Goal: Task Accomplishment & Management: Use online tool/utility

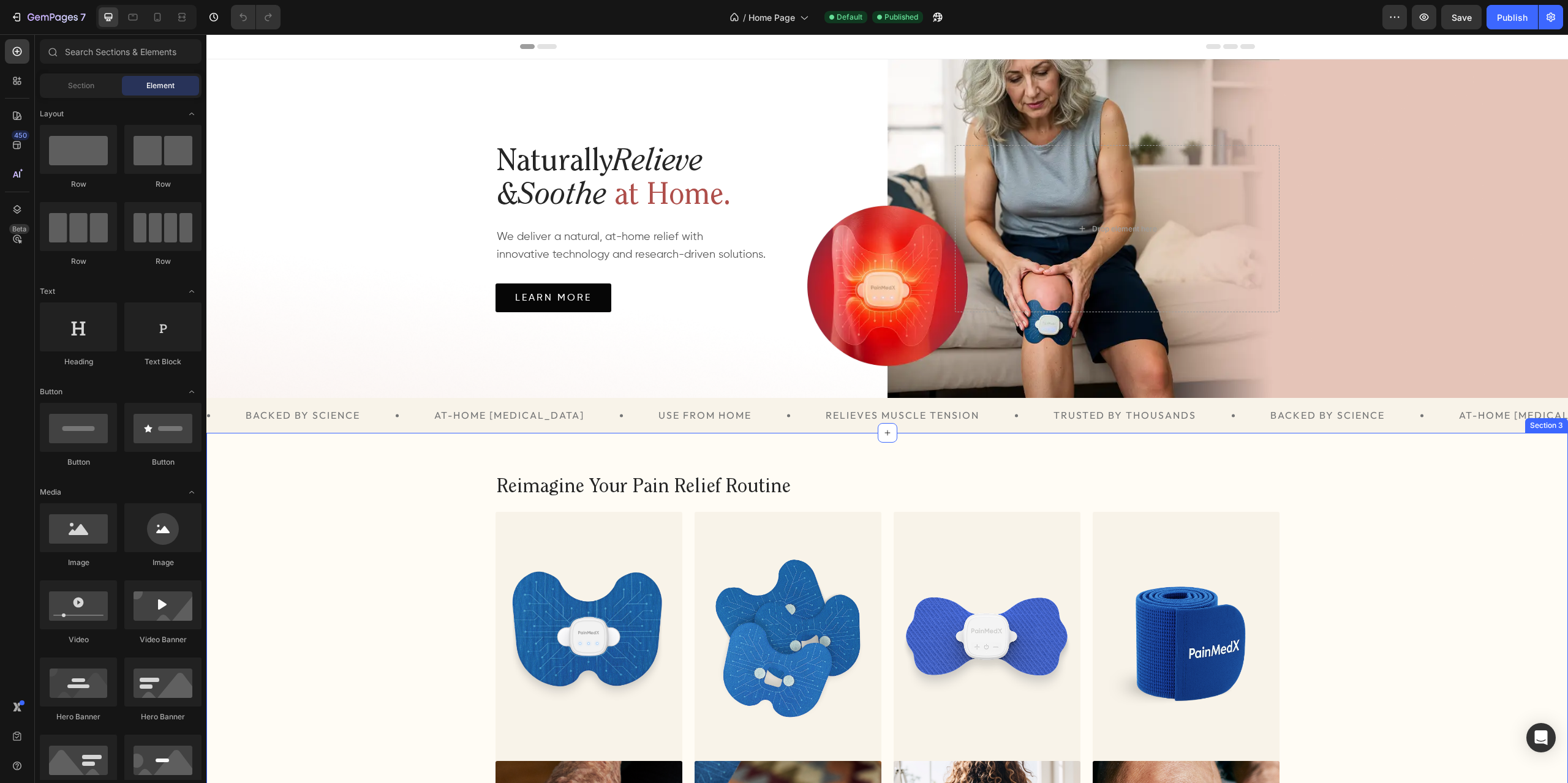
scroll to position [428, 0]
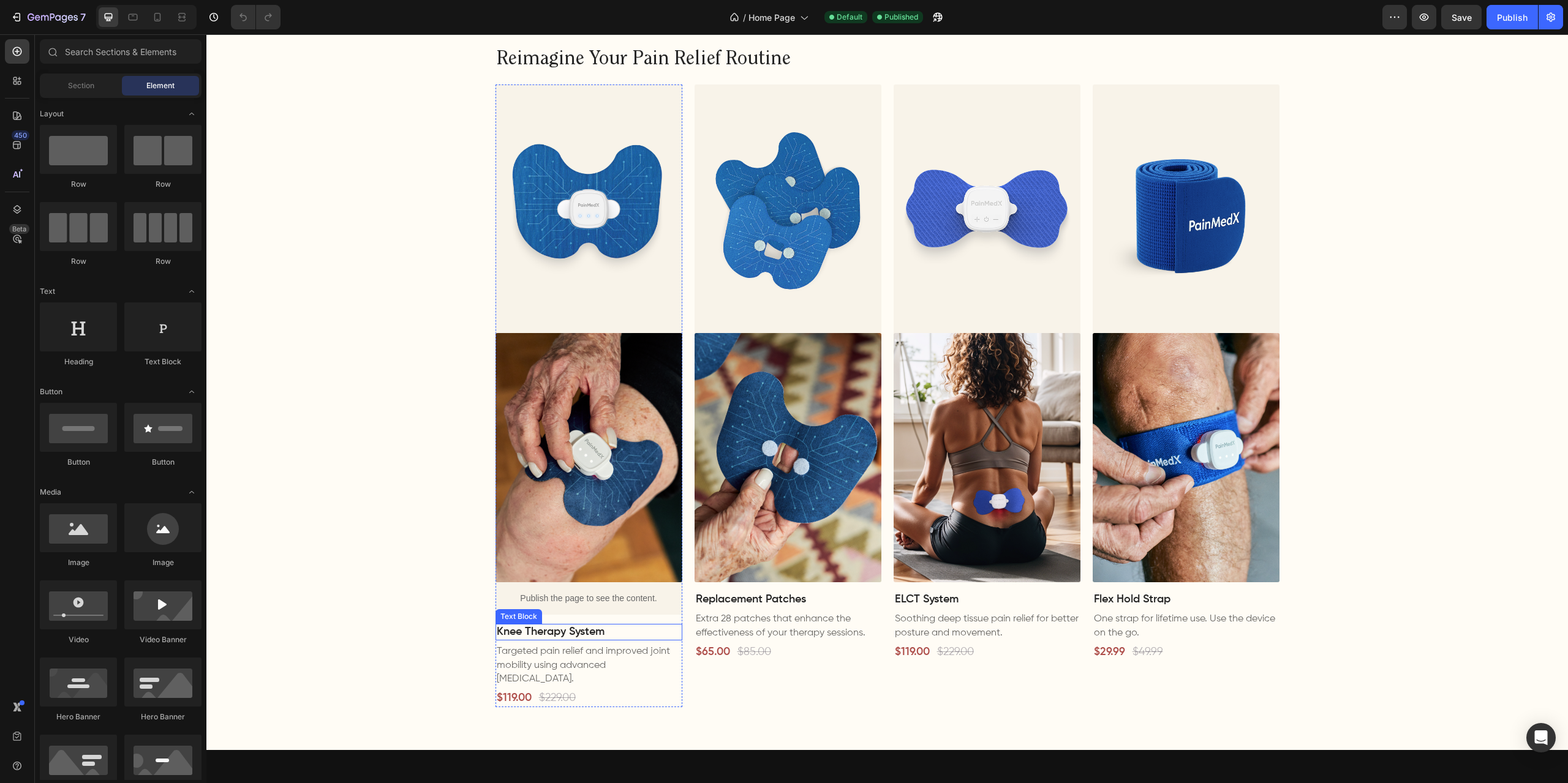
click at [536, 629] on p "Knee Therapy System" at bounding box center [589, 632] width 184 height 14
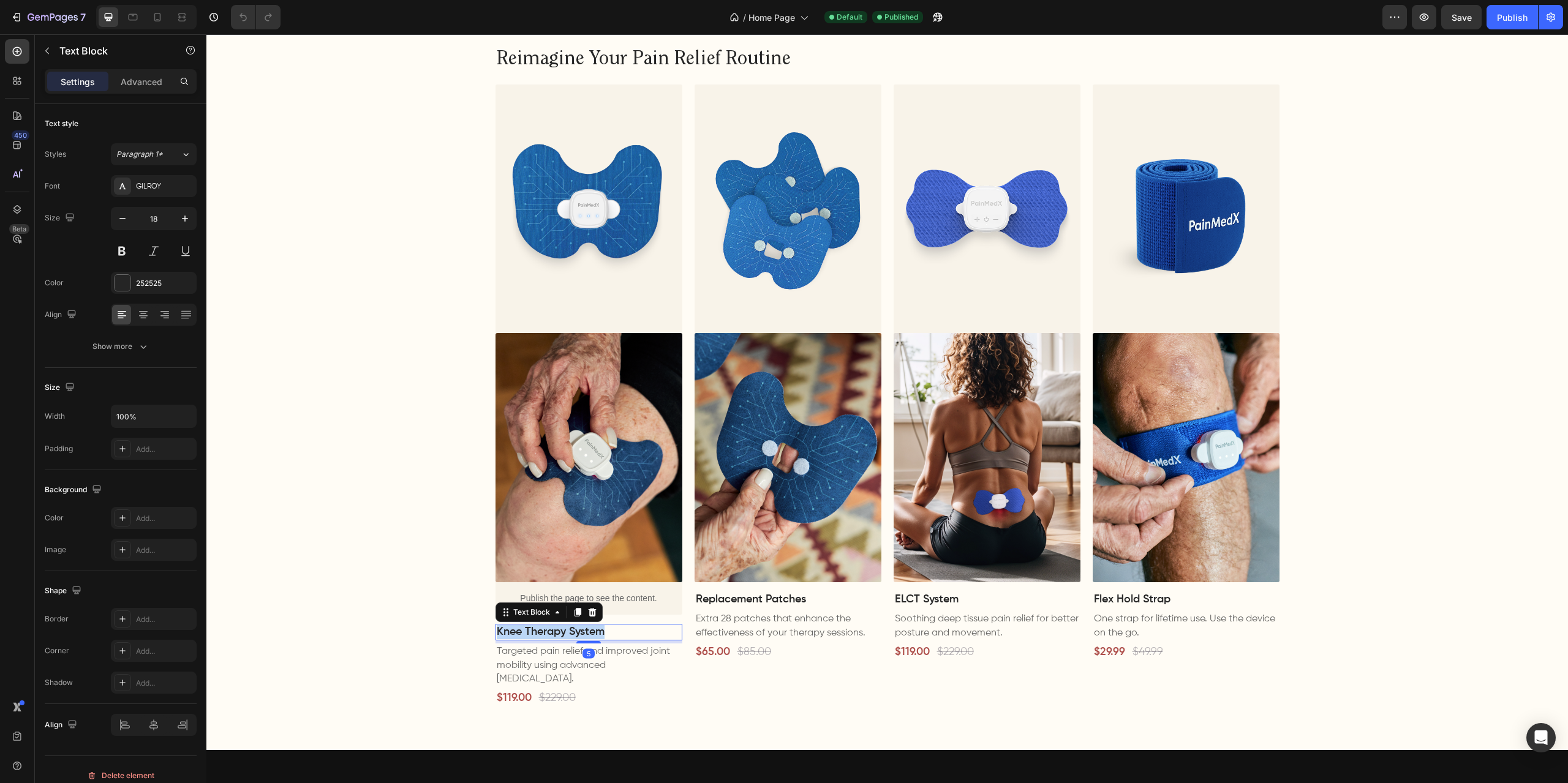
click at [536, 629] on p "Knee Therapy System" at bounding box center [589, 632] width 184 height 14
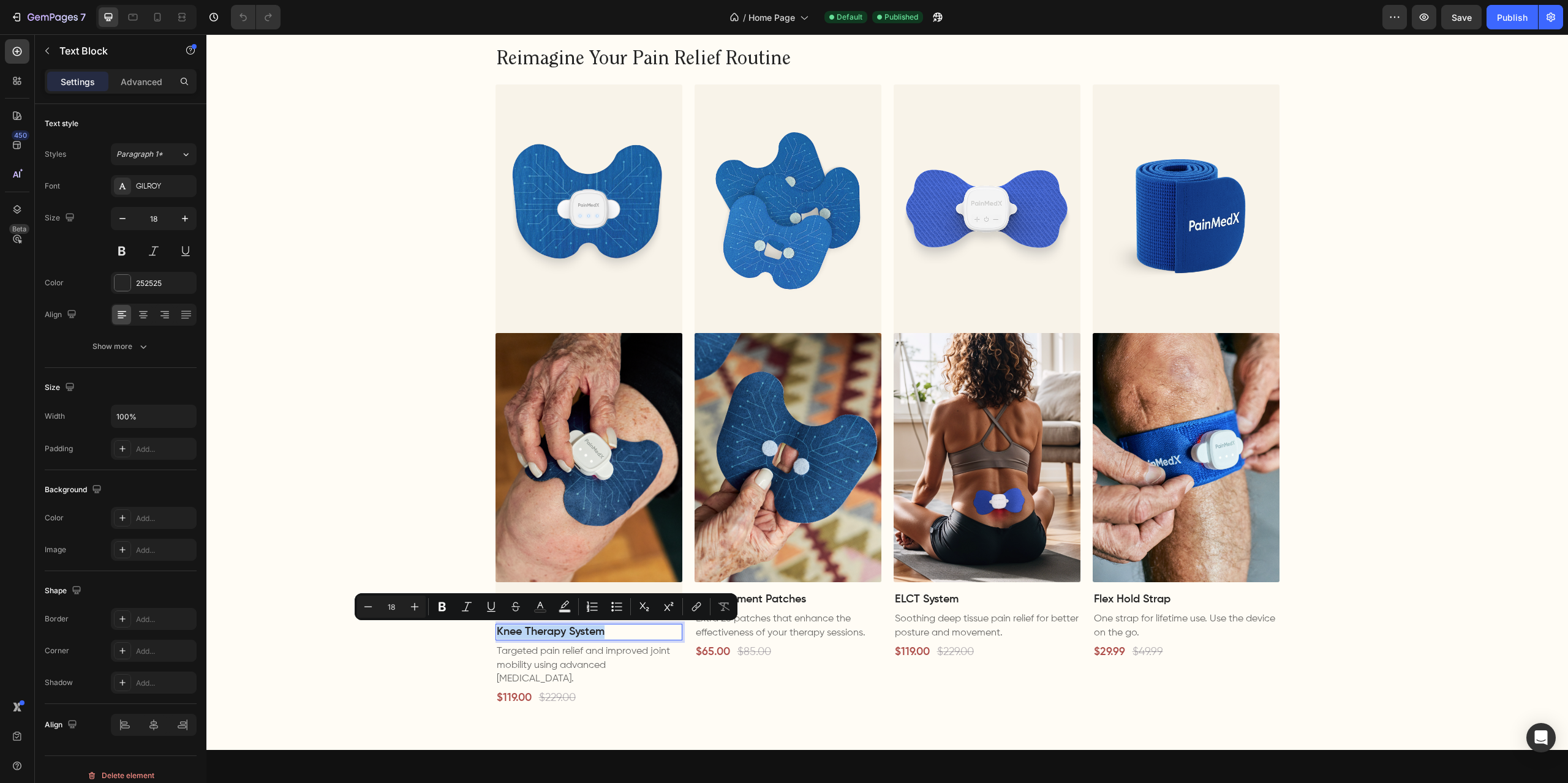
click at [561, 630] on p "Knee Therapy System" at bounding box center [589, 632] width 184 height 14
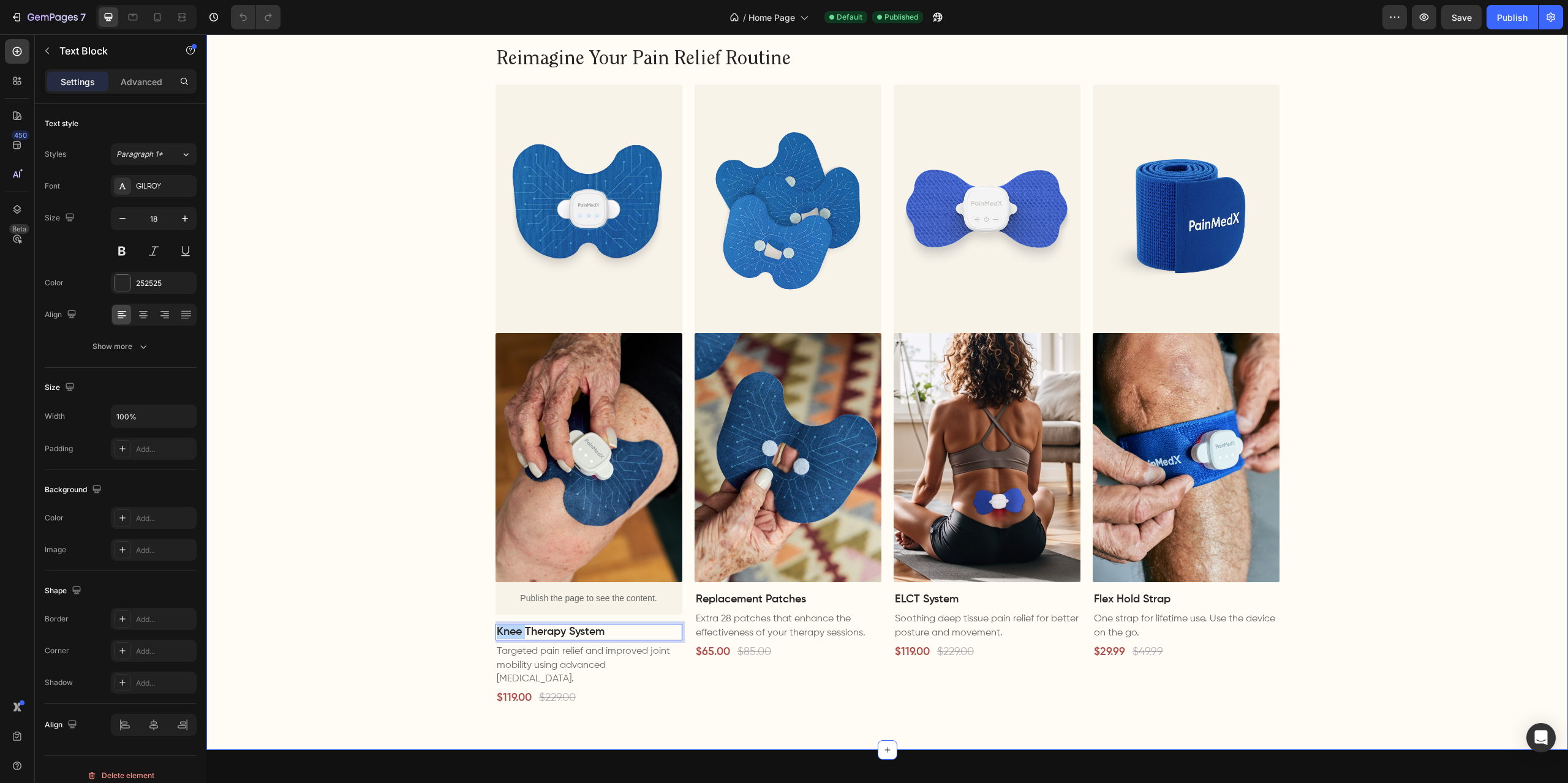
drag, startPoint x: 521, startPoint y: 631, endPoint x: 480, endPoint y: 631, distance: 41.0
click at [480, 631] on div "Reimagine Your Pain Relief Routine Heading Image Image Publish the page to see …" at bounding box center [887, 377] width 1362 height 659
click at [432, 594] on div "Reimagine Your Pain Relief Routine Heading Image Image Publish the page to see …" at bounding box center [887, 377] width 1362 height 659
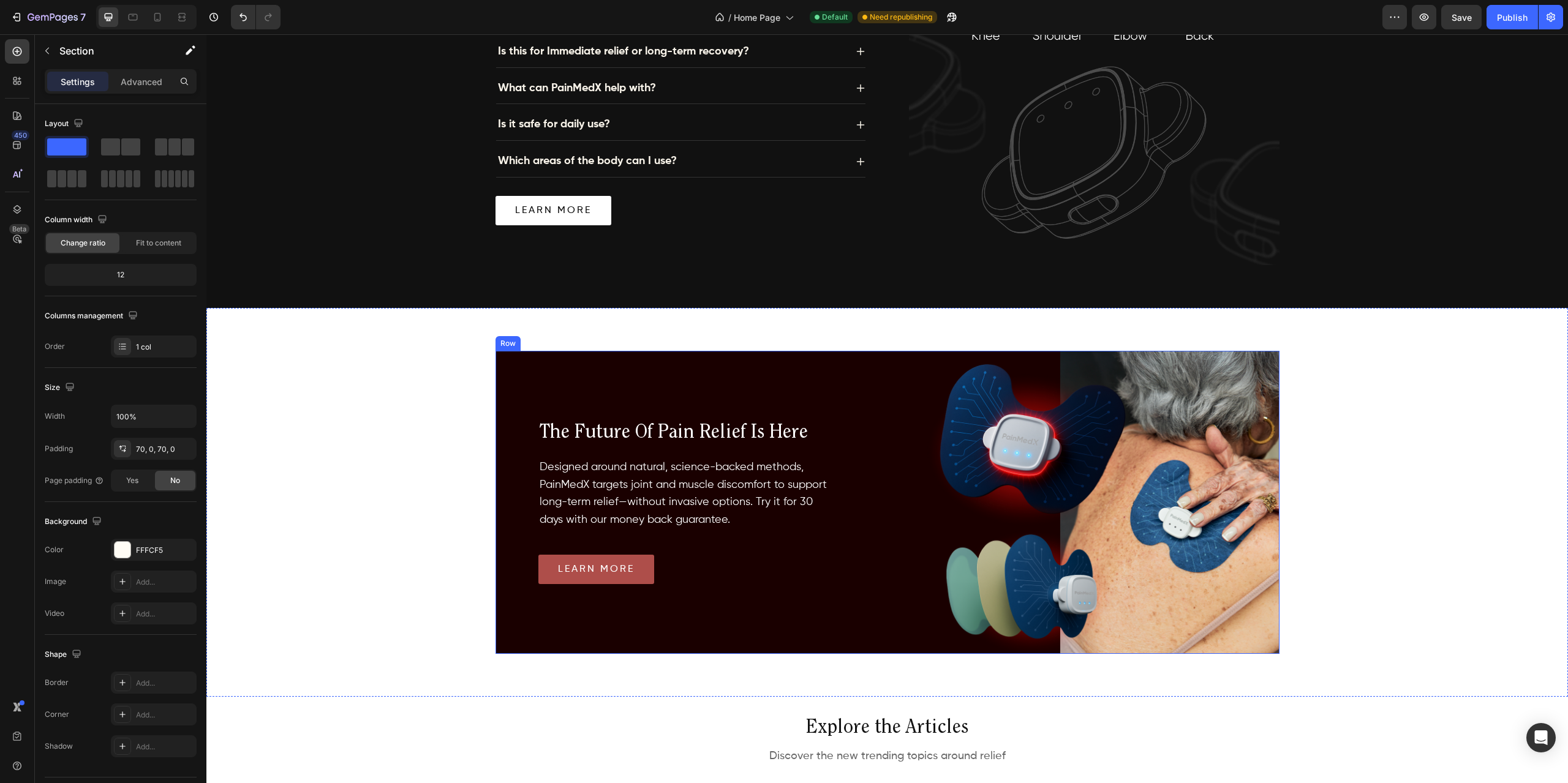
scroll to position [1873, 0]
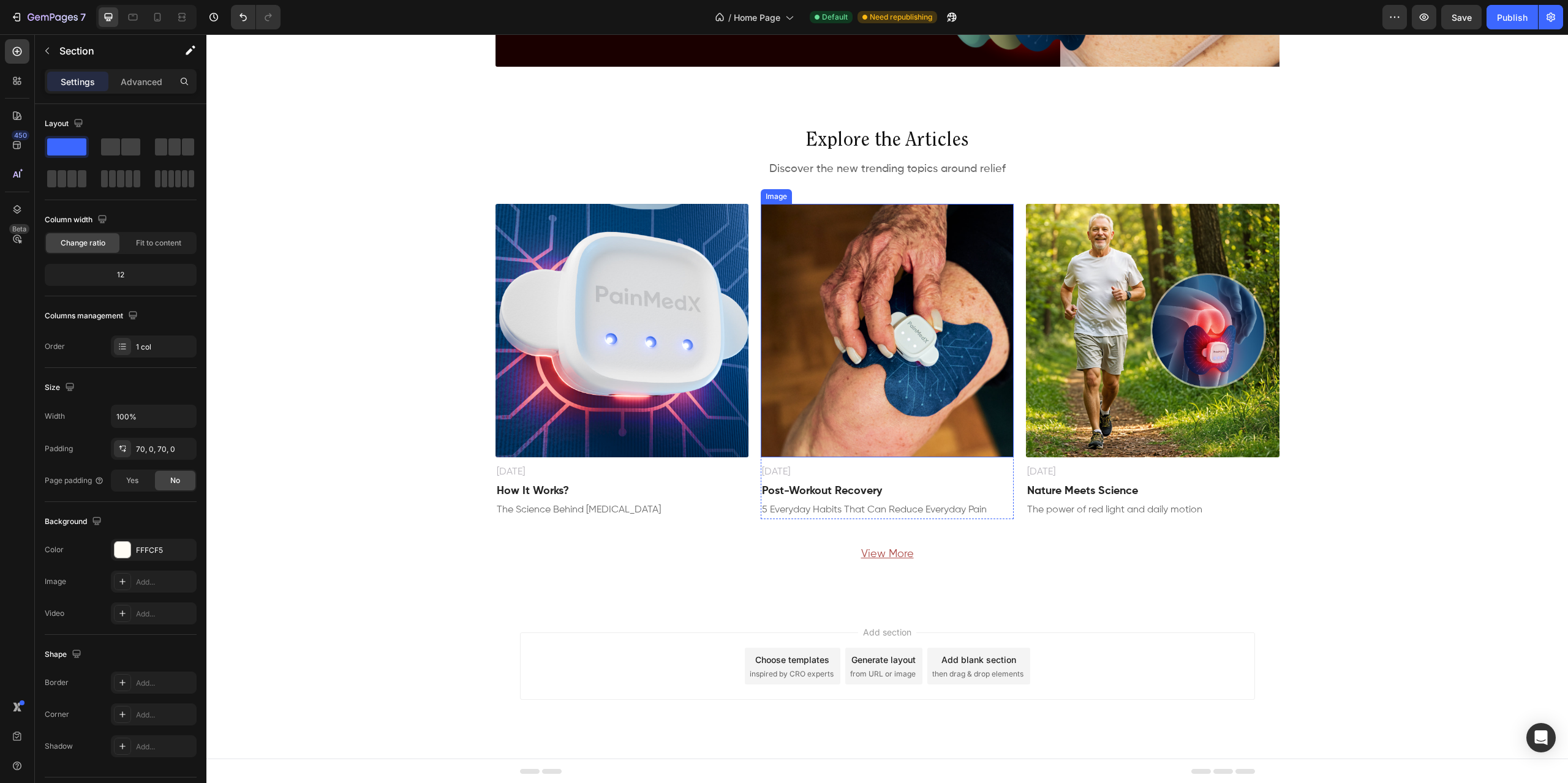
click at [919, 296] on img at bounding box center [887, 331] width 253 height 253
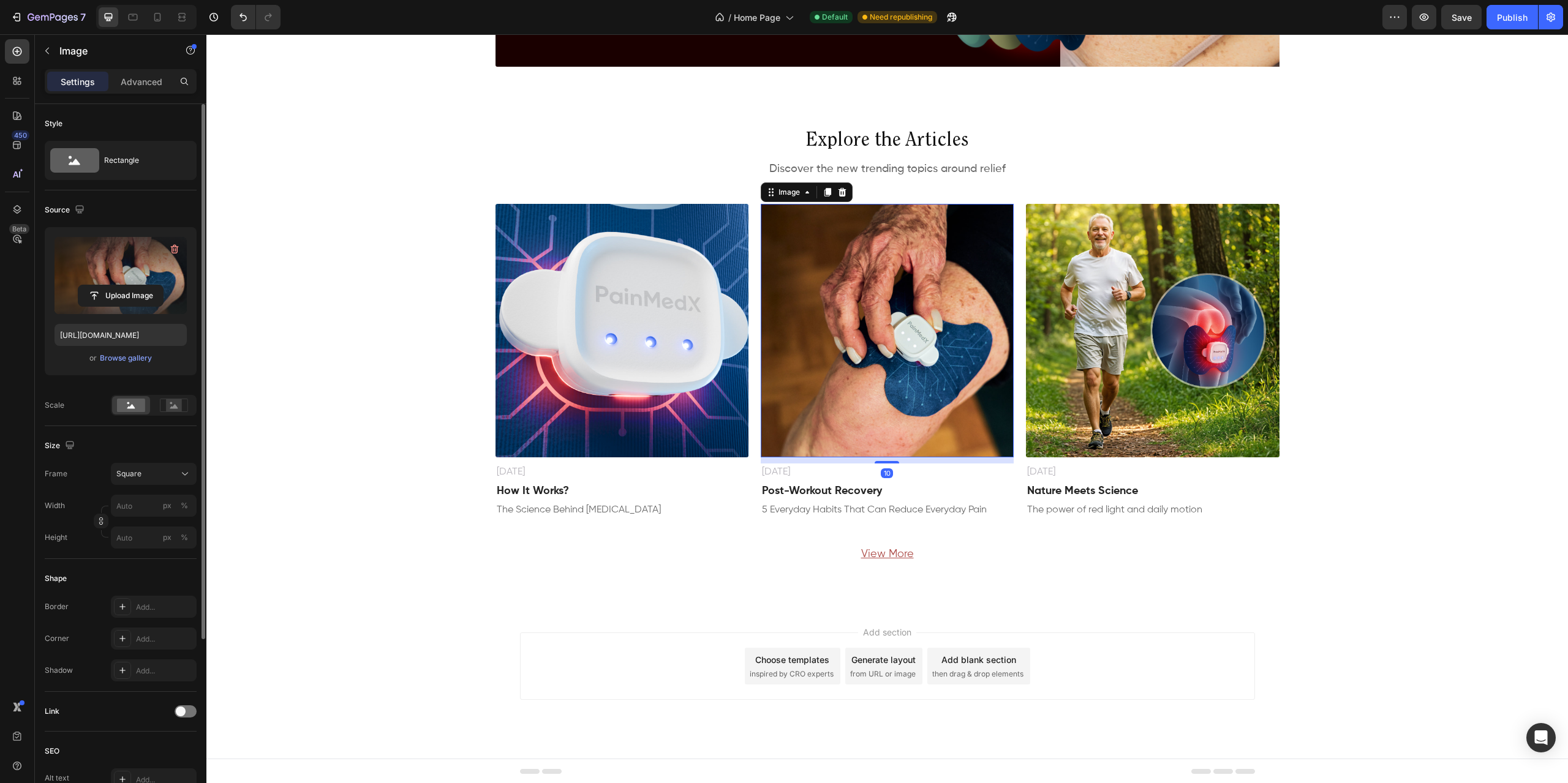
click at [92, 249] on label at bounding box center [121, 275] width 133 height 77
click at [92, 285] on input "file" at bounding box center [121, 295] width 84 height 21
type input "[URL][DOMAIN_NAME]"
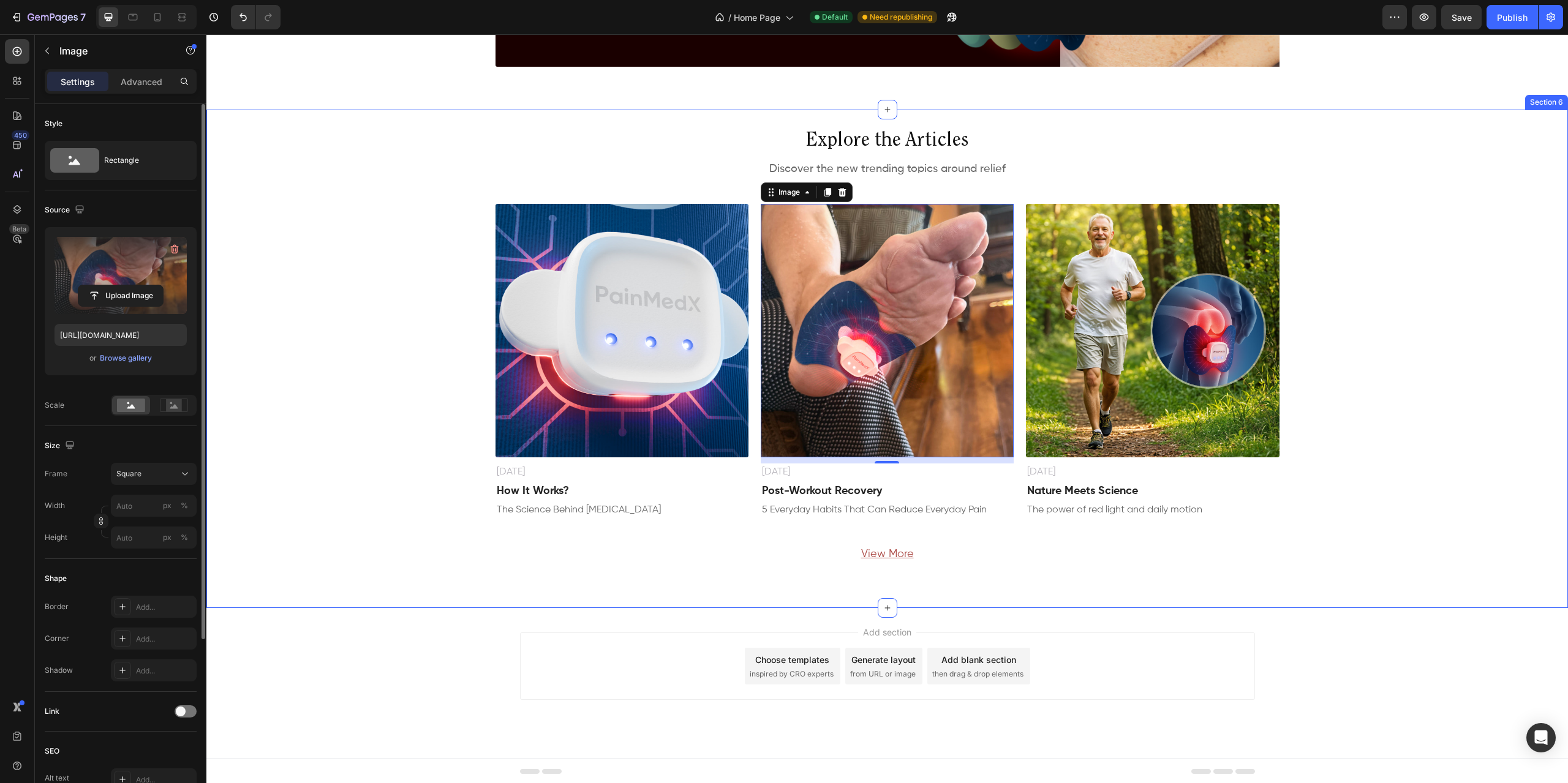
click at [439, 395] on div "Explore the Articles Heading Discover the new trending topics around relief Tex…" at bounding box center [887, 359] width 1362 height 459
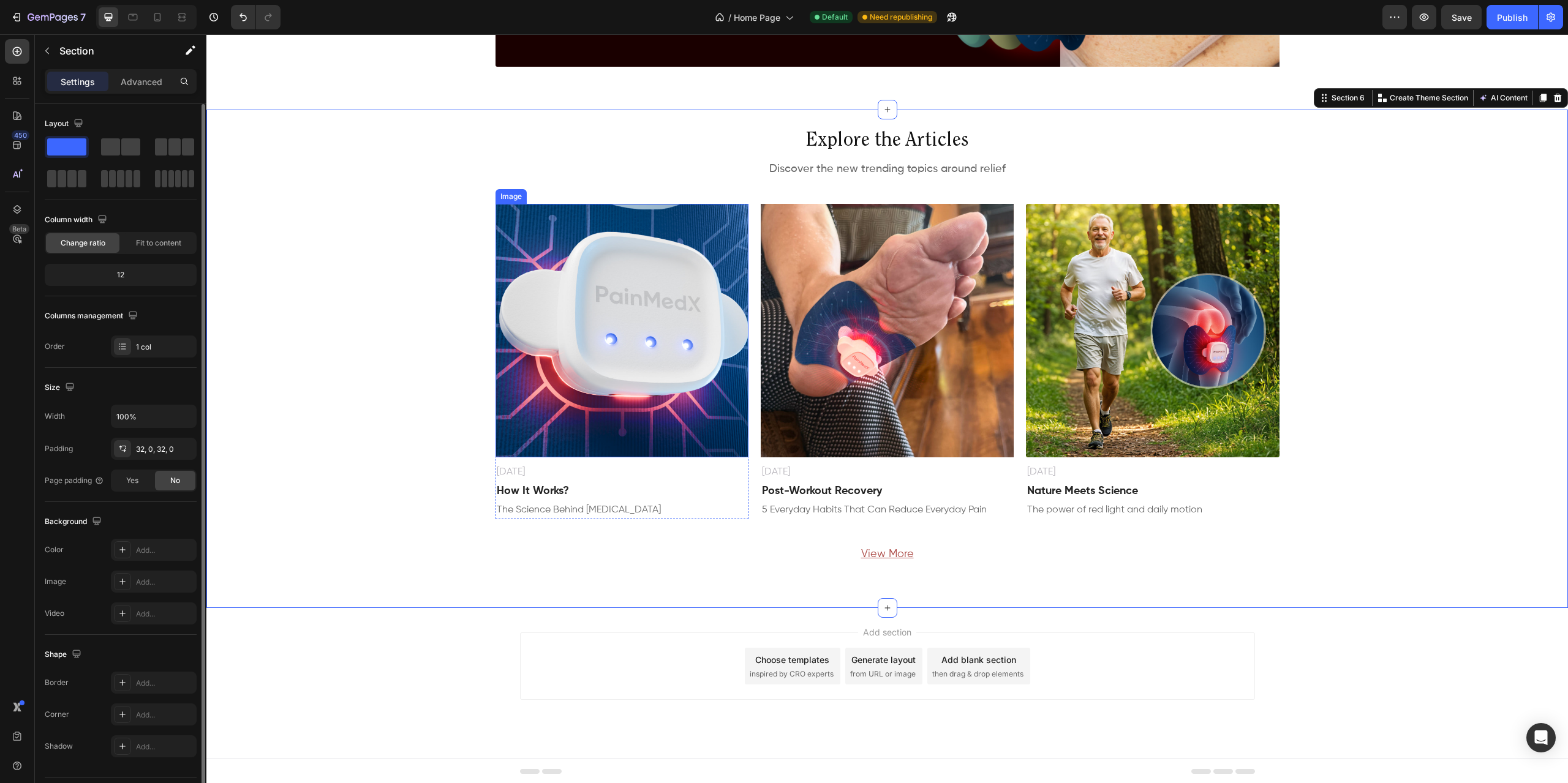
click at [615, 383] on img at bounding box center [622, 331] width 253 height 253
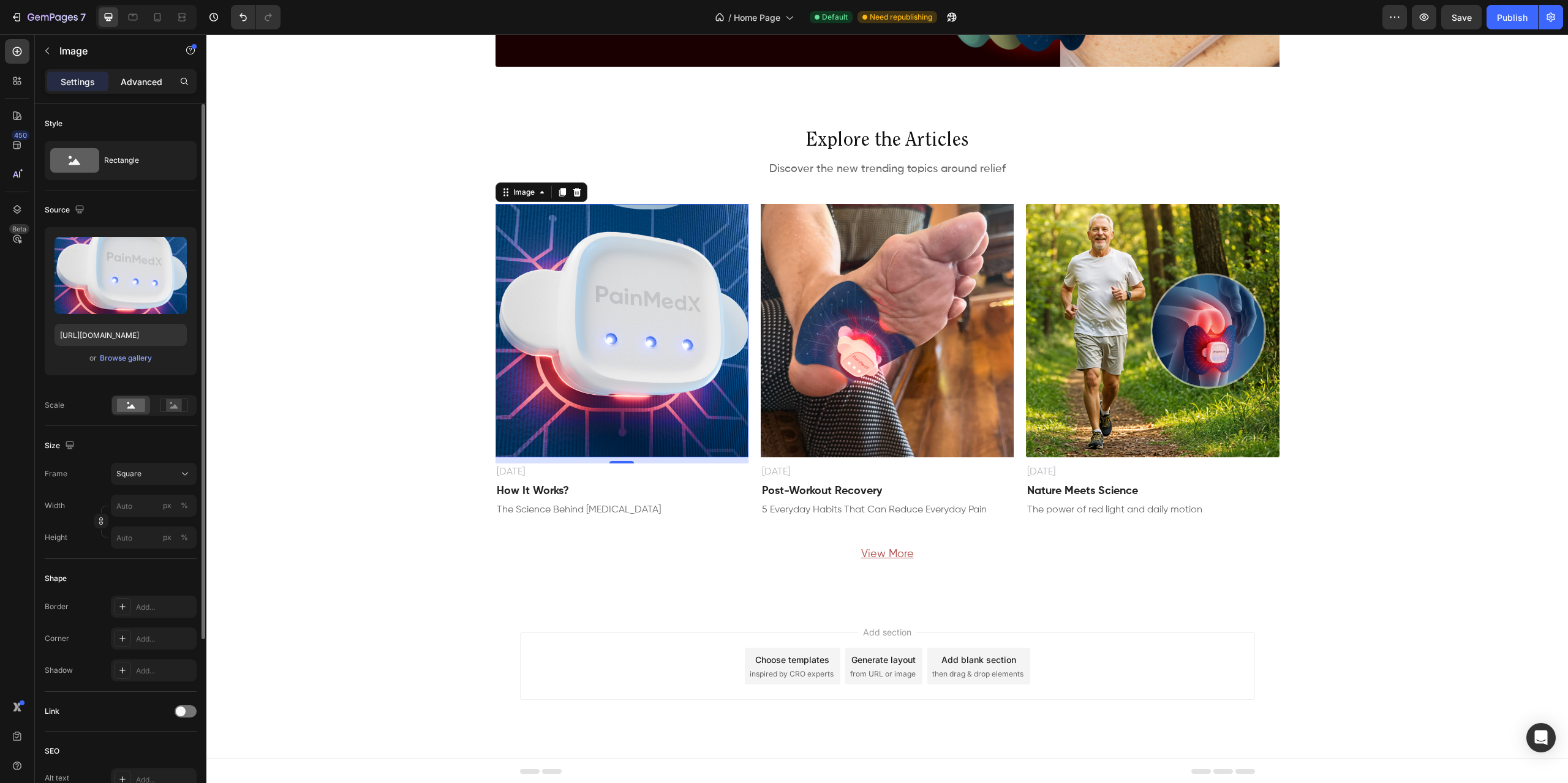
click at [142, 82] on p "Advanced" at bounding box center [141, 82] width 42 height 13
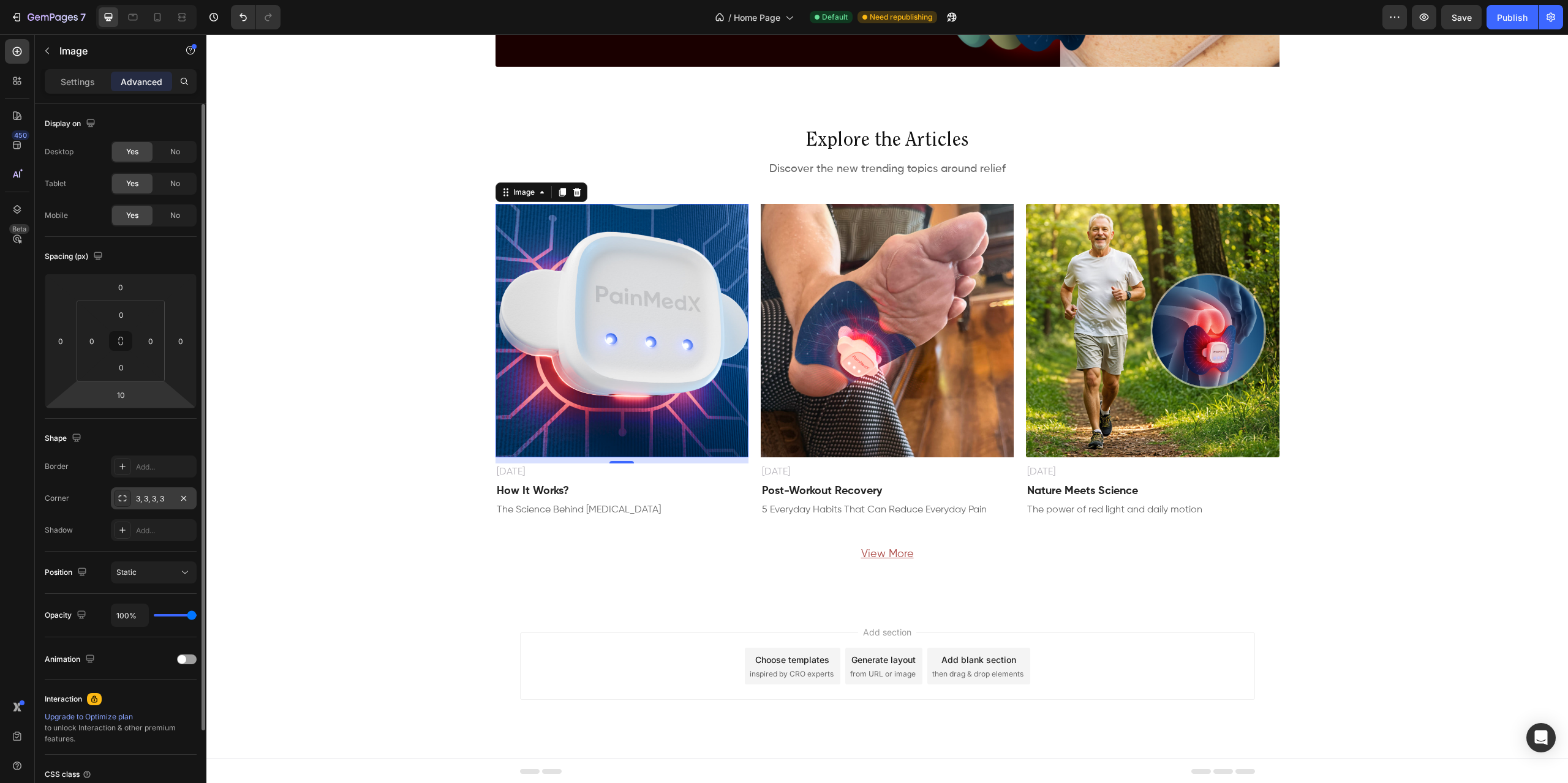
click at [157, 498] on div "3, 3, 3, 3" at bounding box center [153, 499] width 35 height 11
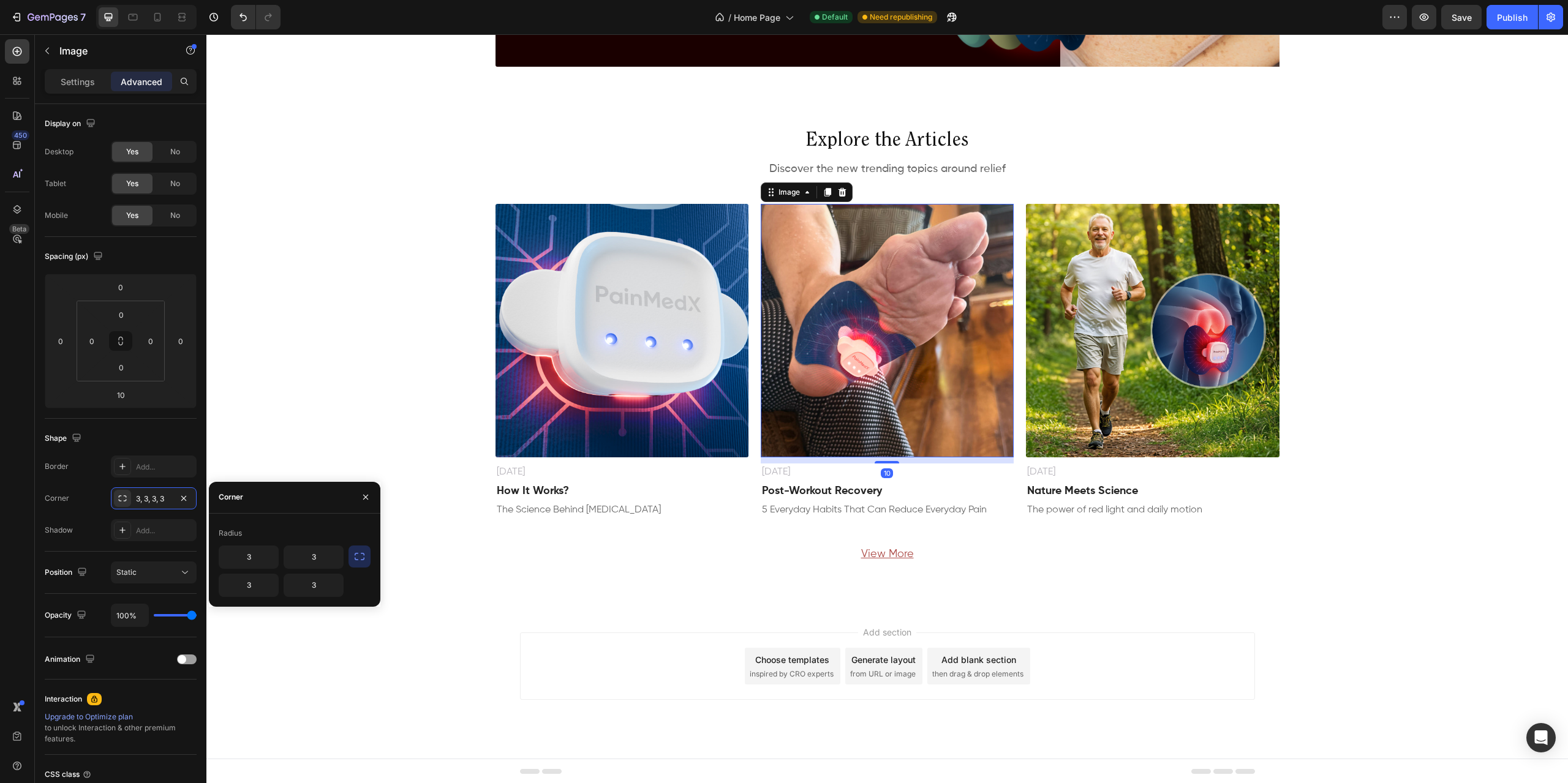
click at [844, 394] on img at bounding box center [887, 331] width 253 height 253
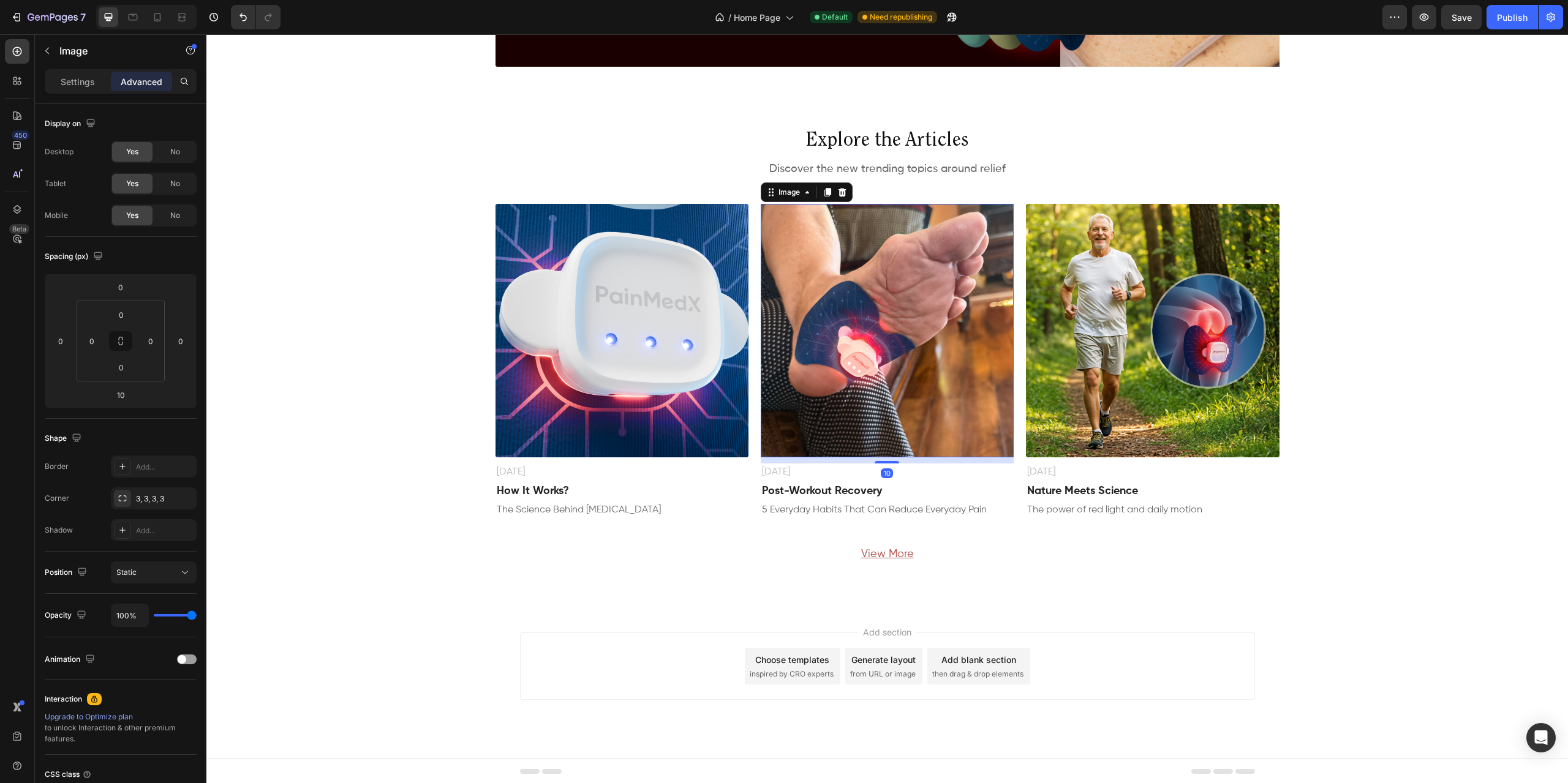
click at [926, 278] on img at bounding box center [887, 331] width 253 height 253
click at [72, 87] on p "Settings" at bounding box center [78, 82] width 34 height 13
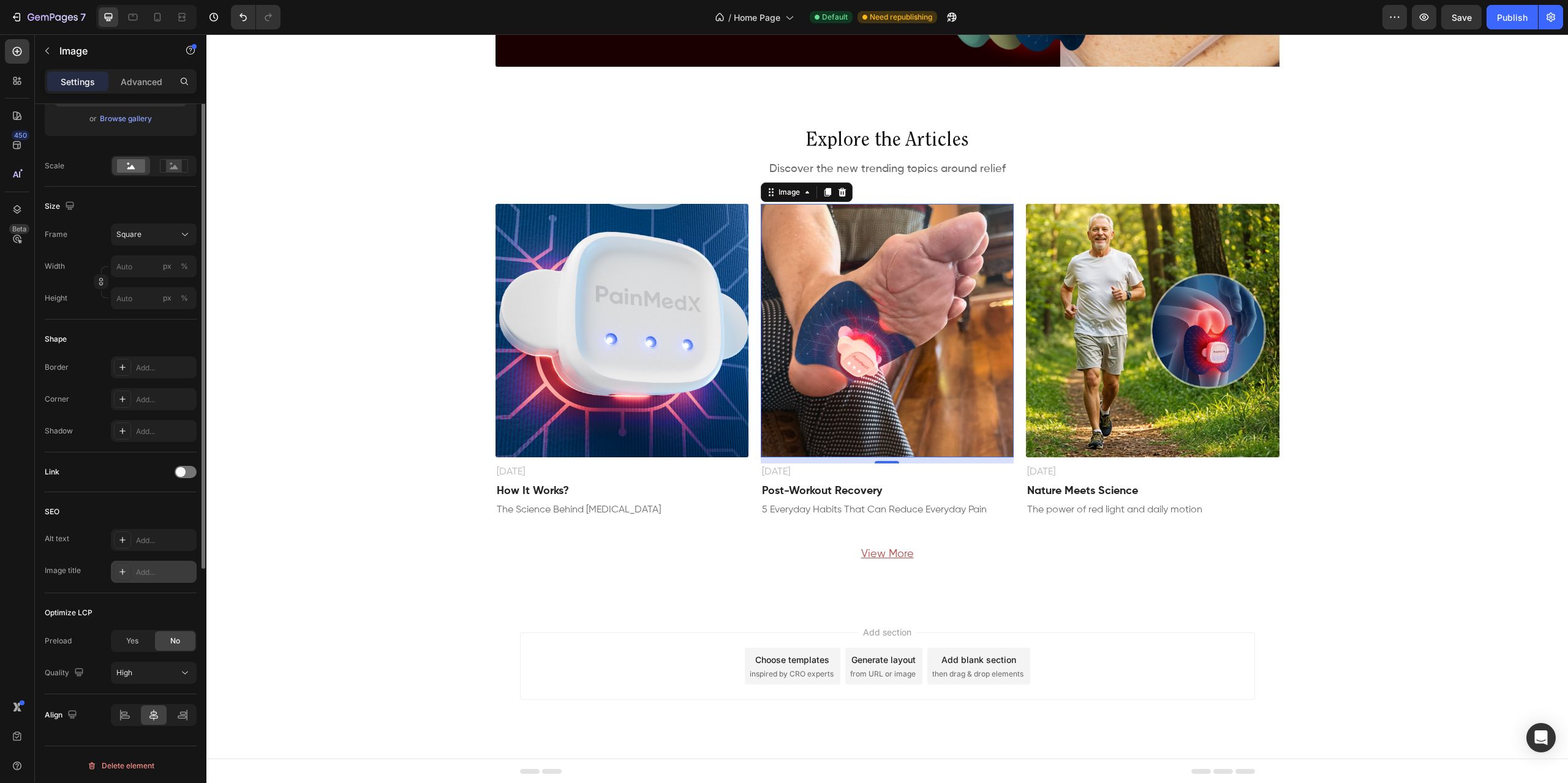
scroll to position [97, 0]
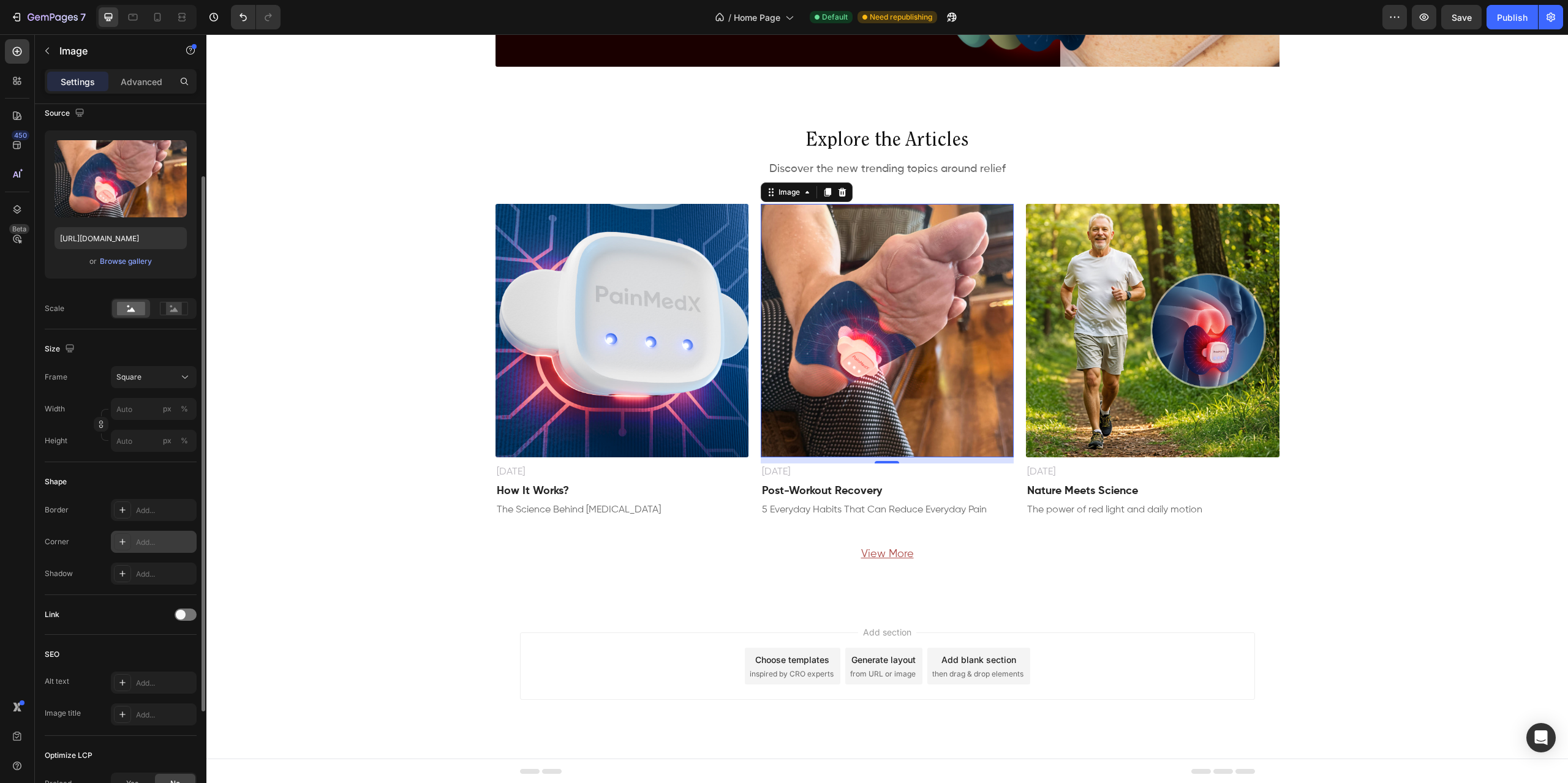
click at [141, 536] on div "Add..." at bounding box center [154, 541] width 86 height 22
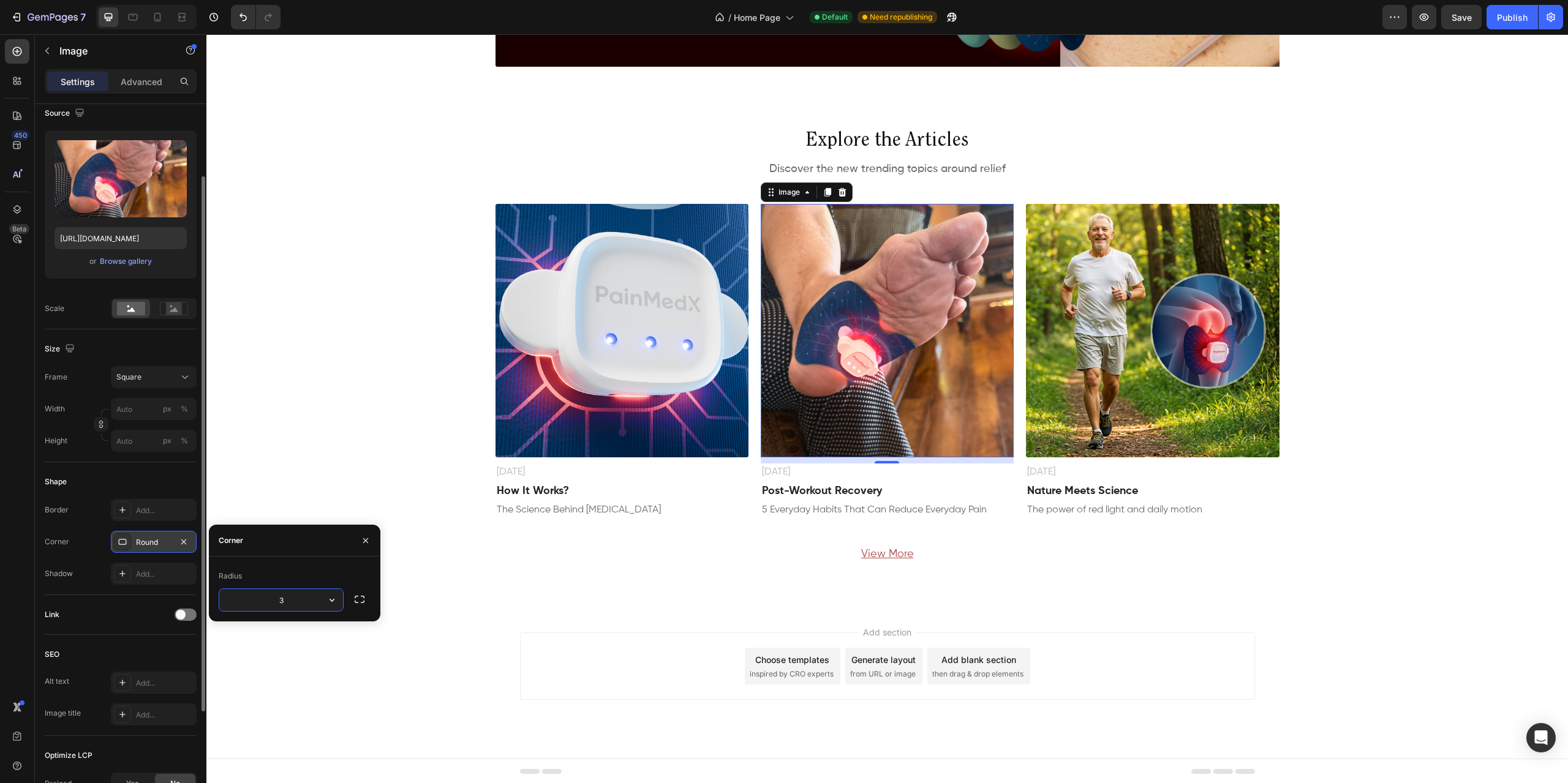
type input "3"
click at [1336, 256] on div "Explore the Articles Heading Discover the new trending topics around relief Tex…" at bounding box center [887, 359] width 1362 height 459
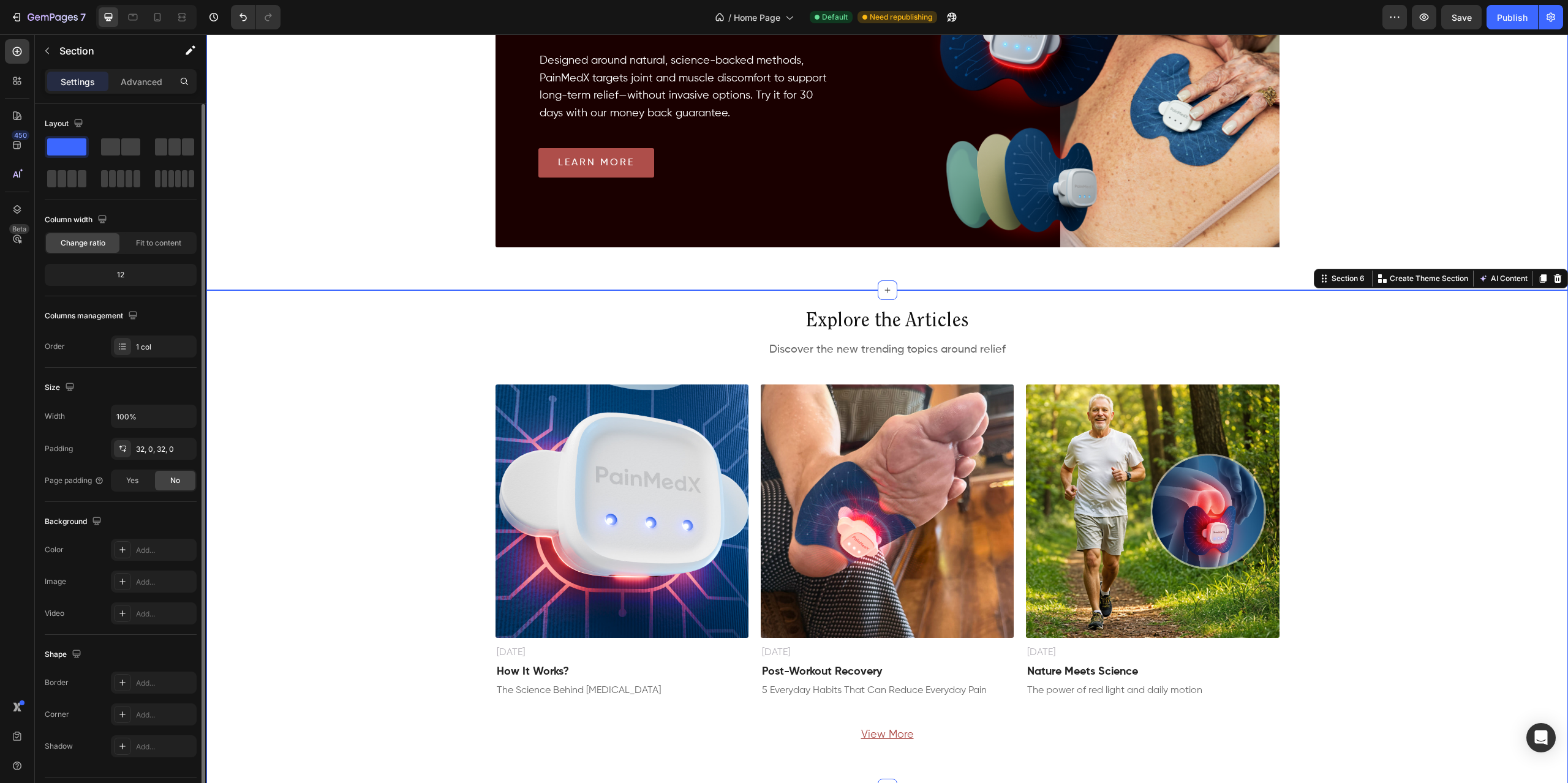
scroll to position [1730, 0]
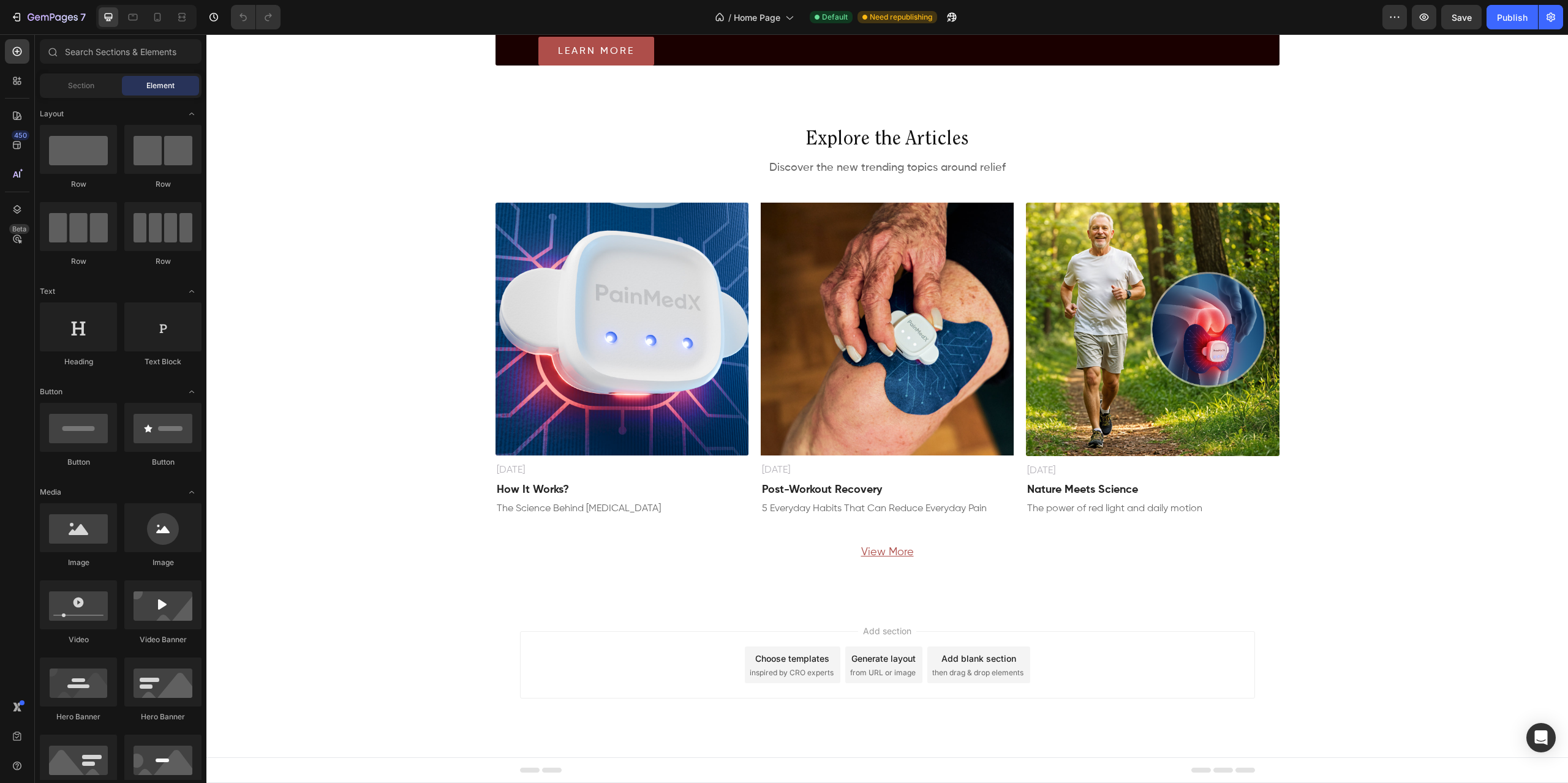
scroll to position [1873, 0]
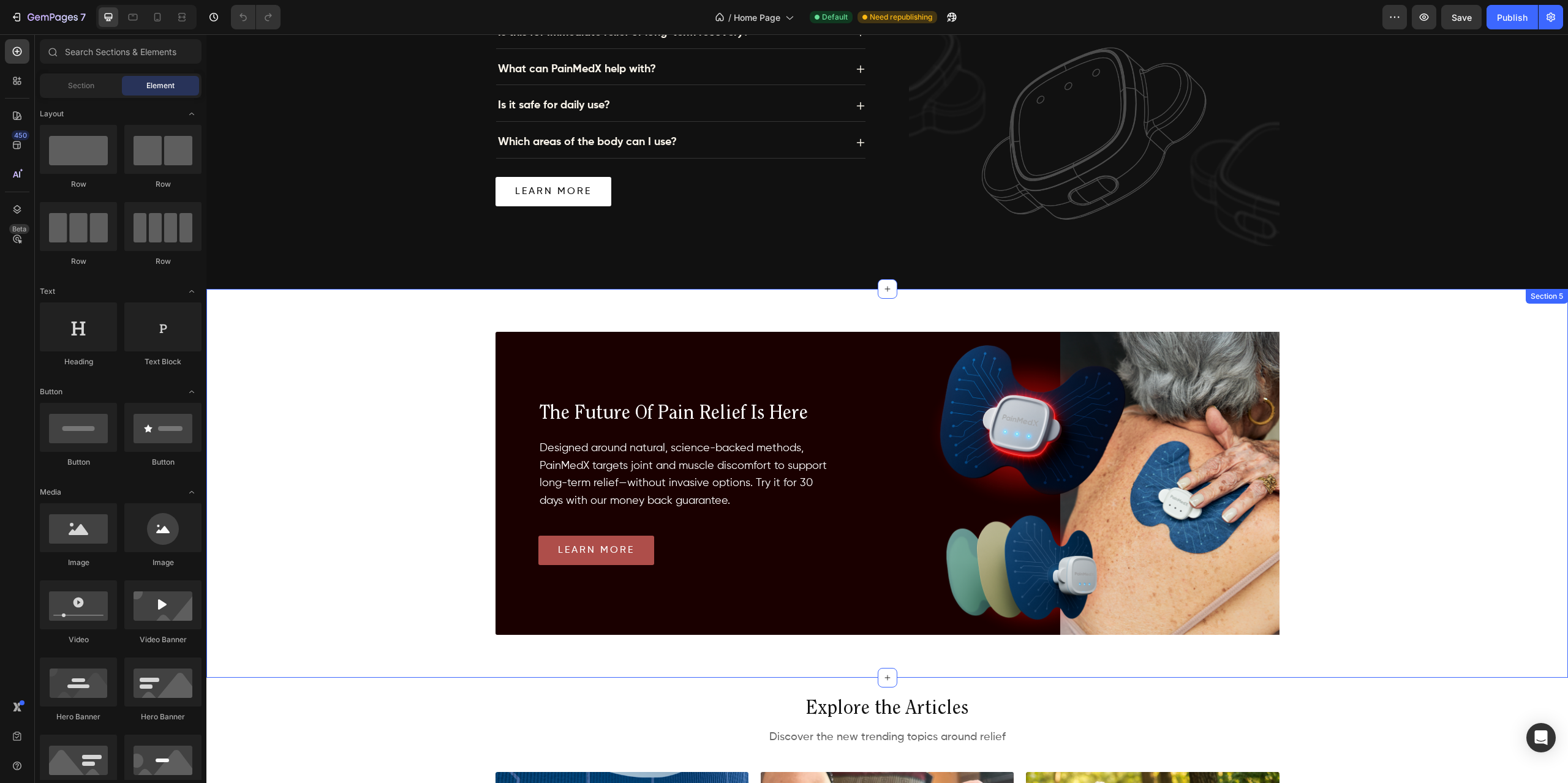
scroll to position [1158, 0]
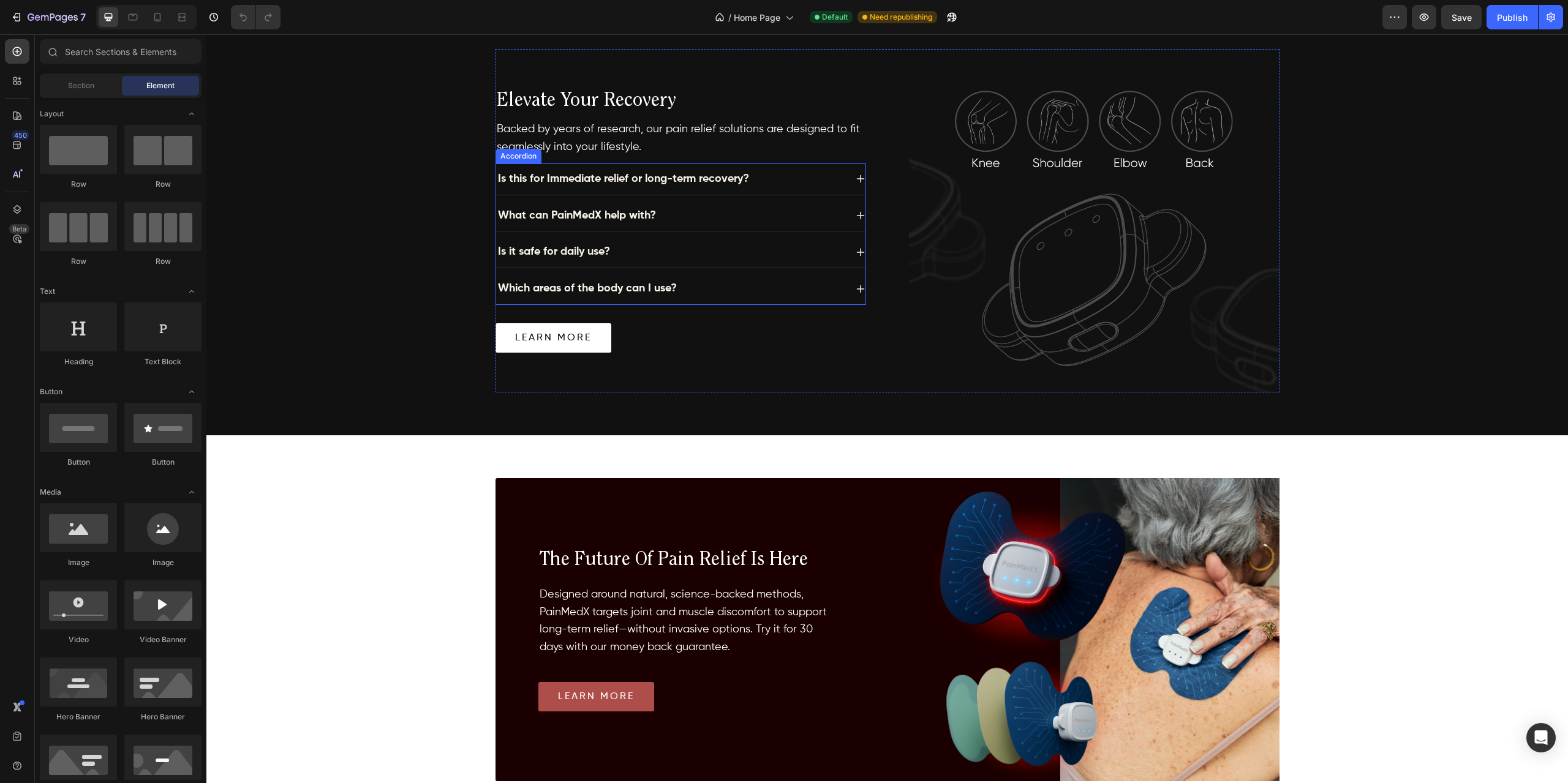
click at [826, 284] on div "Which areas of the body can I use?" at bounding box center [671, 288] width 349 height 21
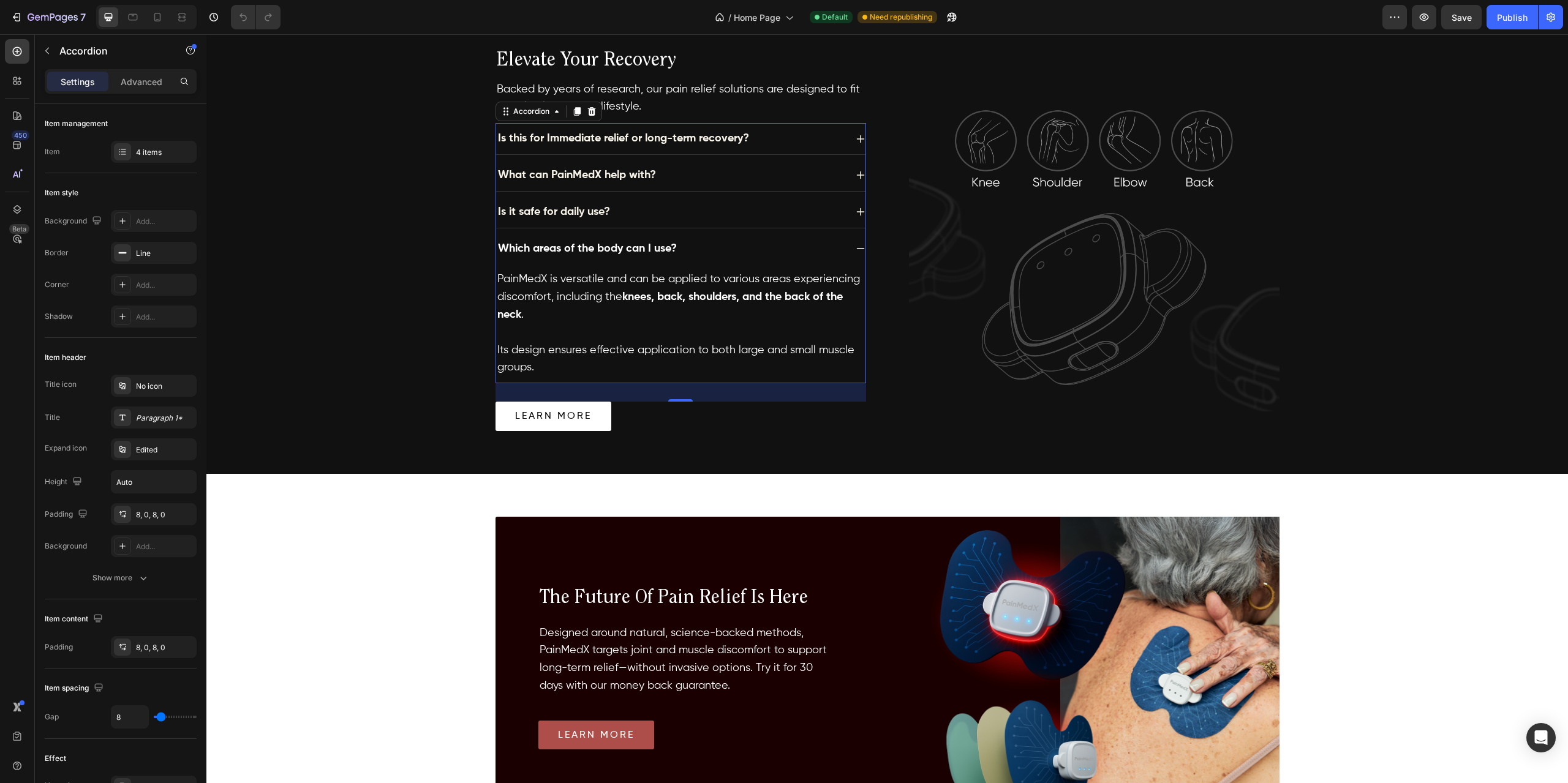
click at [700, 242] on div "Which areas of the body can I use?" at bounding box center [671, 249] width 349 height 21
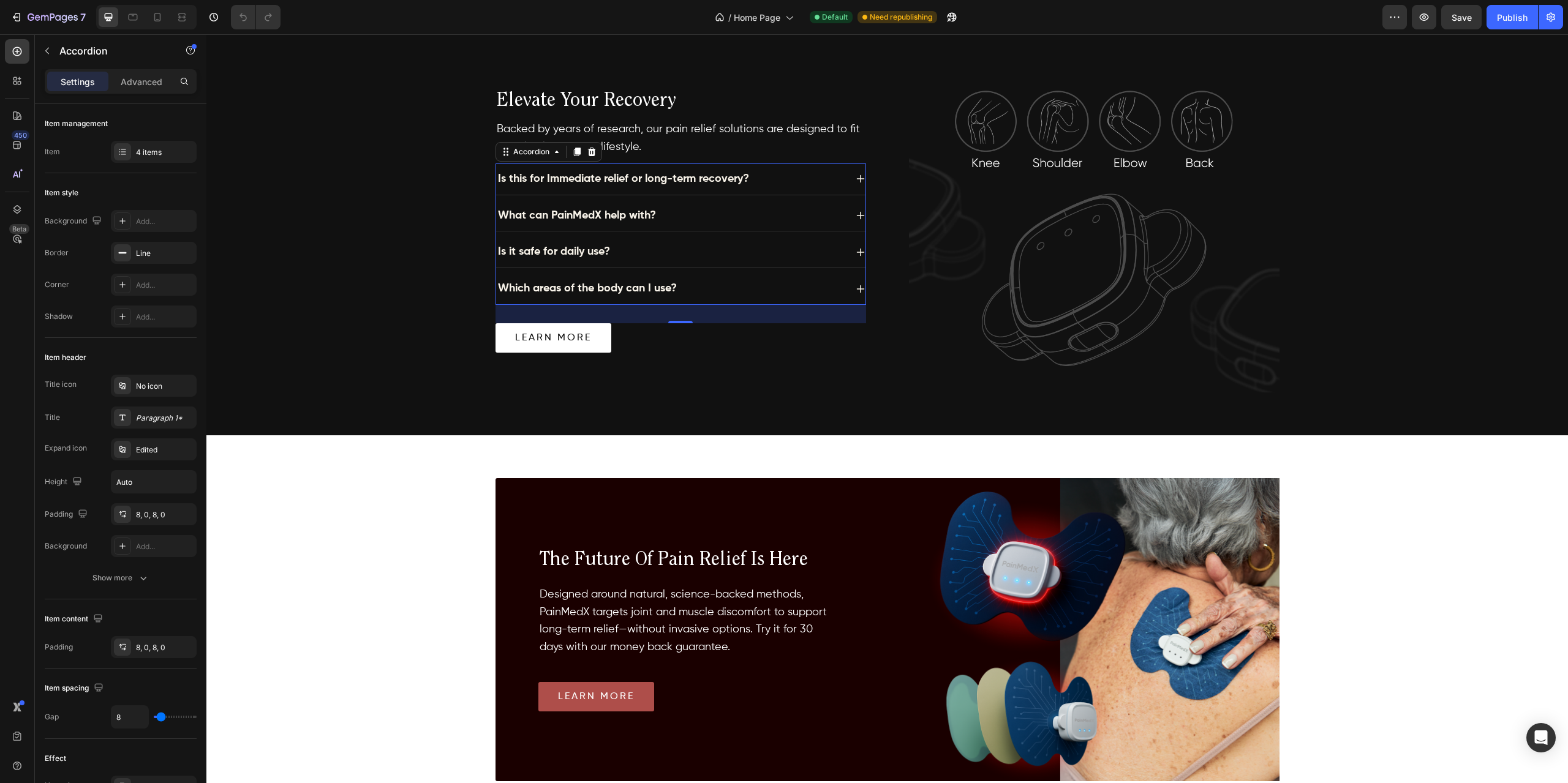
click at [634, 248] on div "Is it safe for daily use?" at bounding box center [671, 252] width 349 height 21
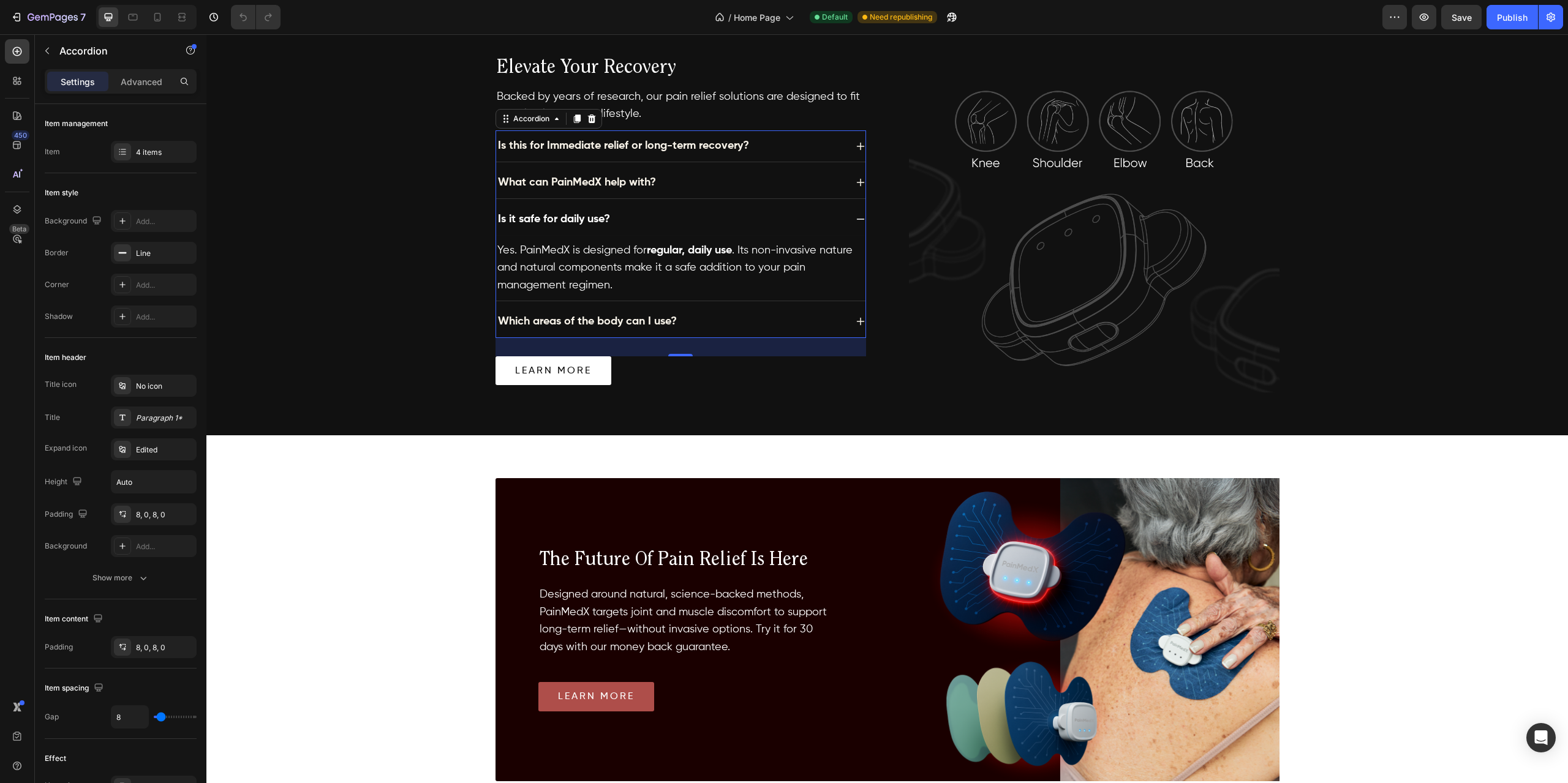
click at [629, 212] on div "Is it safe for daily use?" at bounding box center [671, 220] width 349 height 21
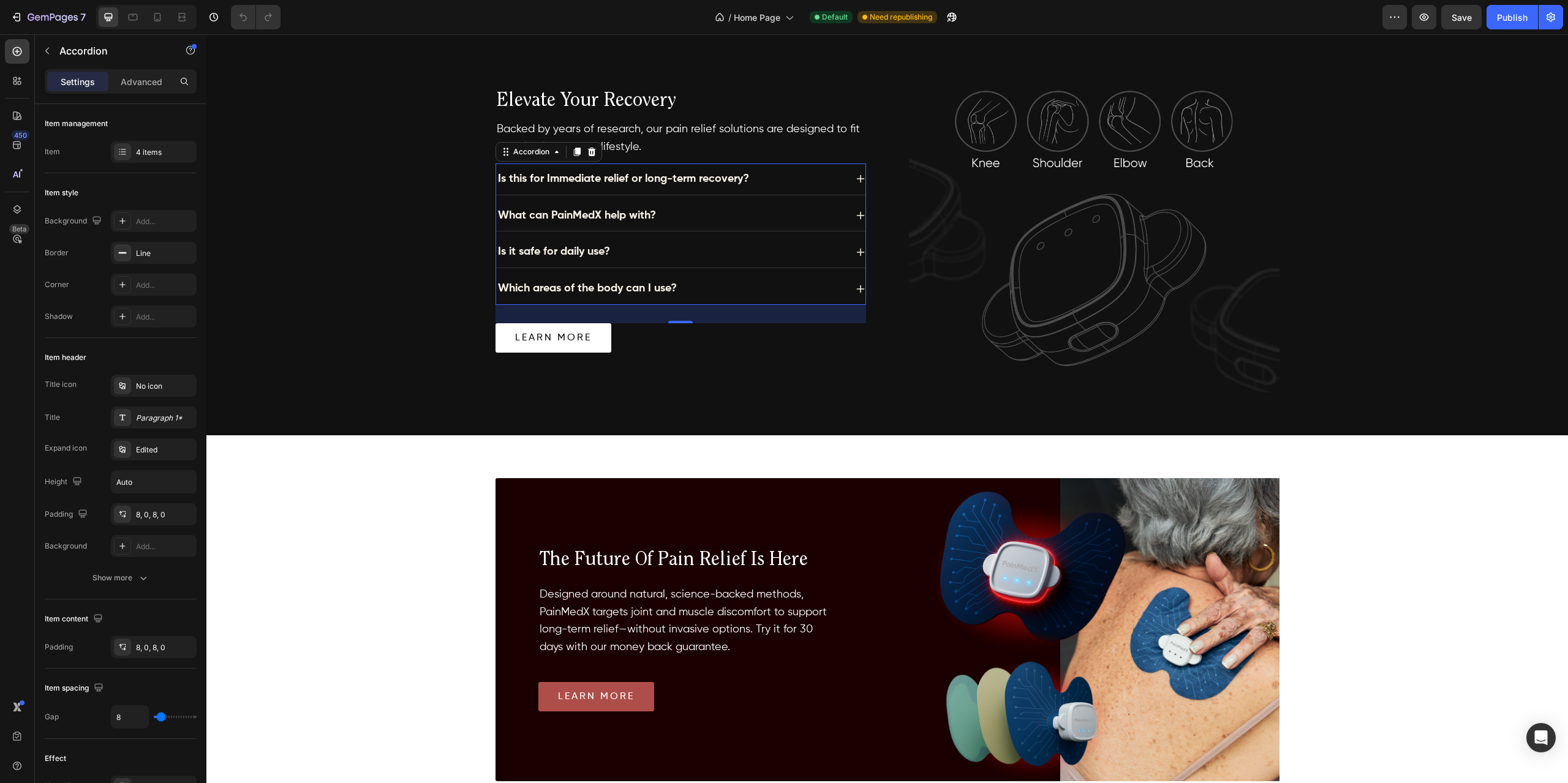
click at [678, 211] on div "What can PainMedX help with?" at bounding box center [671, 215] width 349 height 21
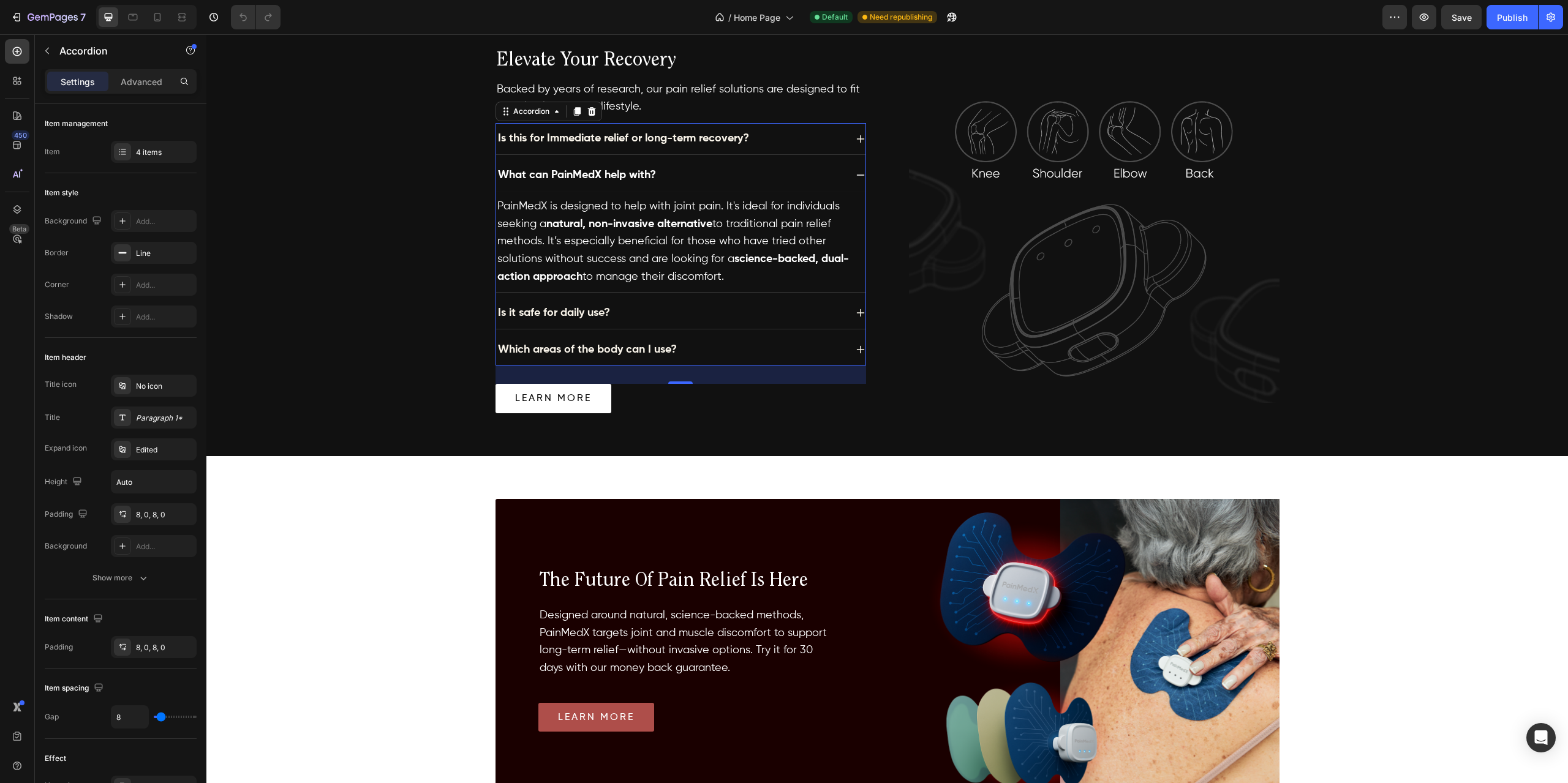
click at [688, 177] on div "What can PainMedX help with?" at bounding box center [671, 175] width 349 height 21
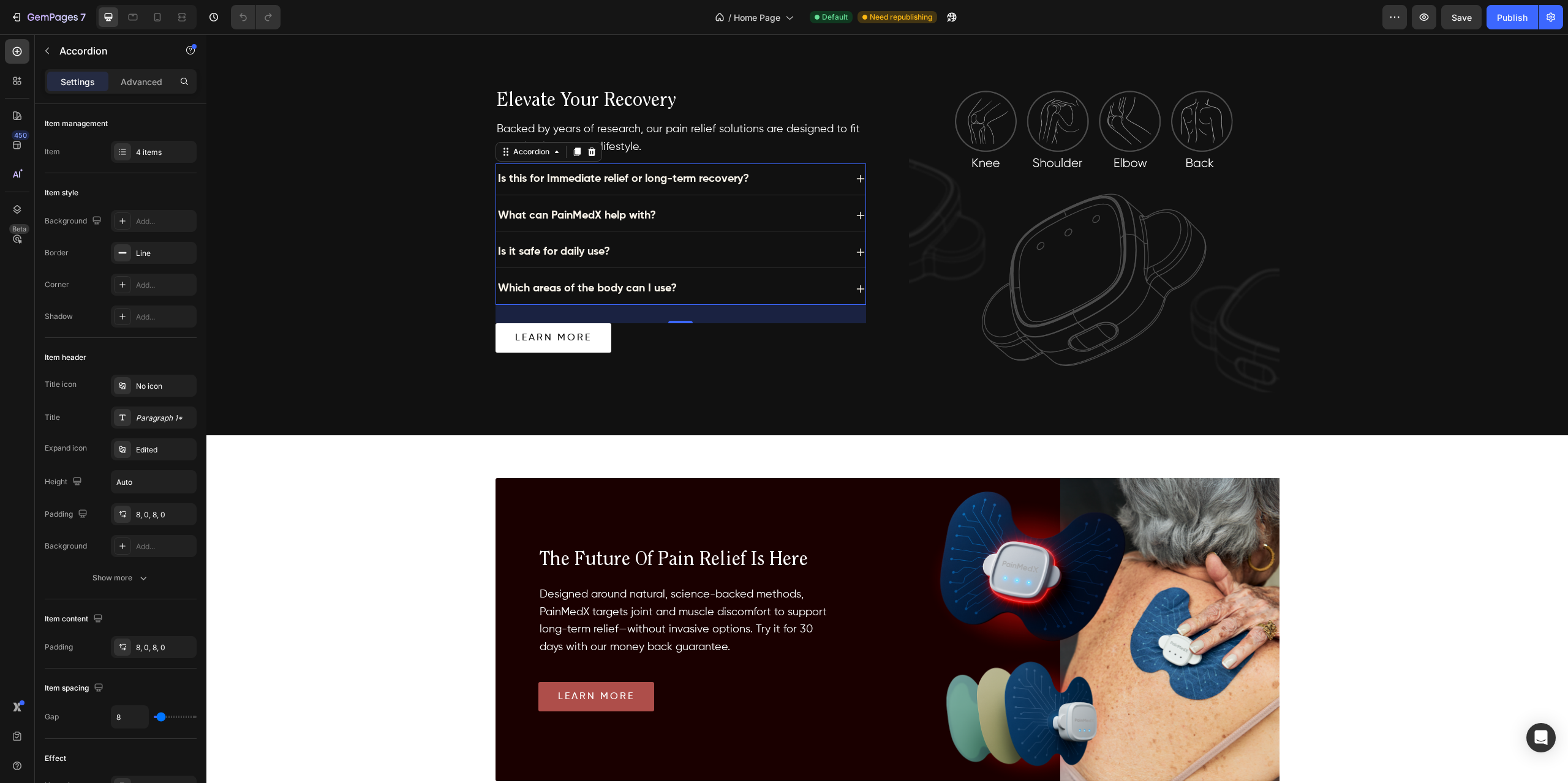
click at [769, 177] on div "Is this for Immediate relief or long-term recovery?" at bounding box center [671, 179] width 349 height 21
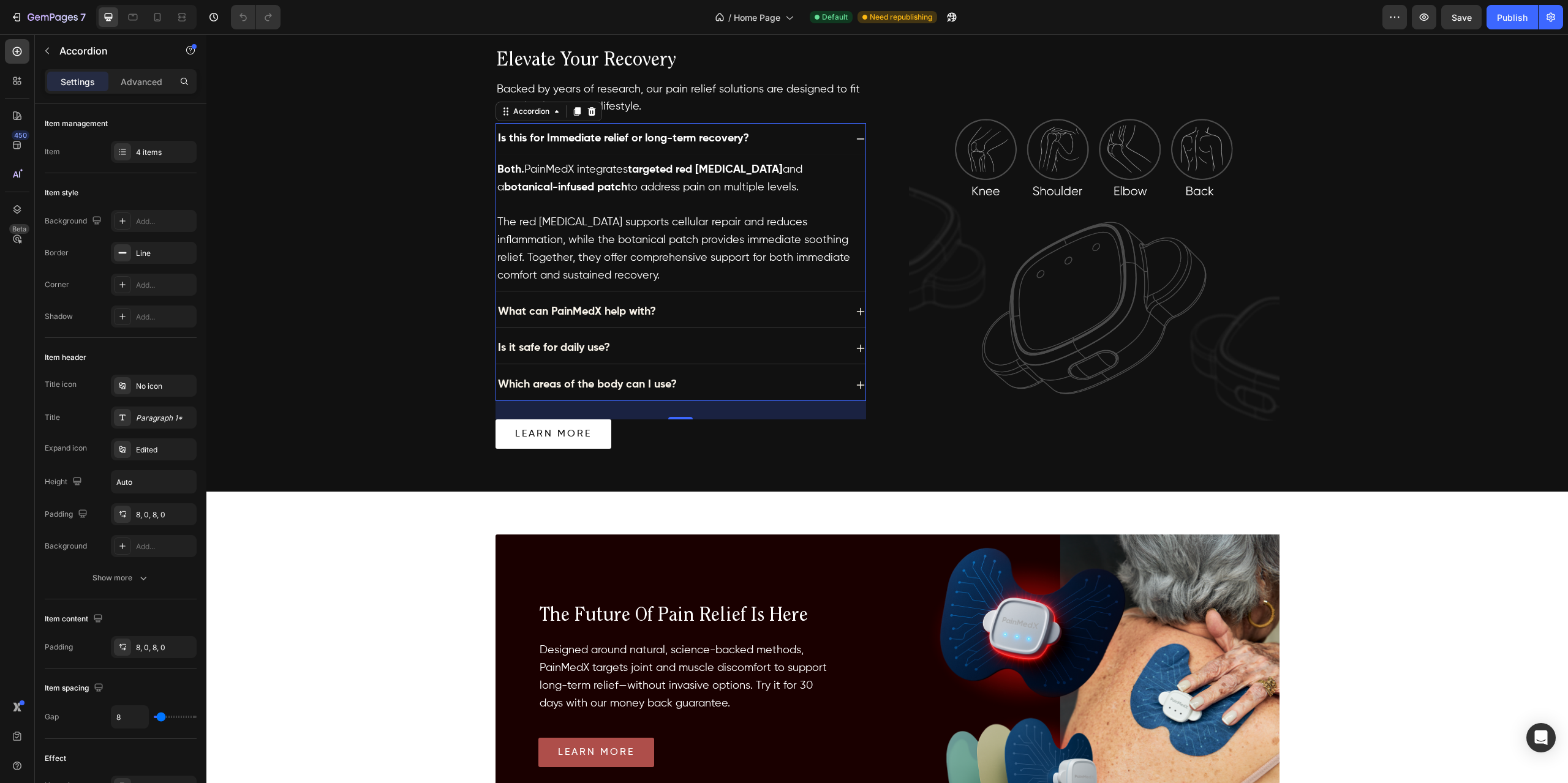
click at [802, 135] on div "Is this for Immediate relief or long-term recovery?" at bounding box center [671, 139] width 349 height 21
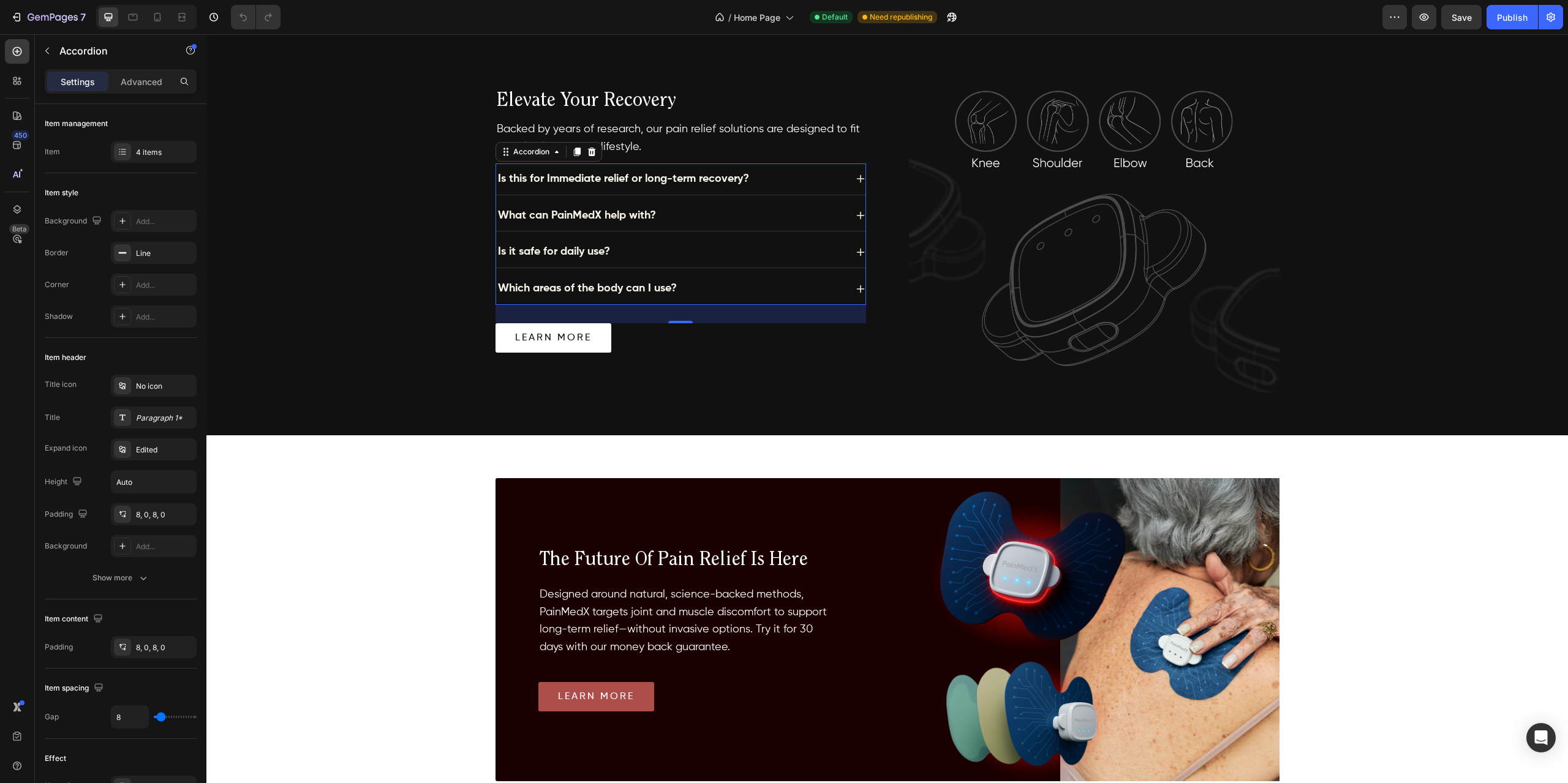
click at [790, 176] on div "Is this for Immediate relief or long-term recovery?" at bounding box center [671, 179] width 349 height 21
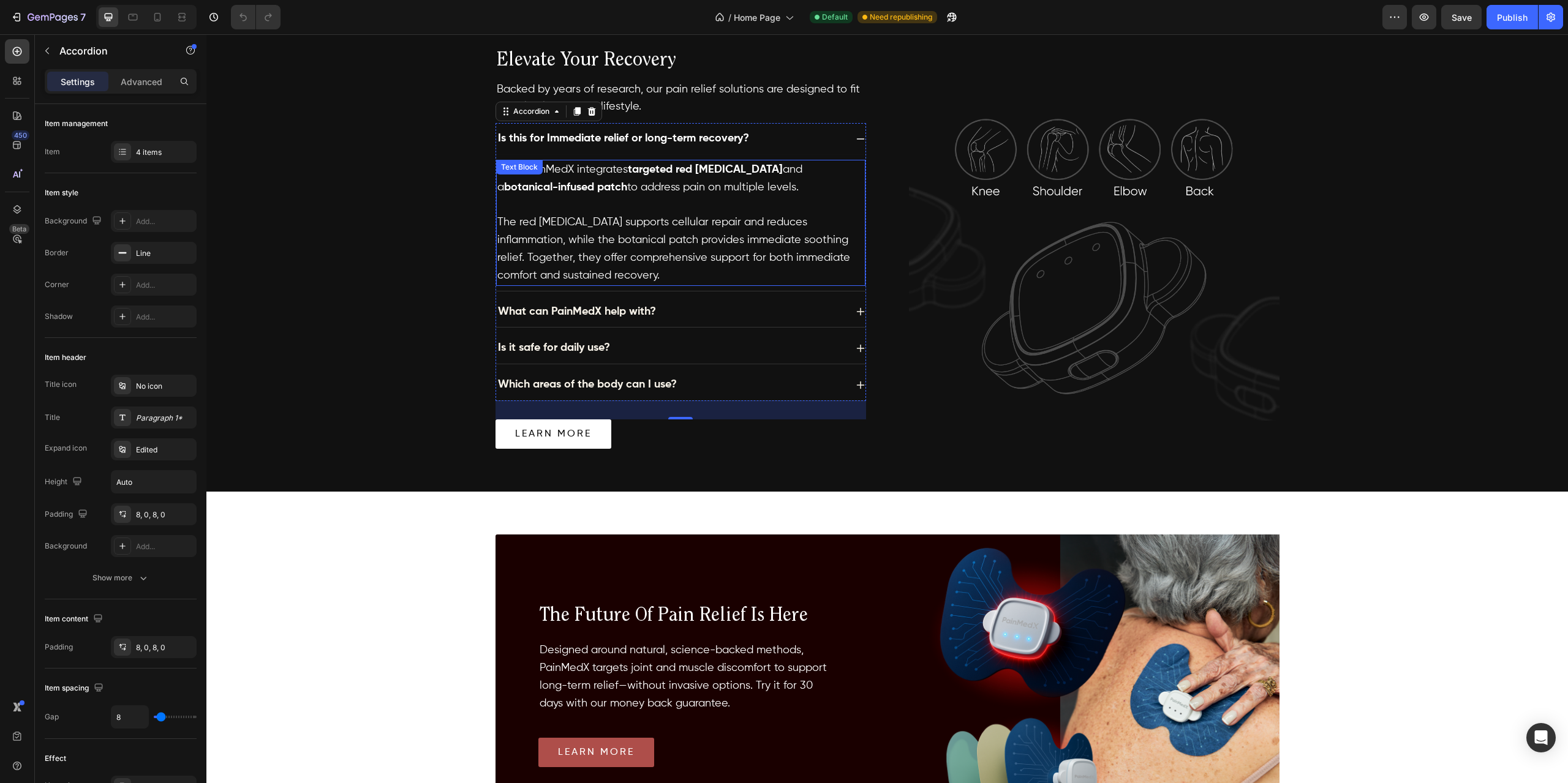
click at [799, 178] on p "Both. PainMedX integrates targeted red [MEDICAL_DATA] and a botanical-infused p…" at bounding box center [681, 179] width 367 height 35
click at [788, 147] on div "Is this for Immediate relief or long-term recovery?" at bounding box center [671, 139] width 349 height 21
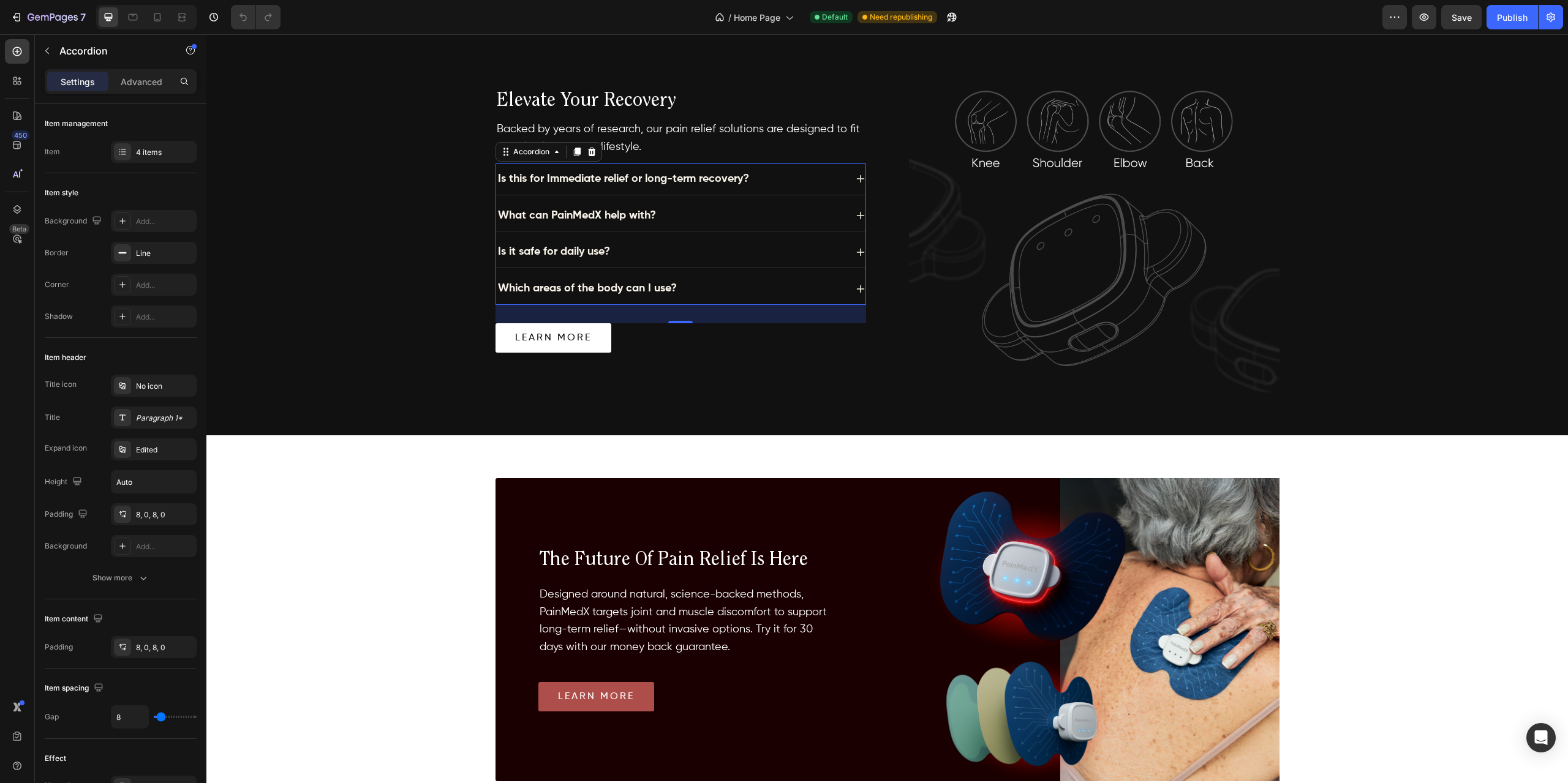
click at [722, 236] on div "Is it safe for daily use?" at bounding box center [681, 252] width 370 height 31
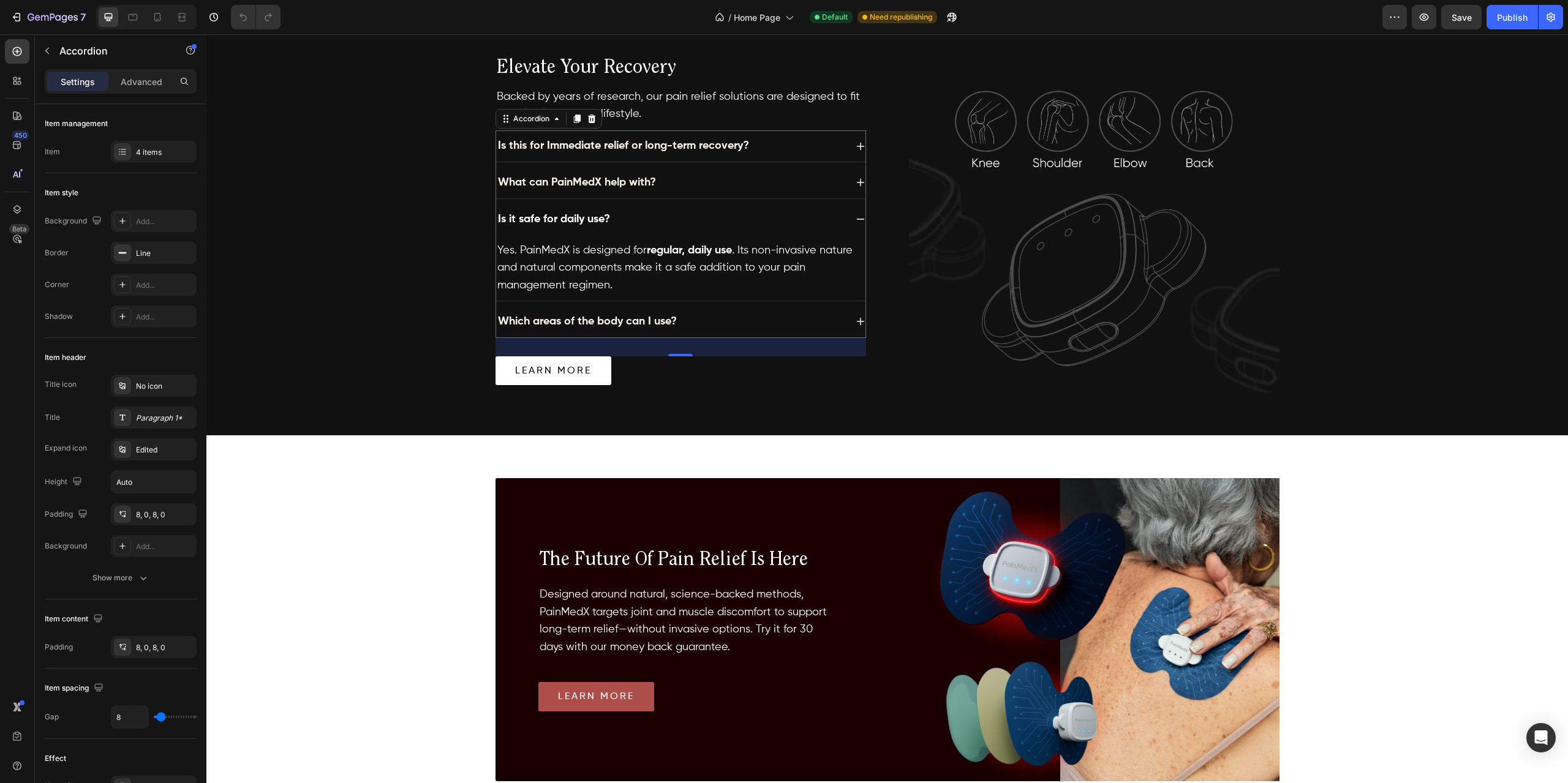
click at [710, 222] on div "Is it safe for daily use?" at bounding box center [671, 220] width 349 height 21
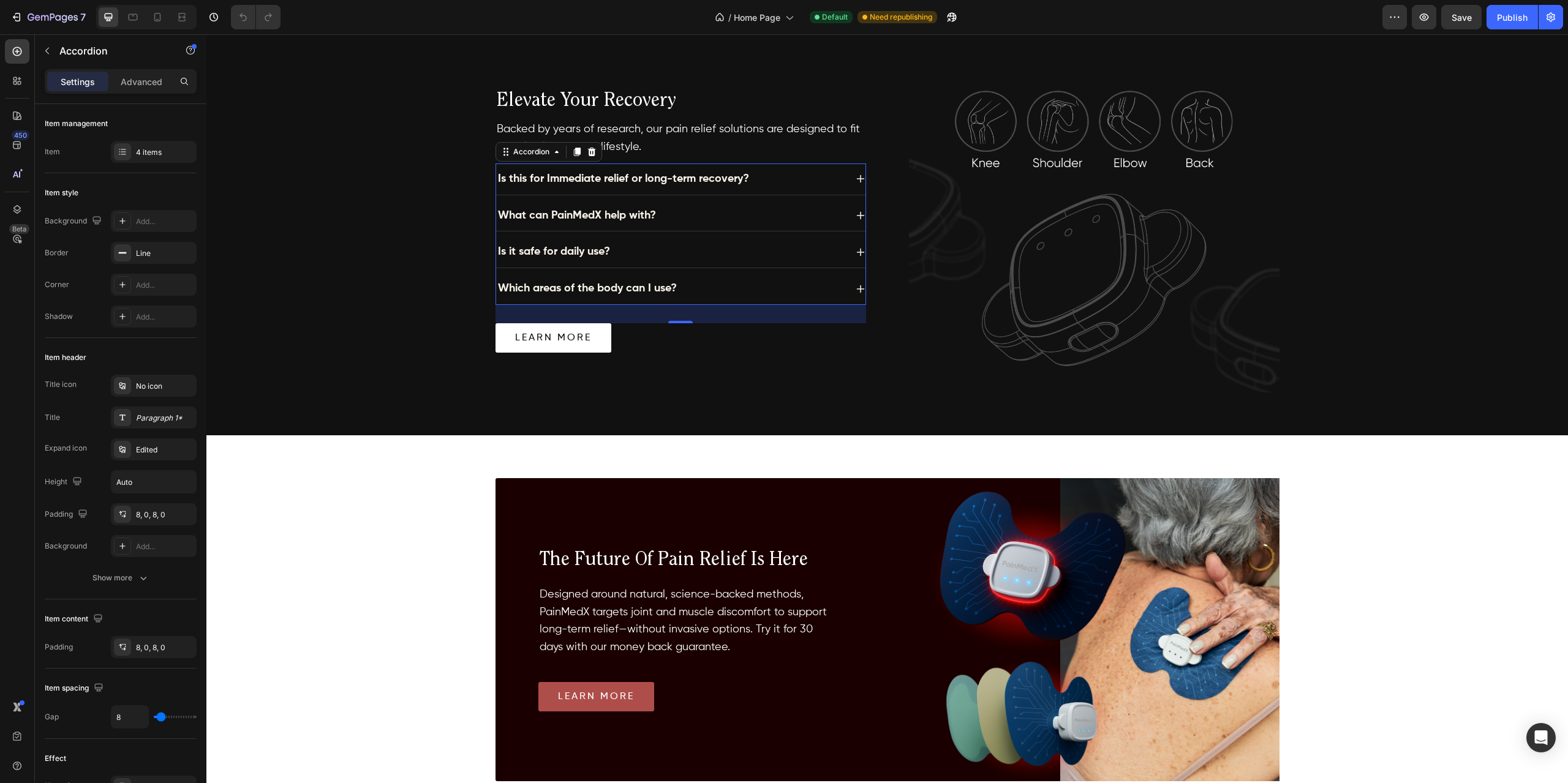
click at [709, 286] on div "Which areas of the body can I use?" at bounding box center [671, 288] width 349 height 21
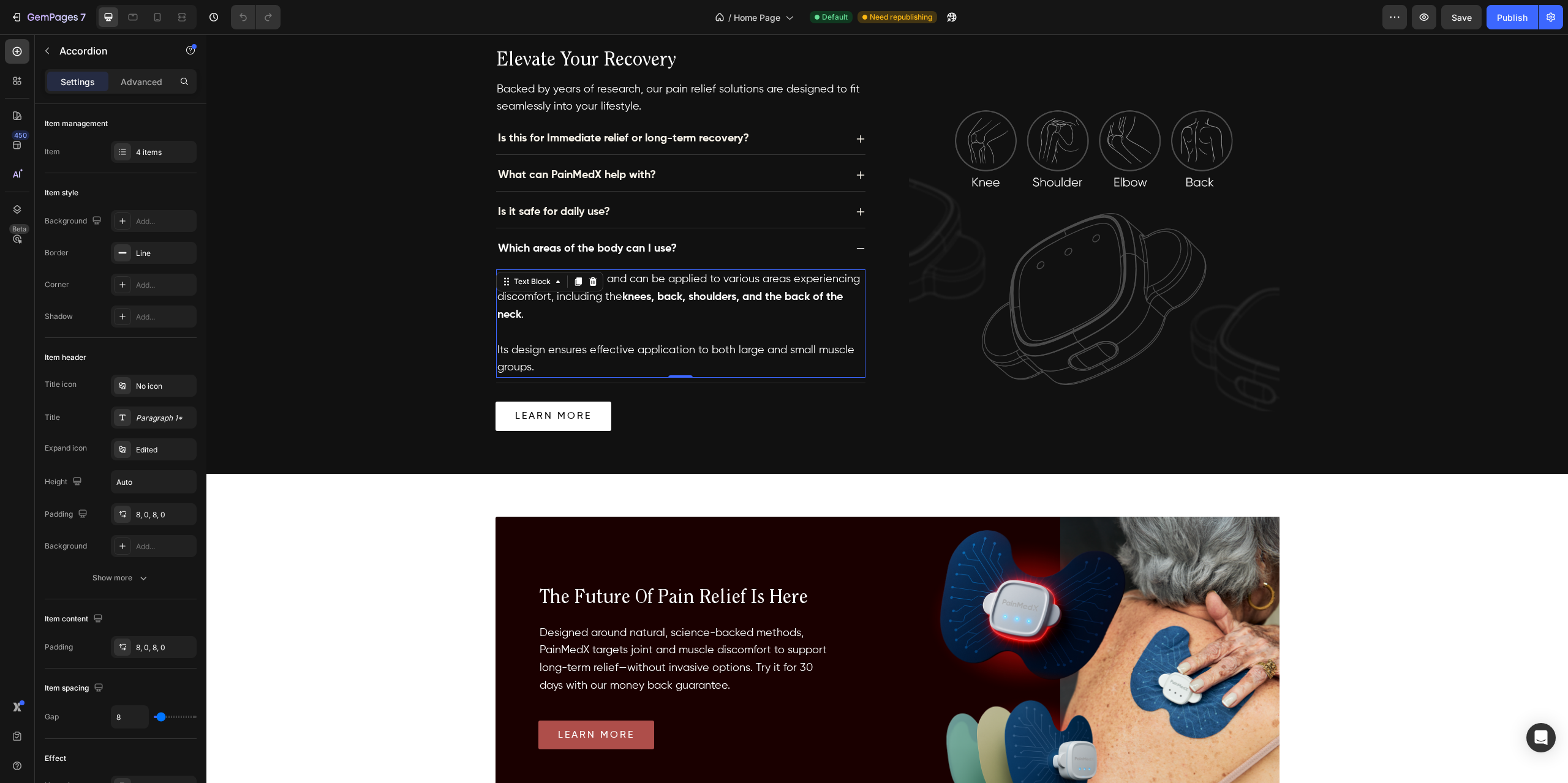
click at [633, 295] on strong "knees, back, shoulders, and the back of the neck" at bounding box center [670, 305] width 345 height 29
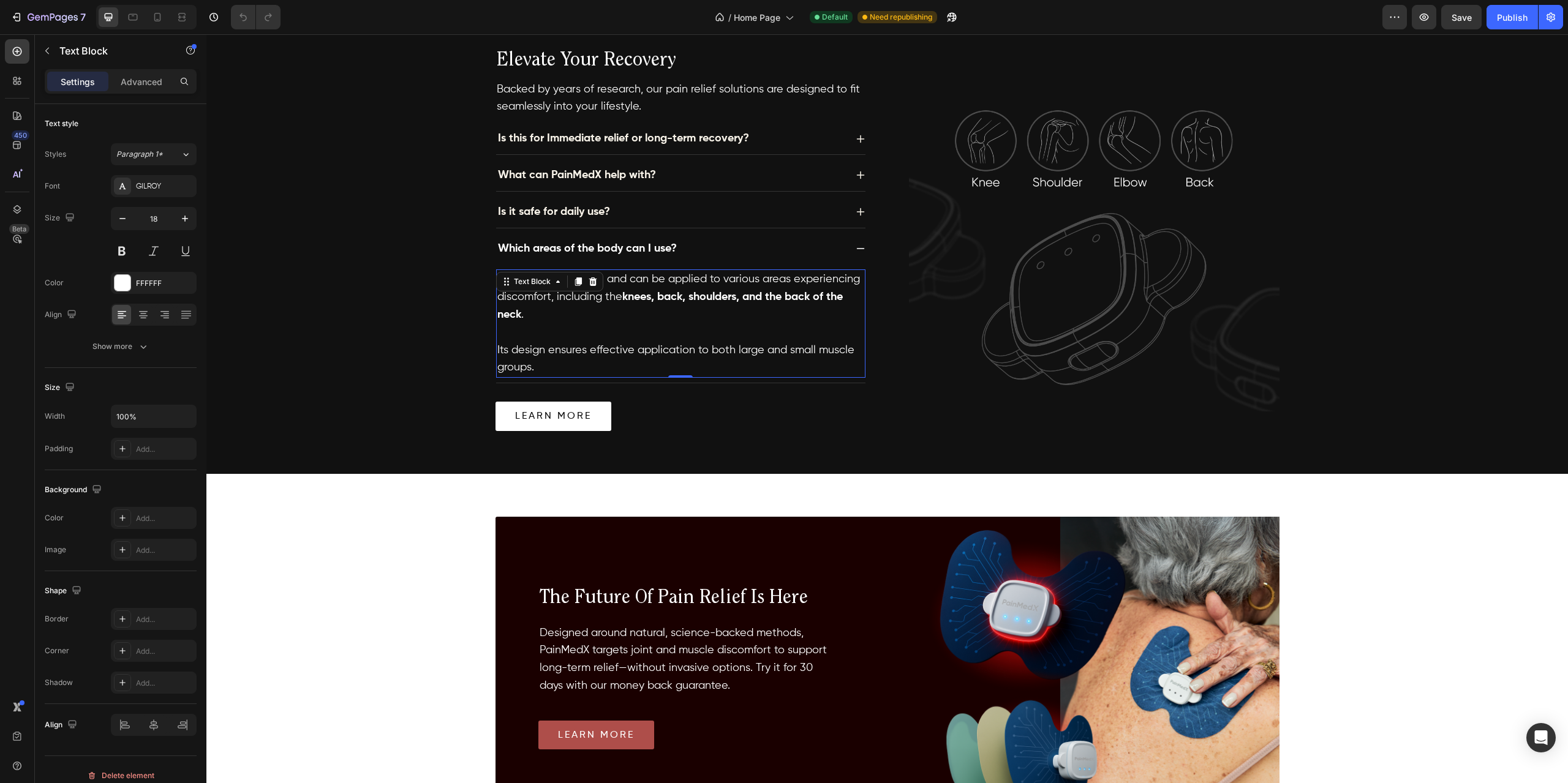
click at [633, 295] on strong "knees, back, shoulders, and the back of the neck" at bounding box center [670, 305] width 345 height 29
click at [621, 291] on strong "knees, back, shoulders, and the back of the neck" at bounding box center [670, 305] width 345 height 29
click at [902, 285] on div "Elevate Your Recovery Heading Image Backed by years of research, our pain relie…" at bounding box center [887, 240] width 784 height 381
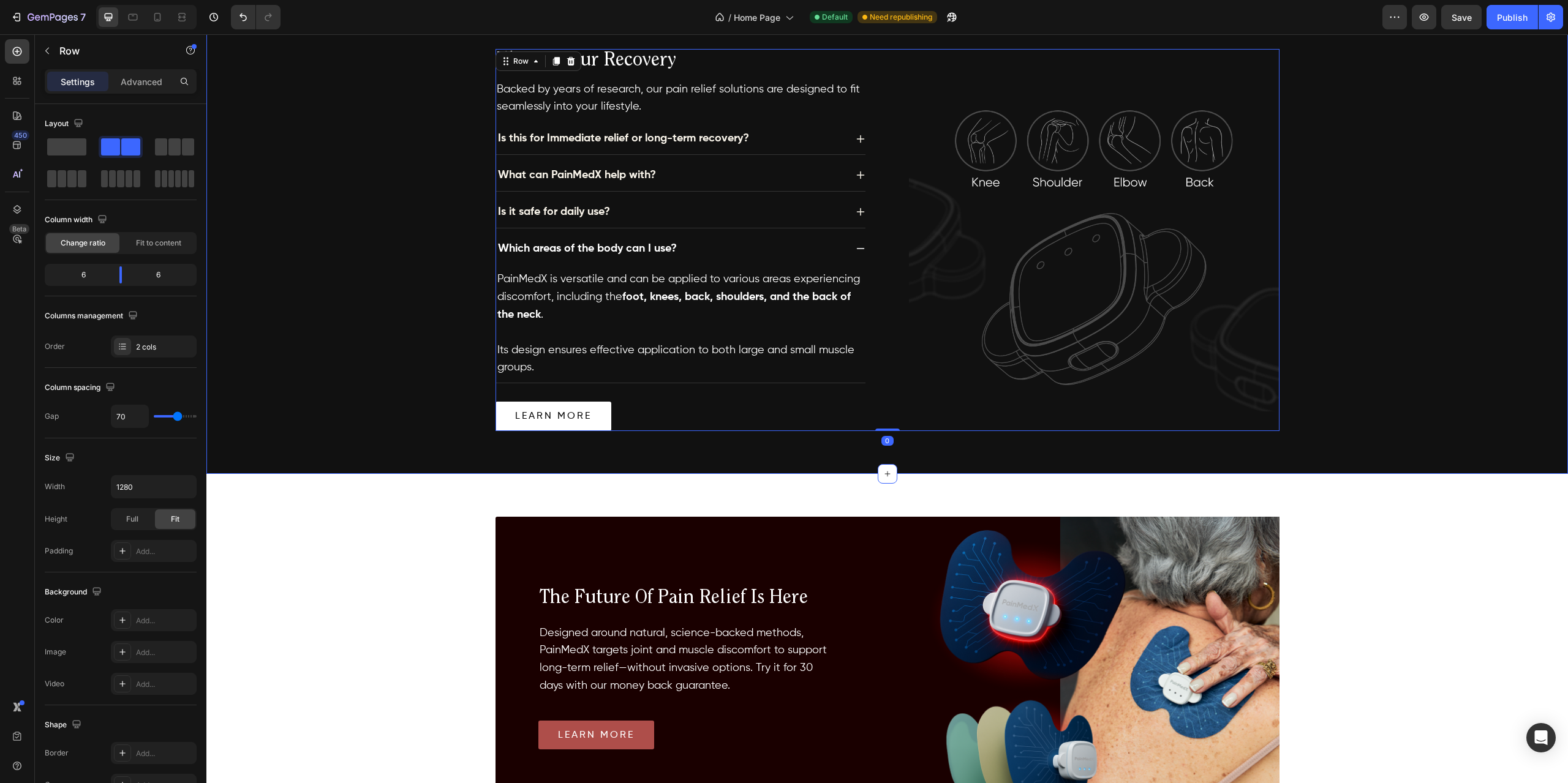
drag, startPoint x: 406, startPoint y: 370, endPoint x: 416, endPoint y: 361, distance: 13.5
click at [408, 370] on div "Elevate Your Recovery Heading Image Backed by years of research, our pain relie…" at bounding box center [887, 240] width 1362 height 381
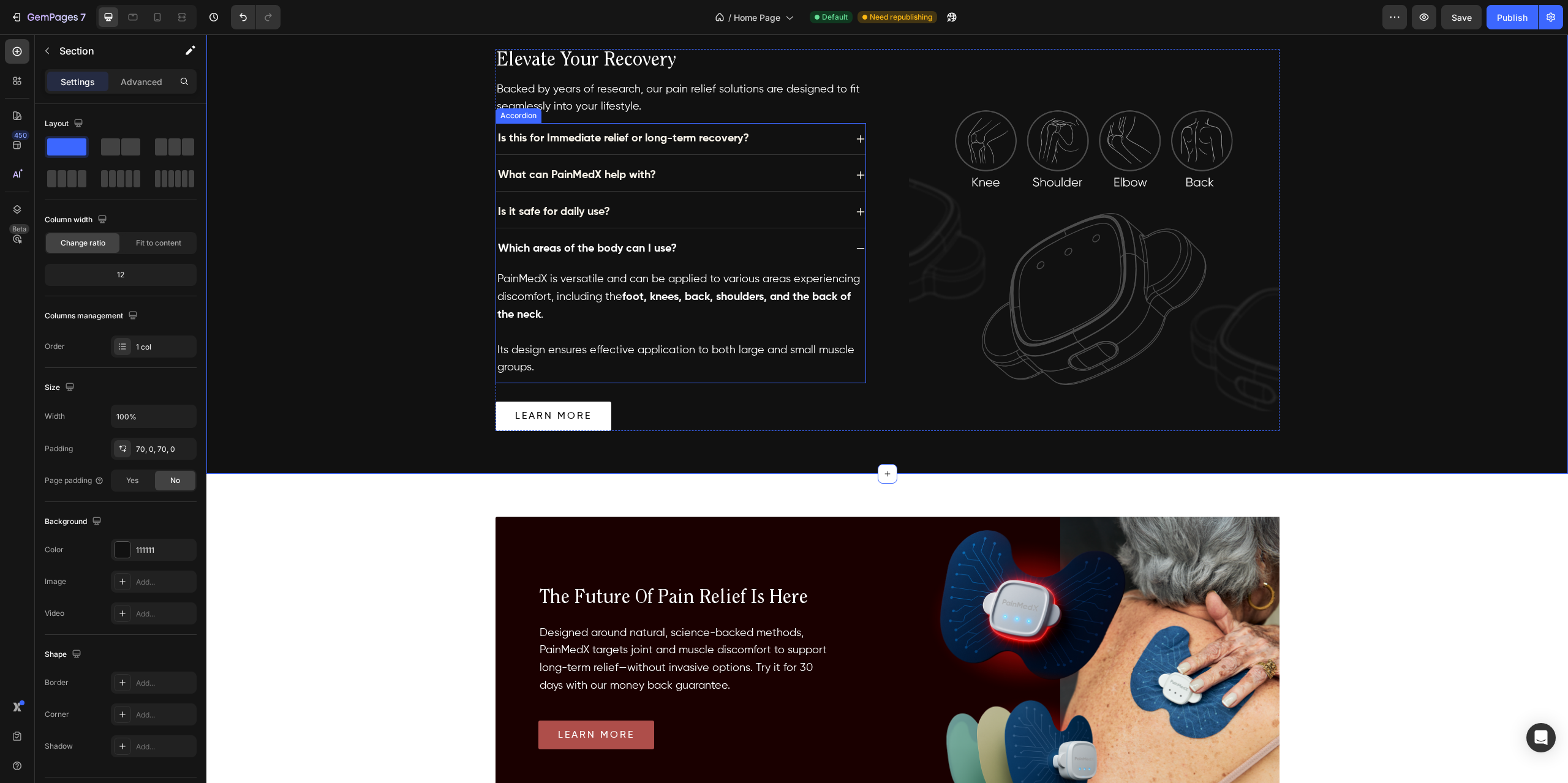
click at [648, 137] on strong "Is this for Immediate relief or long-term recovery?" at bounding box center [623, 139] width 251 height 11
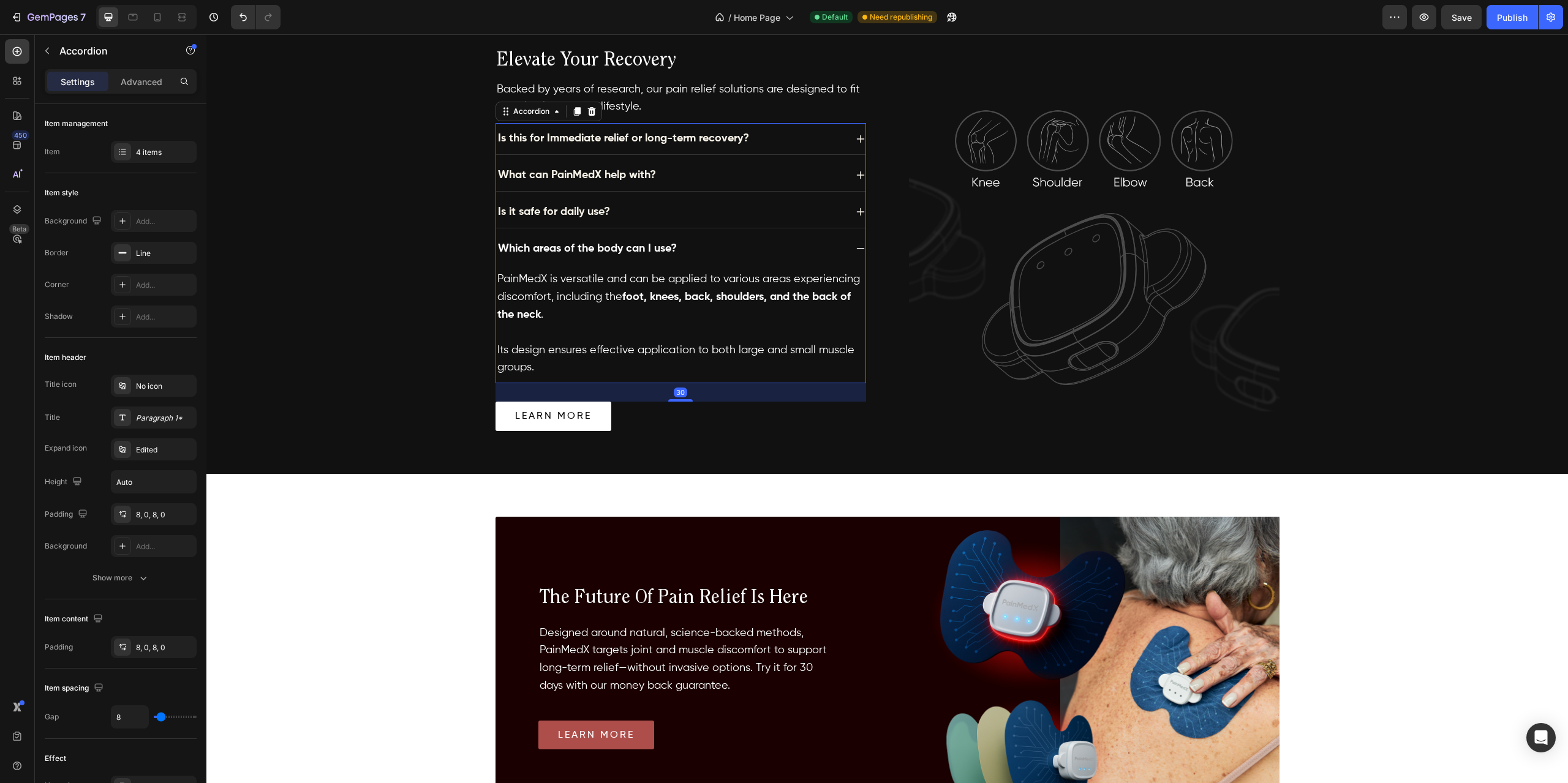
click at [791, 144] on div "Is this for Immediate relief or long-term recovery?" at bounding box center [671, 139] width 349 height 21
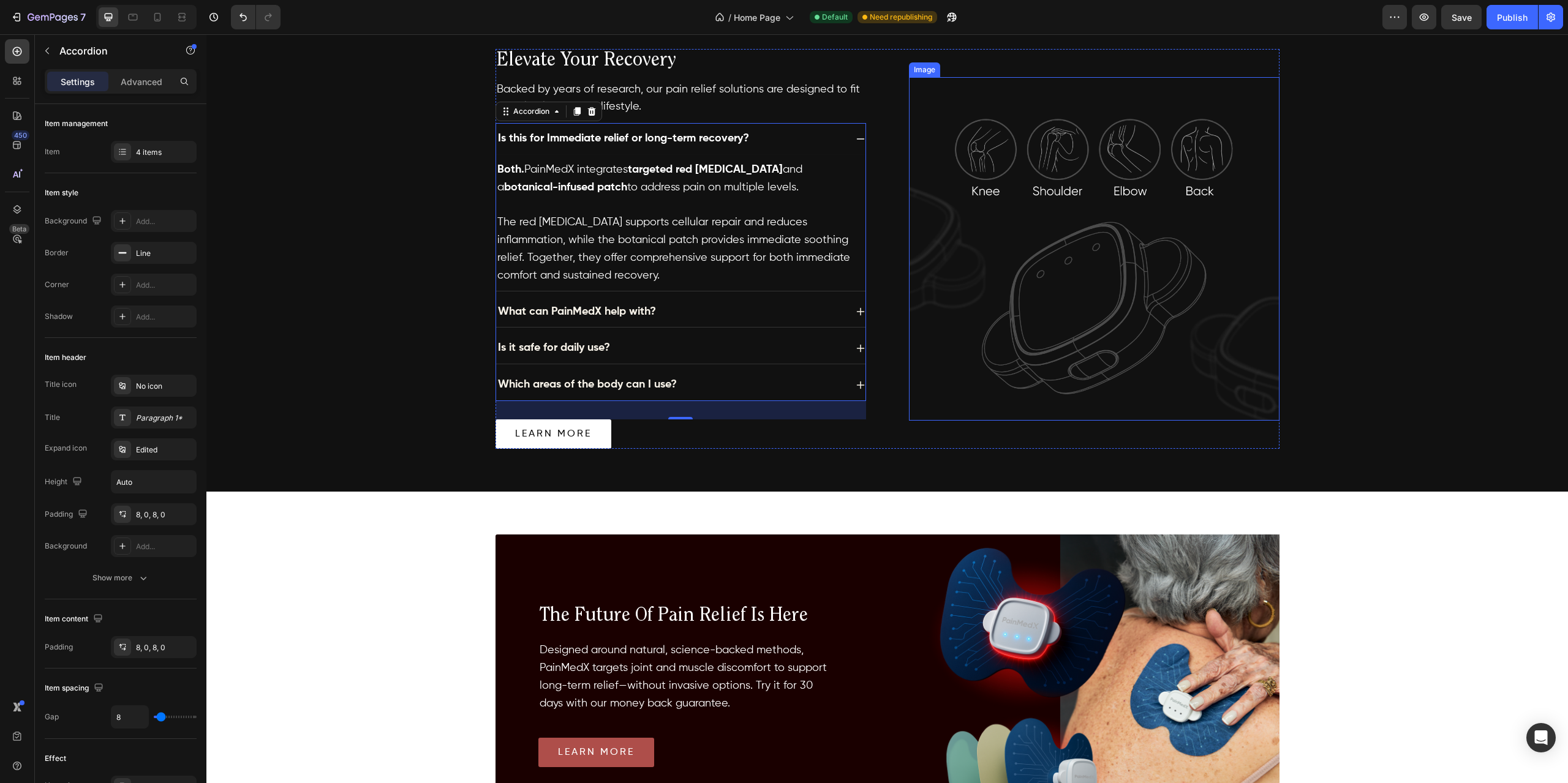
click at [1011, 200] on img at bounding box center [1094, 248] width 370 height 343
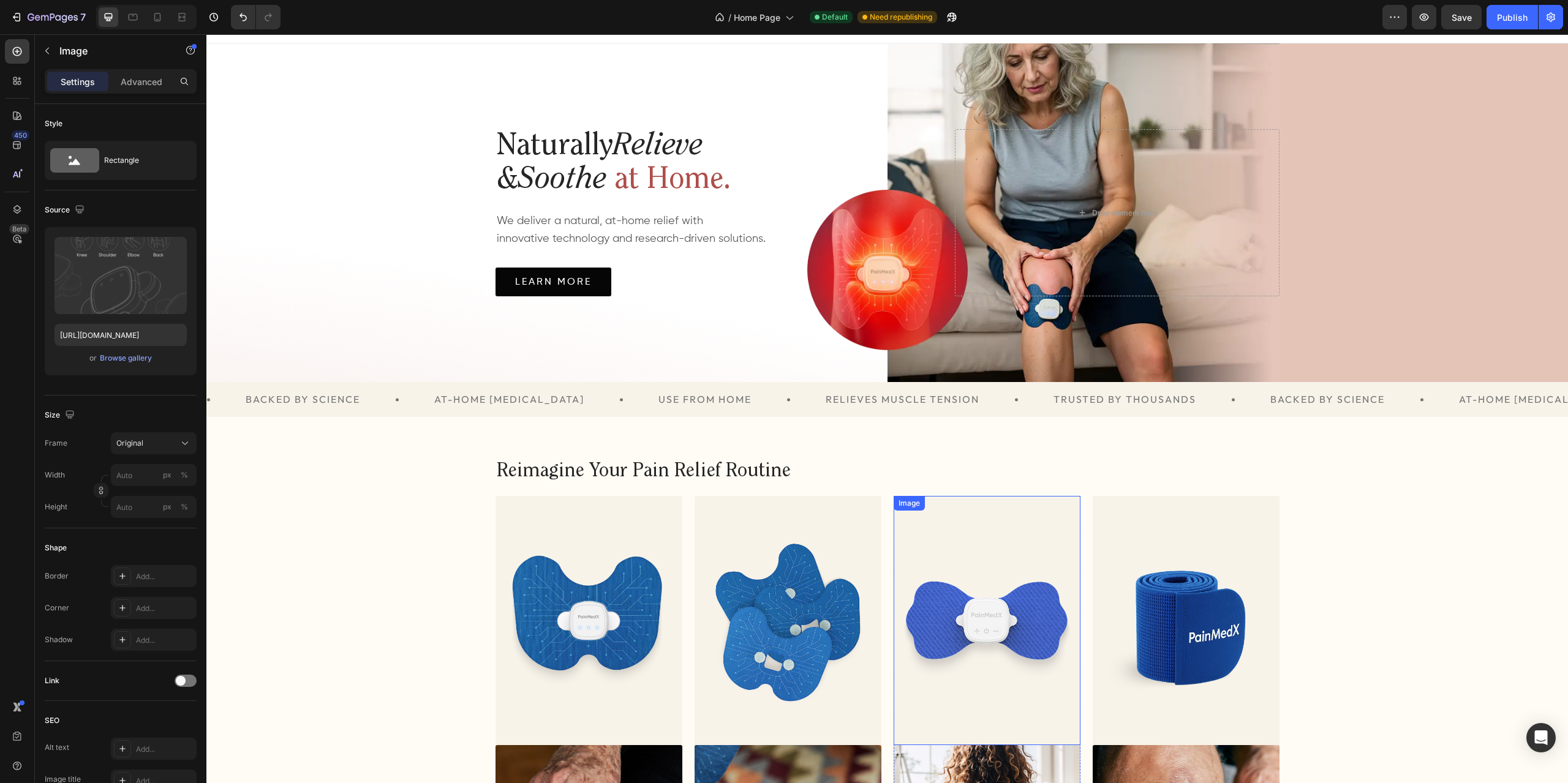
scroll to position [0, 0]
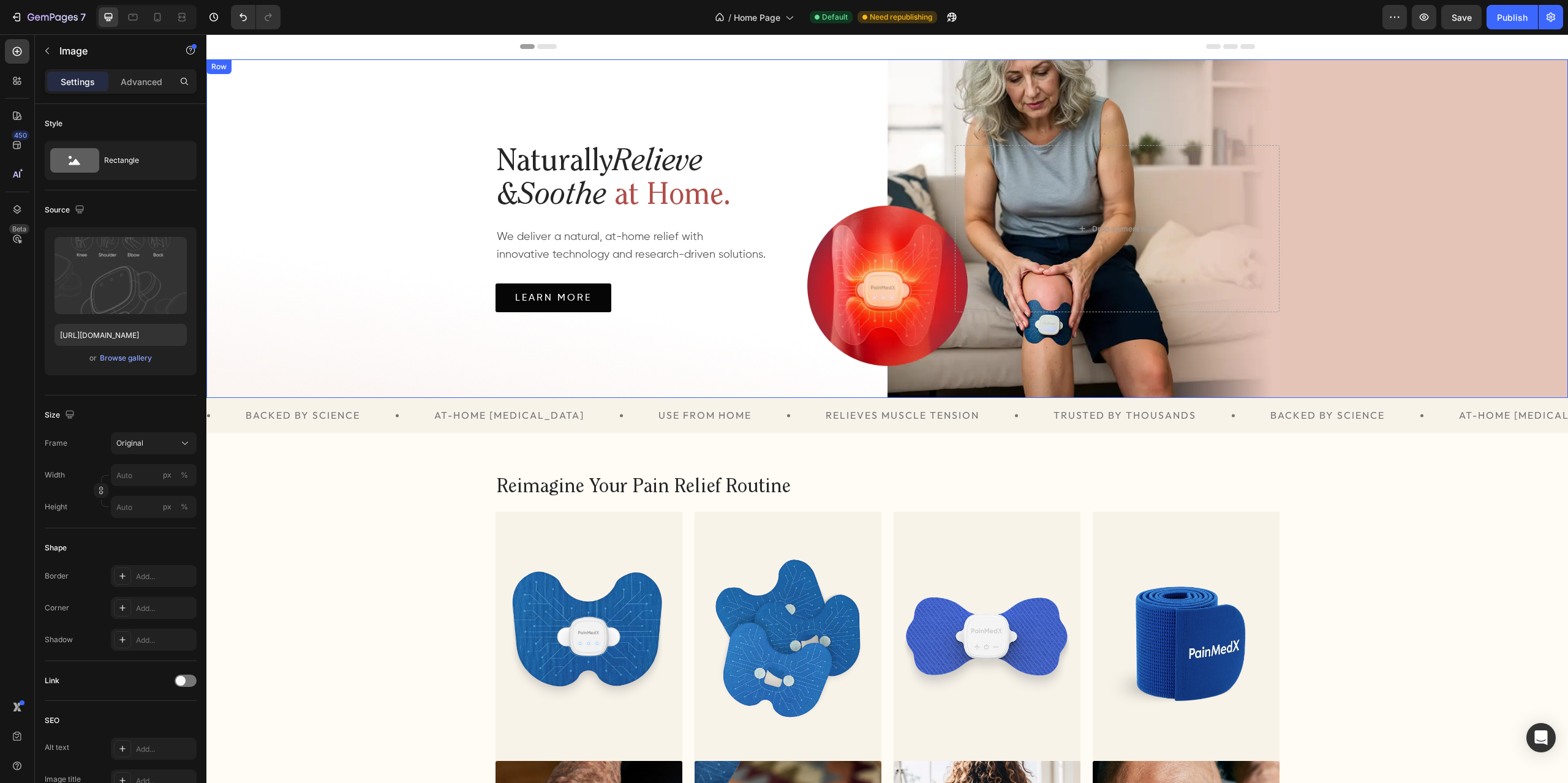
click at [913, 98] on div "Naturally Relieve & Soothe at Home. Heading We deliver a natural, at-home relie…" at bounding box center [887, 229] width 784 height 339
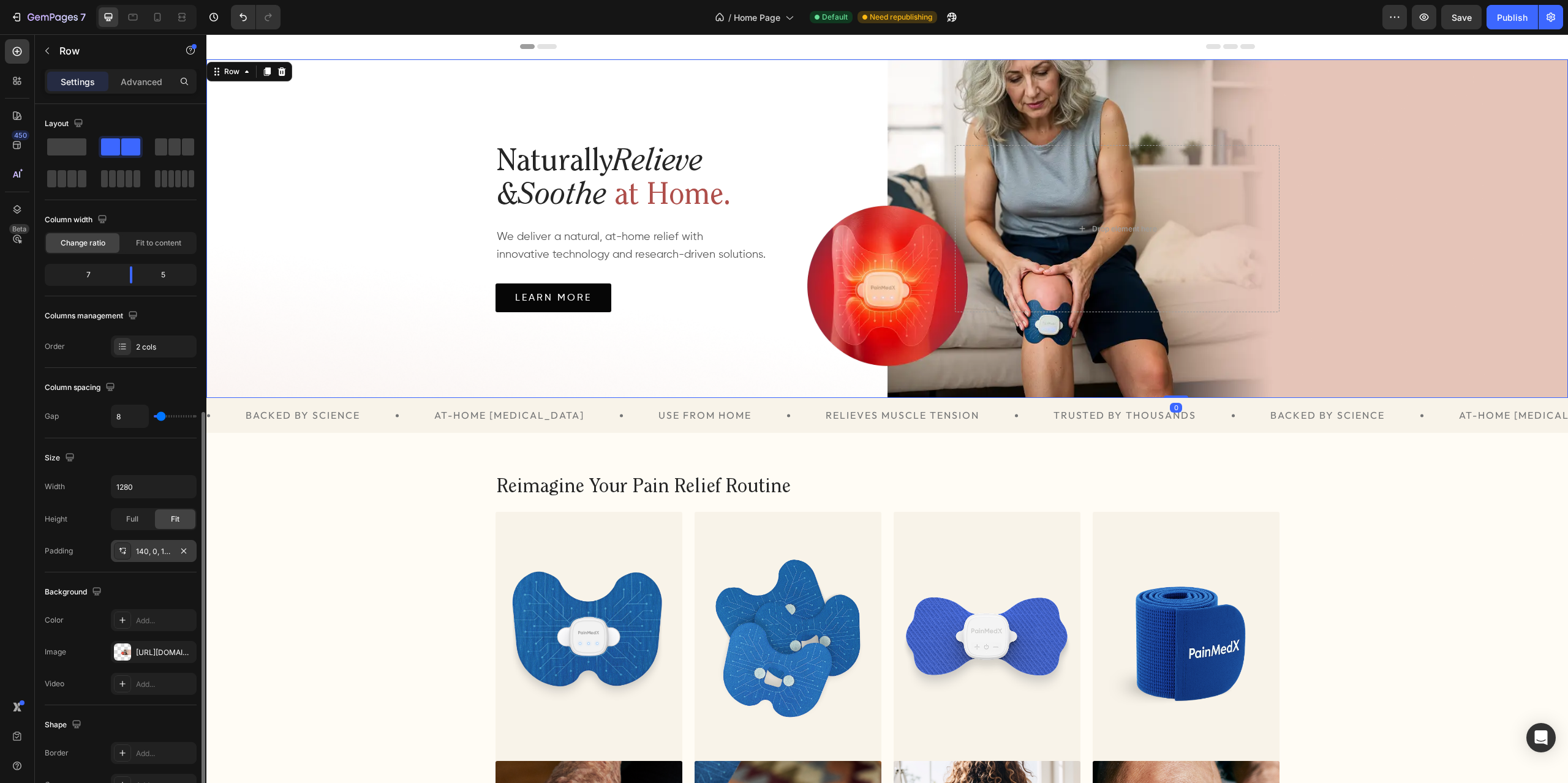
scroll to position [170, 0]
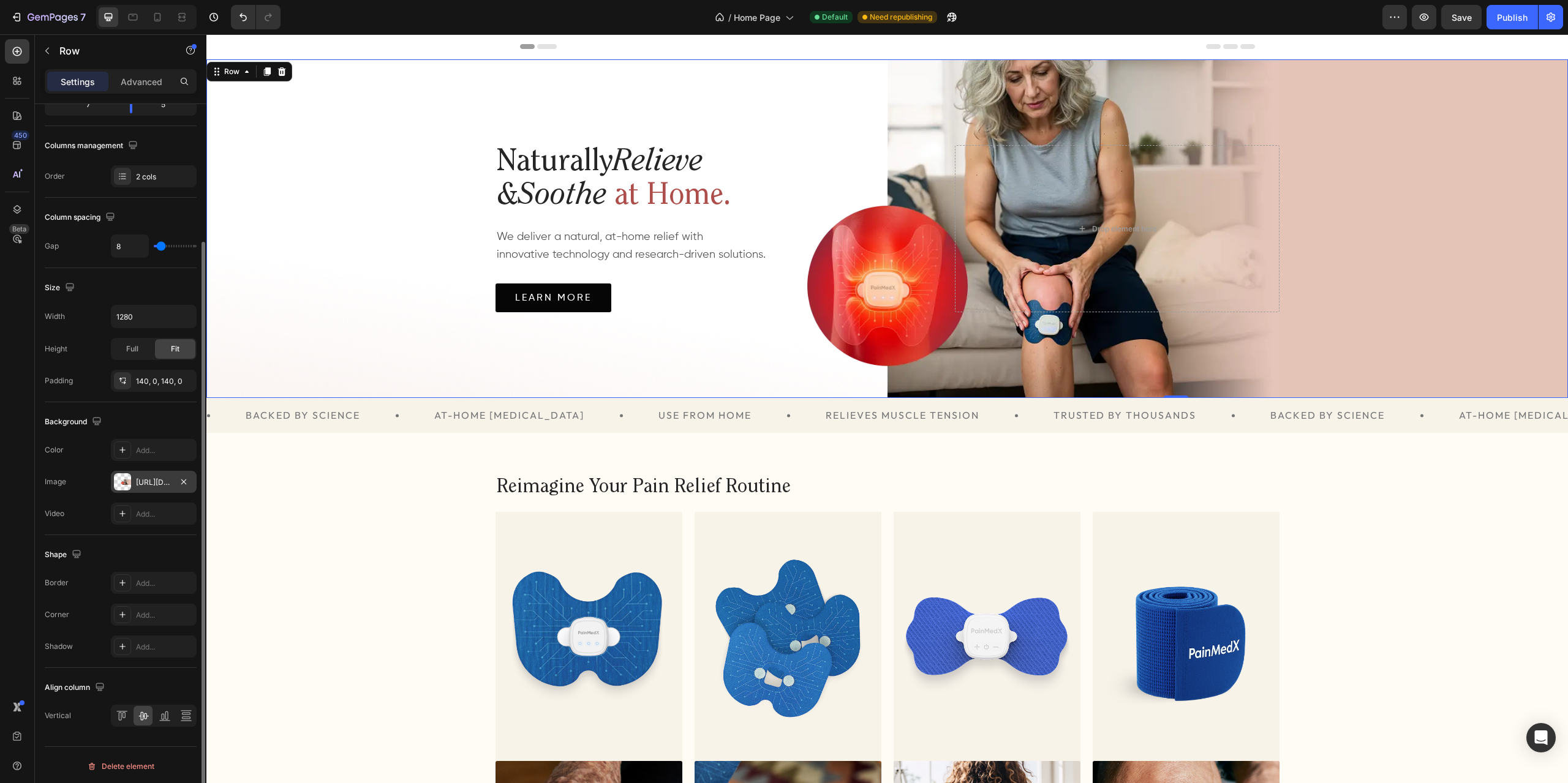
click at [131, 478] on div "[URL][DOMAIN_NAME]" at bounding box center [154, 482] width 86 height 22
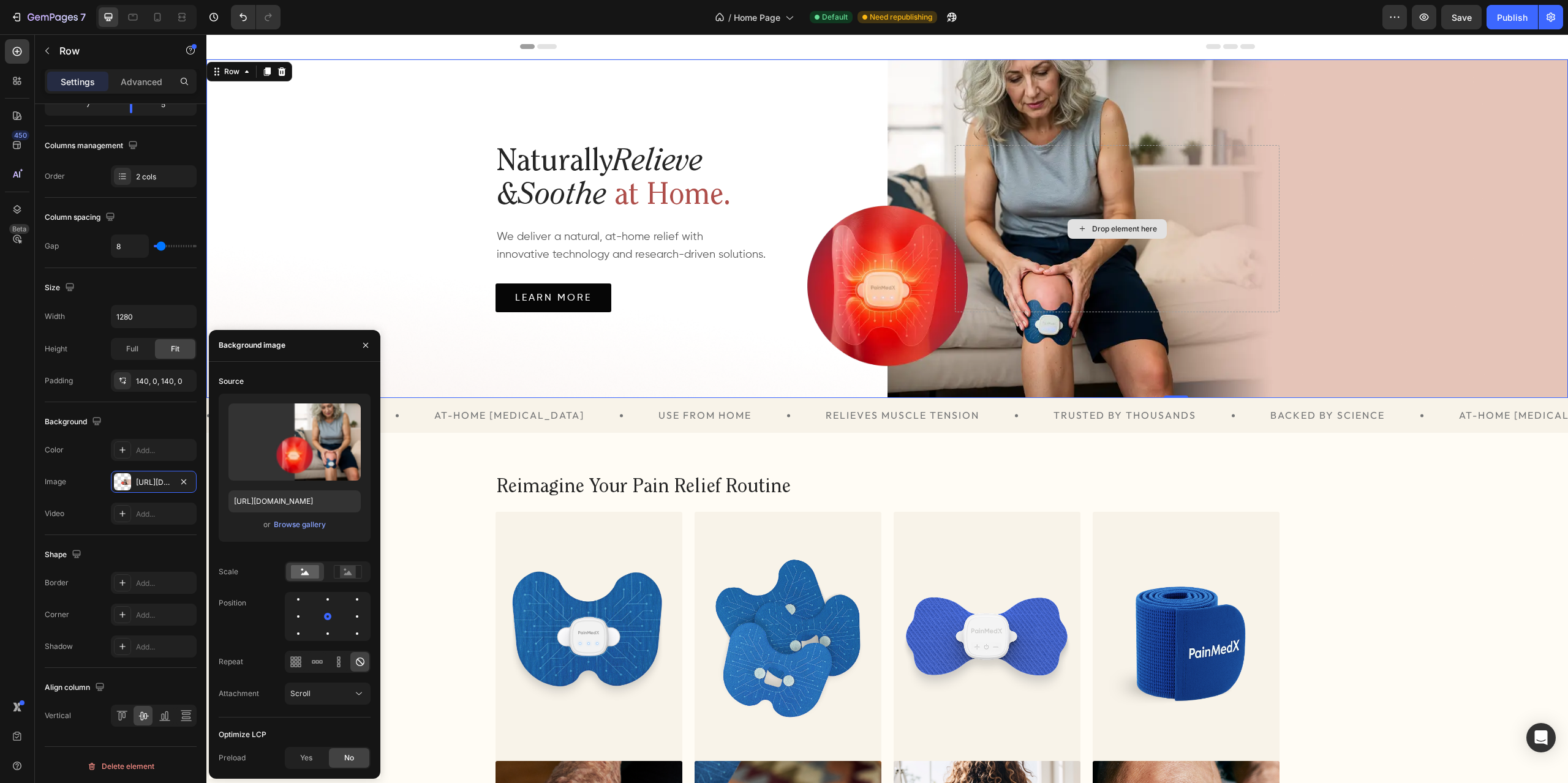
click at [1254, 144] on div "Naturally Relieve & Soothe at Home. Heading We deliver a natural, at-home relie…" at bounding box center [887, 229] width 784 height 339
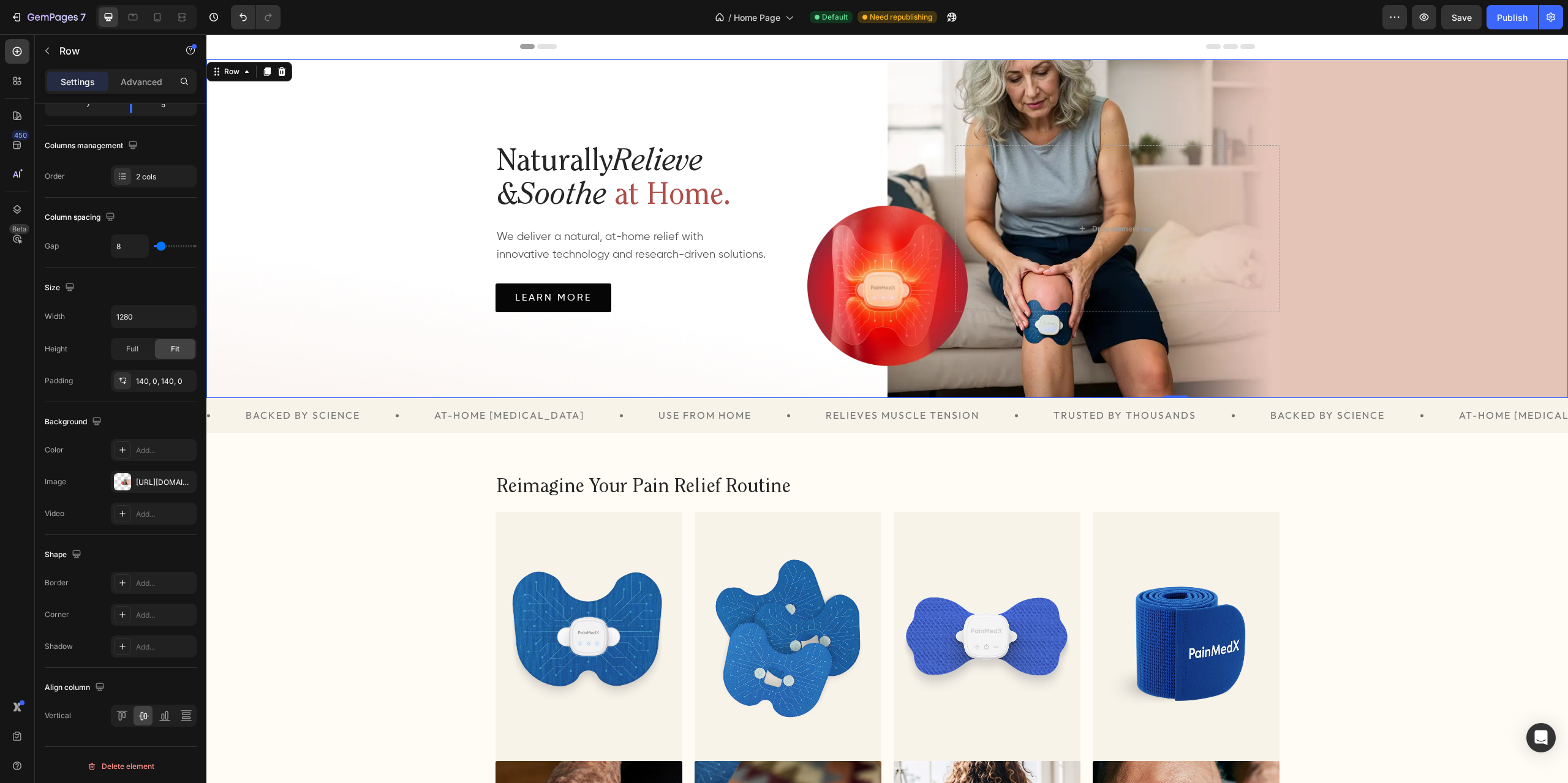
click at [1304, 138] on div "Naturally Relieve & Soothe at Home. Heading We deliver a natural, at-home relie…" at bounding box center [887, 229] width 1362 height 339
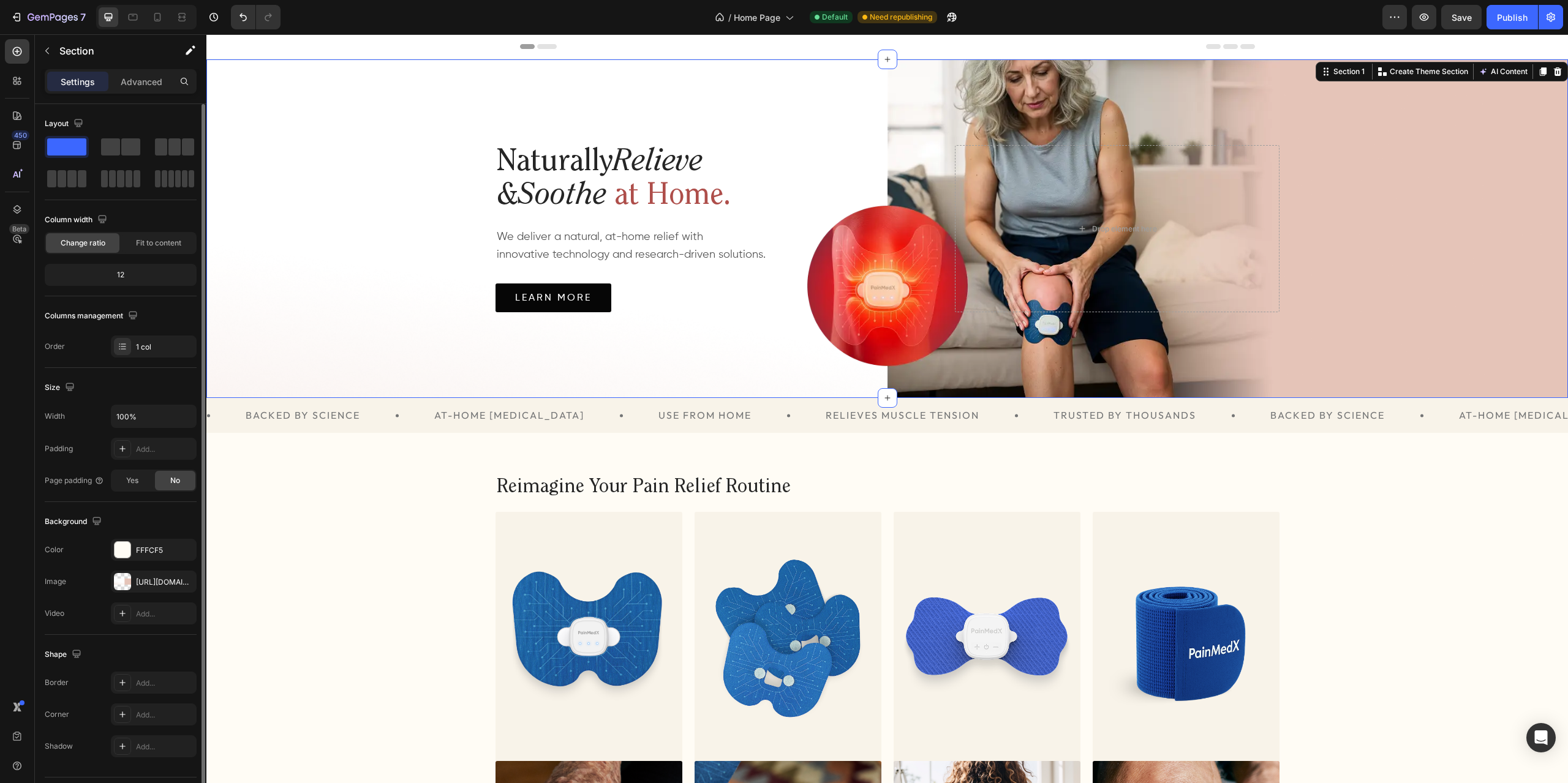
scroll to position [31, 0]
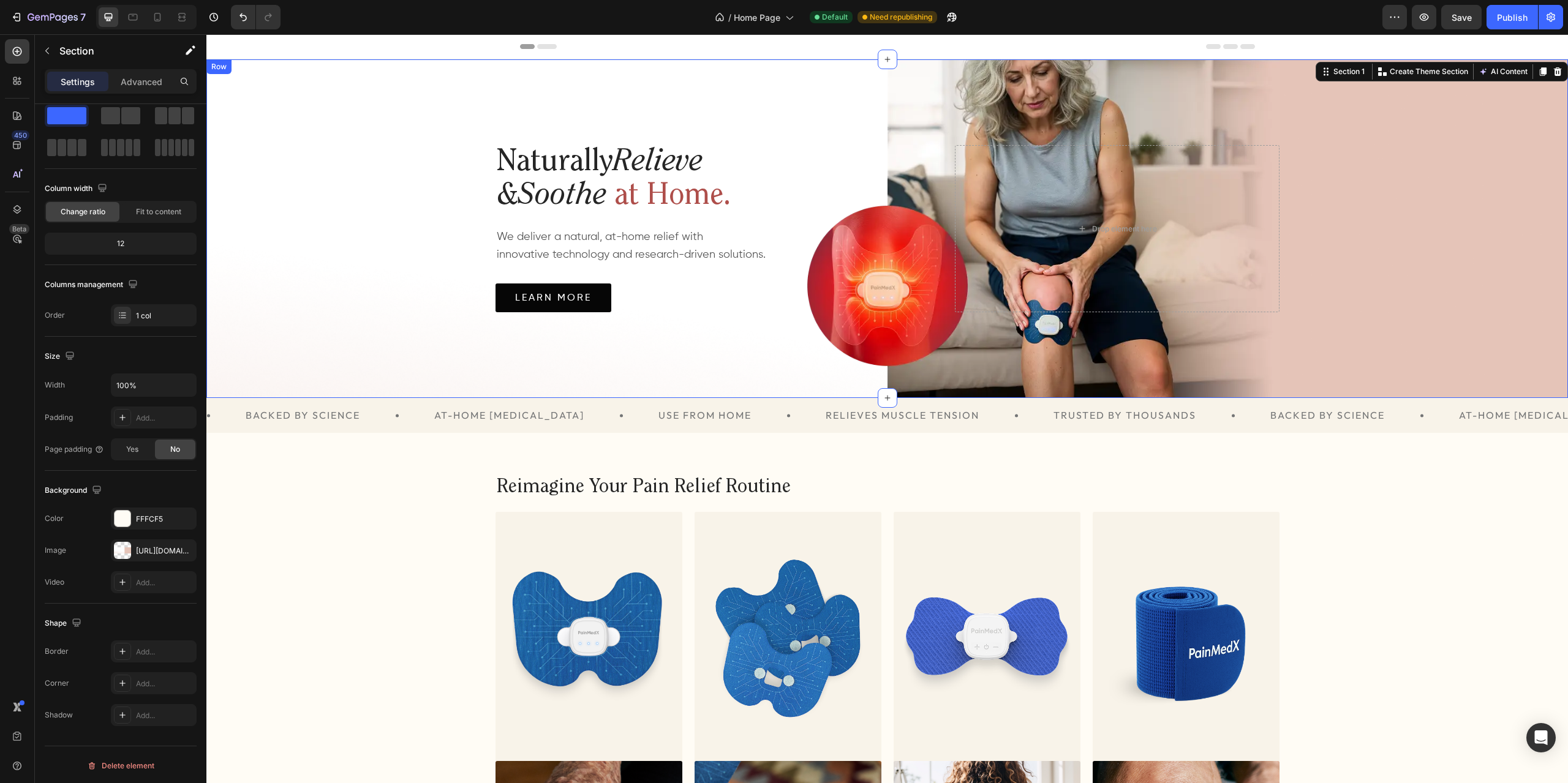
click at [1260, 82] on div "Naturally Relieve & Soothe at Home. Heading We deliver a natural, at-home relie…" at bounding box center [887, 229] width 784 height 339
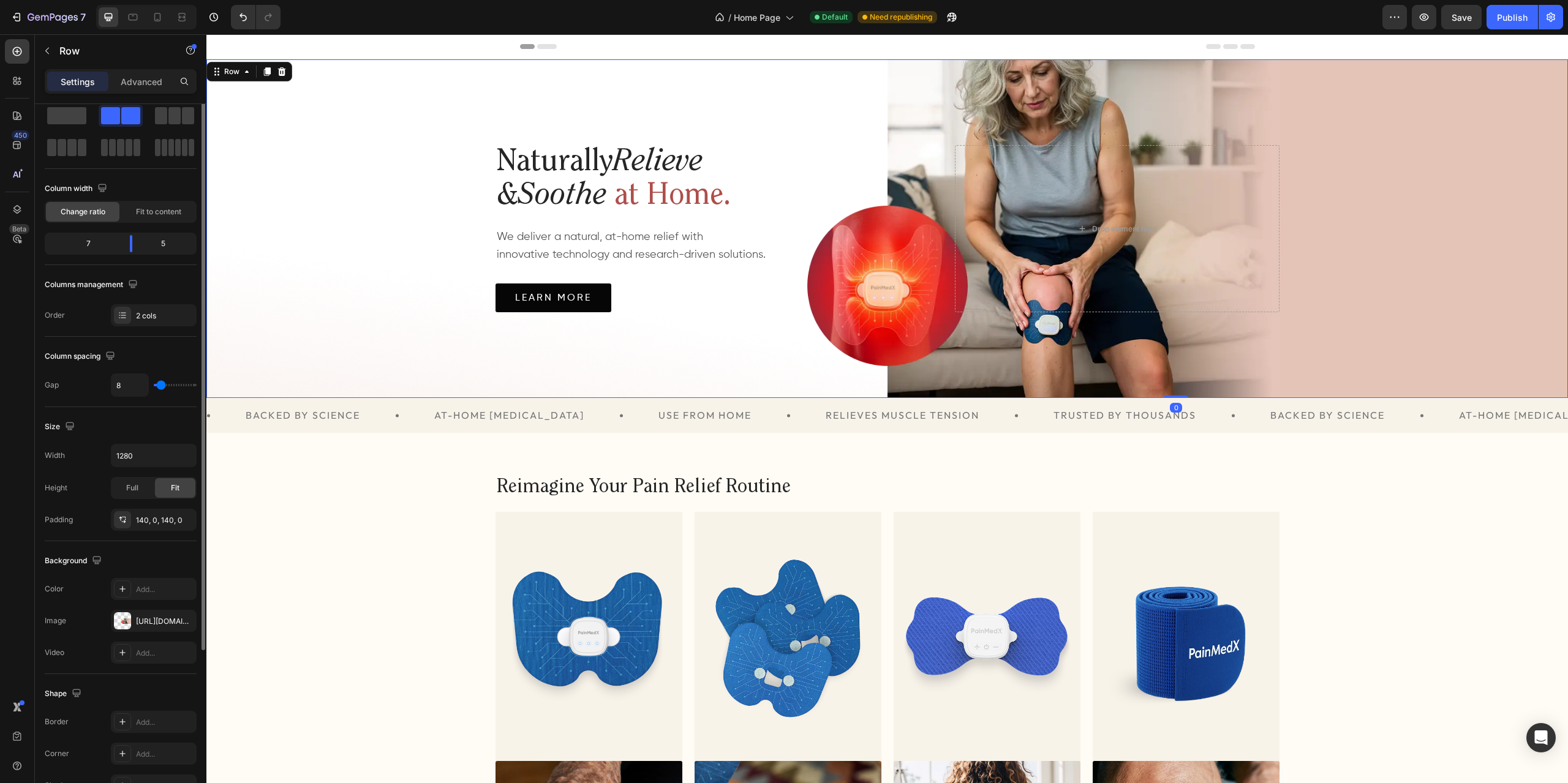
scroll to position [0, 0]
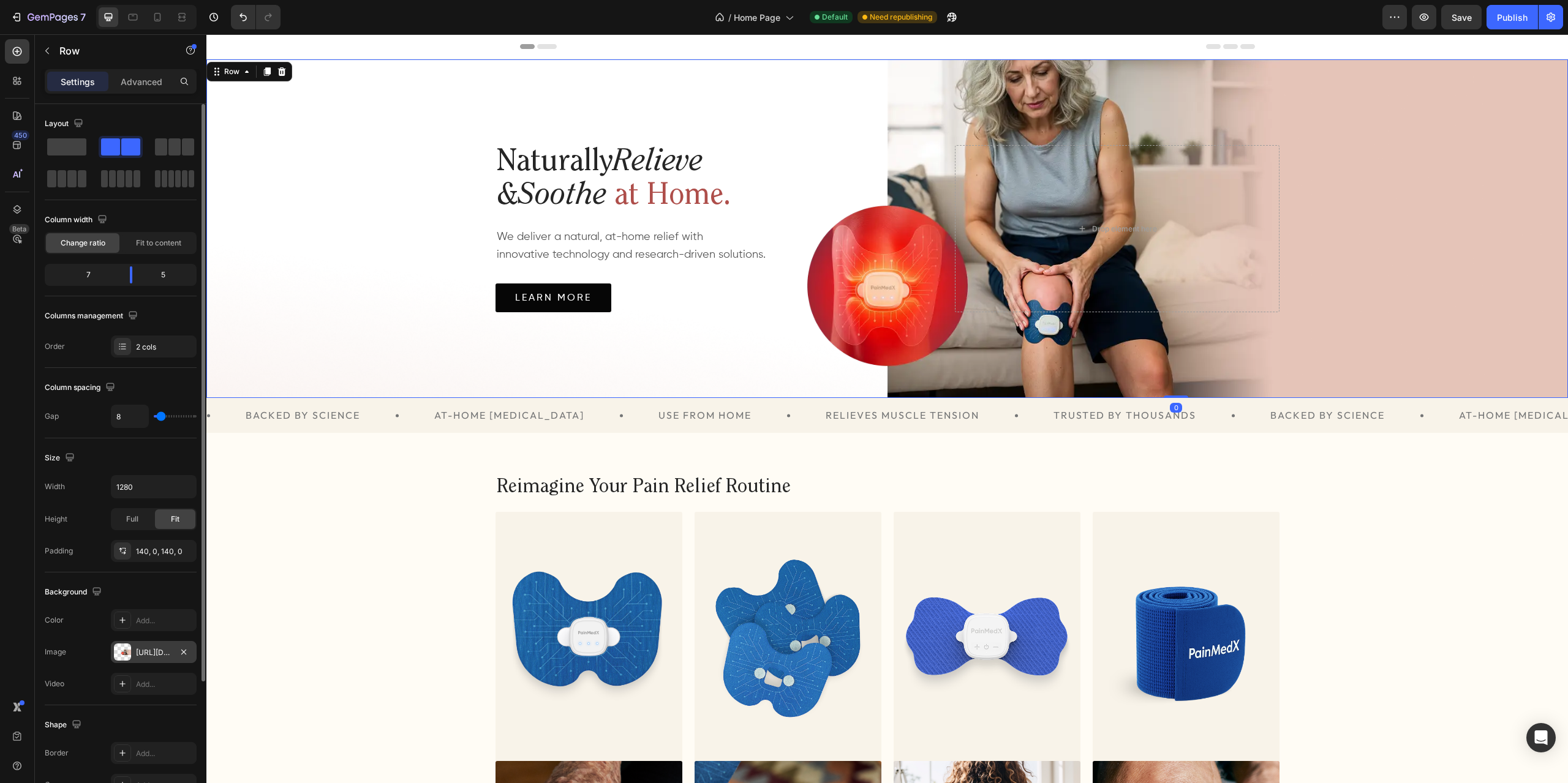
click at [142, 647] on div "[URL][DOMAIN_NAME]" at bounding box center [153, 652] width 35 height 11
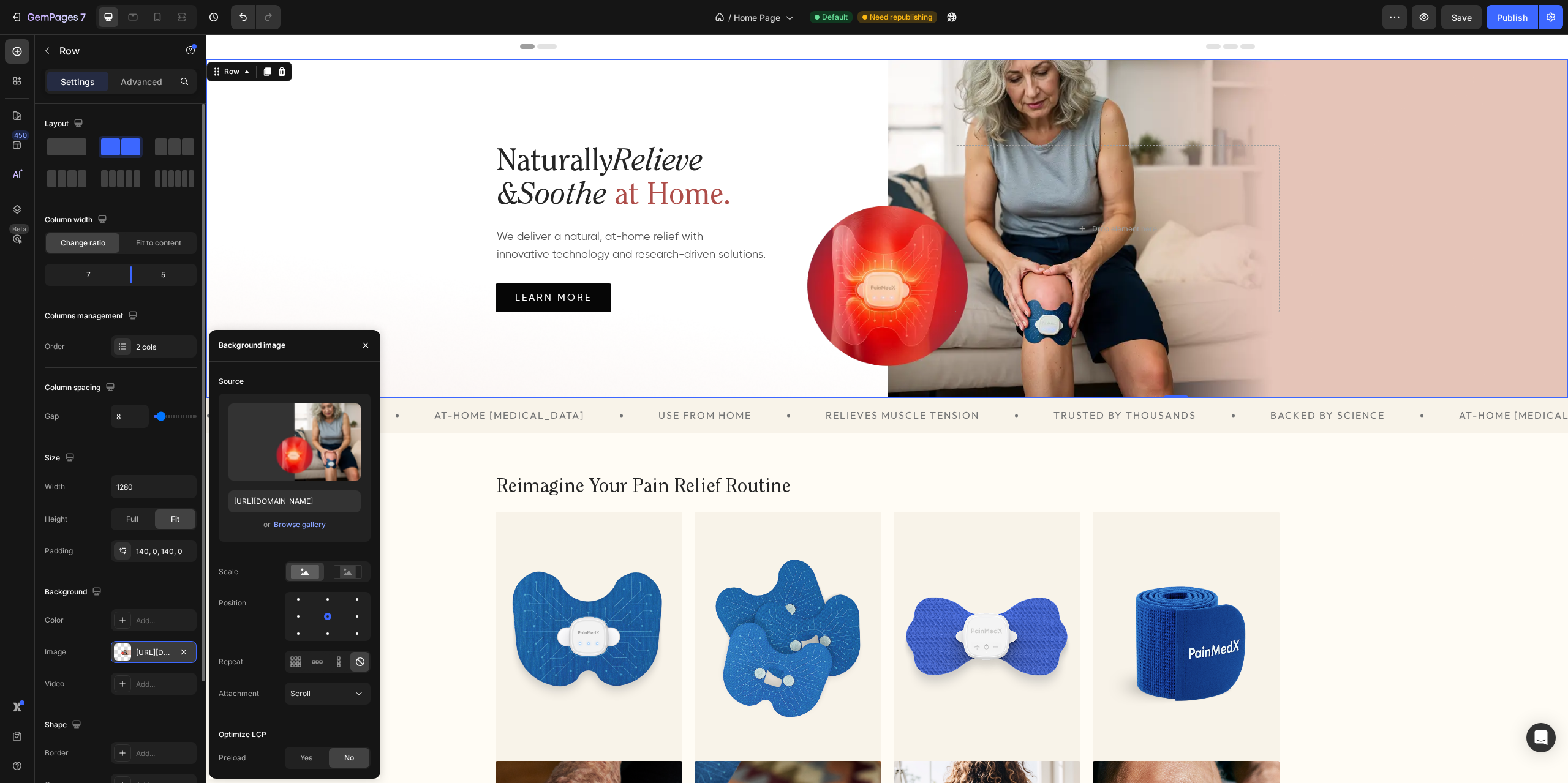
click at [142, 647] on div "[URL][DOMAIN_NAME]" at bounding box center [153, 652] width 35 height 11
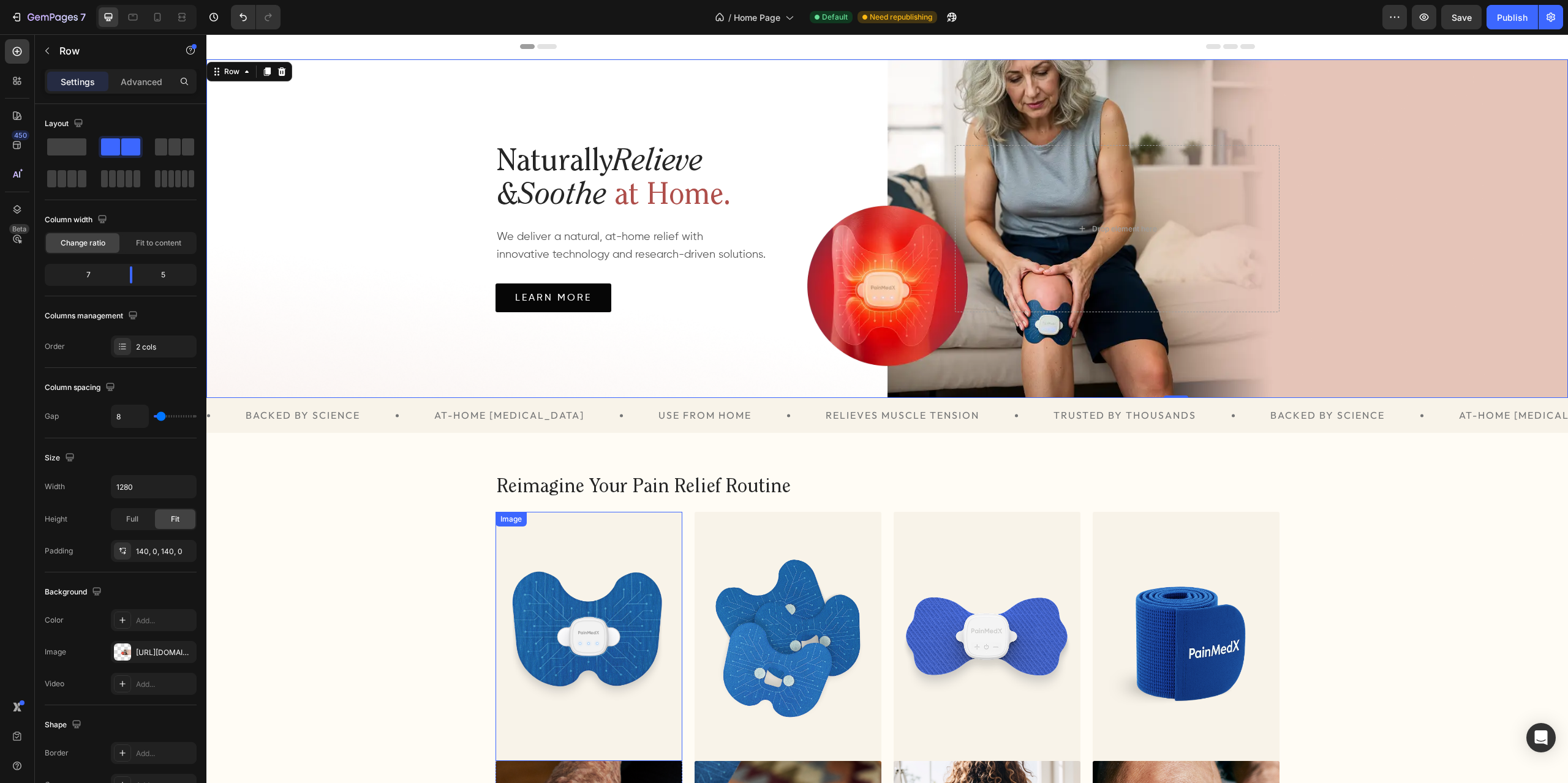
click at [593, 572] on img at bounding box center [589, 636] width 187 height 249
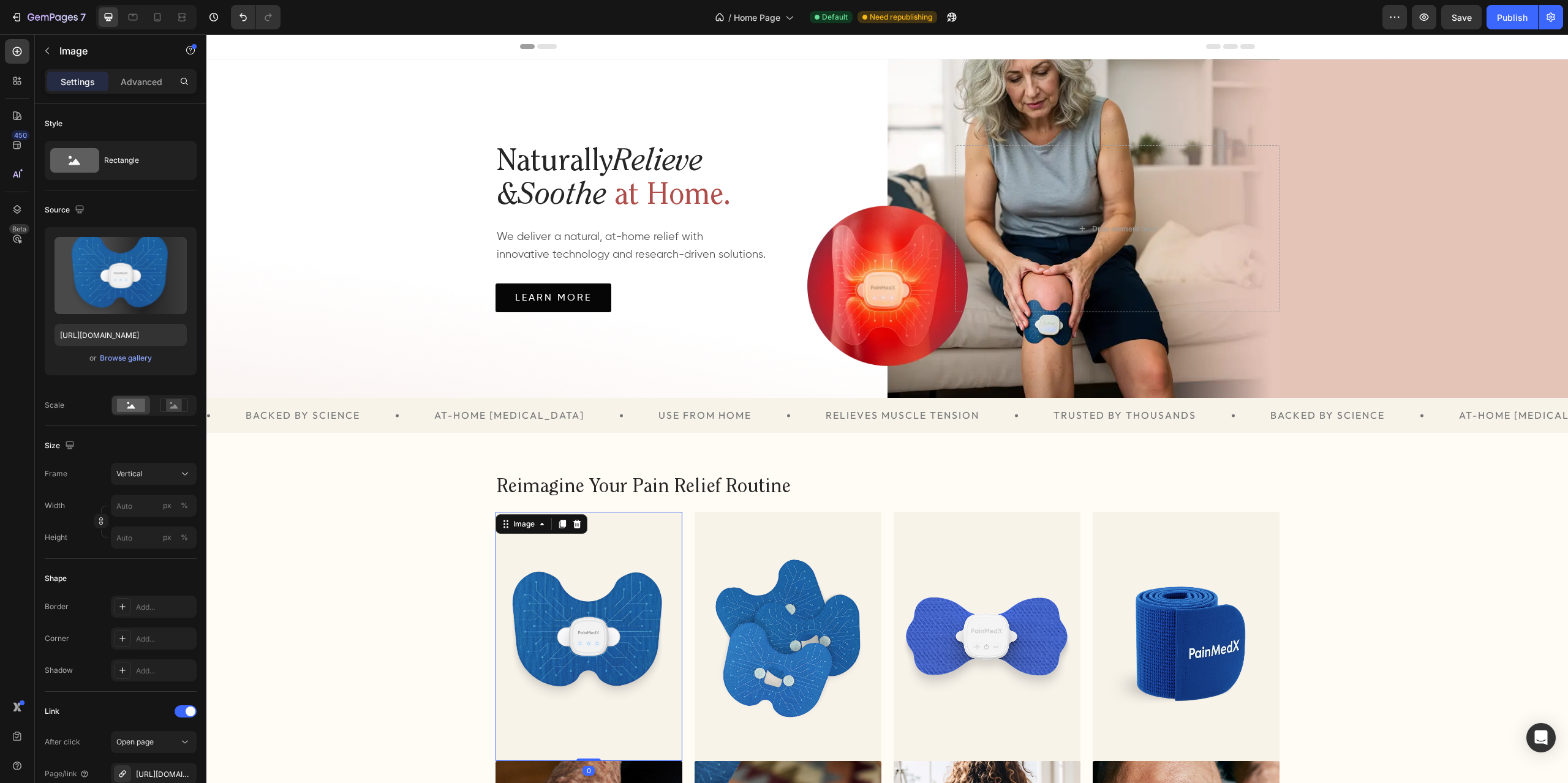
scroll to position [285, 0]
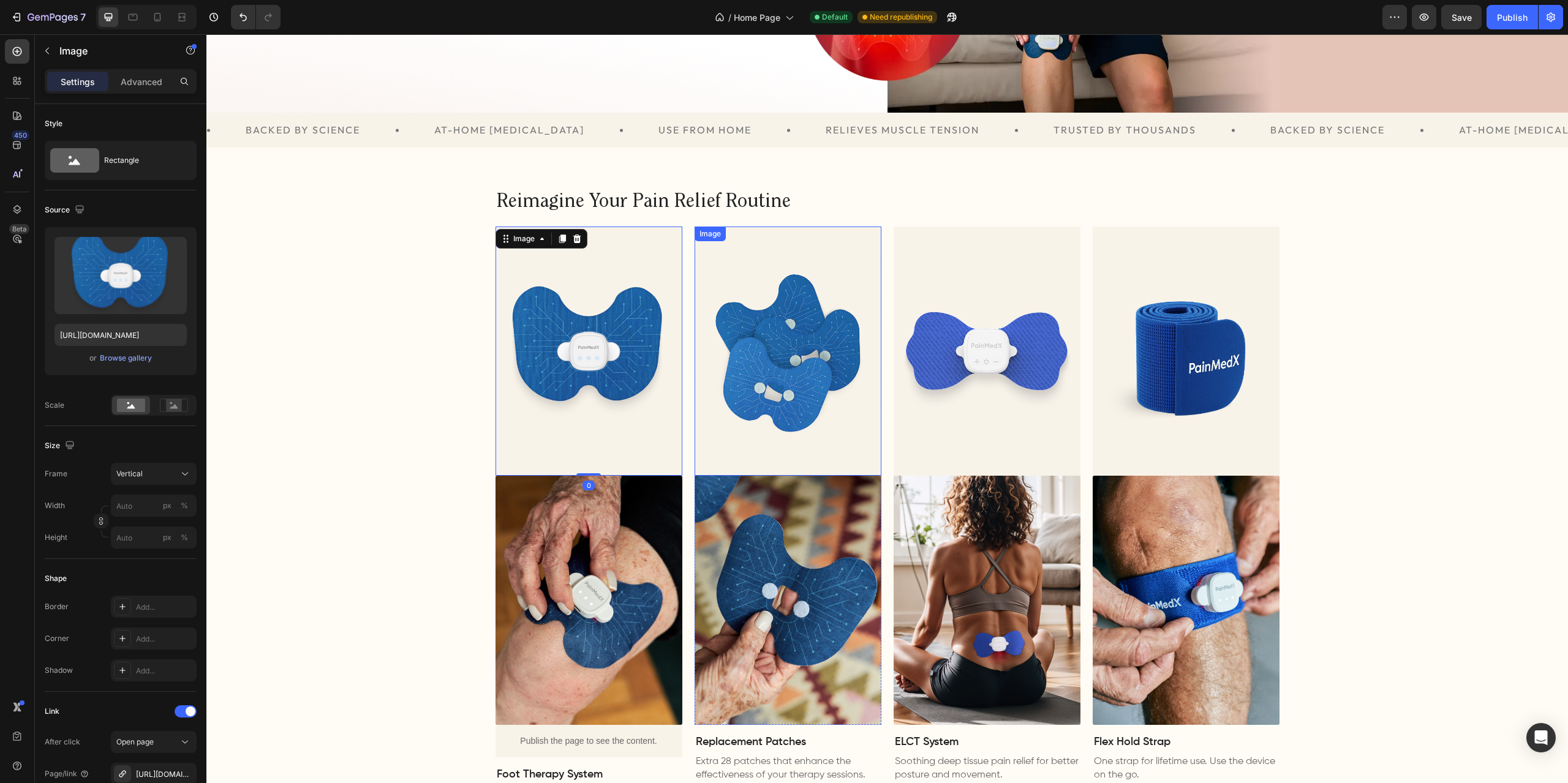
click at [765, 353] on img at bounding box center [787, 351] width 187 height 249
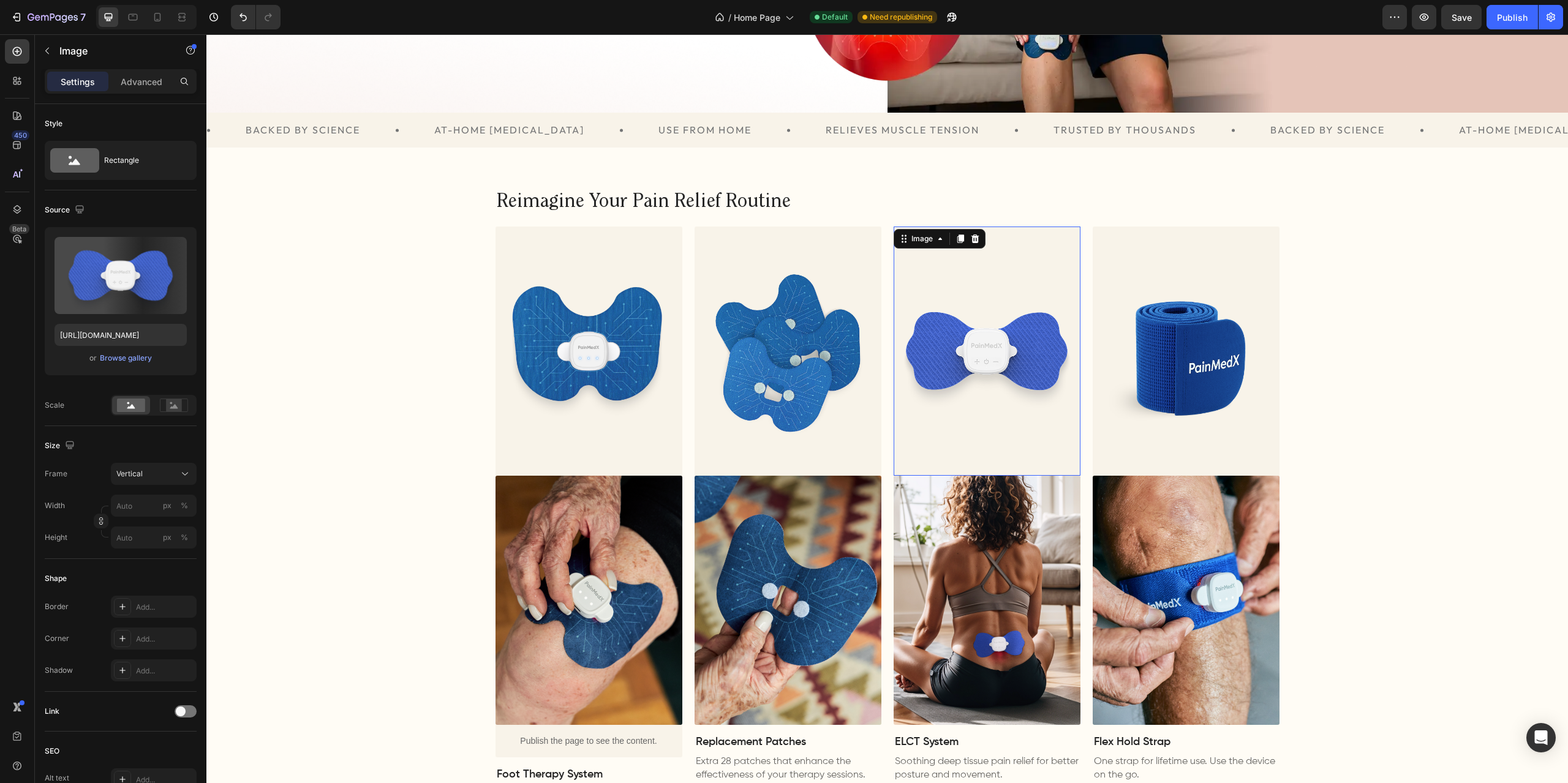
click at [957, 344] on img at bounding box center [987, 351] width 187 height 249
click at [1174, 345] on img at bounding box center [1186, 351] width 187 height 249
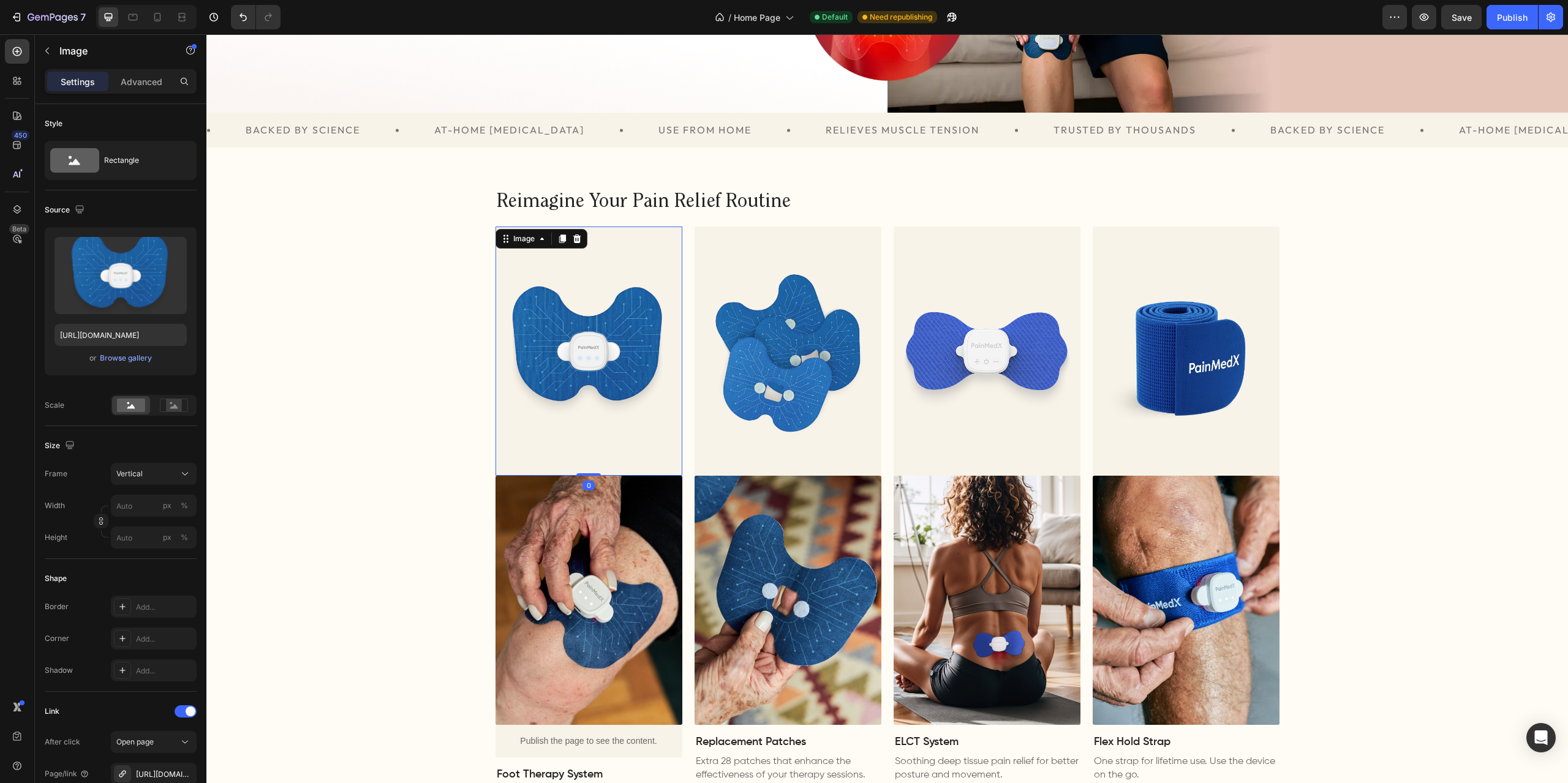
click at [528, 355] on img at bounding box center [589, 351] width 187 height 249
click at [387, 372] on div "Reimagine Your Pain Relief Routine Heading Image 0 Image Publish the page to se…" at bounding box center [887, 520] width 1362 height 659
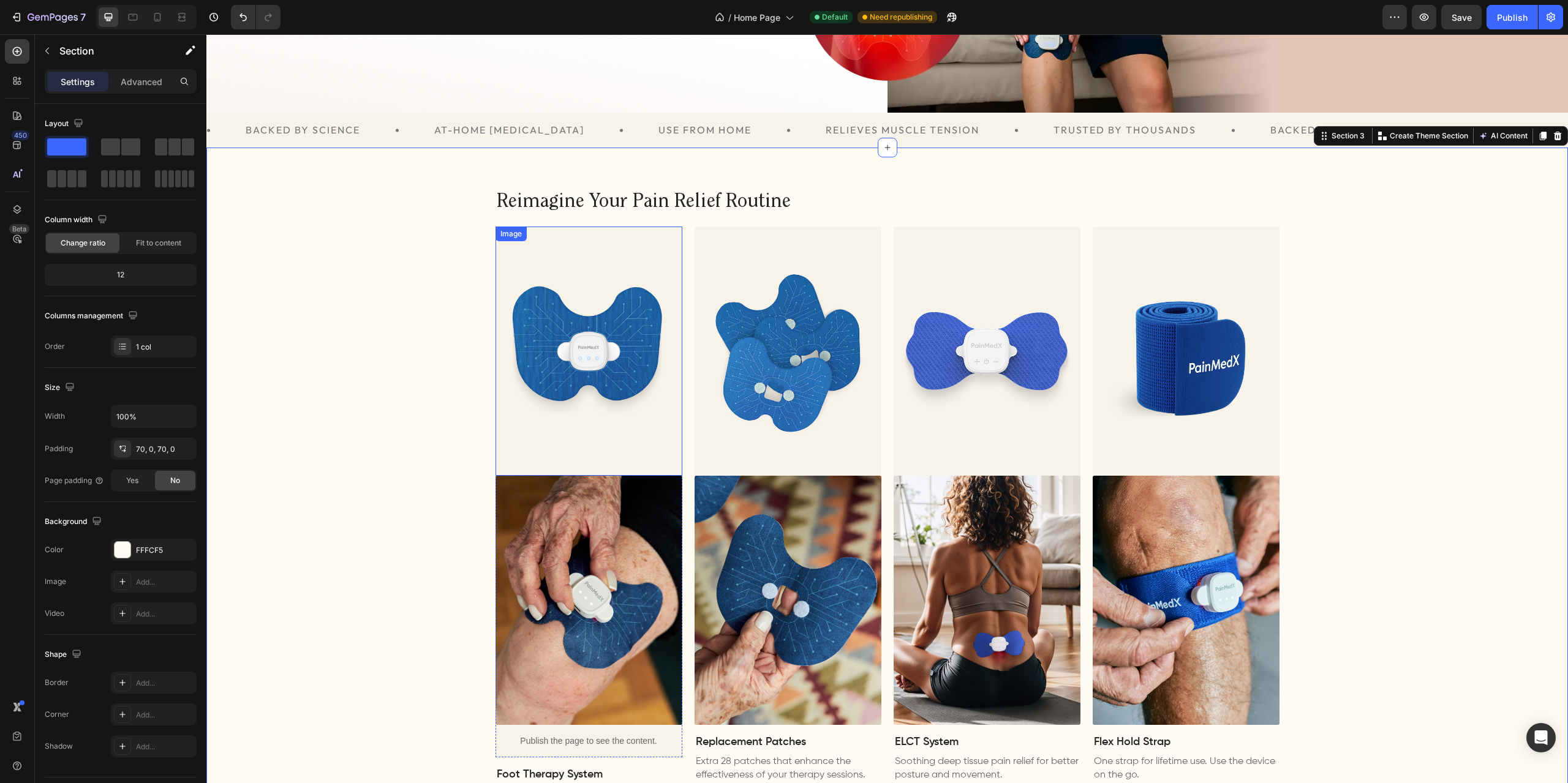
click at [564, 345] on img at bounding box center [589, 351] width 187 height 249
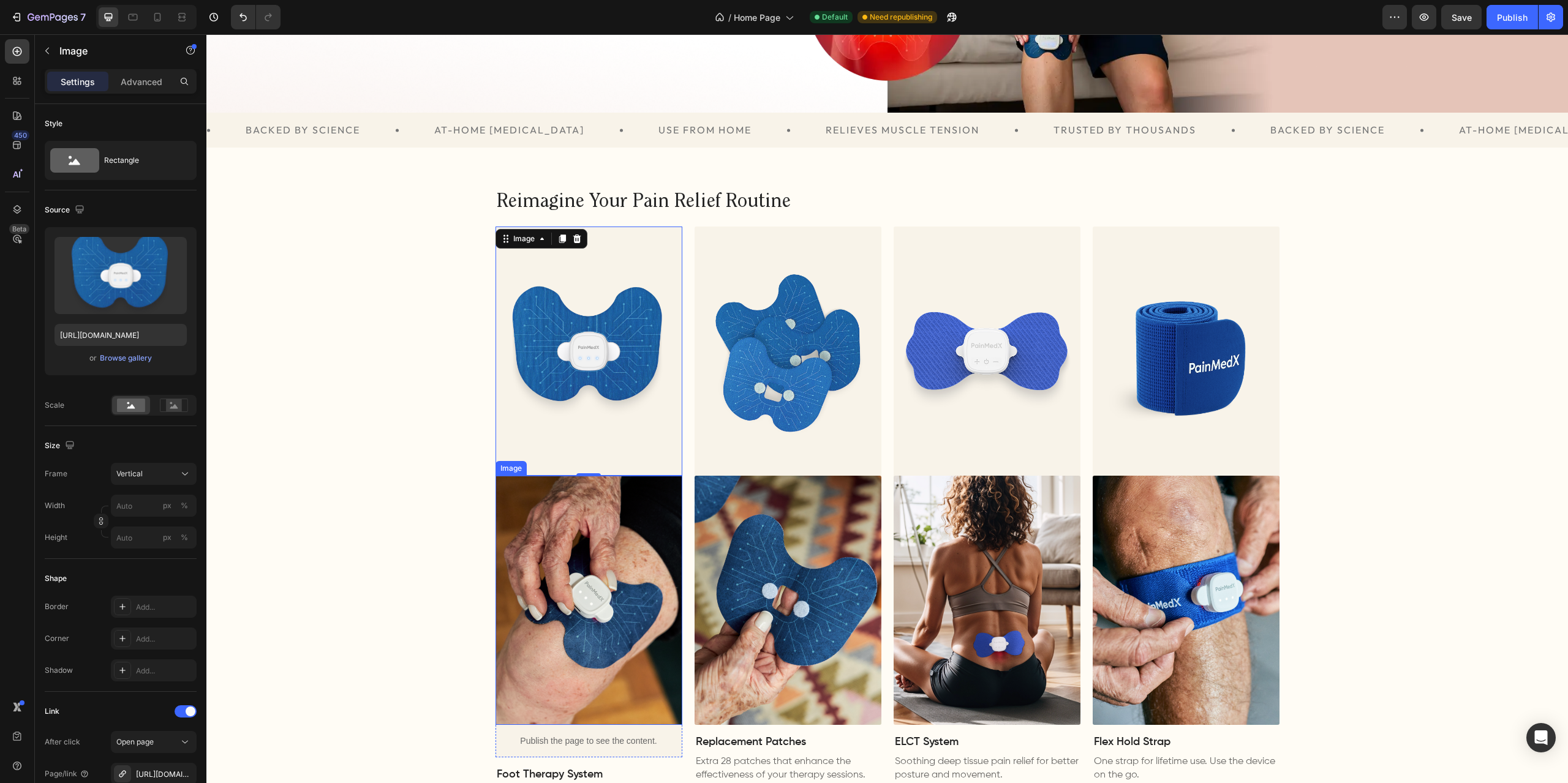
click at [556, 531] on img at bounding box center [589, 600] width 187 height 249
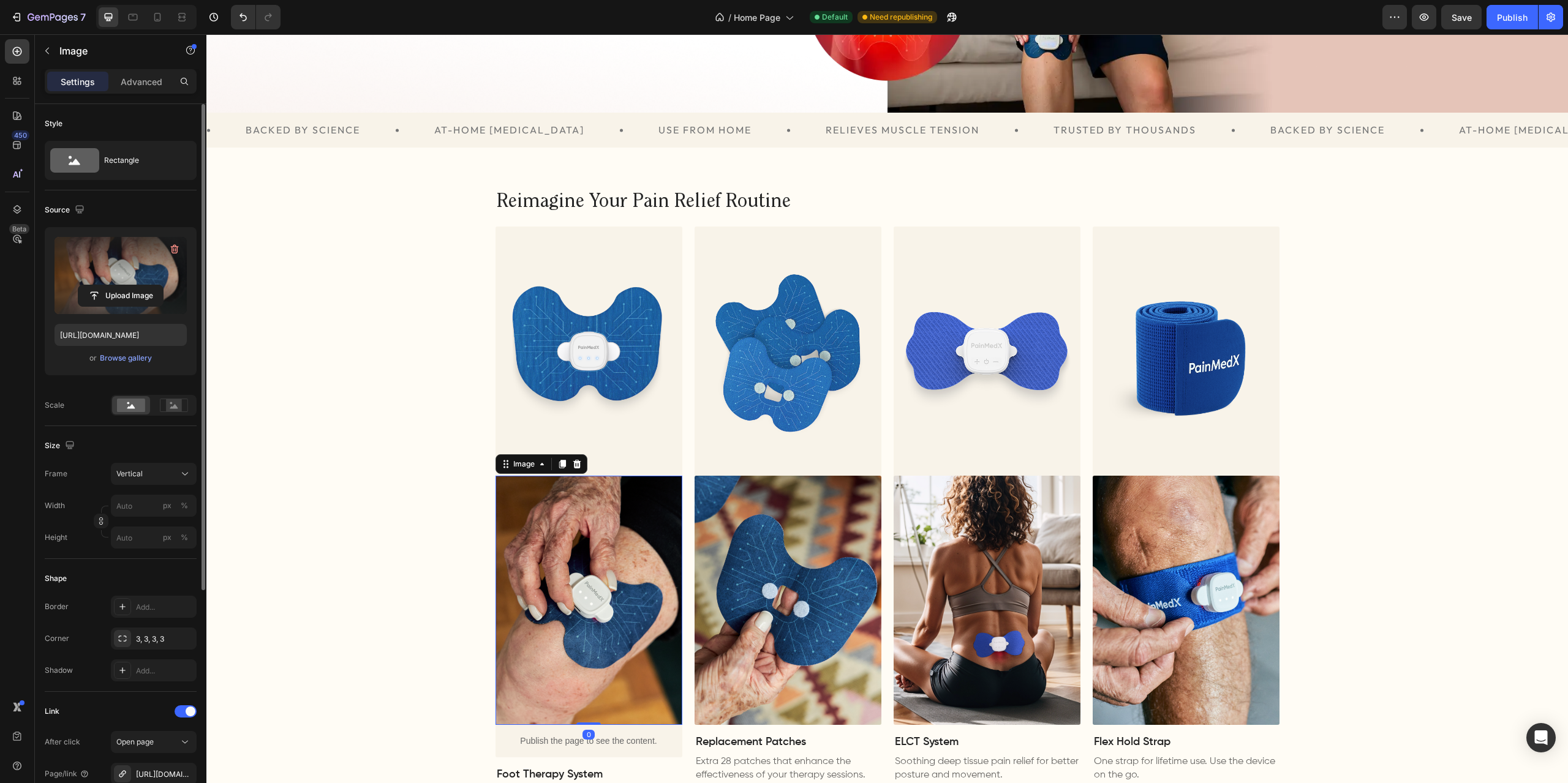
click at [92, 251] on label at bounding box center [121, 275] width 133 height 77
click at [92, 285] on input "file" at bounding box center [121, 295] width 84 height 21
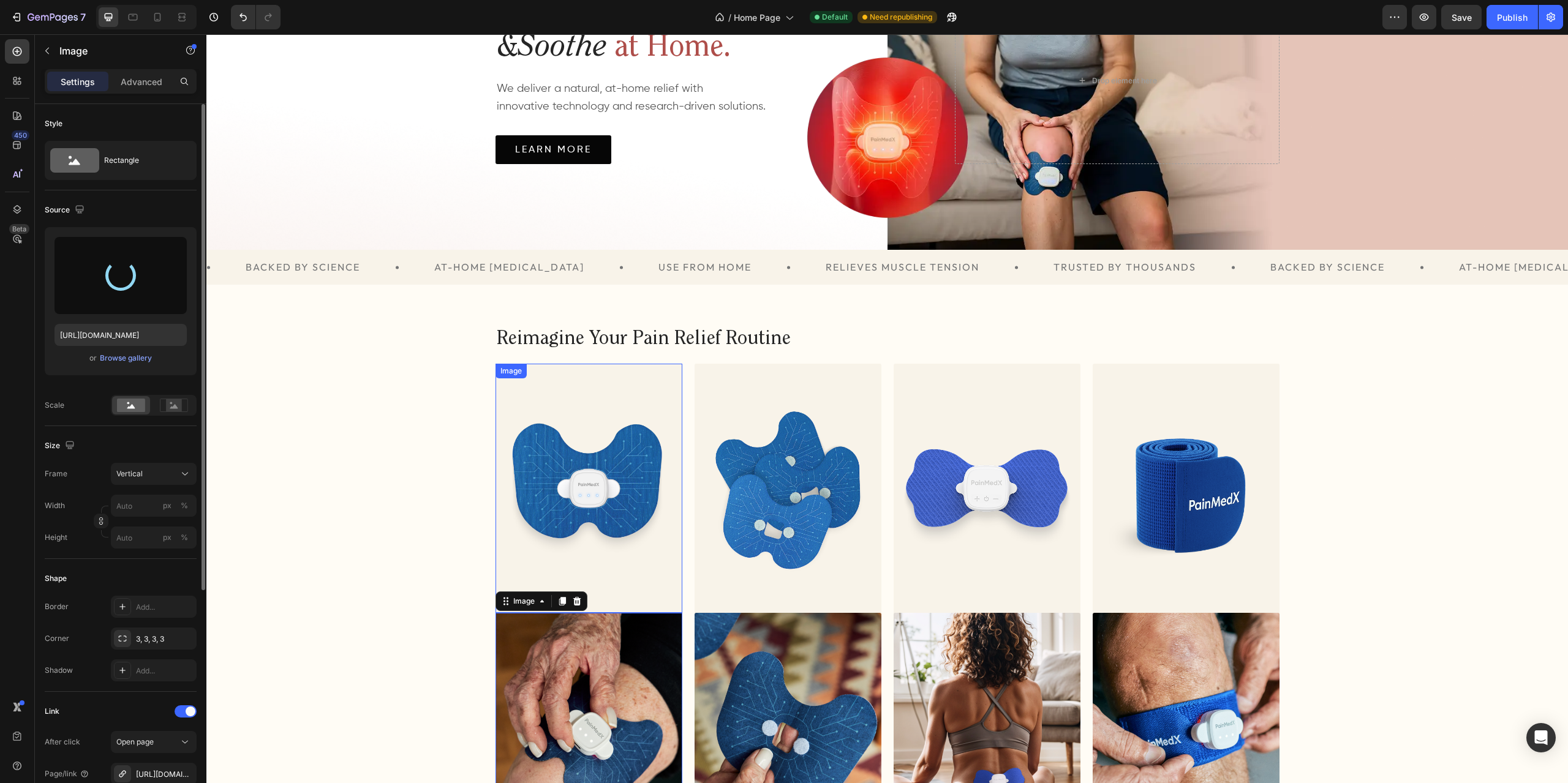
scroll to position [143, 0]
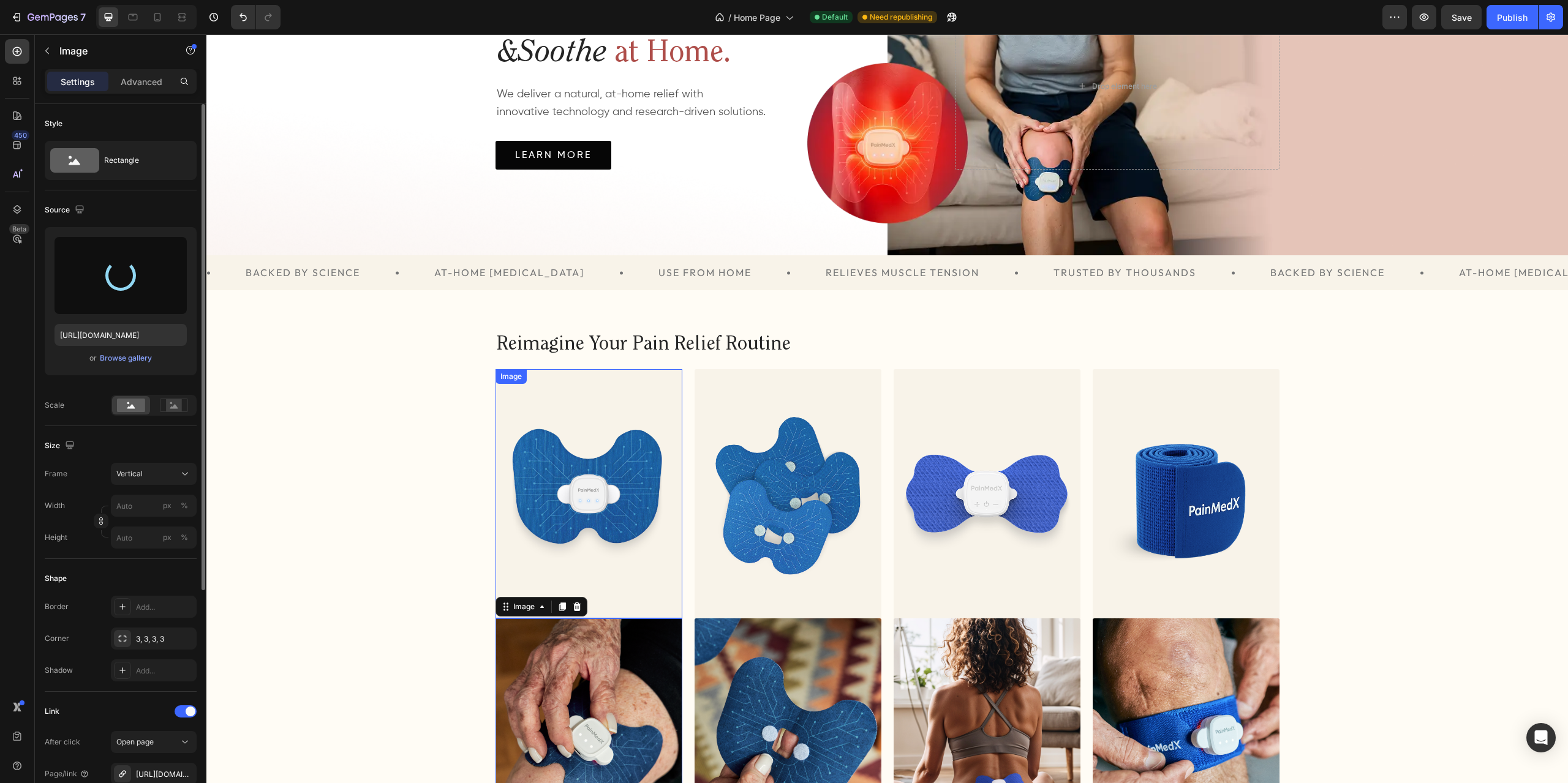
type input "[URL][DOMAIN_NAME]"
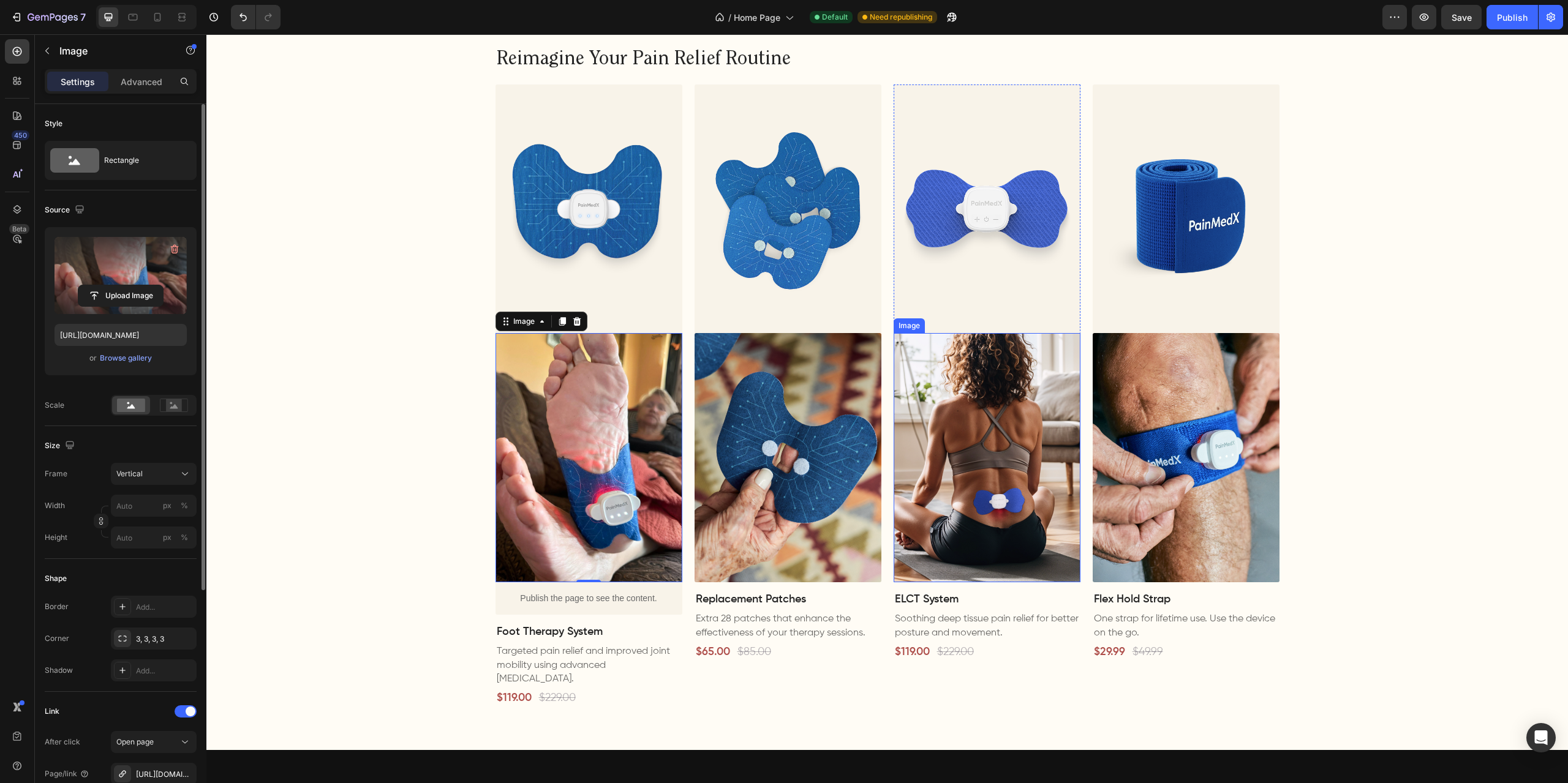
scroll to position [857, 0]
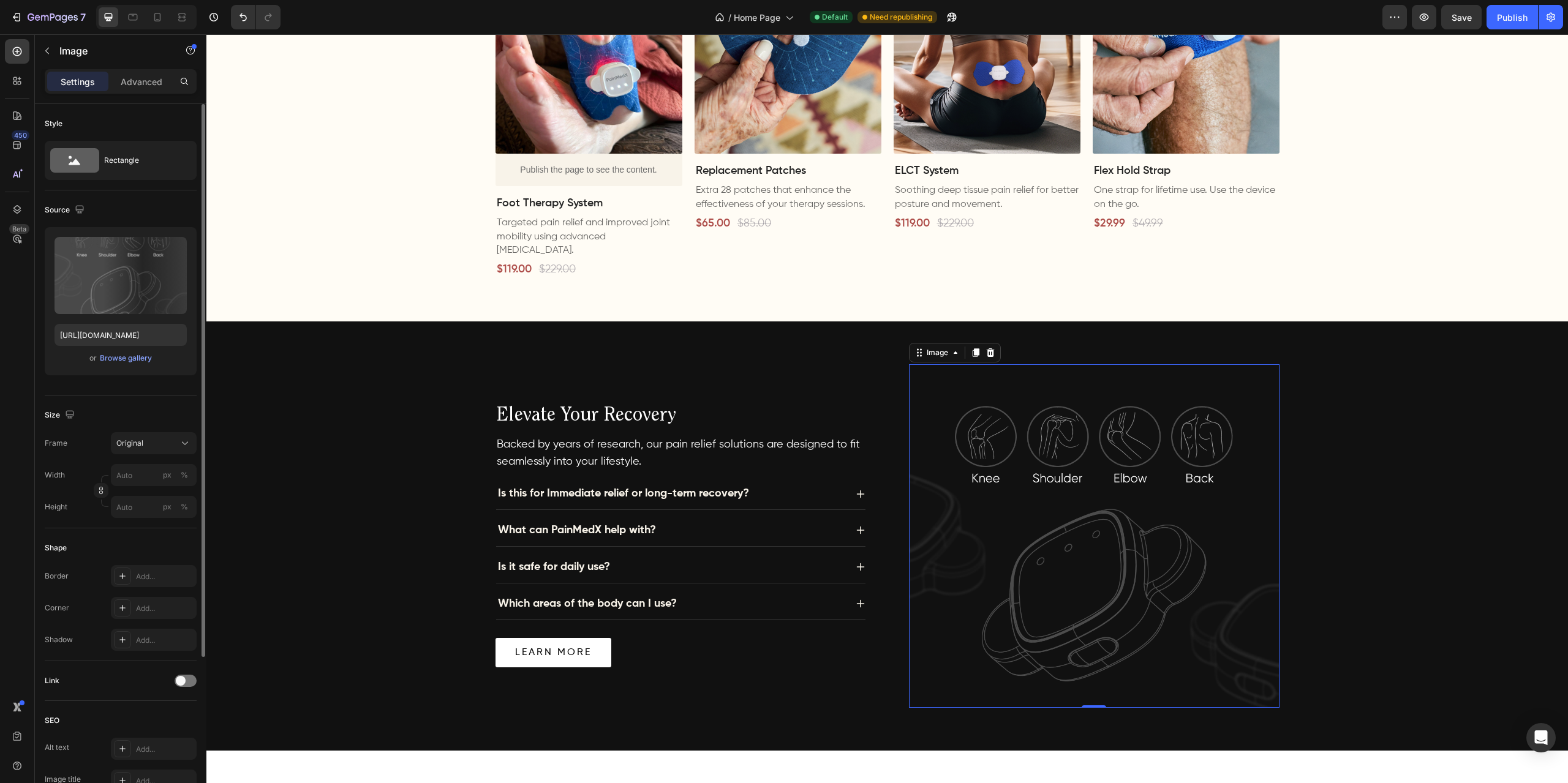
click at [1170, 557] on img at bounding box center [1094, 535] width 370 height 343
click at [139, 273] on label at bounding box center [121, 275] width 133 height 77
click at [139, 285] on input "file" at bounding box center [121, 295] width 84 height 21
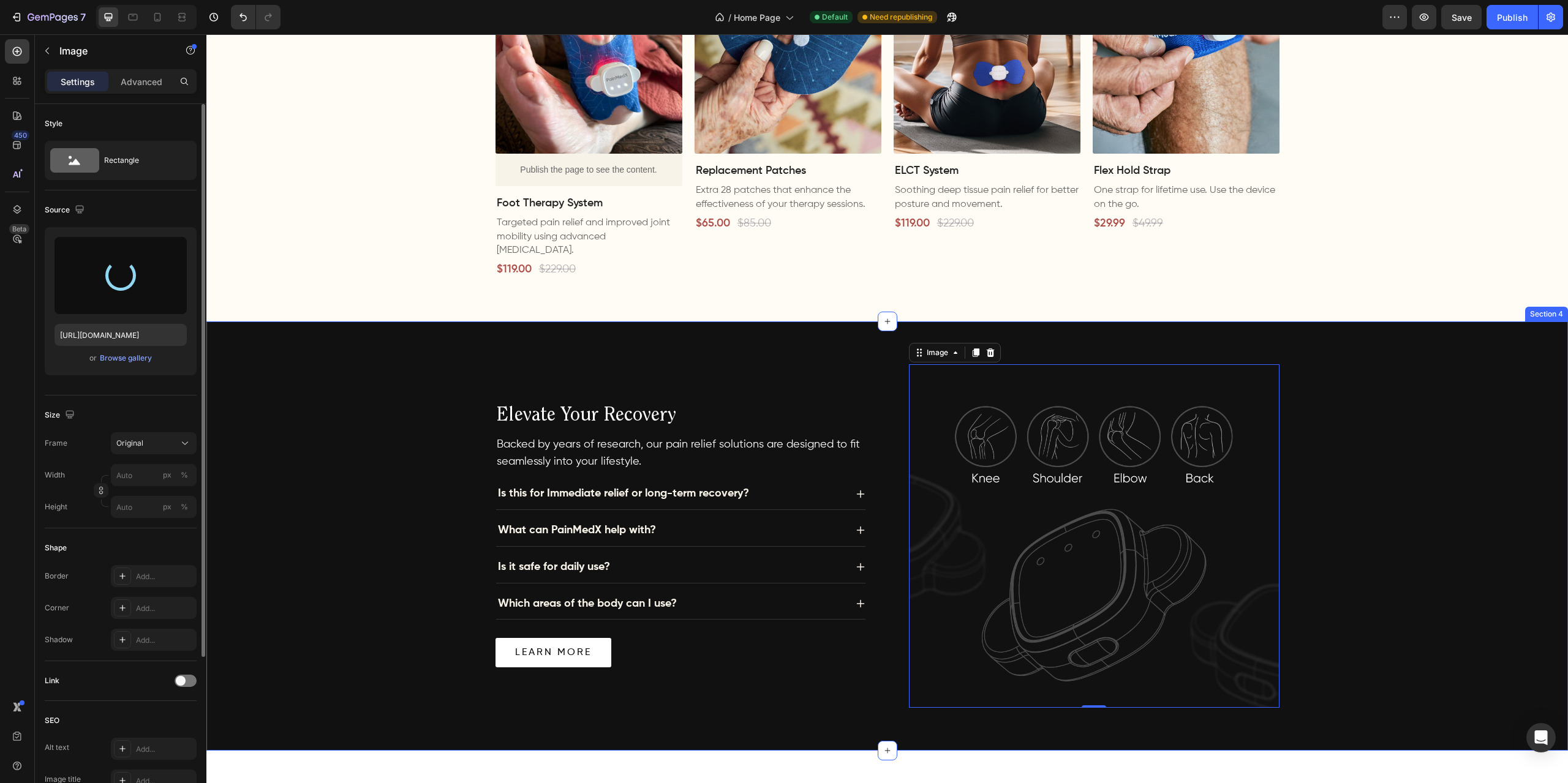
type input "[URL][DOMAIN_NAME]"
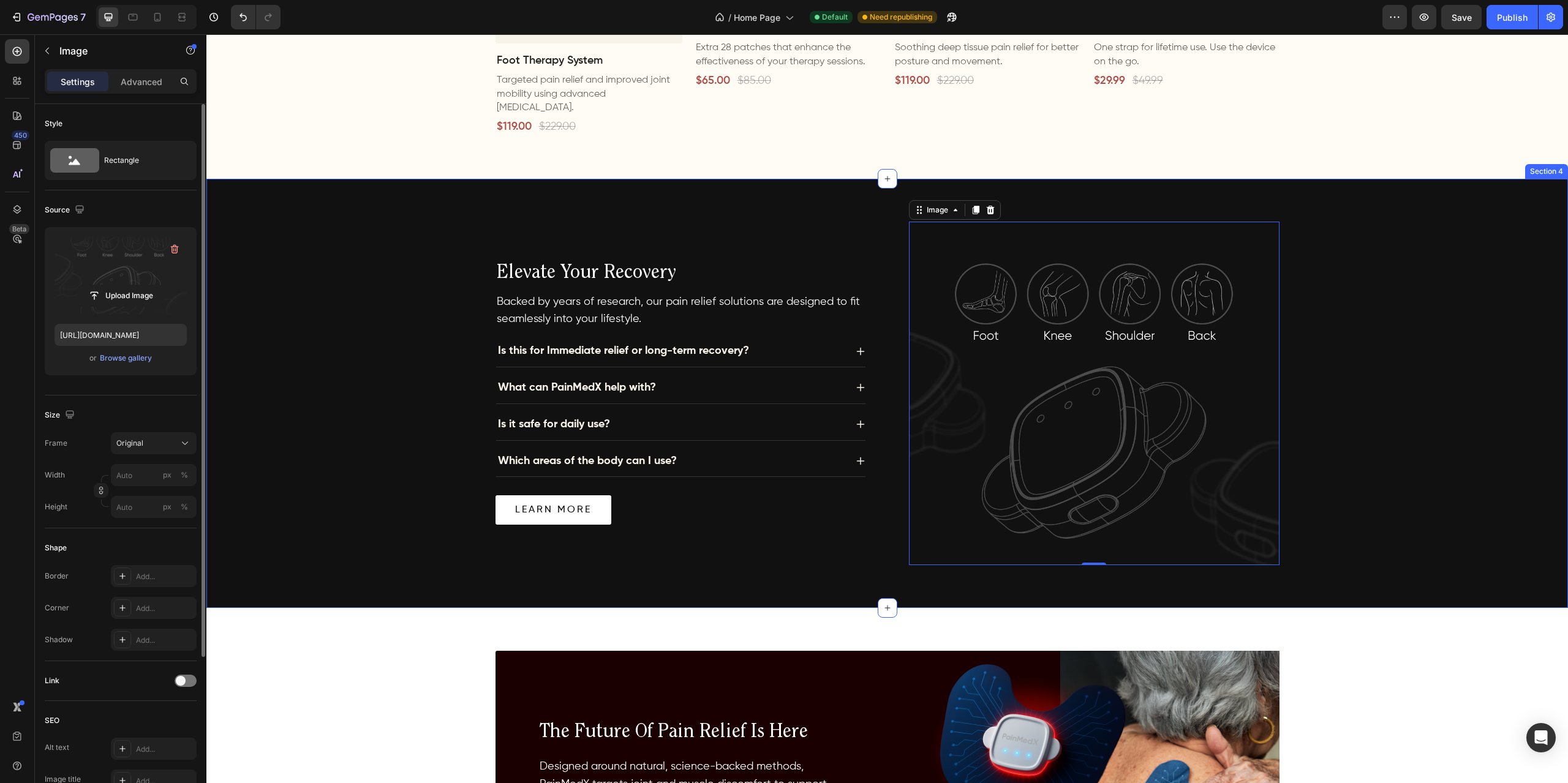
click at [1310, 557] on div "Elevate Your Recovery Heading Image Backed by years of research, our pain relie…" at bounding box center [887, 393] width 1362 height 429
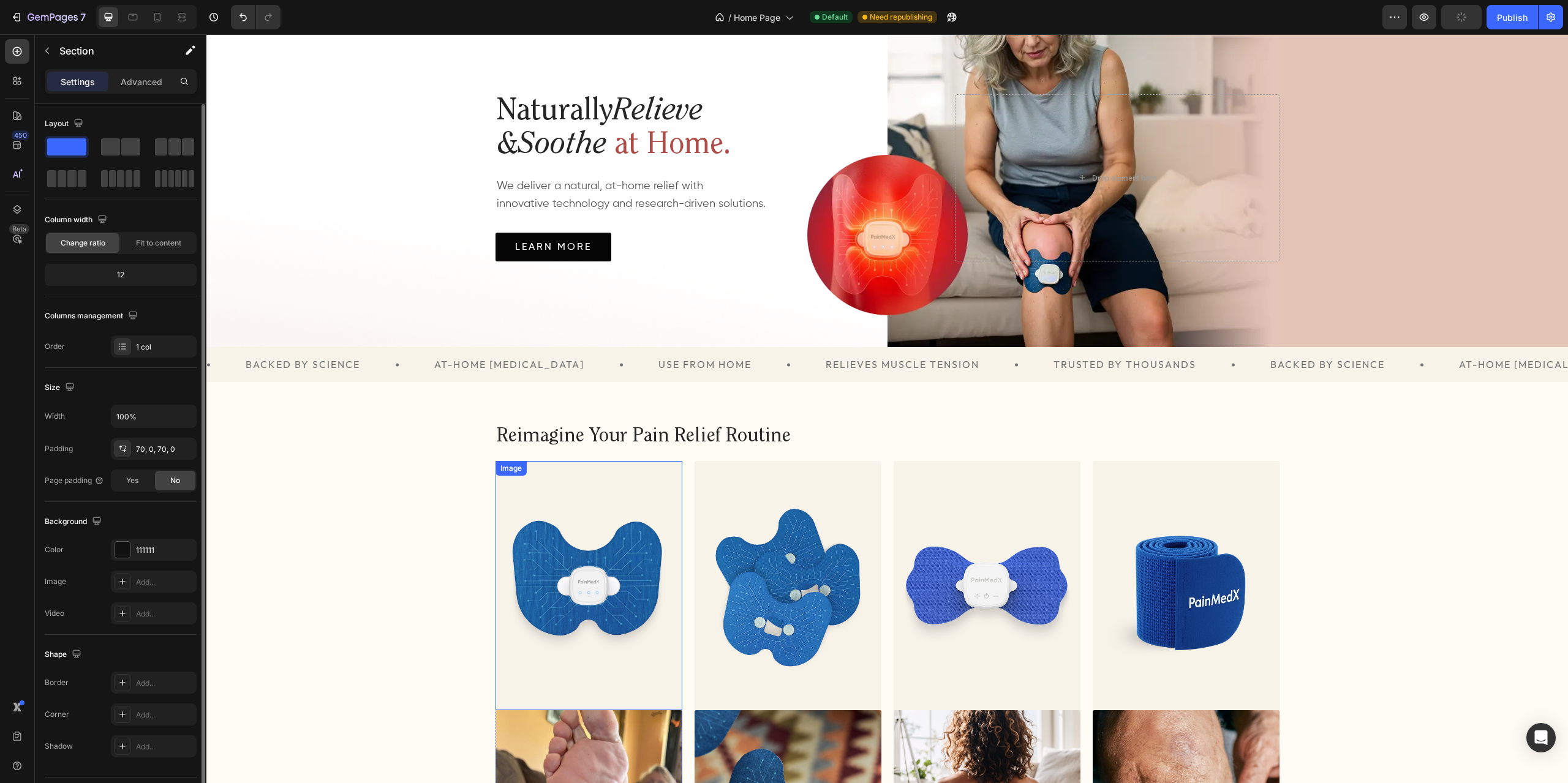
scroll to position [0, 0]
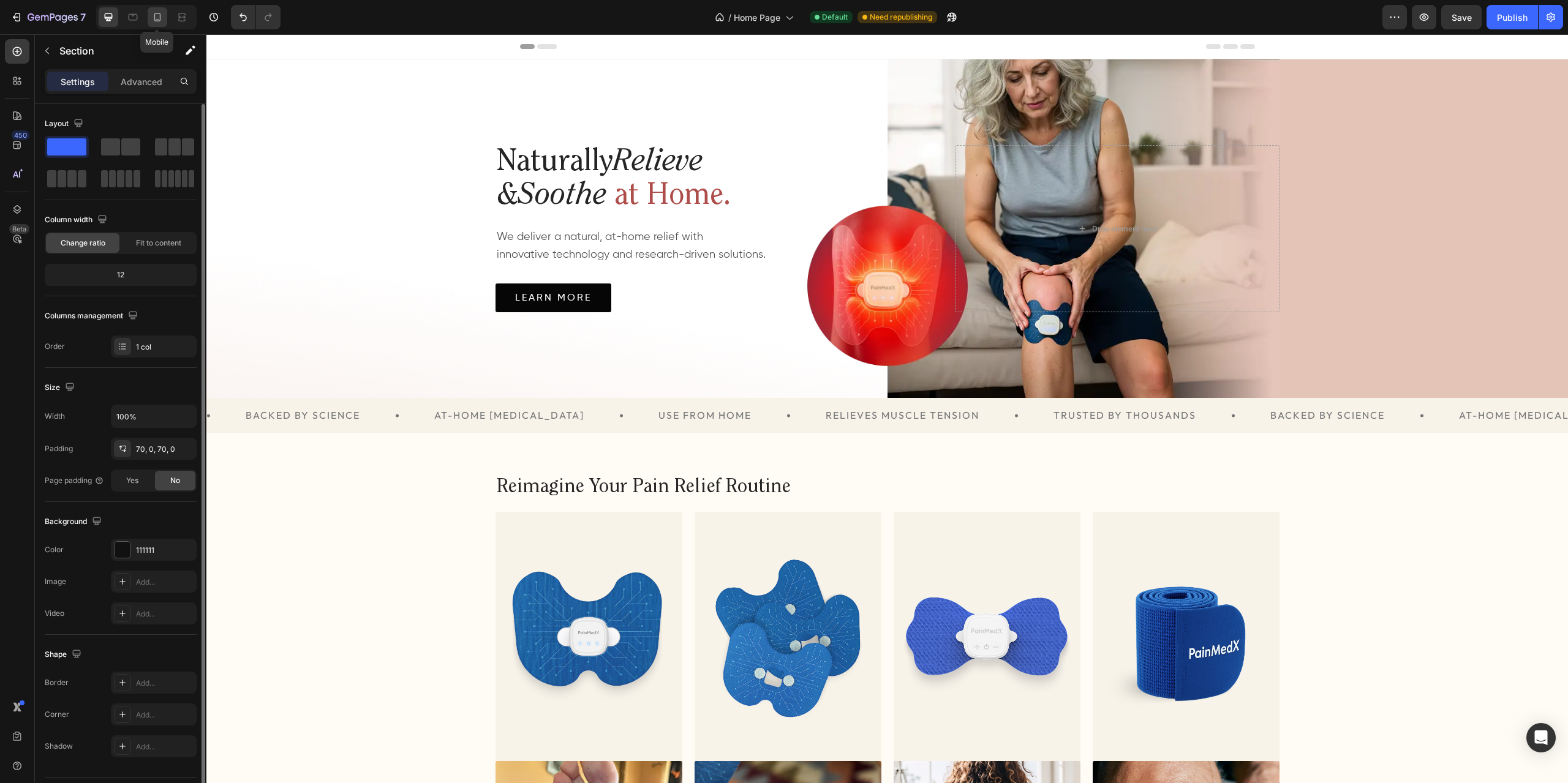
click at [159, 18] on icon at bounding box center [158, 17] width 7 height 9
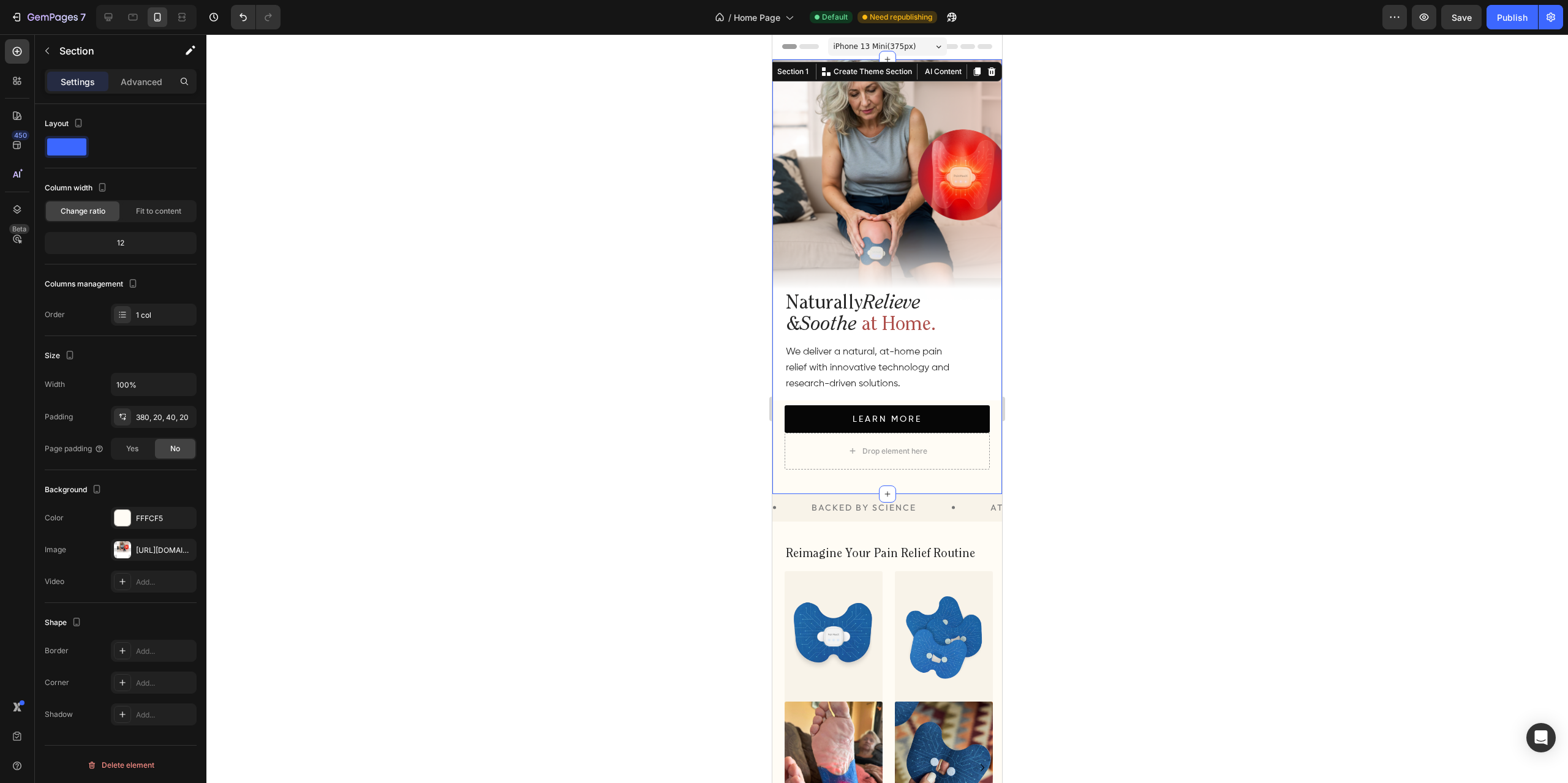
click at [927, 132] on div "Naturally Relieve & Soothe at Home. Heading We deliver a natural, at-home relie…" at bounding box center [887, 277] width 230 height 435
click at [127, 549] on div at bounding box center [123, 550] width 17 height 17
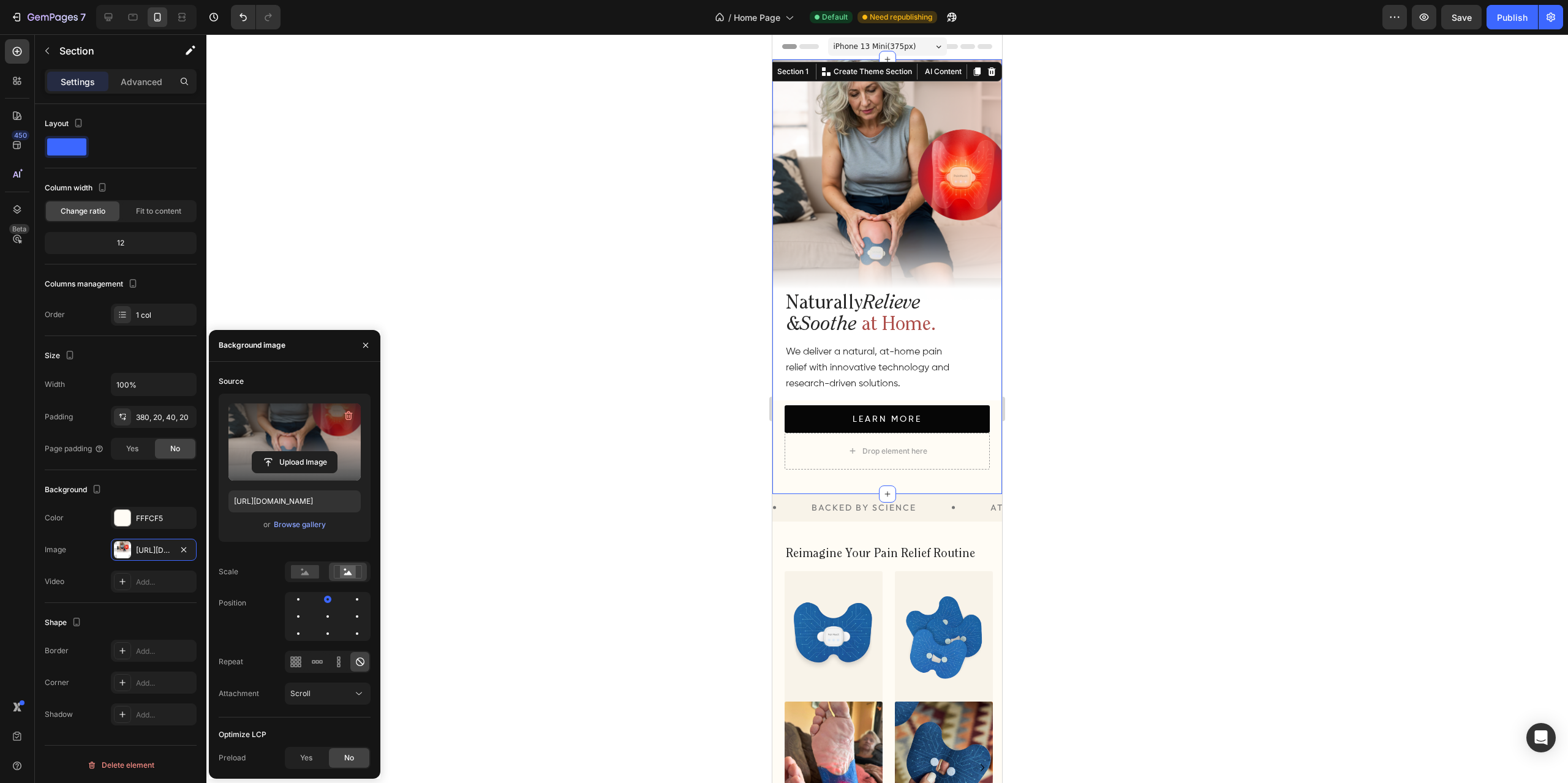
click at [270, 421] on label at bounding box center [295, 442] width 133 height 77
click at [270, 452] on input "file" at bounding box center [295, 462] width 84 height 21
type input "[URL][DOMAIN_NAME]"
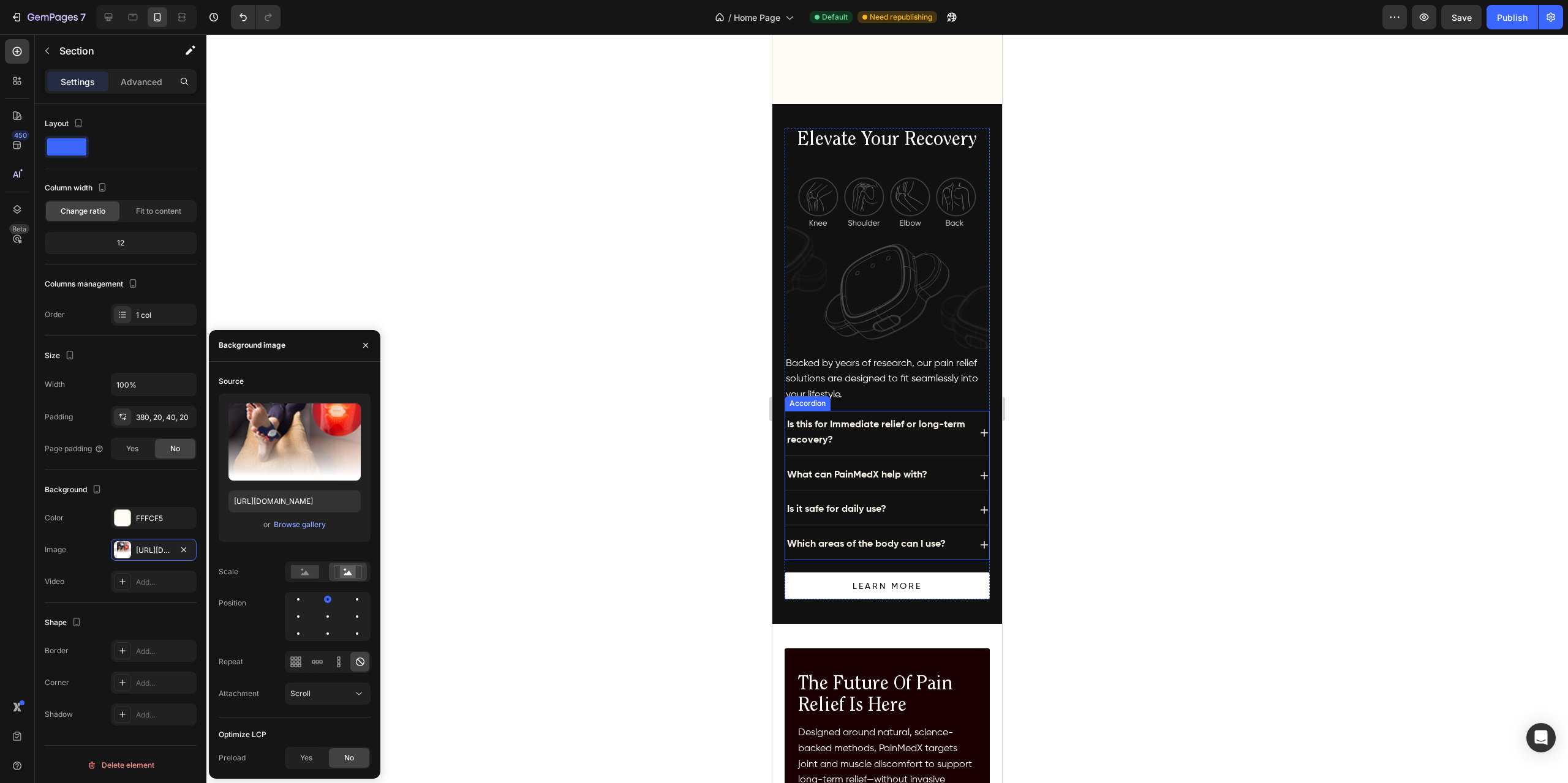
scroll to position [1000, 0]
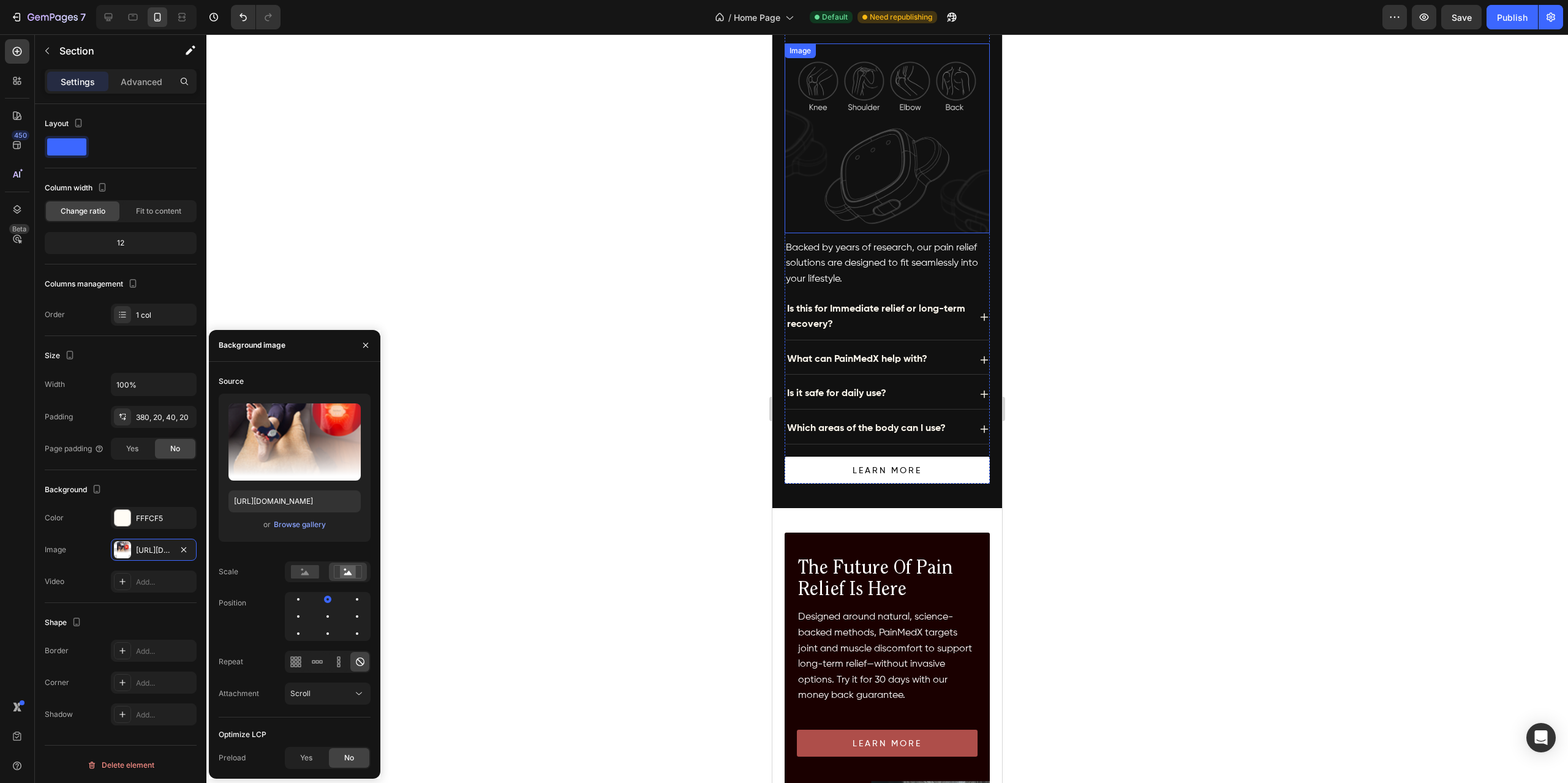
click at [876, 153] on img at bounding box center [887, 139] width 205 height 190
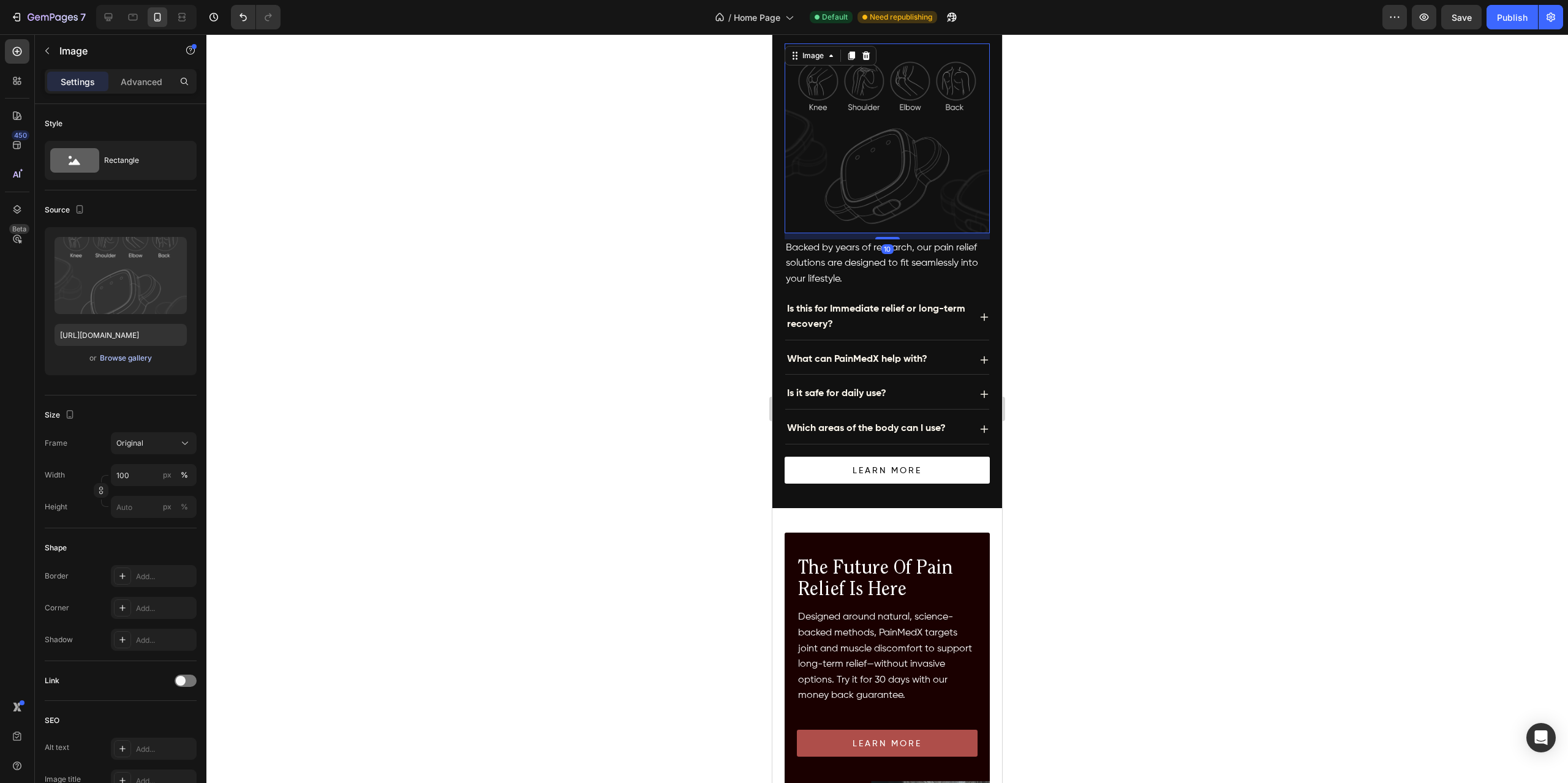
click at [127, 362] on div "Browse gallery" at bounding box center [126, 358] width 52 height 11
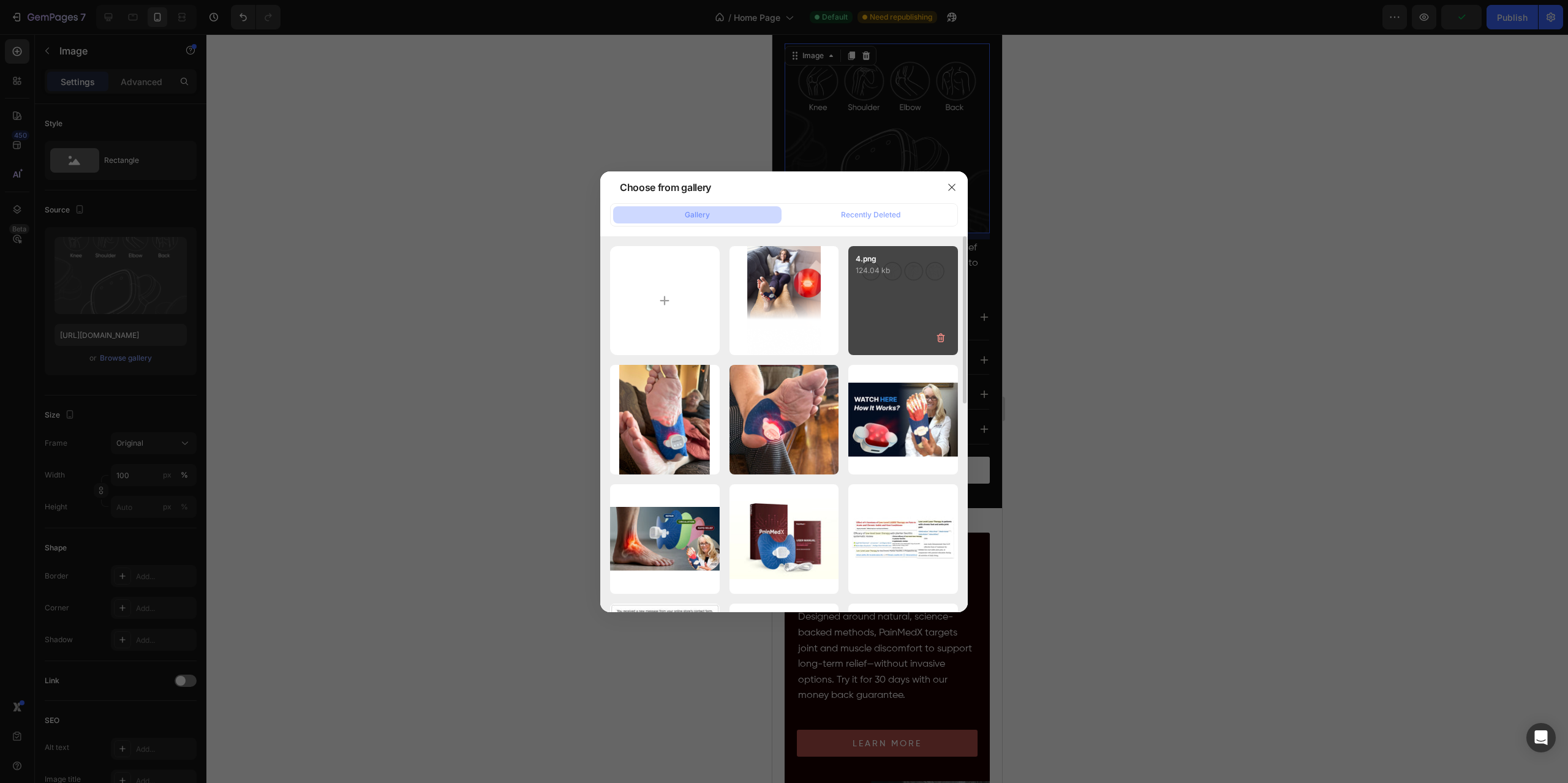
click at [907, 301] on div "4.png 124.04 kb" at bounding box center [903, 301] width 110 height 110
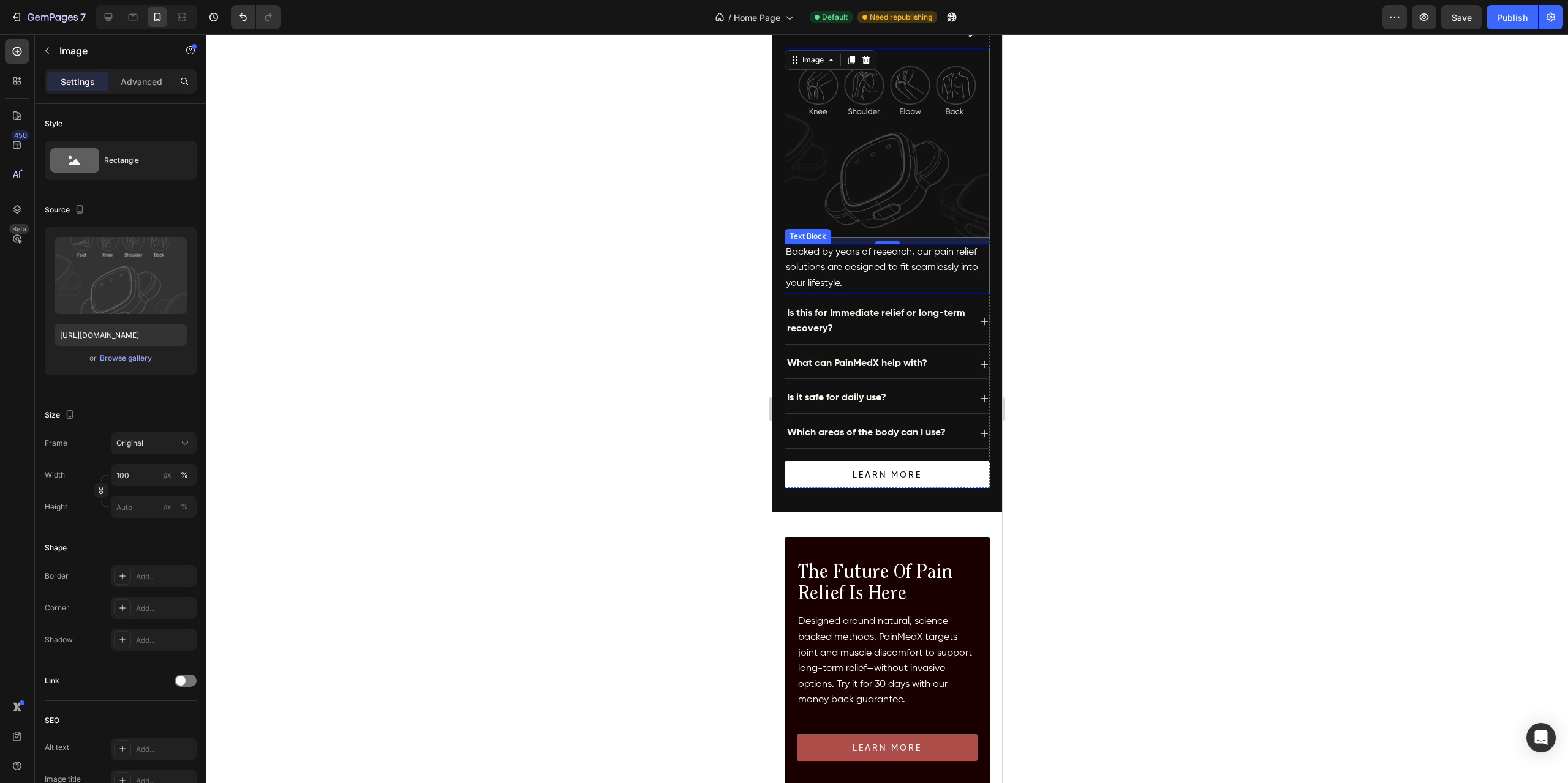
scroll to position [857, 0]
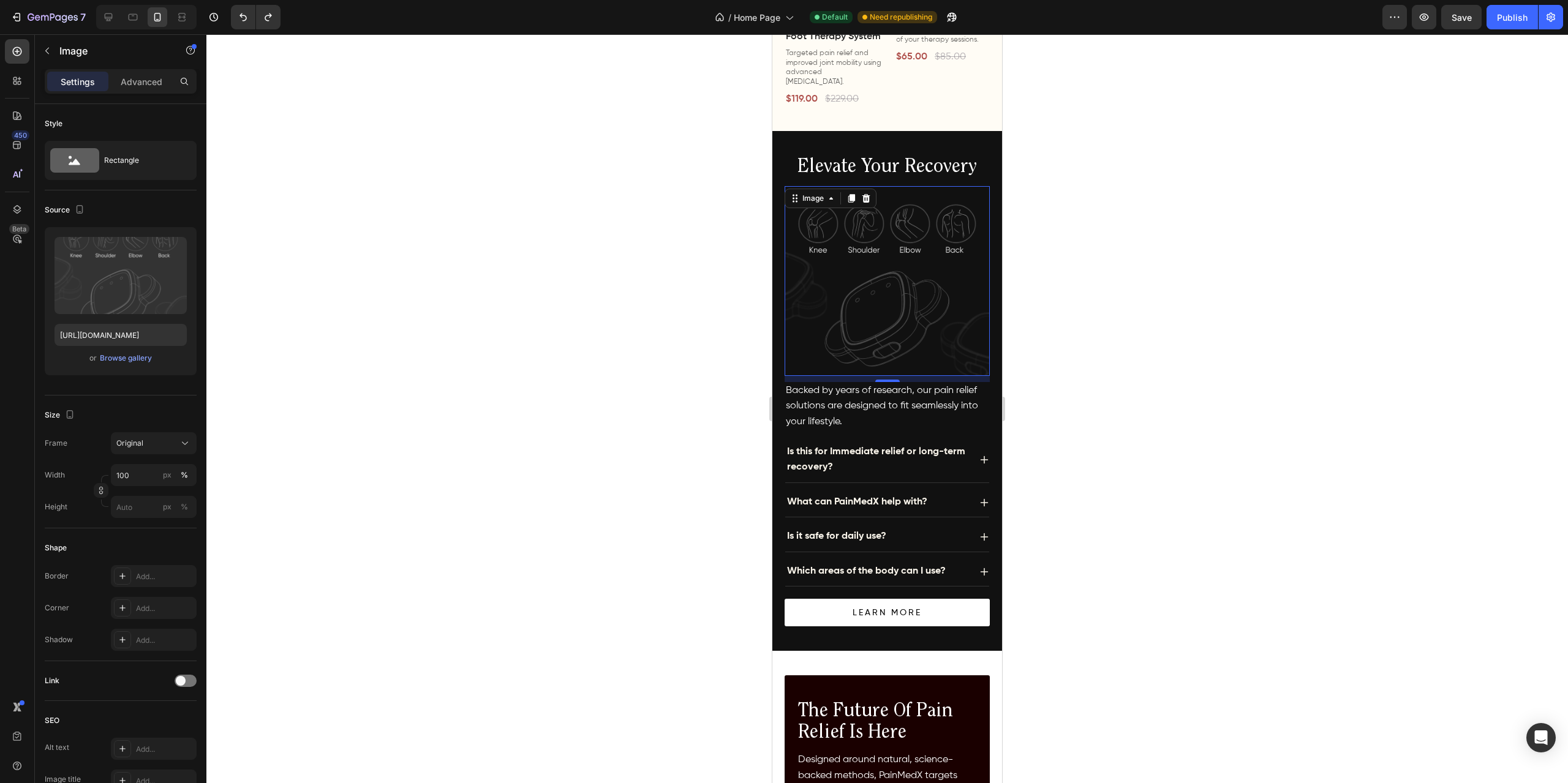
type input "[URL][DOMAIN_NAME]"
click at [664, 351] on div at bounding box center [887, 408] width 1362 height 749
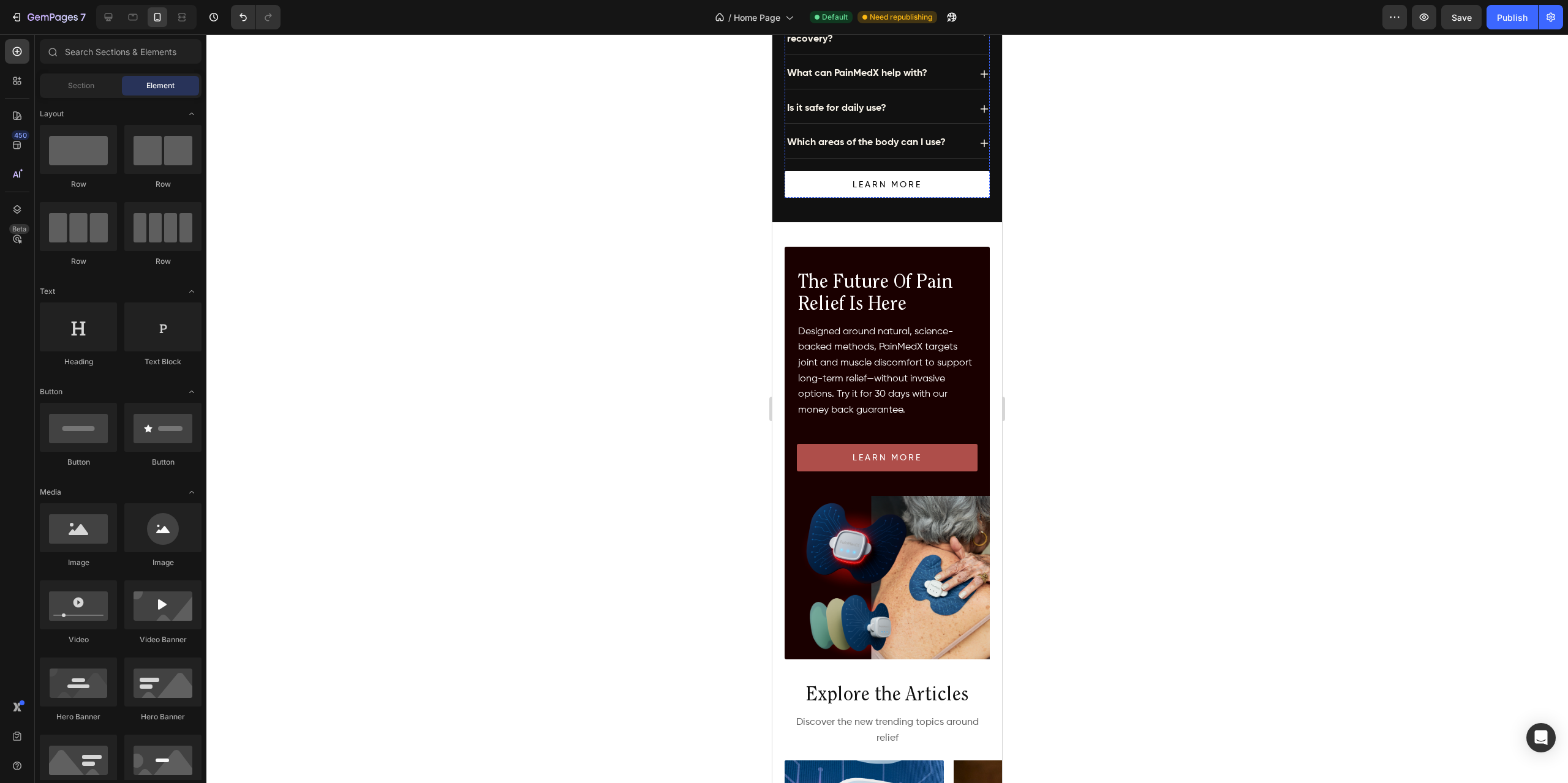
scroll to position [1713, 0]
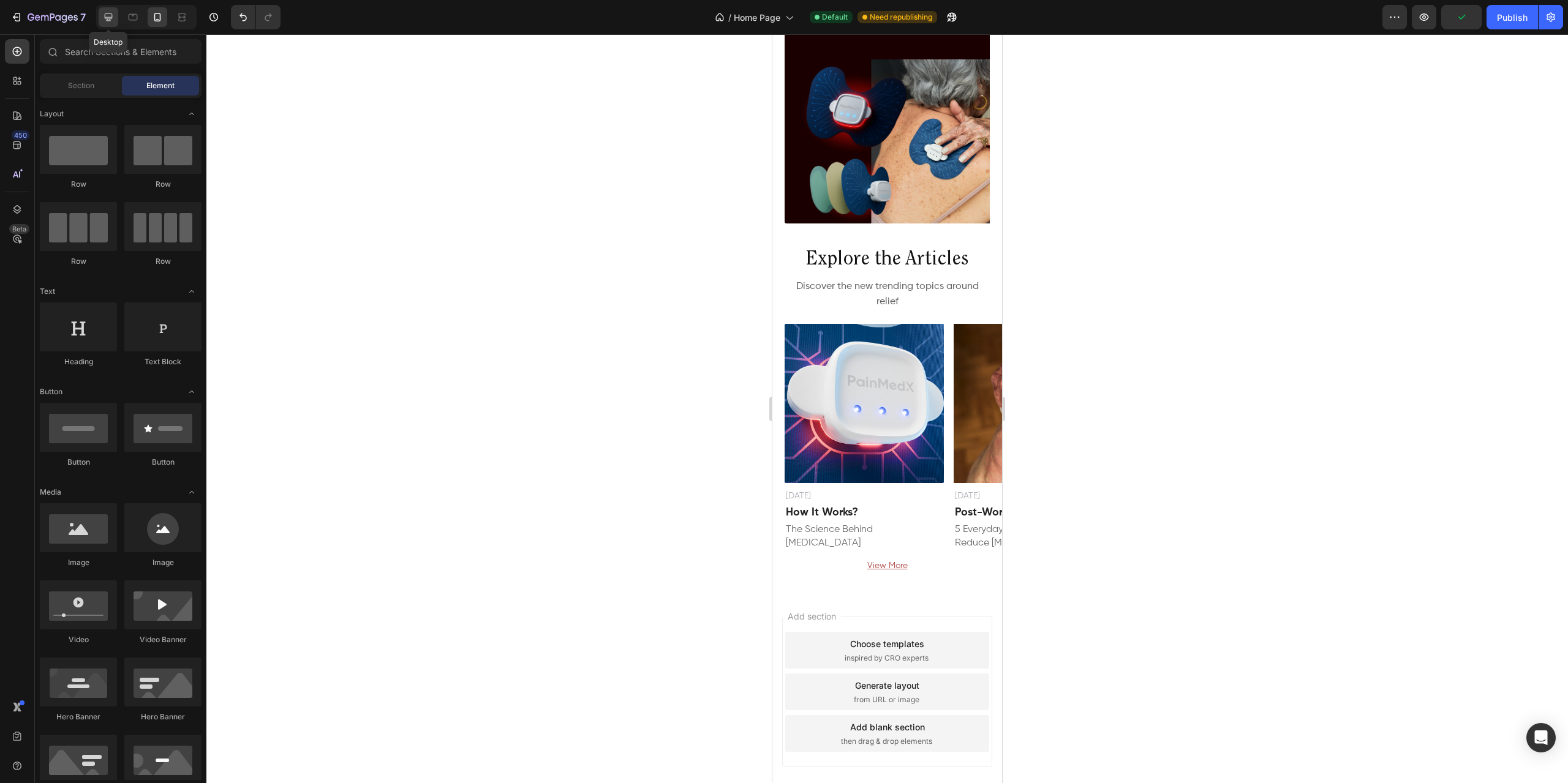
click at [110, 18] on icon at bounding box center [108, 17] width 12 height 12
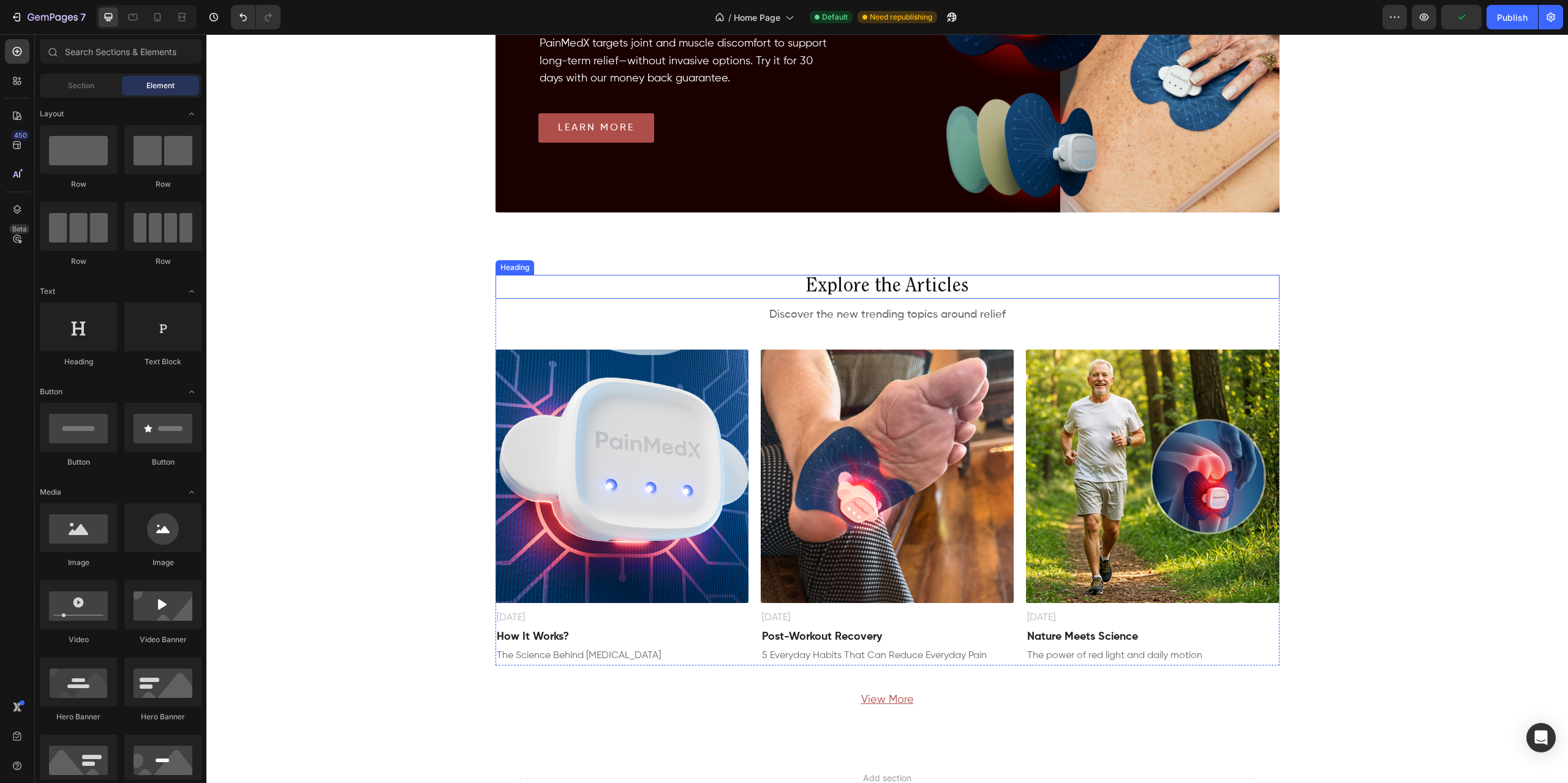
scroll to position [1045, 0]
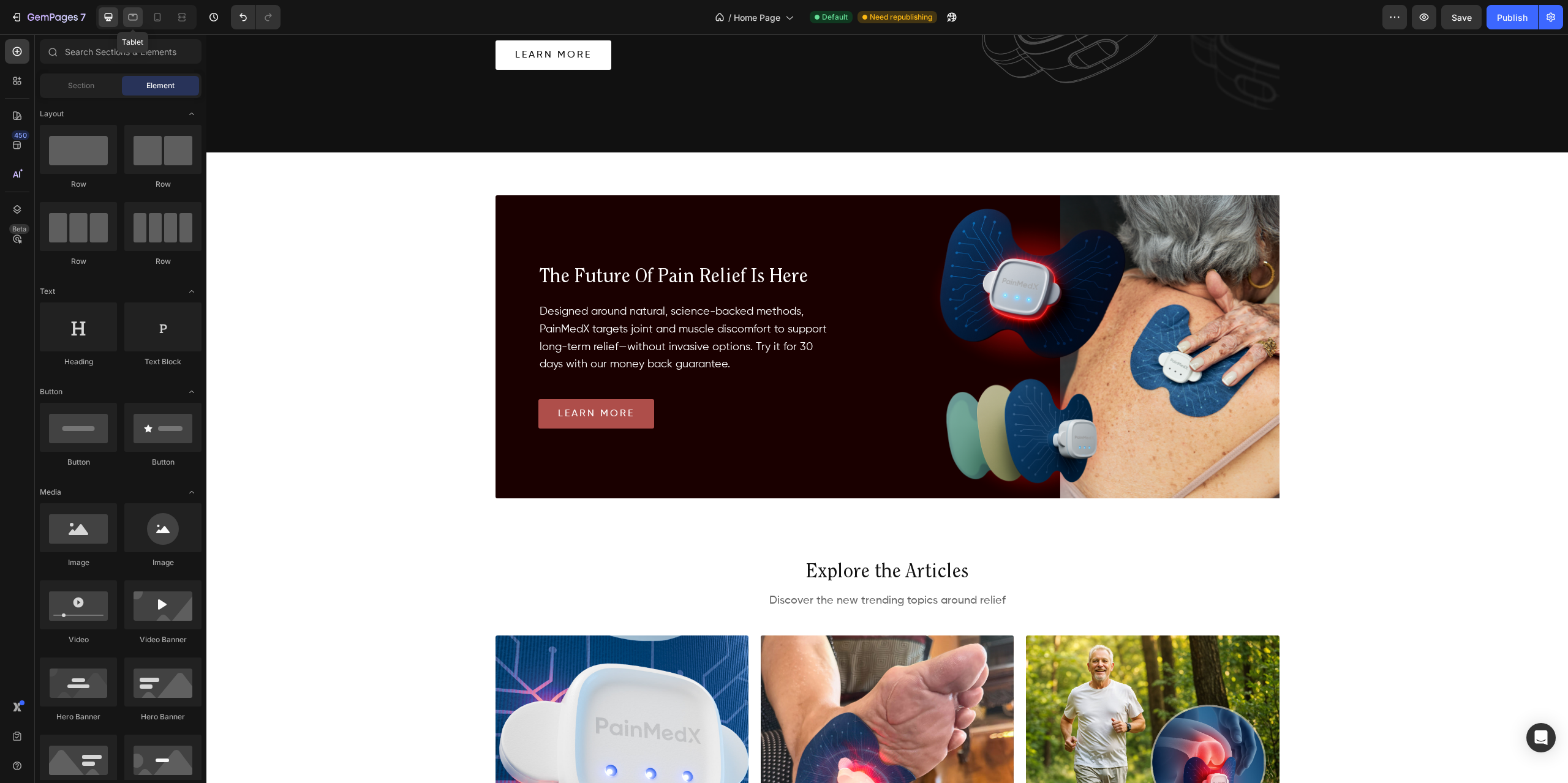
click at [133, 17] on icon at bounding box center [133, 17] width 12 height 12
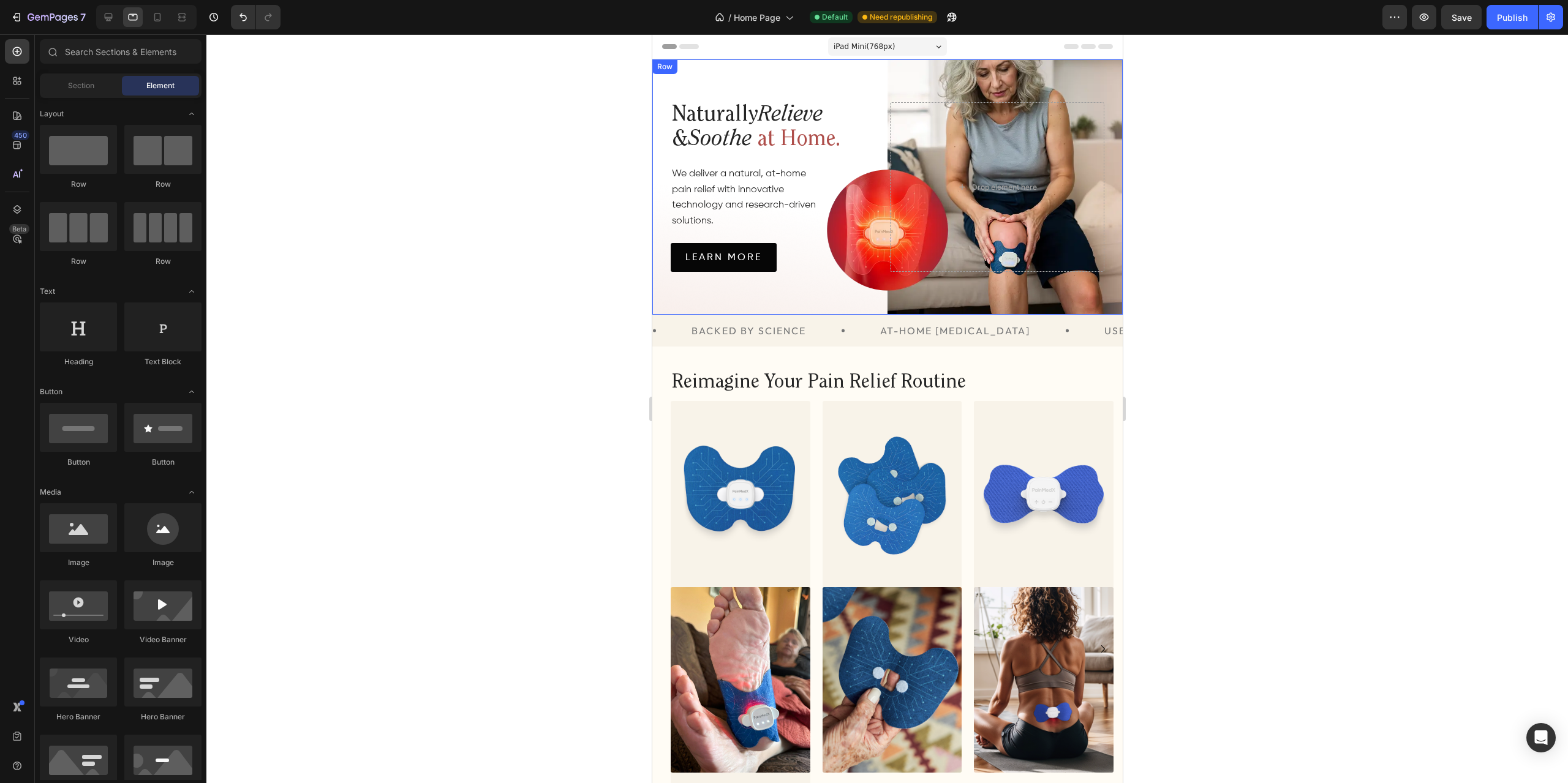
click at [1014, 85] on div "Naturally Relieve & Soothe at Home. Heading We deliver a natural, at-home relie…" at bounding box center [886, 187] width 471 height 256
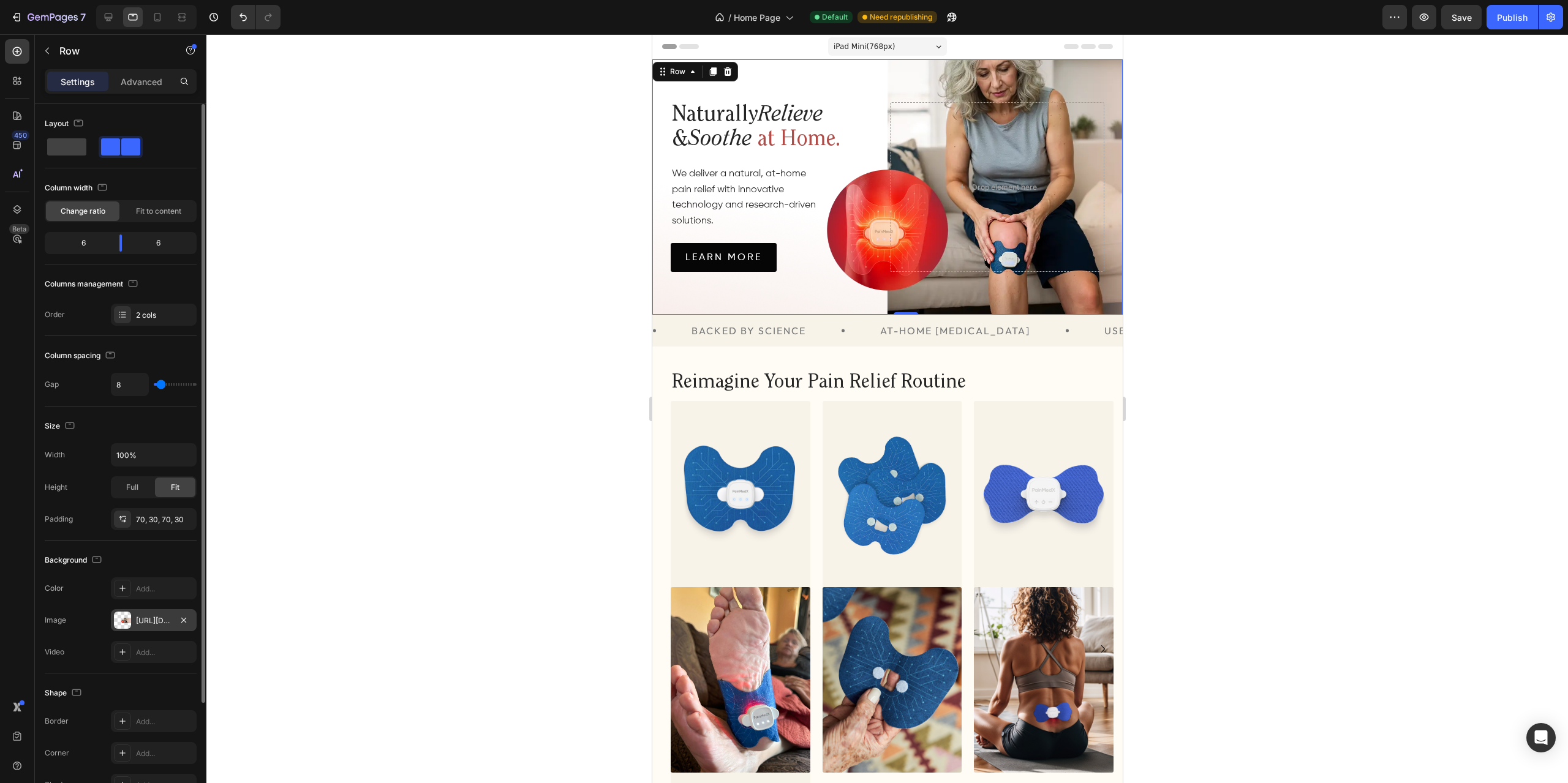
click at [167, 619] on div "[URL][DOMAIN_NAME]" at bounding box center [153, 620] width 35 height 11
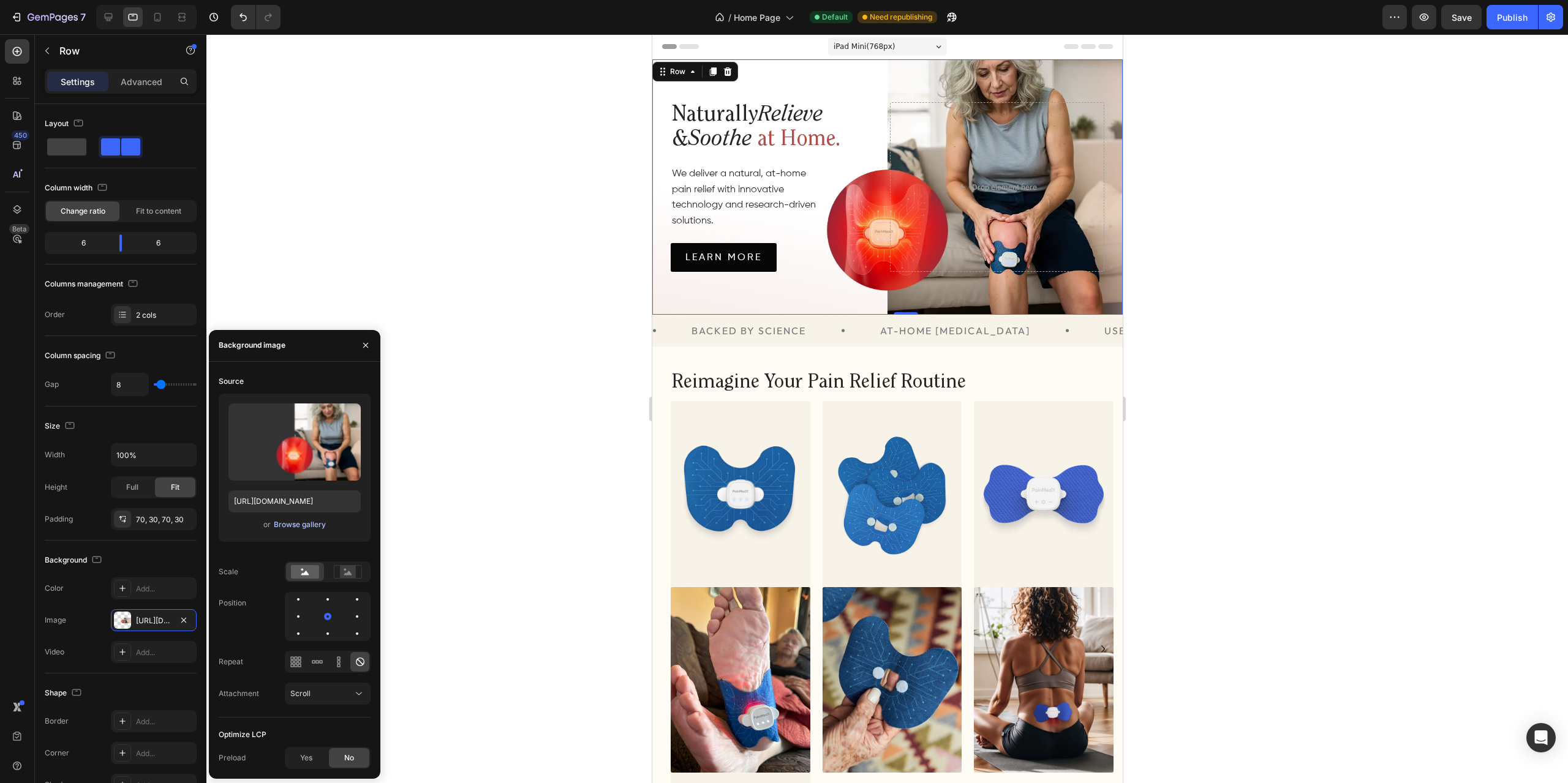
click at [292, 525] on div "Browse gallery" at bounding box center [300, 525] width 52 height 11
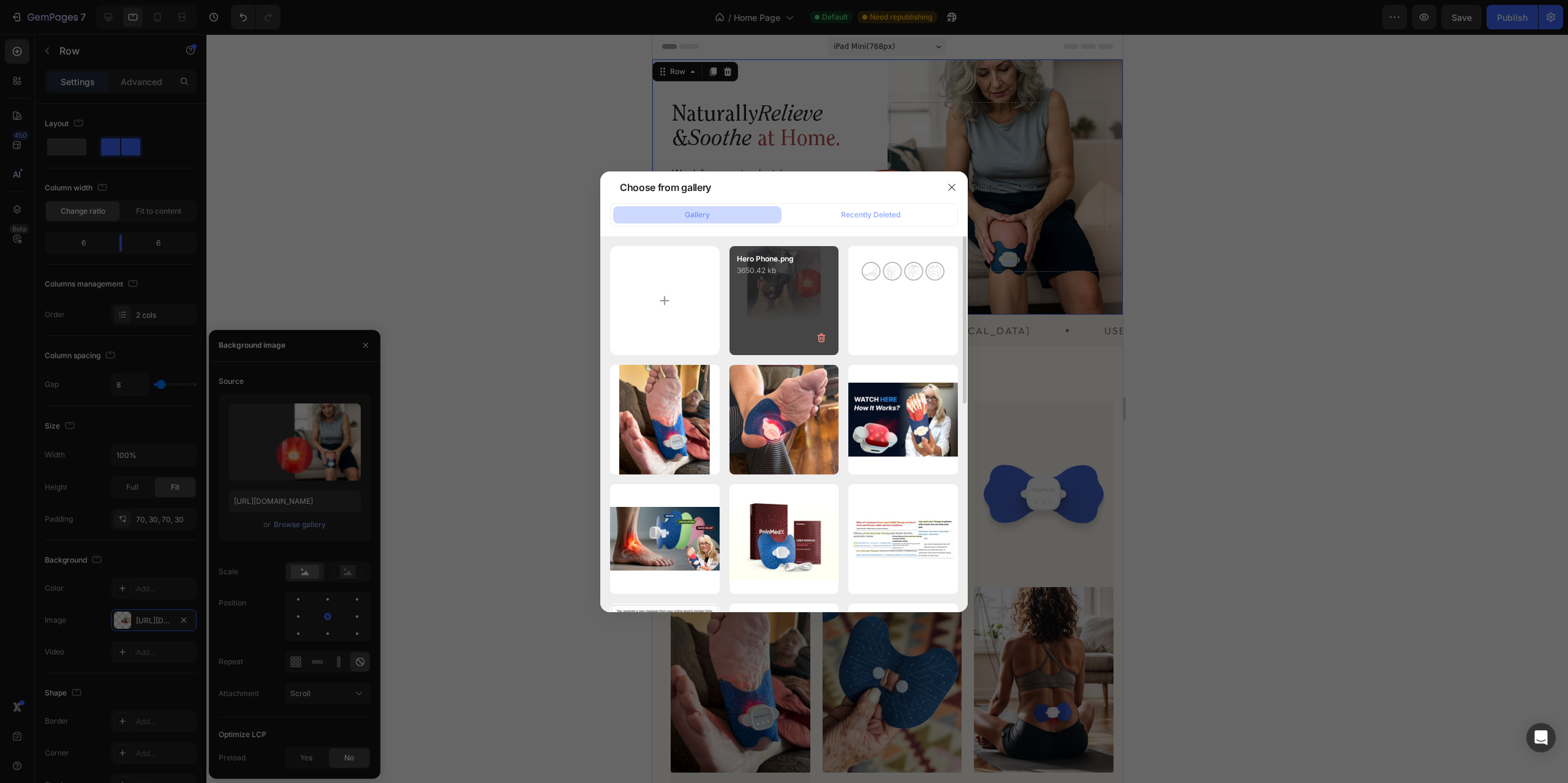
click at [759, 284] on div "Hero Phone.png 3650.42 kb" at bounding box center [785, 301] width 110 height 110
type input "[URL][DOMAIN_NAME]"
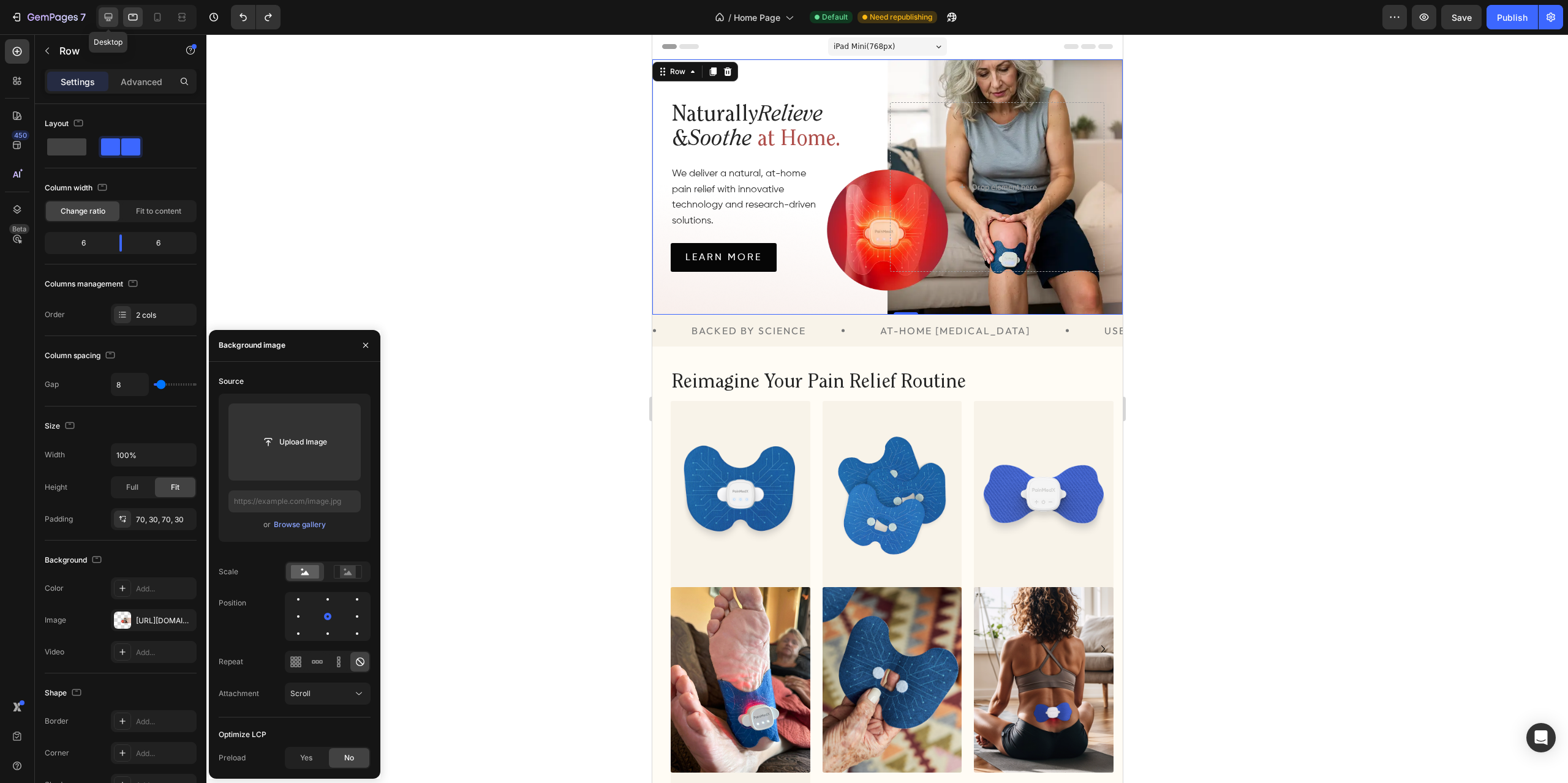
click at [109, 14] on icon at bounding box center [108, 17] width 12 height 12
type input "1280"
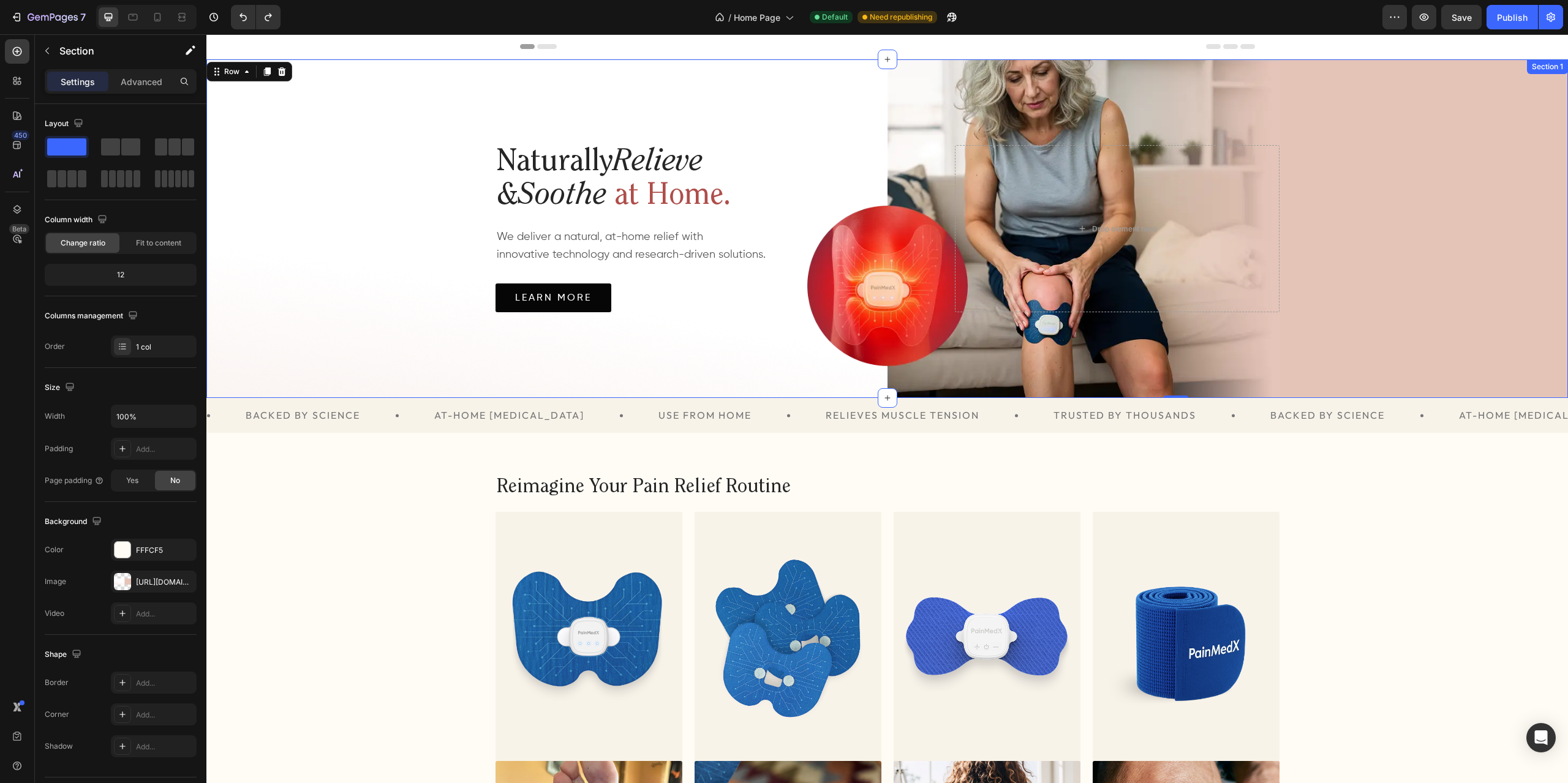
click at [1301, 186] on div "Naturally Relieve & Soothe at Home. Heading We deliver a natural, at-home relie…" at bounding box center [887, 229] width 1362 height 339
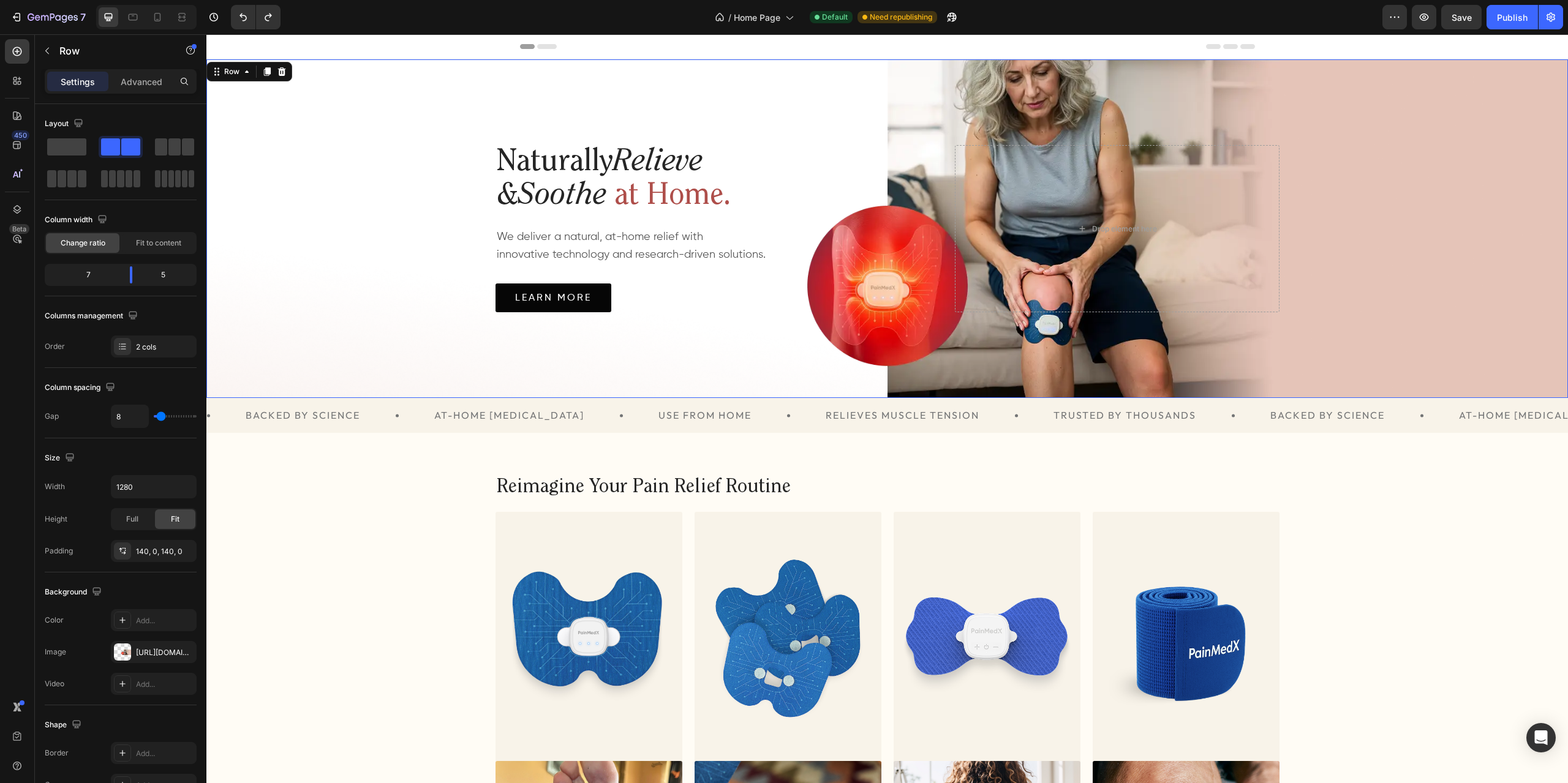
click at [1122, 78] on div "Naturally Relieve & Soothe at Home. Heading We deliver a natural, at-home relie…" at bounding box center [887, 229] width 784 height 339
click at [125, 651] on div at bounding box center [123, 652] width 17 height 17
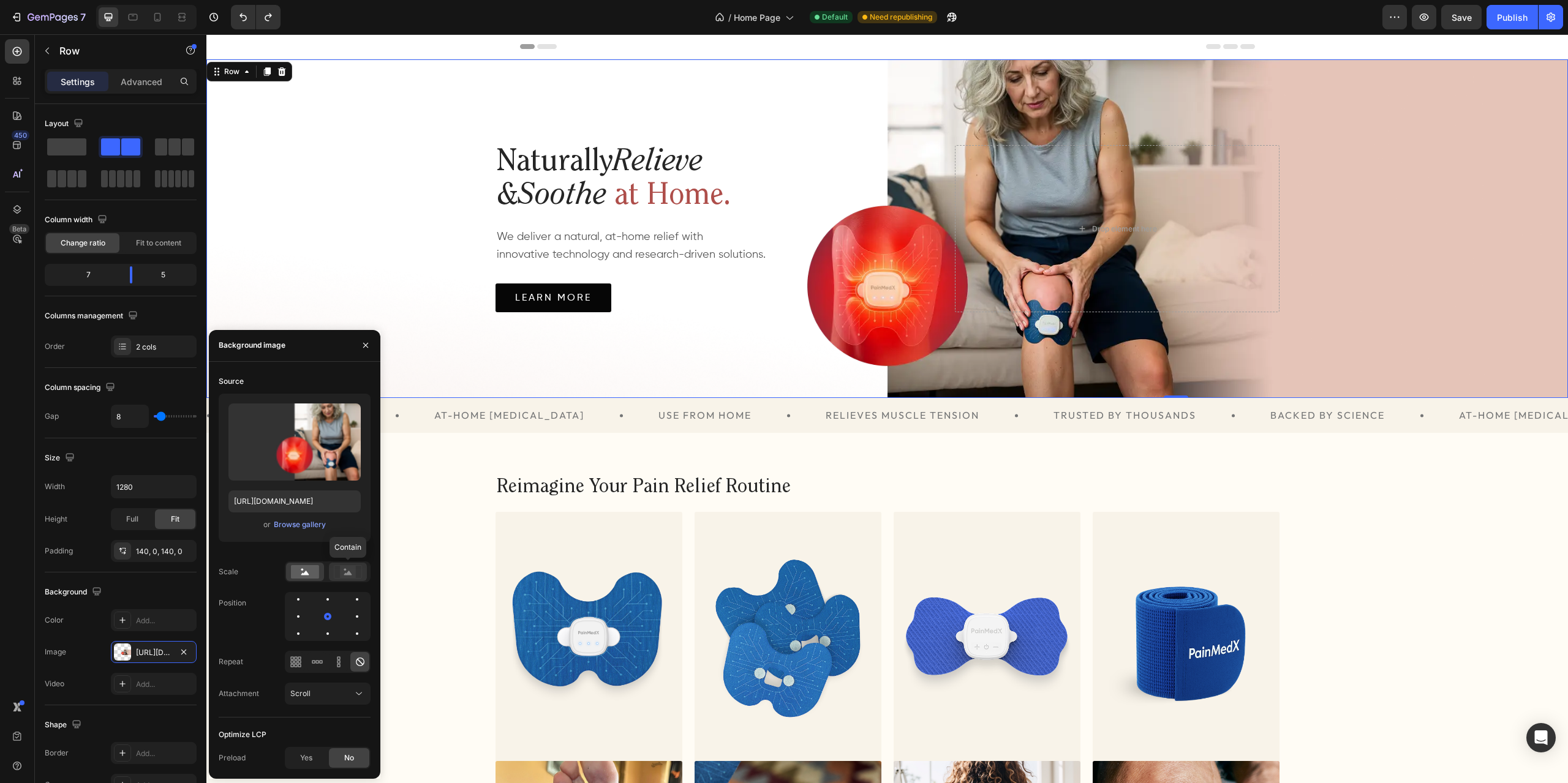
click at [350, 574] on icon at bounding box center [348, 573] width 8 height 4
click at [270, 407] on label at bounding box center [295, 442] width 133 height 77
click at [270, 452] on input "file" at bounding box center [295, 462] width 84 height 21
type input "[URL][DOMAIN_NAME]"
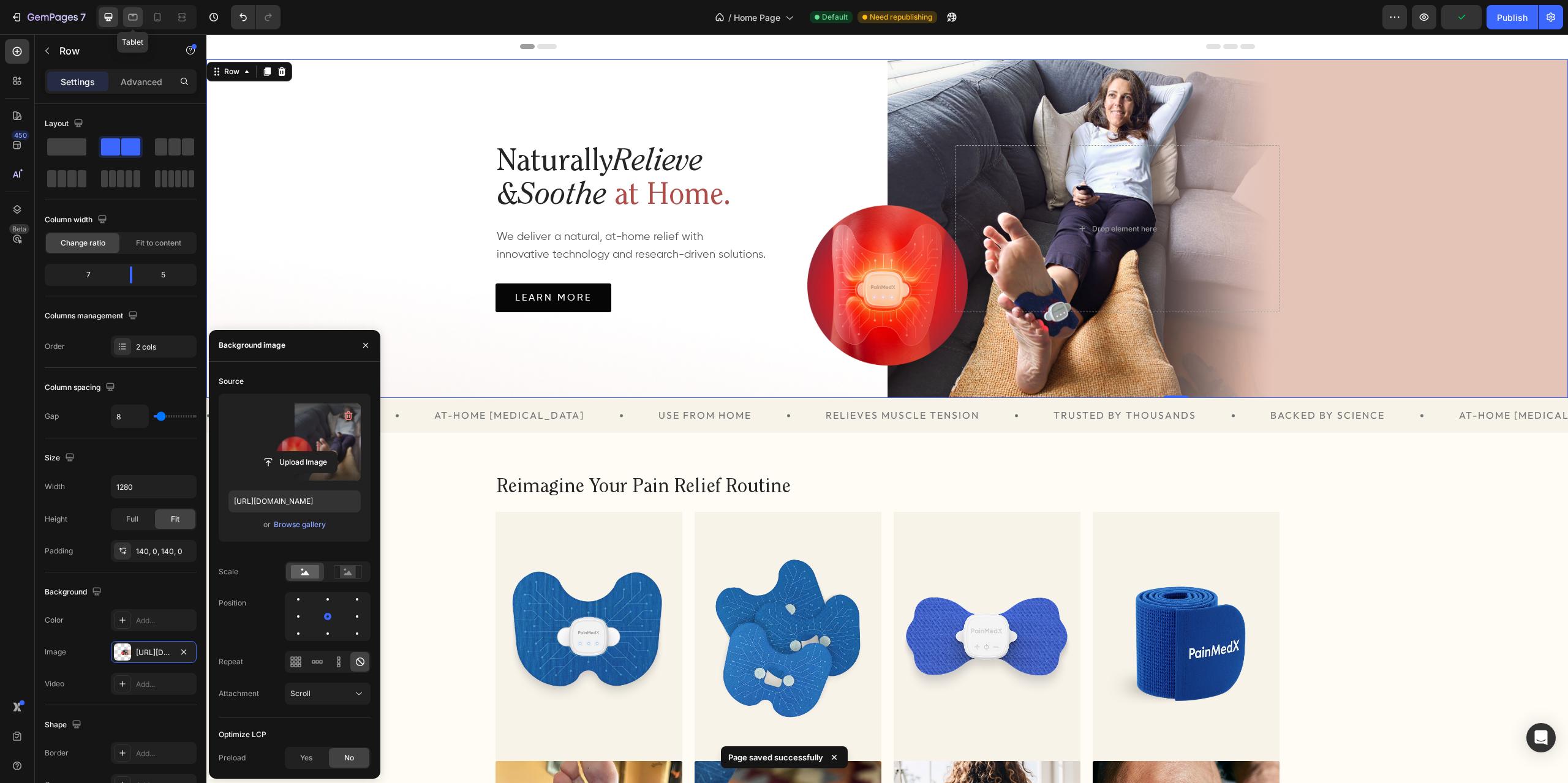
click at [133, 17] on icon at bounding box center [133, 17] width 12 height 12
type input "100%"
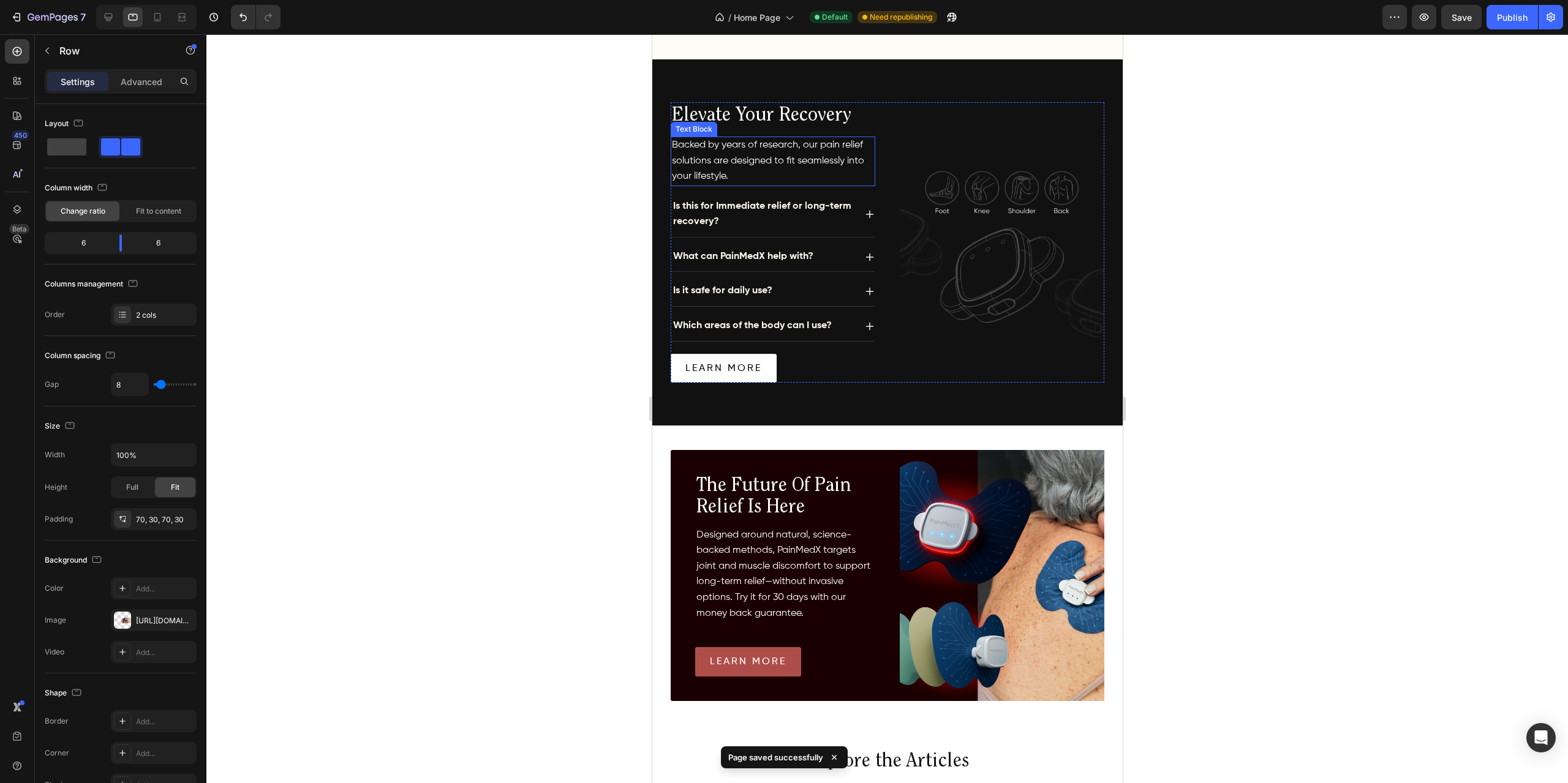
scroll to position [857, 0]
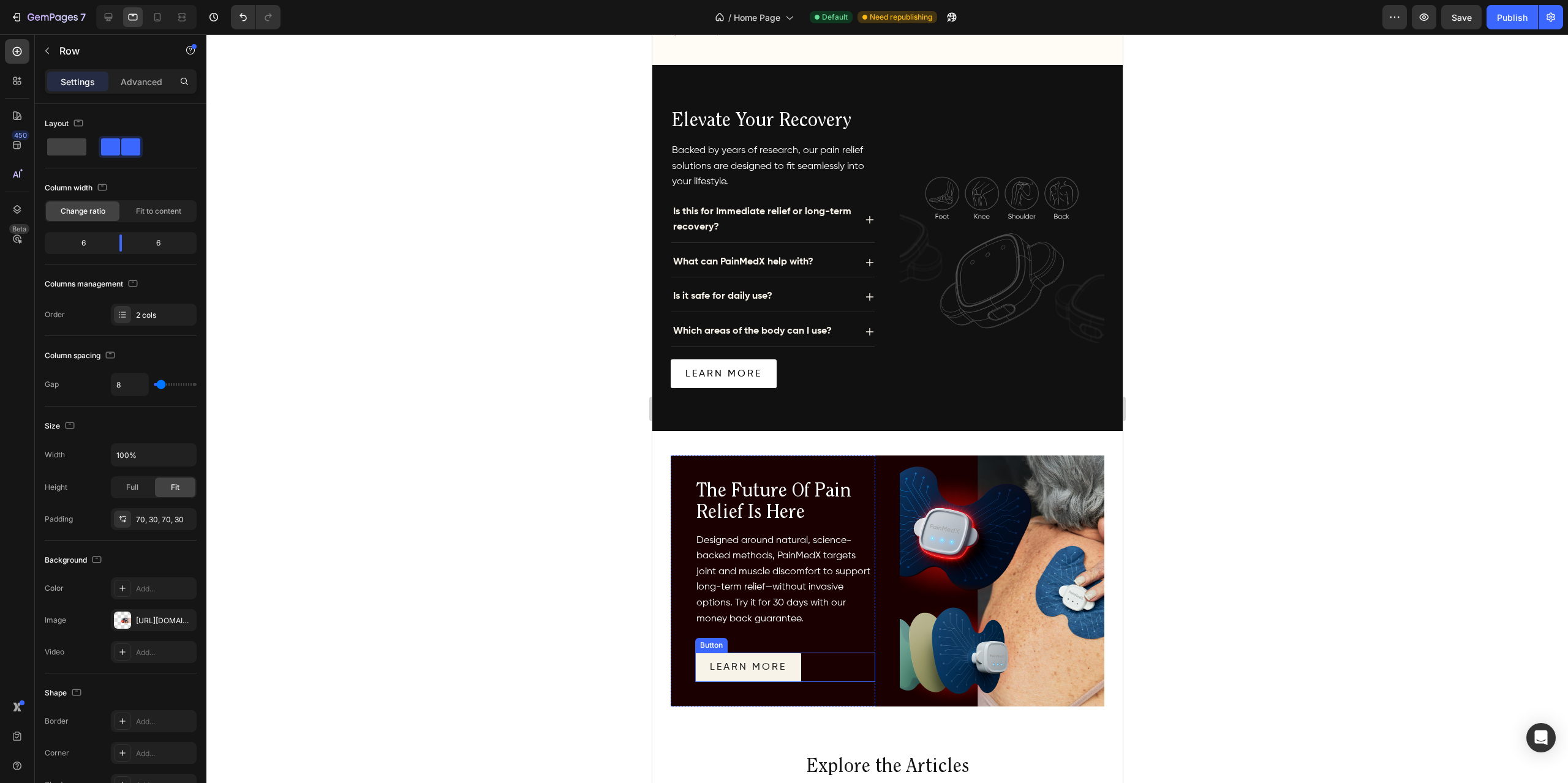
click at [793, 657] on link "Learn more" at bounding box center [747, 667] width 106 height 29
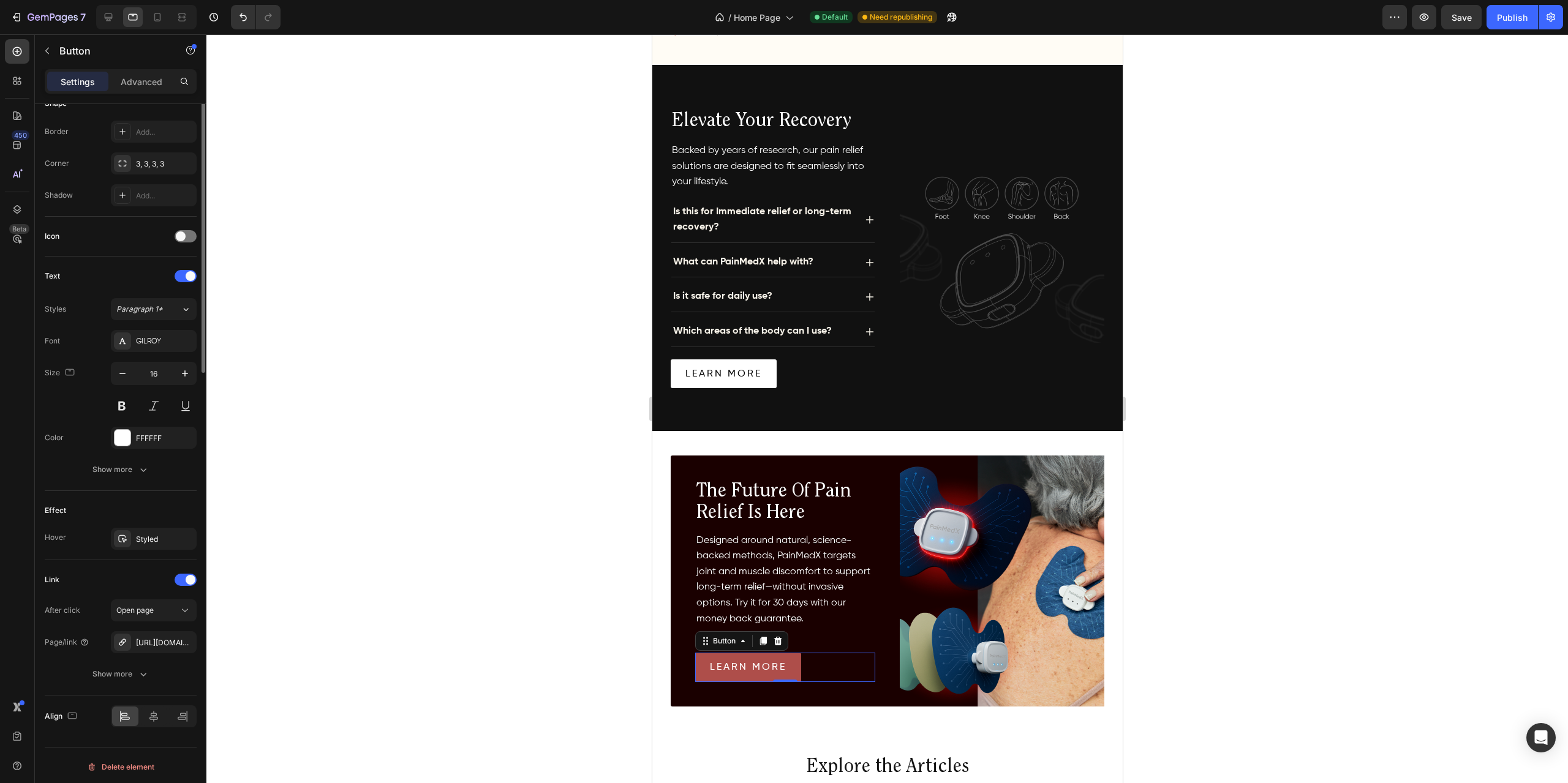
scroll to position [0, 0]
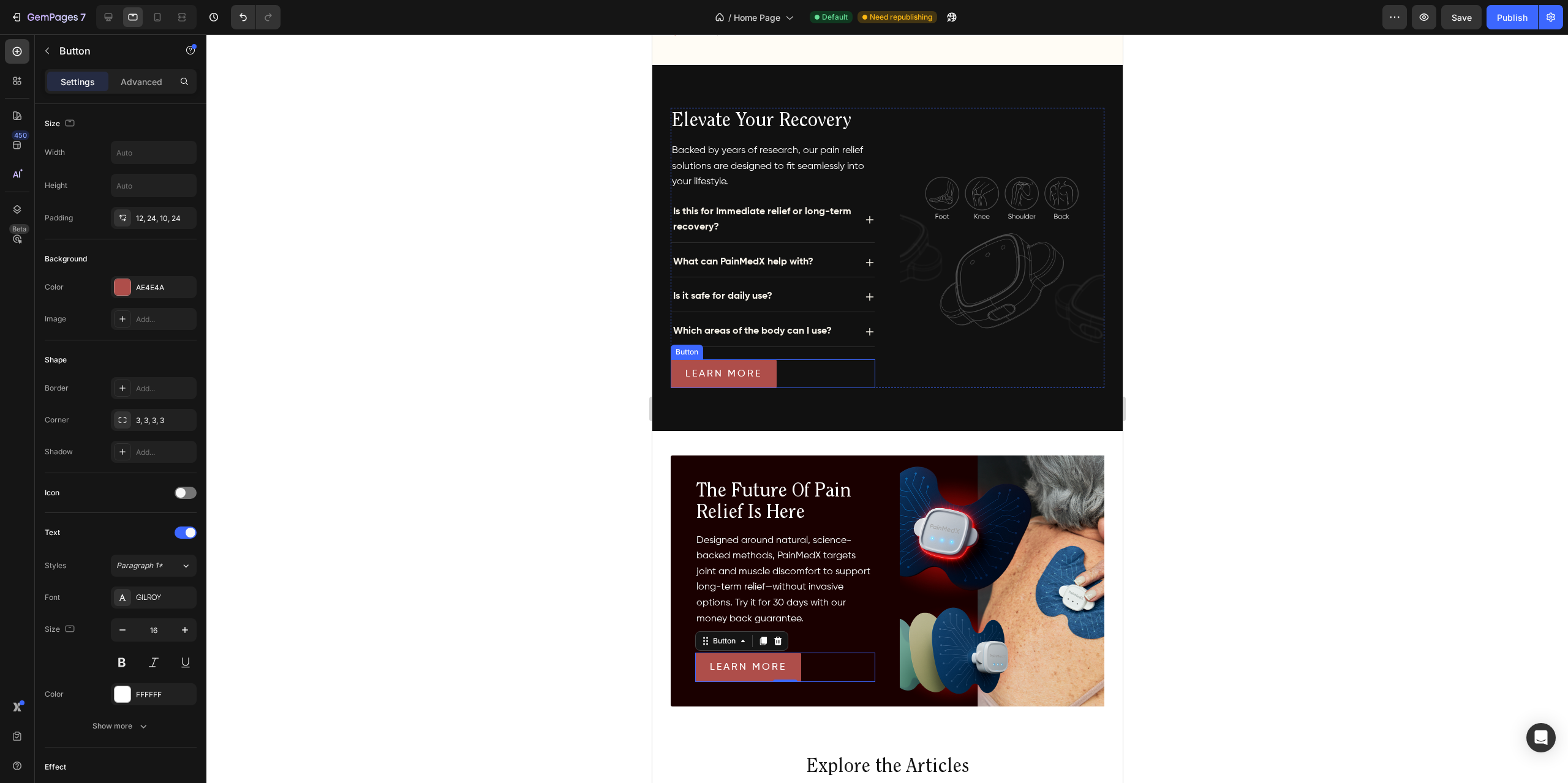
click at [771, 368] on link "Learn more" at bounding box center [723, 374] width 106 height 29
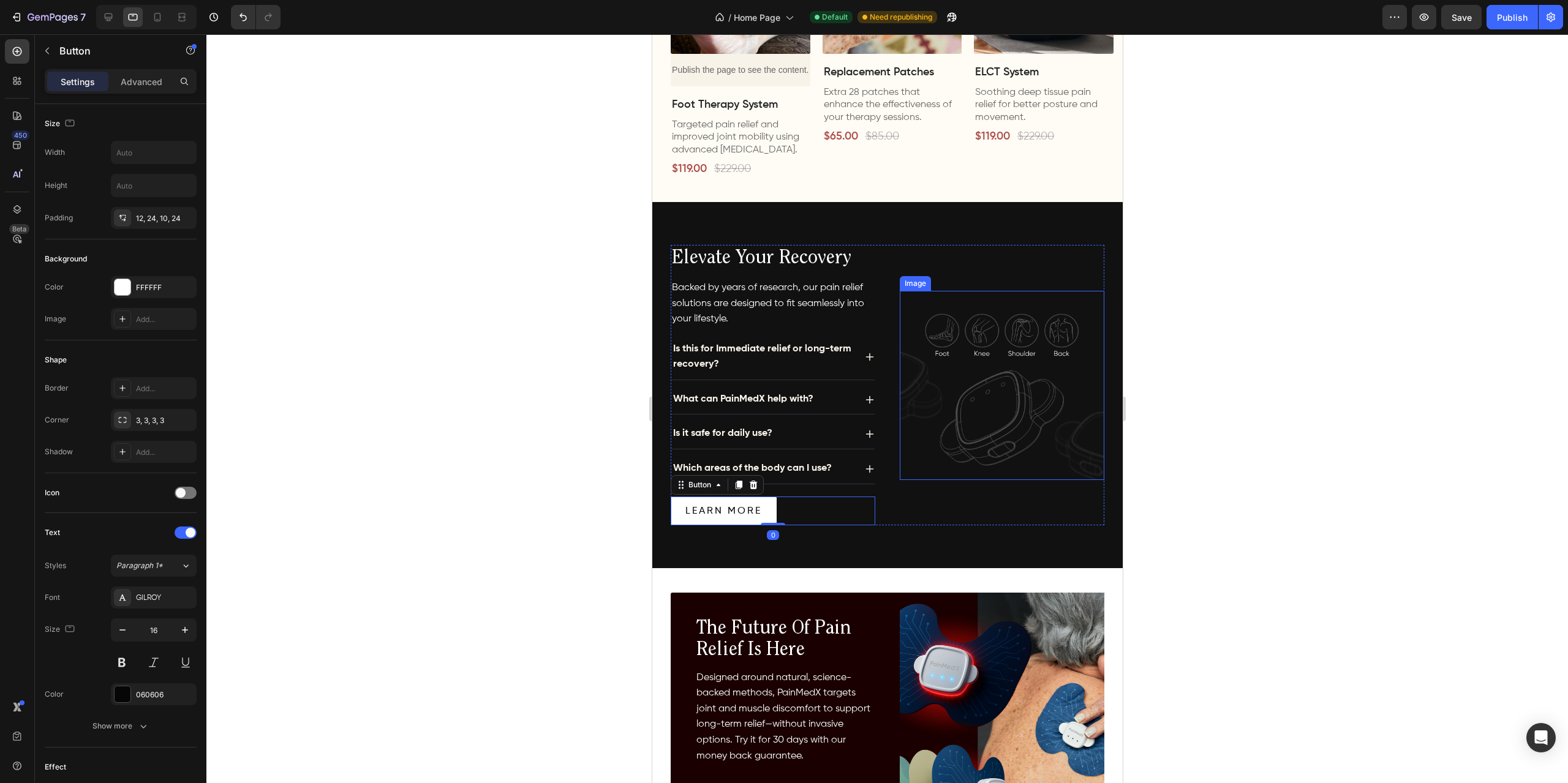
scroll to position [714, 0]
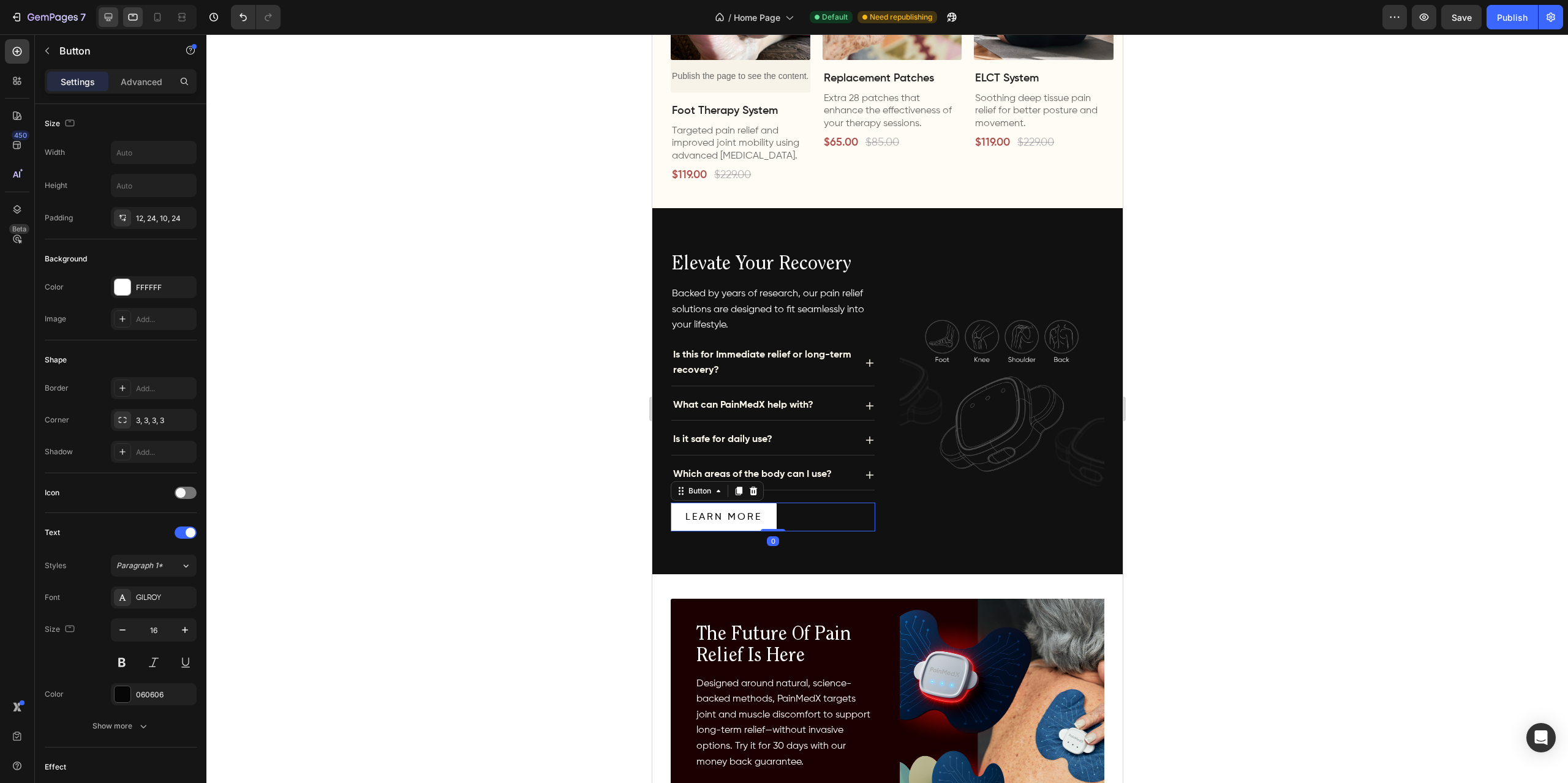
click at [106, 23] on icon at bounding box center [108, 17] width 12 height 12
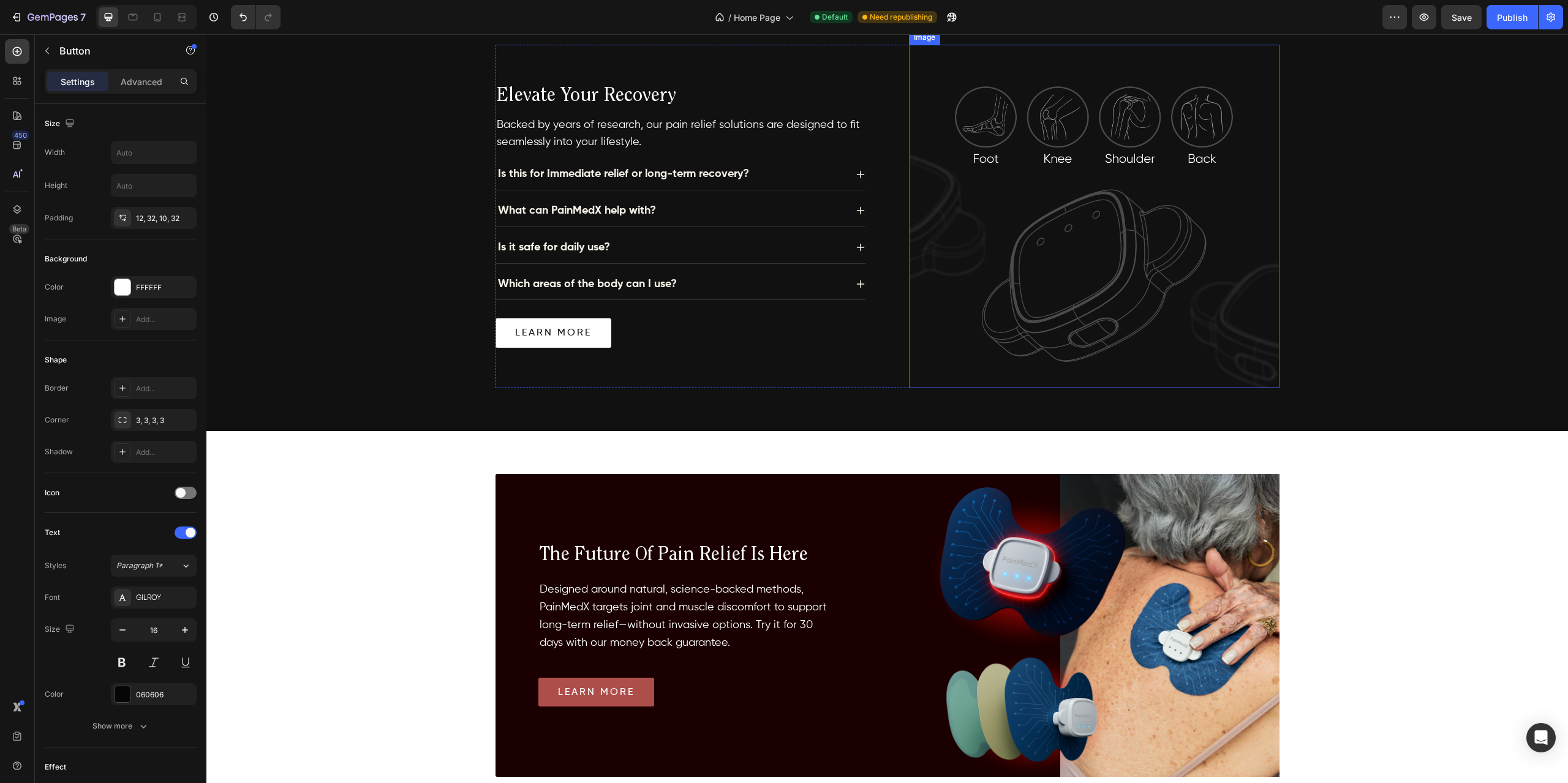
scroll to position [1428, 0]
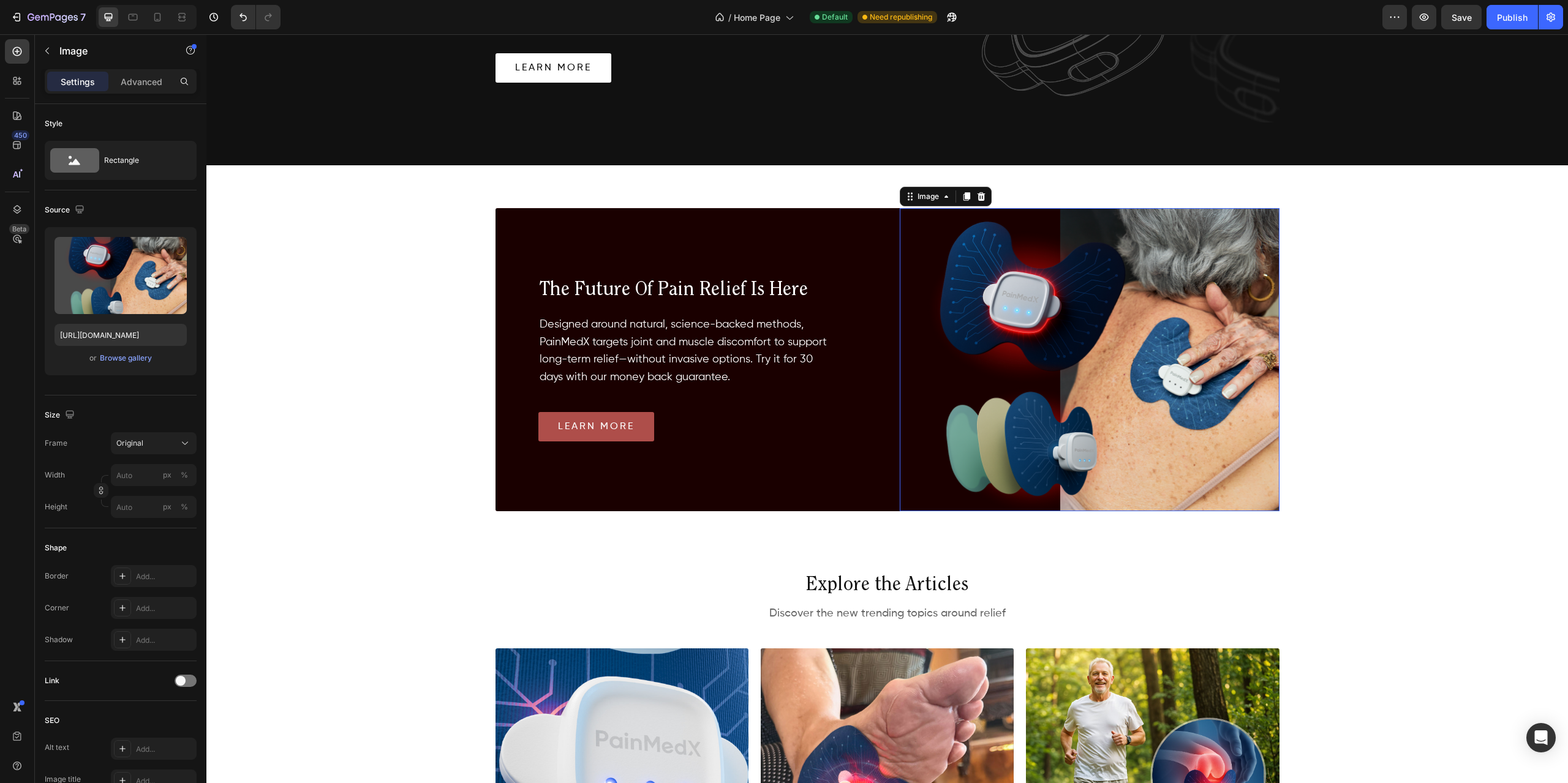
click at [1217, 256] on img at bounding box center [1089, 359] width 380 height 303
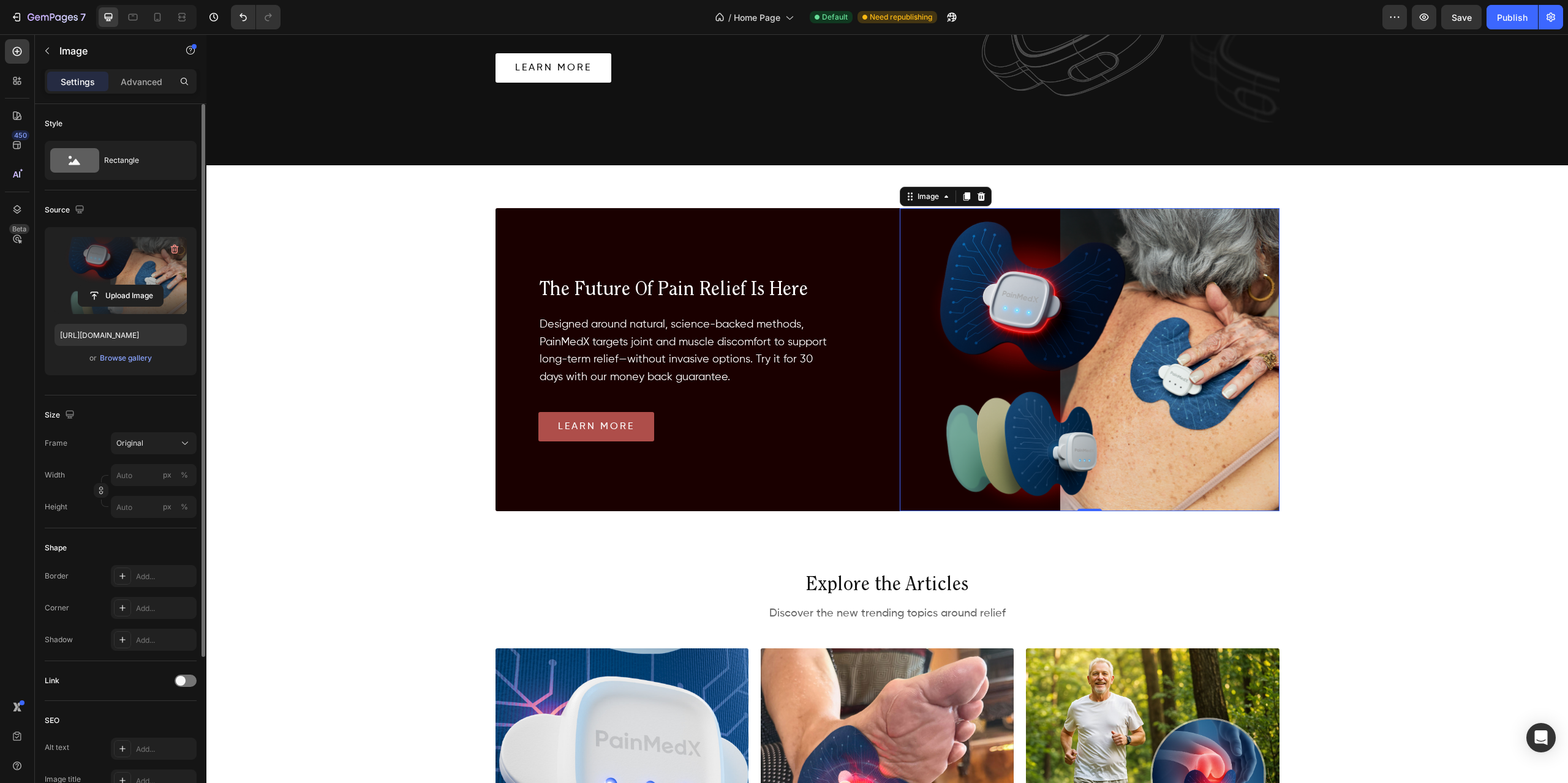
click at [88, 270] on label at bounding box center [121, 275] width 133 height 77
click at [88, 285] on input "file" at bounding box center [121, 295] width 84 height 21
type input "[URL][DOMAIN_NAME]"
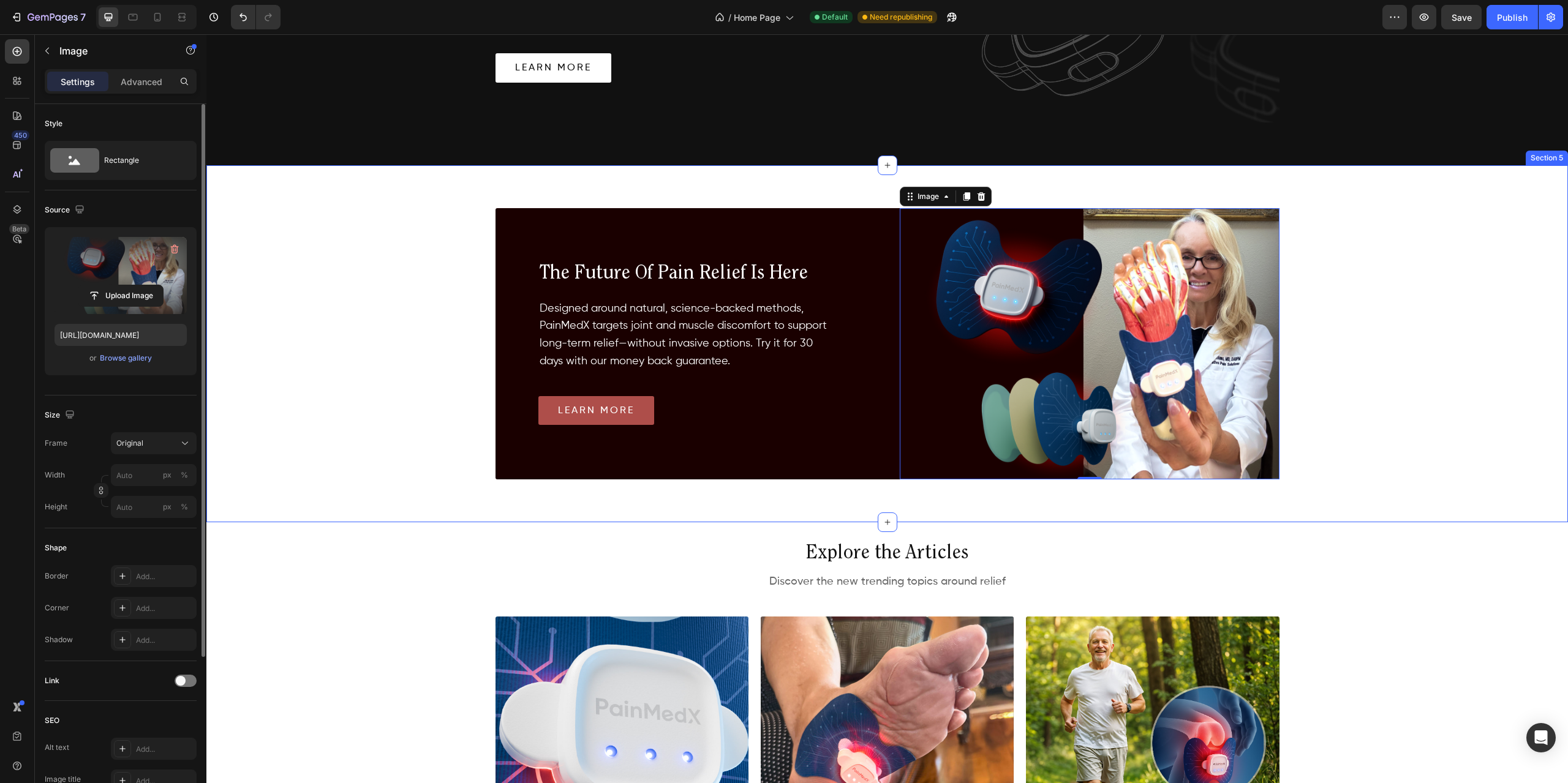
click at [1370, 323] on div "Image 0 the future of pain relief is here Heading Designed around natural, scie…" at bounding box center [887, 343] width 1362 height 357
click at [1106, 254] on img at bounding box center [1089, 343] width 380 height 271
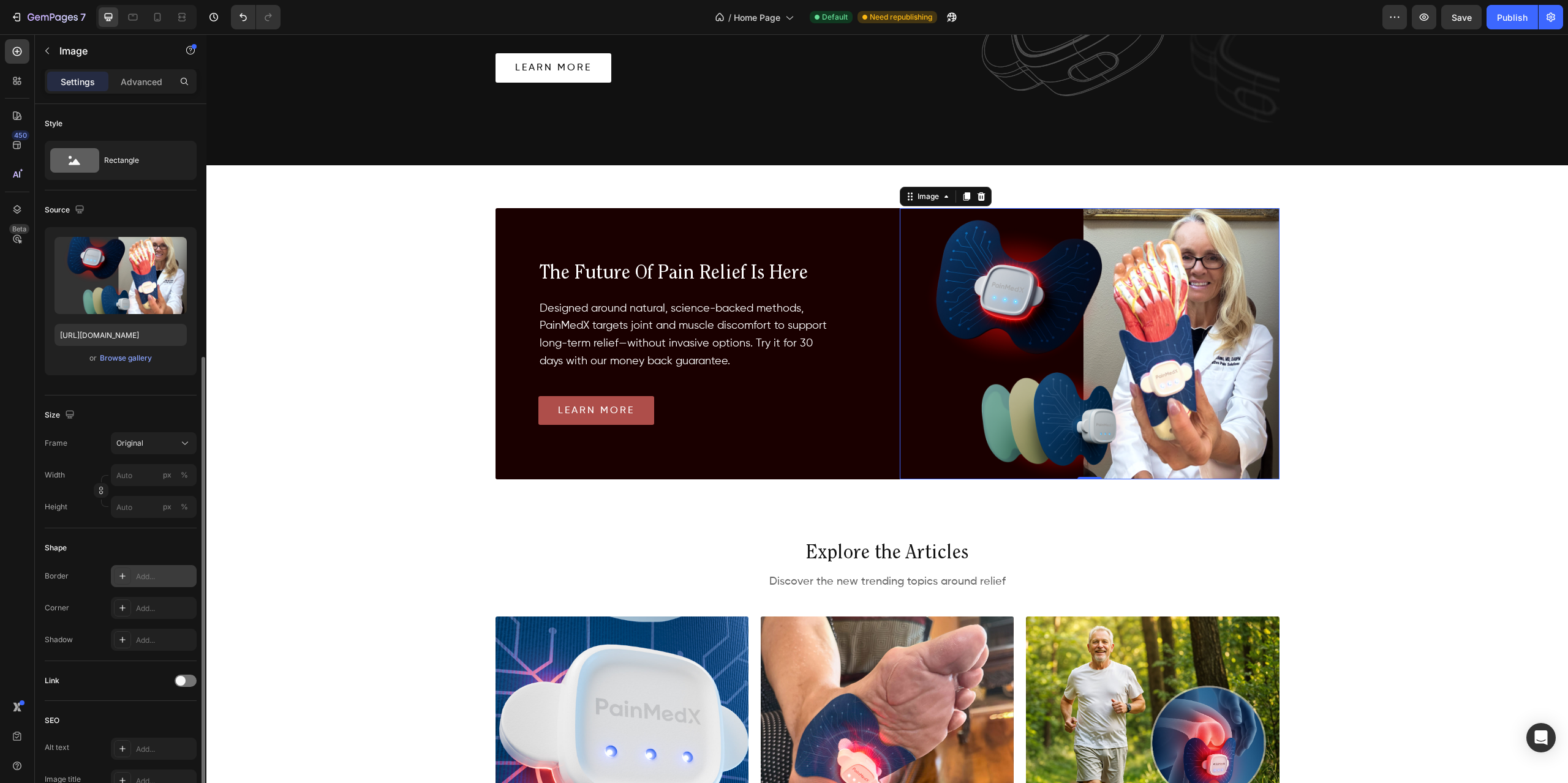
scroll to position [143, 0]
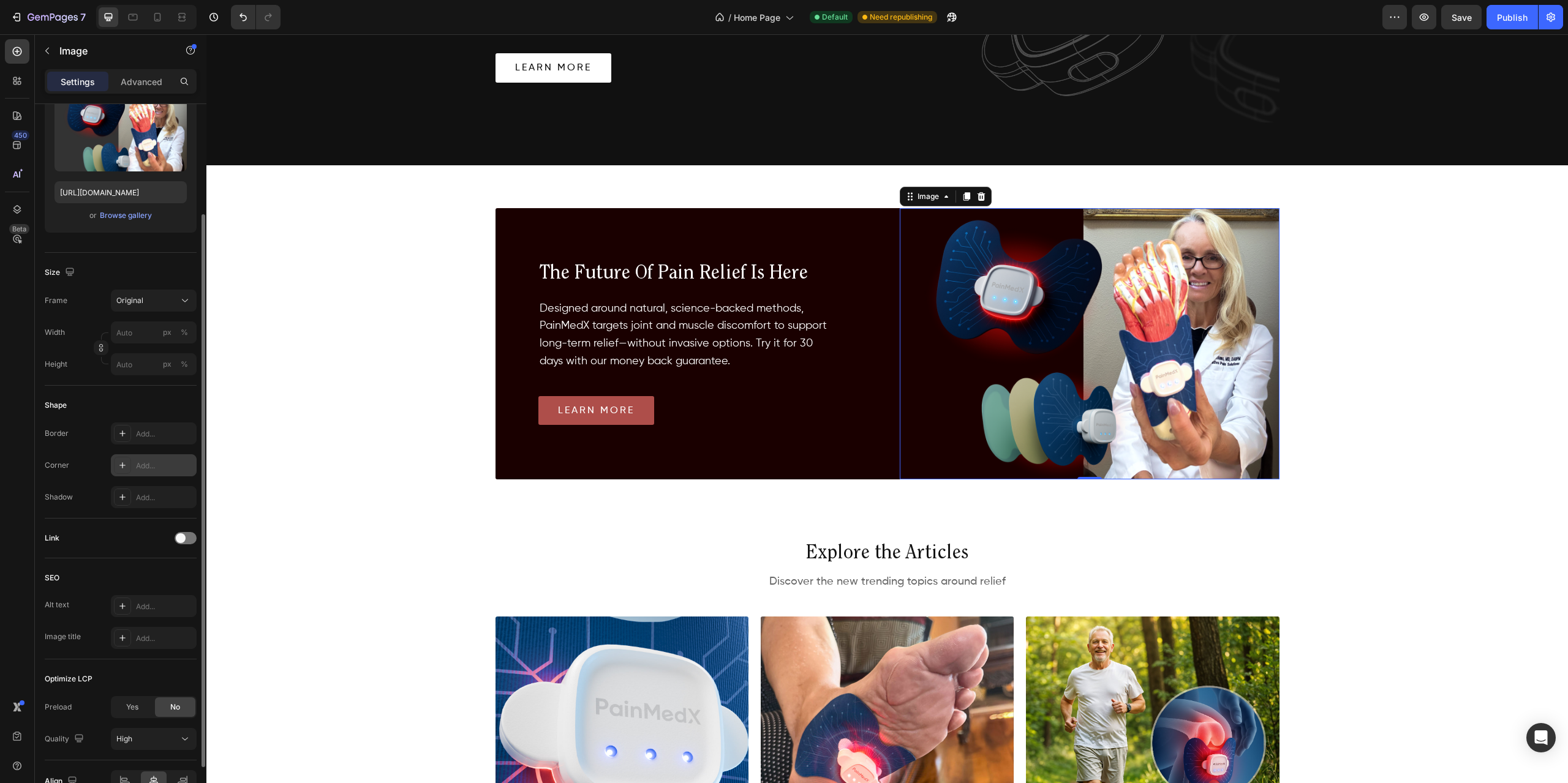
click at [139, 460] on div "Add..." at bounding box center [165, 466] width 58 height 11
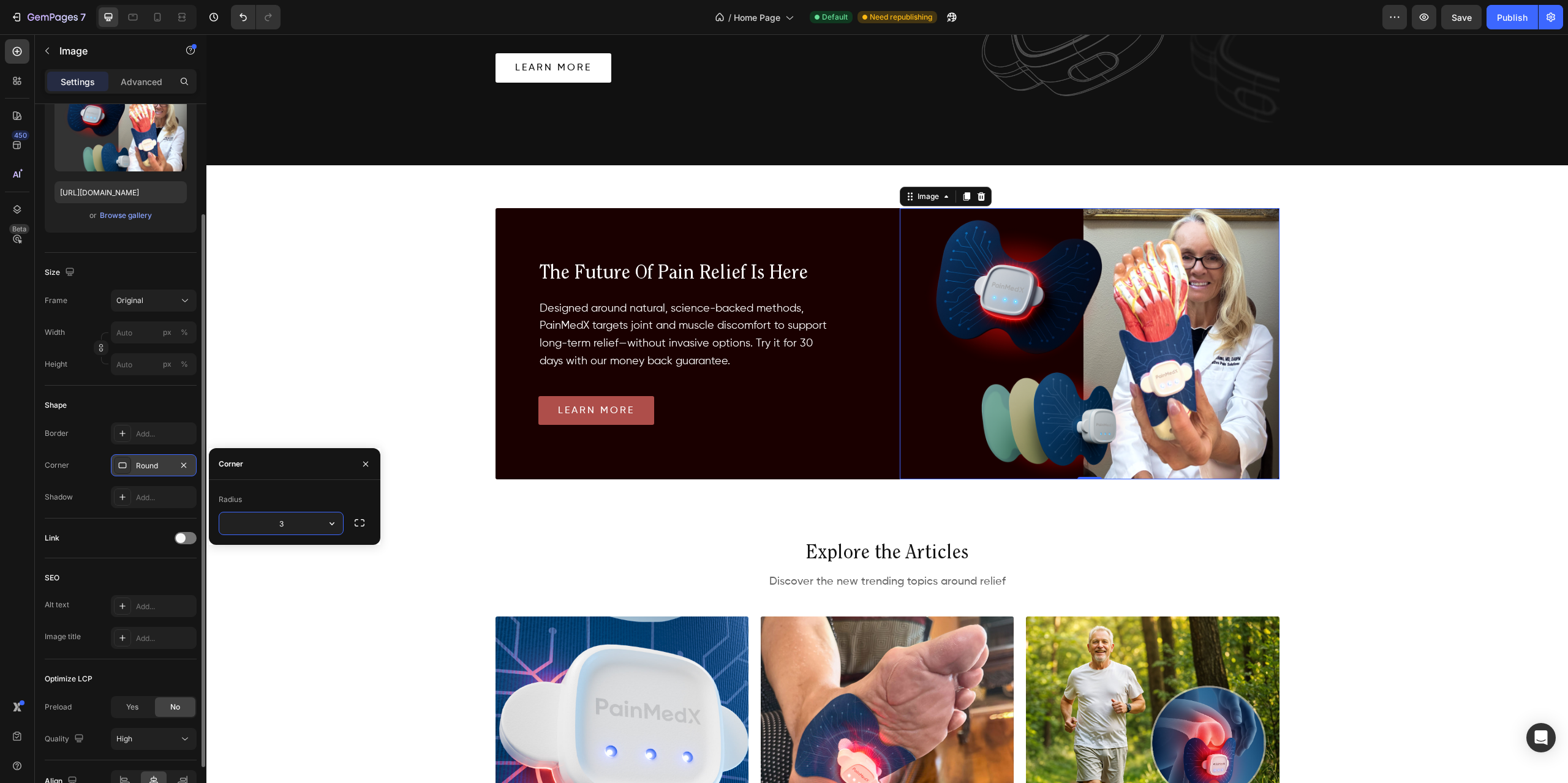
type input "3"
click at [351, 362] on div "Image 0 the future of pain relief is here Heading Designed around natural, scie…" at bounding box center [887, 343] width 1362 height 357
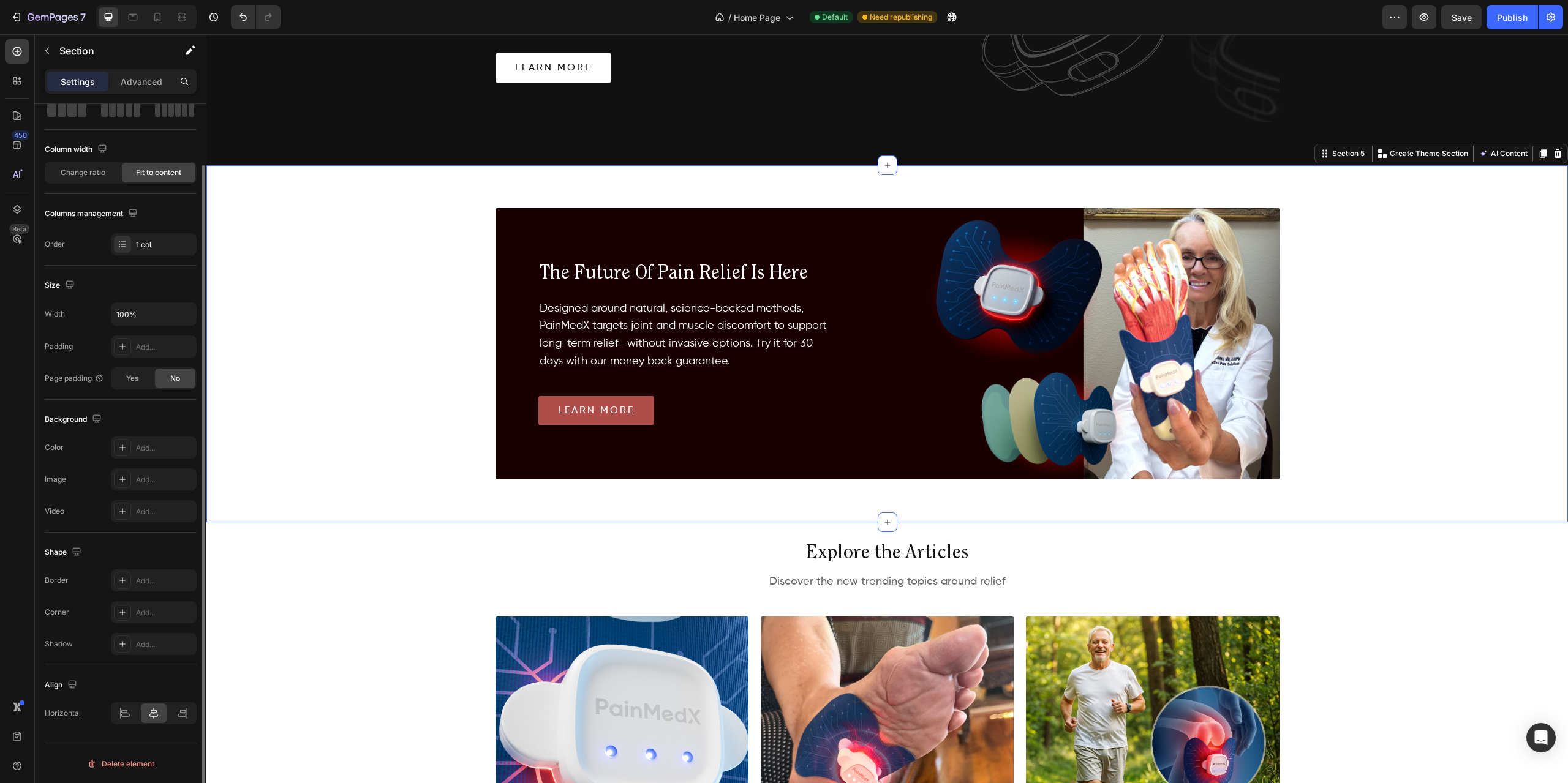
scroll to position [0, 0]
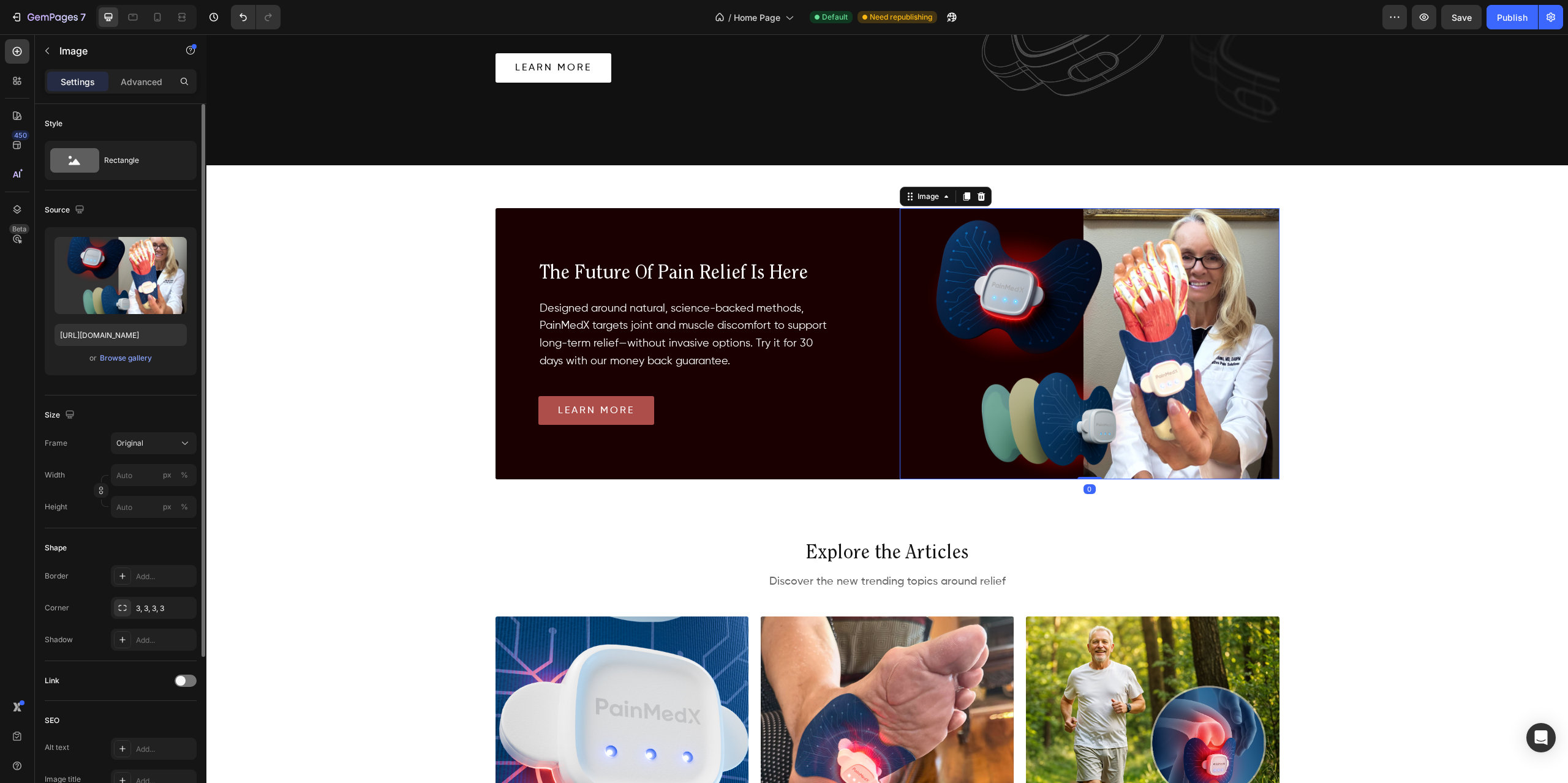
click at [1162, 369] on img at bounding box center [1089, 343] width 380 height 271
click at [119, 273] on label at bounding box center [121, 275] width 133 height 77
click at [119, 285] on input "file" at bounding box center [121, 295] width 84 height 21
type input "[URL][DOMAIN_NAME]"
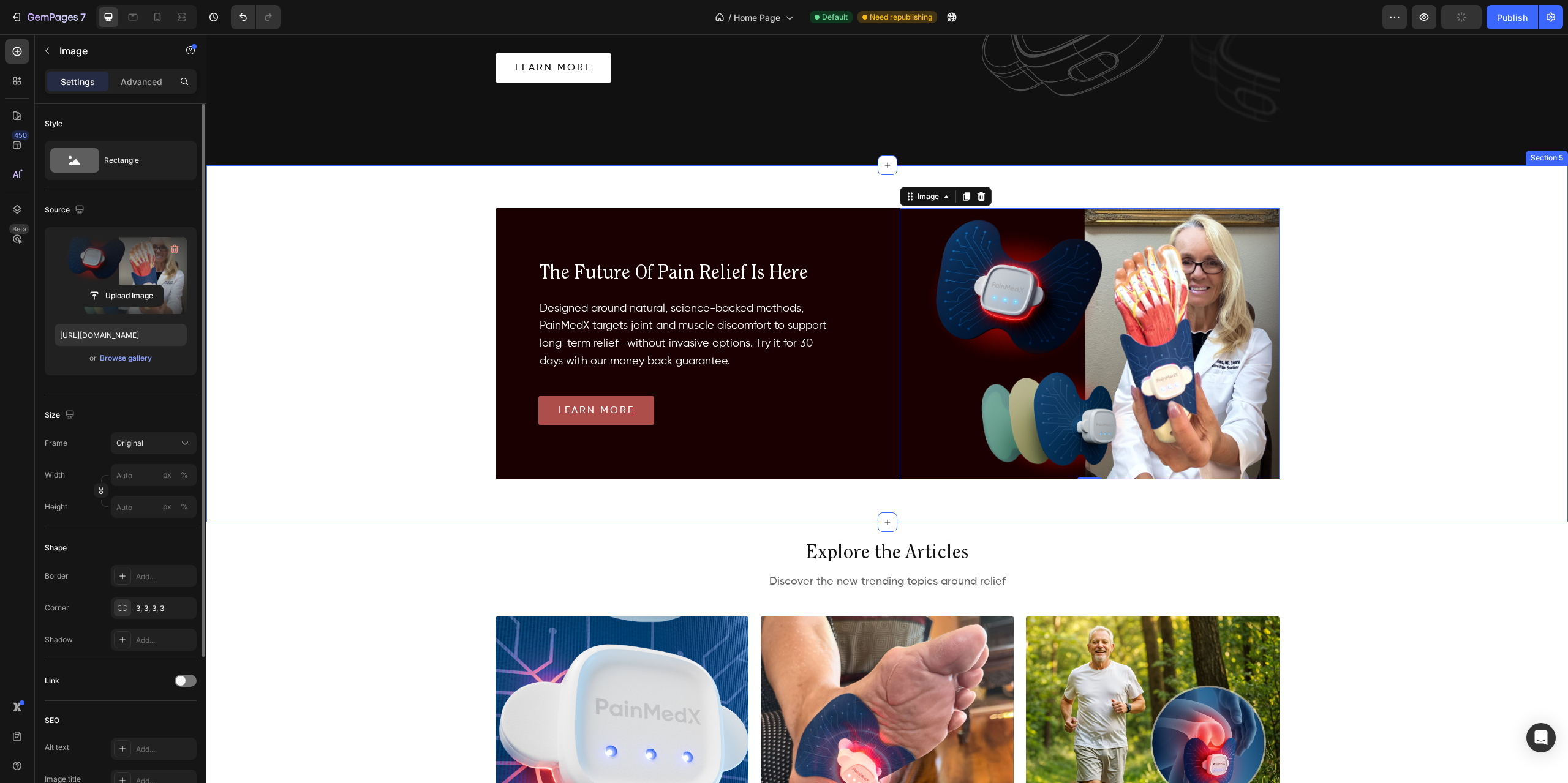
click at [1298, 342] on div "Image 0 the future of pain relief is here Heading Designed around natural, scie…" at bounding box center [887, 343] width 1362 height 357
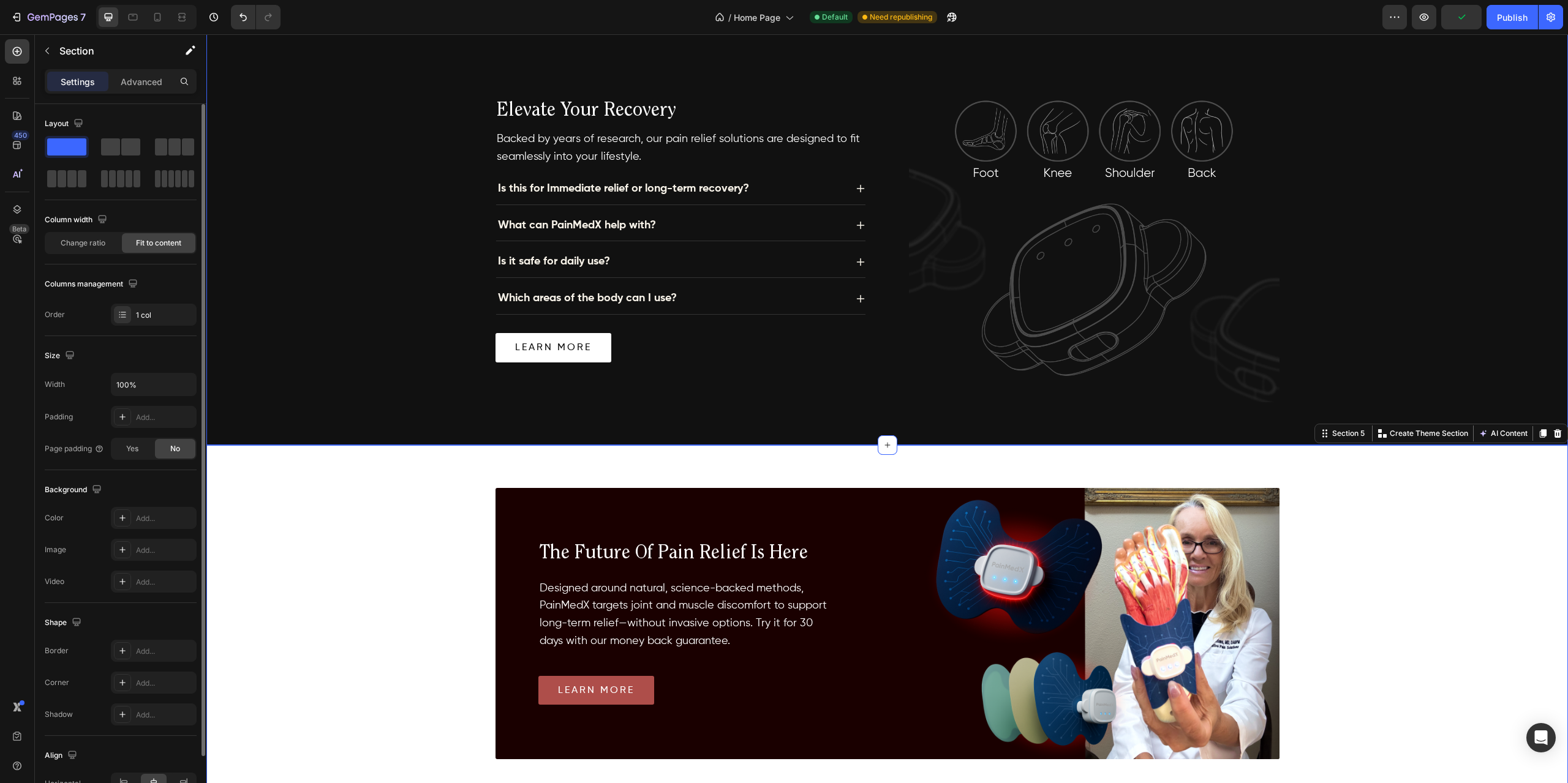
scroll to position [1142, 0]
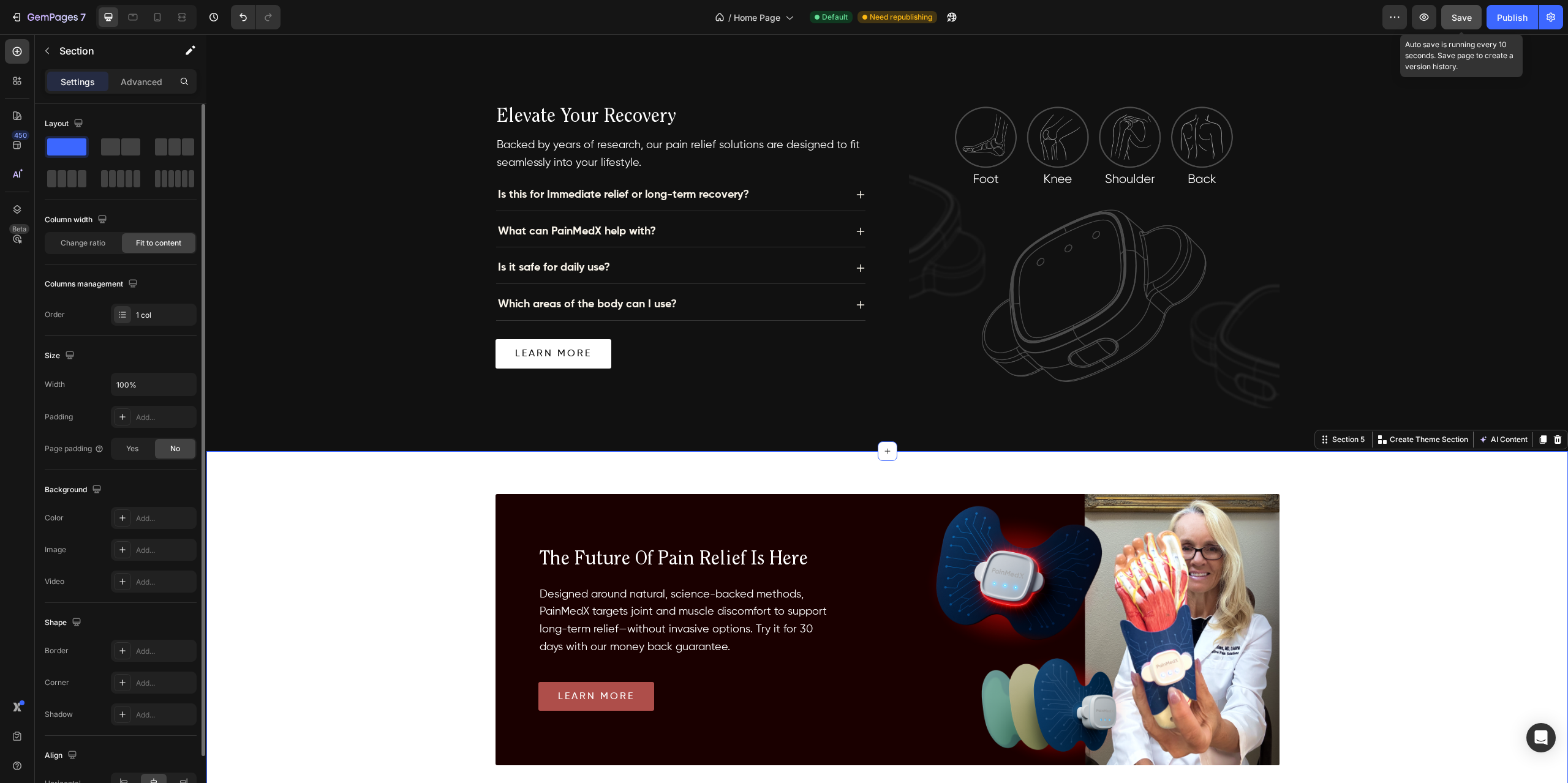
click at [1457, 13] on span "Save" at bounding box center [1462, 17] width 20 height 11
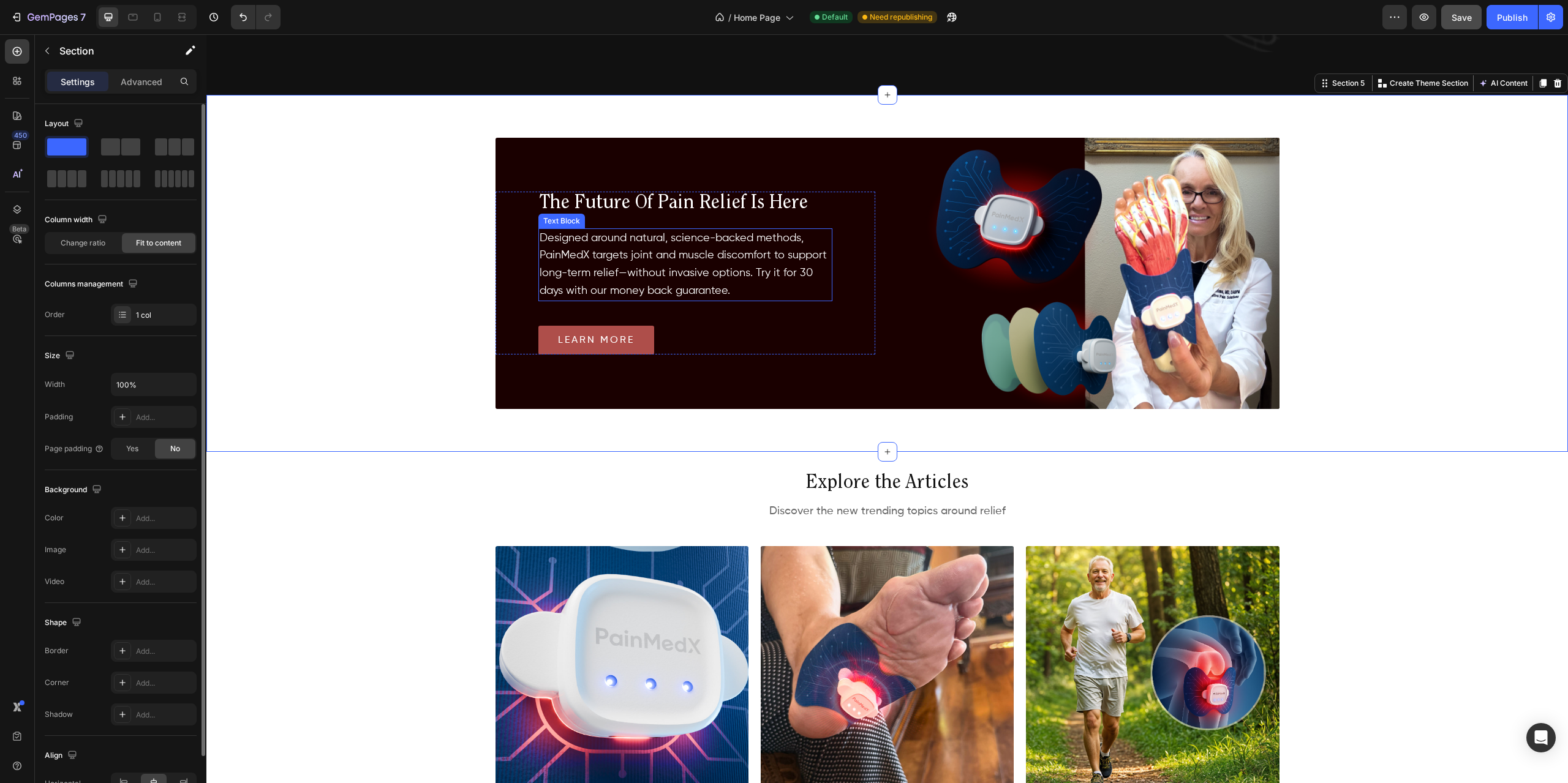
scroll to position [1571, 0]
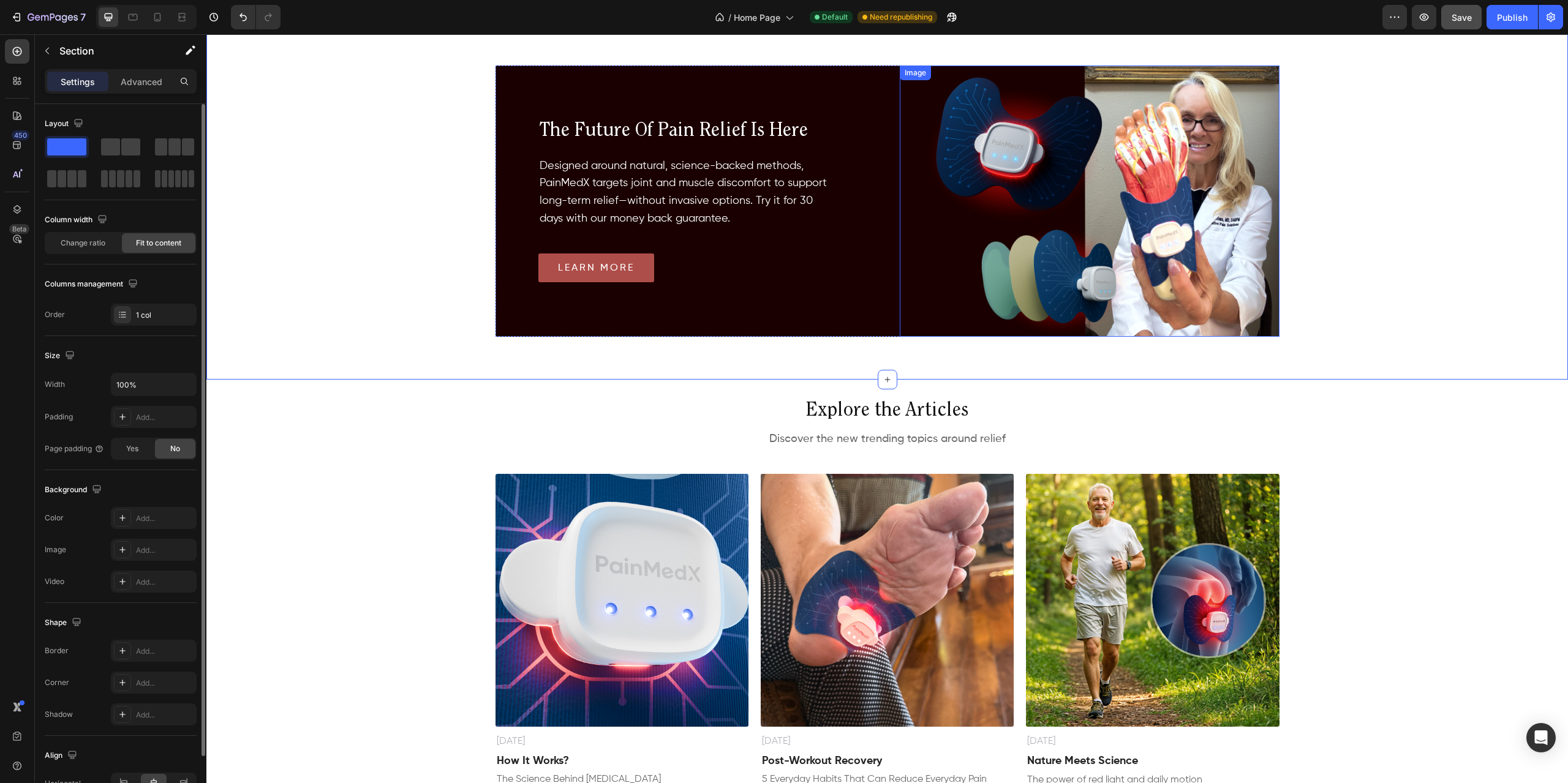
click at [1035, 215] on img at bounding box center [1089, 201] width 380 height 271
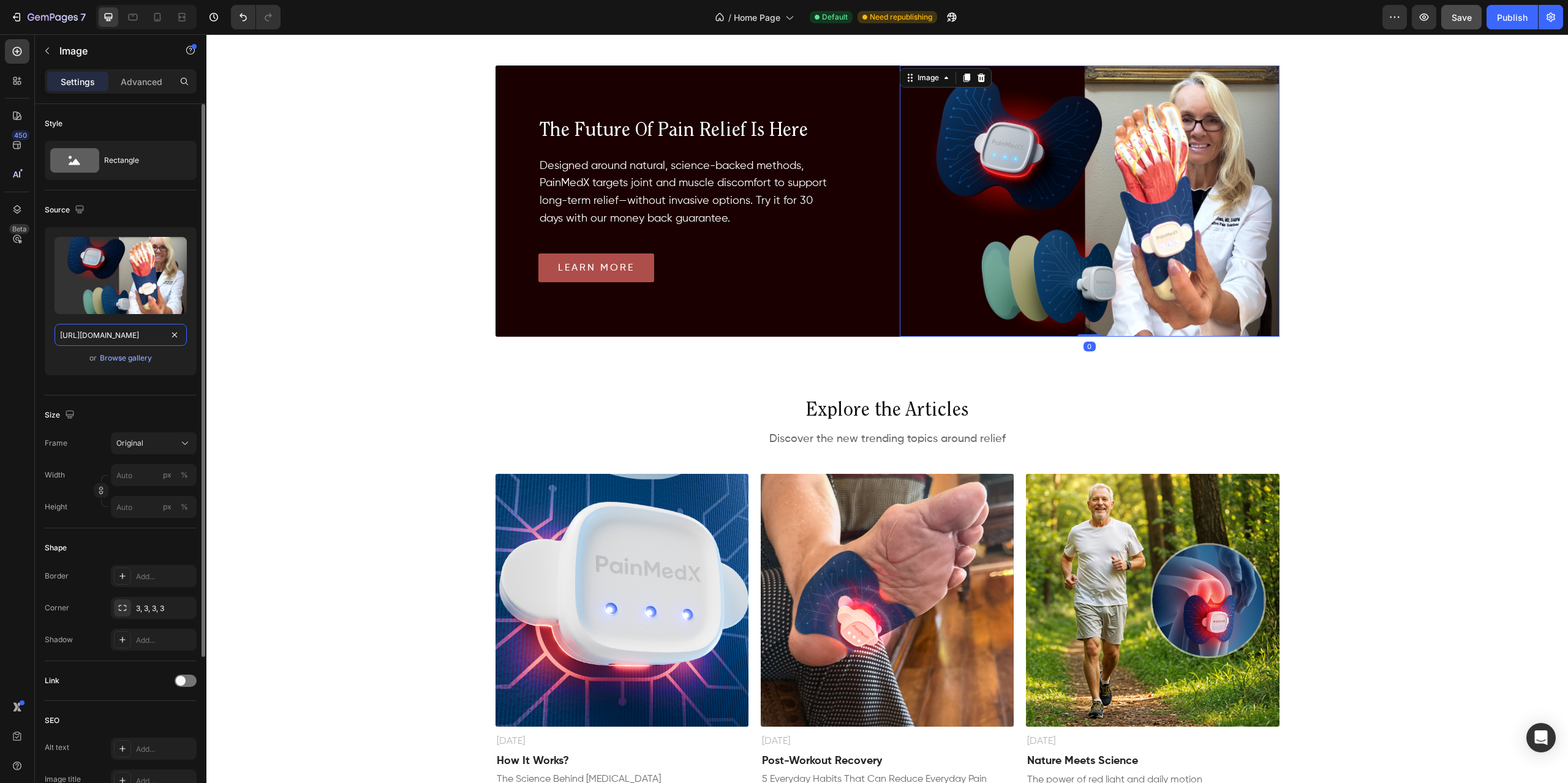
click at [133, 334] on input "[URL][DOMAIN_NAME]" at bounding box center [121, 335] width 133 height 22
click at [161, 15] on icon at bounding box center [157, 17] width 12 height 12
type input "[URL][DOMAIN_NAME]"
type input "100"
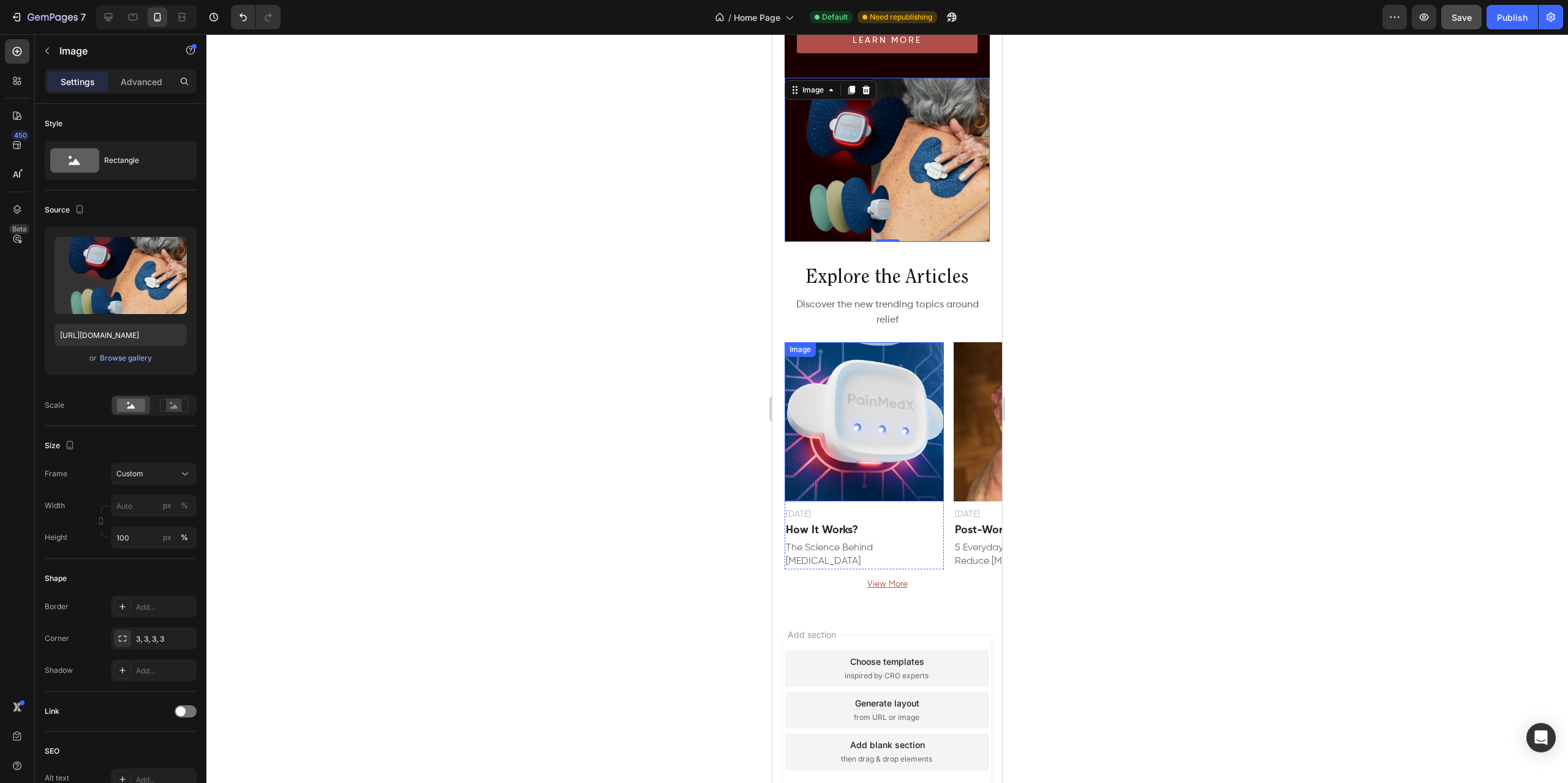
scroll to position [2091, 0]
click at [129, 336] on input "[URL][DOMAIN_NAME]" at bounding box center [121, 335] width 133 height 22
paste input "79d8e1f8-a846-42c3-b41c-88ecf0d5300b"
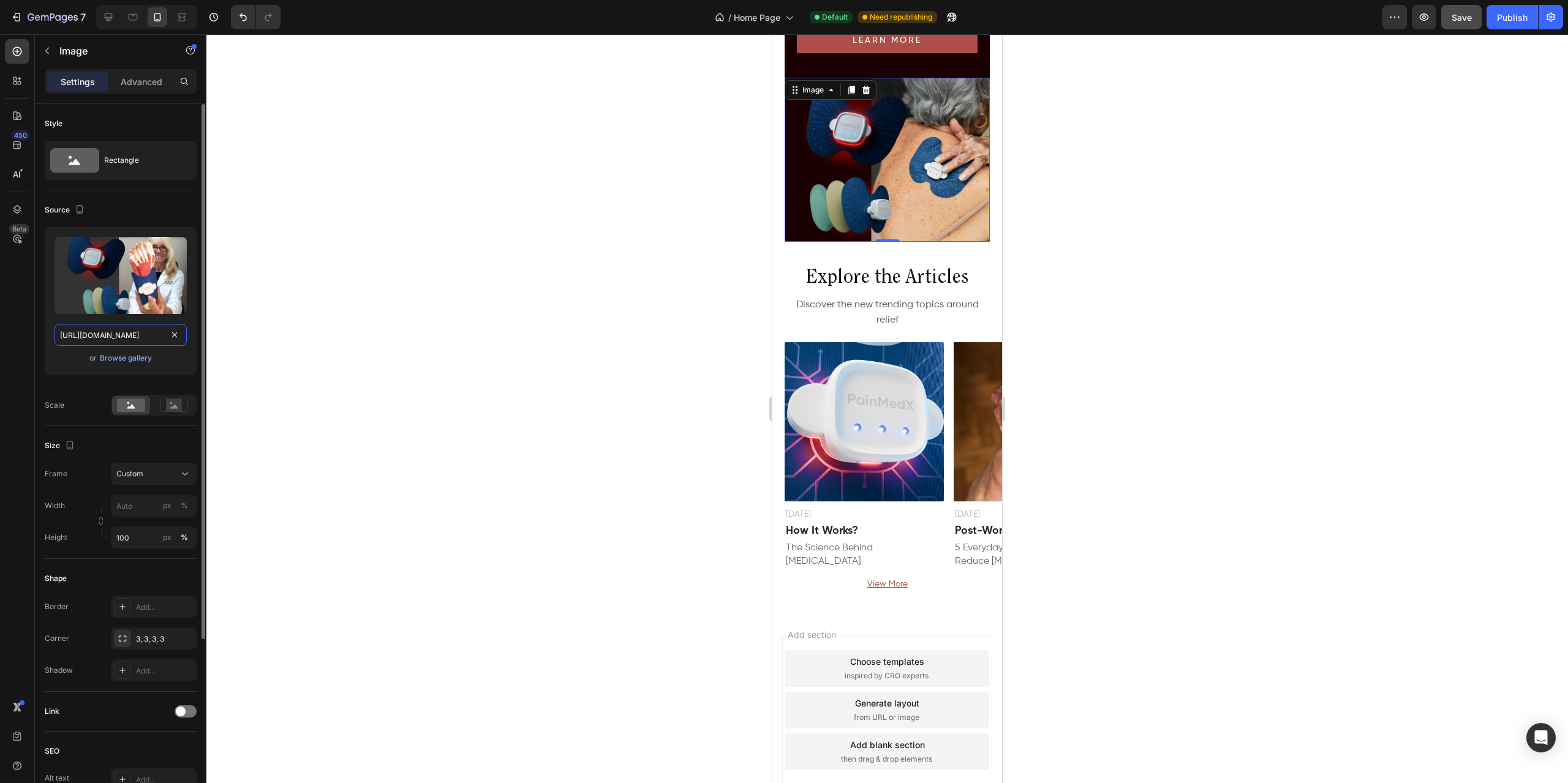
scroll to position [0, 372]
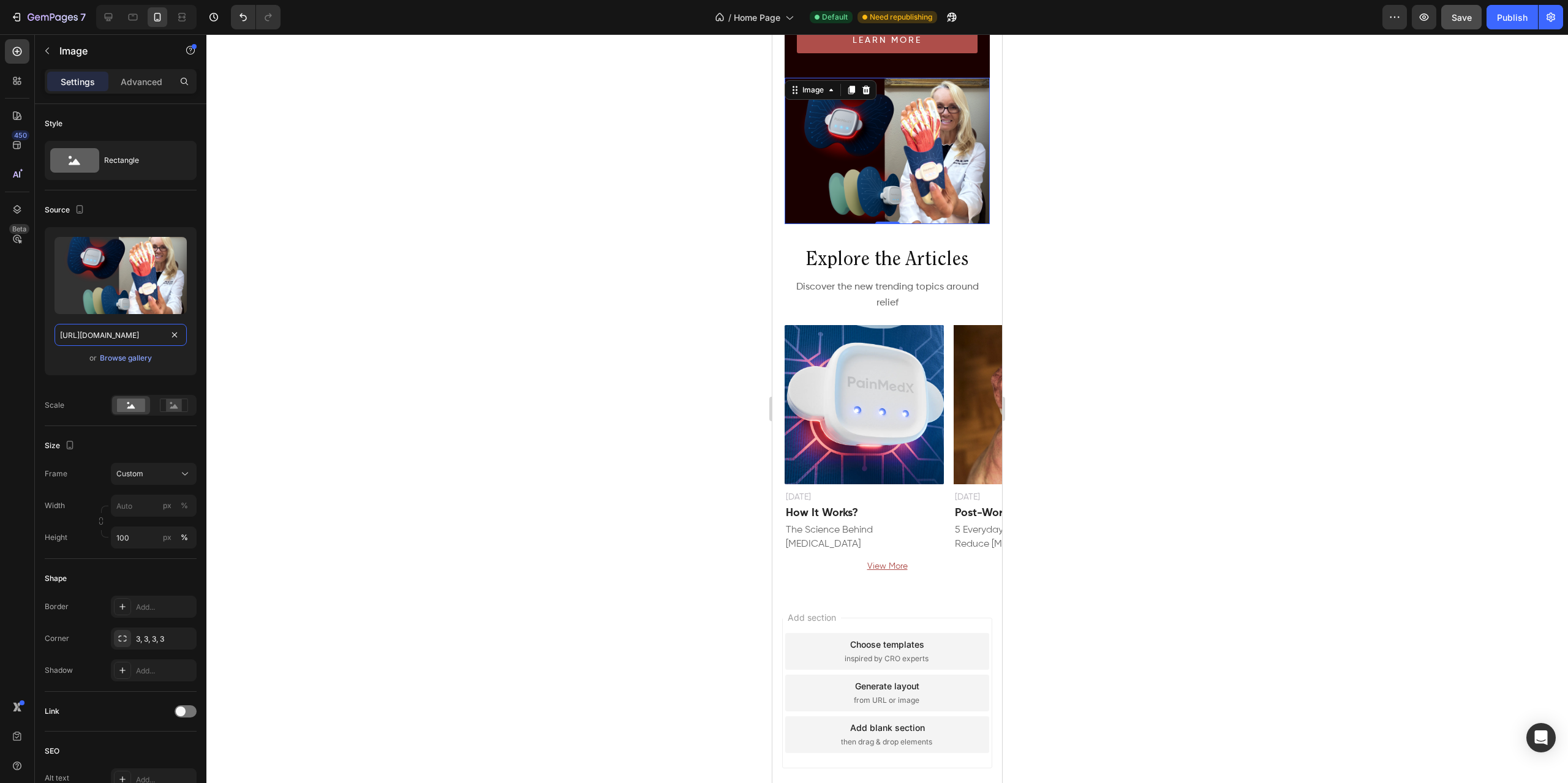
type input "[URL][DOMAIN_NAME]"
click at [605, 232] on div at bounding box center [887, 408] width 1362 height 749
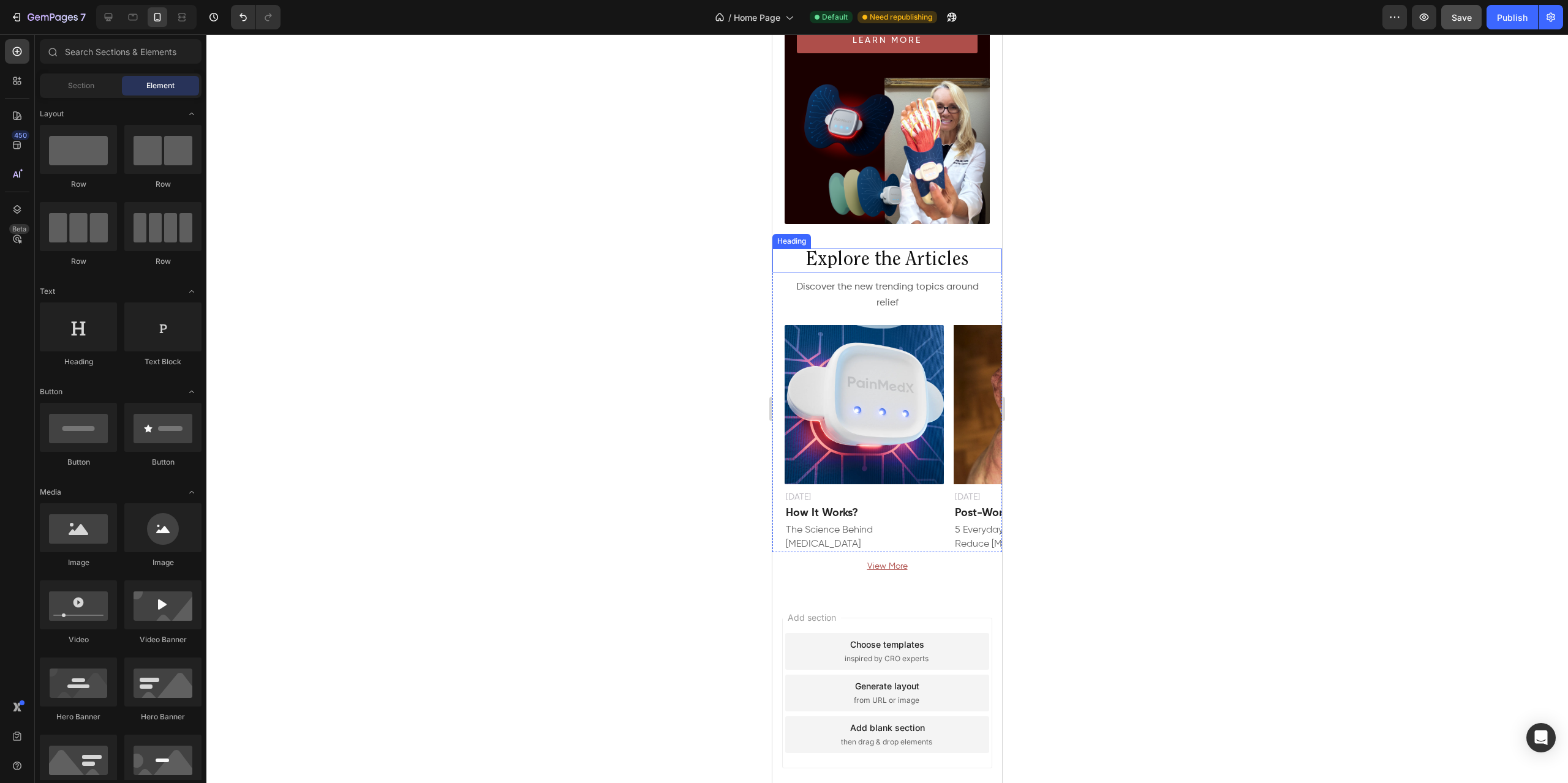
scroll to position [1949, 0]
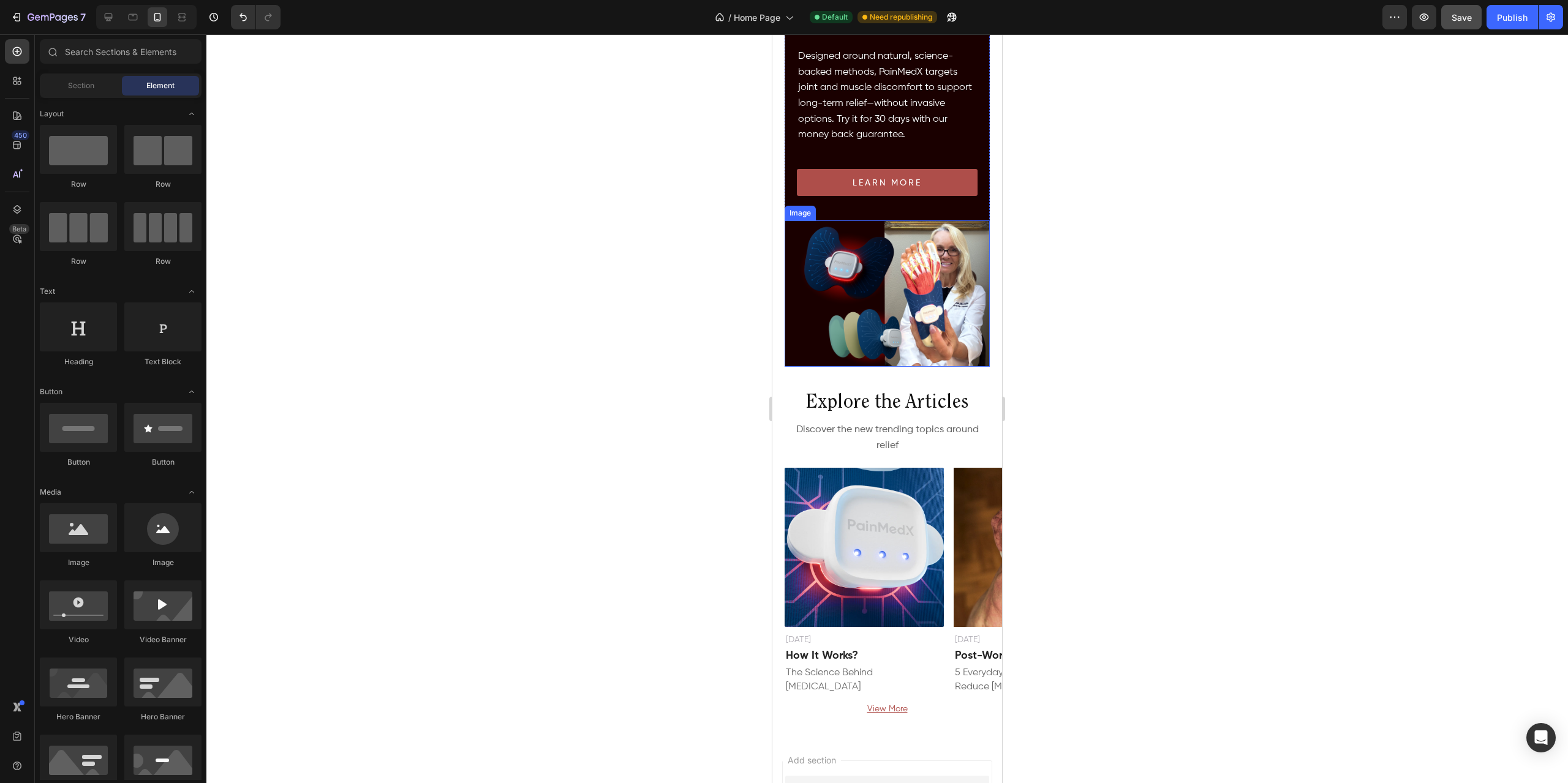
click at [923, 274] on img at bounding box center [887, 293] width 205 height 147
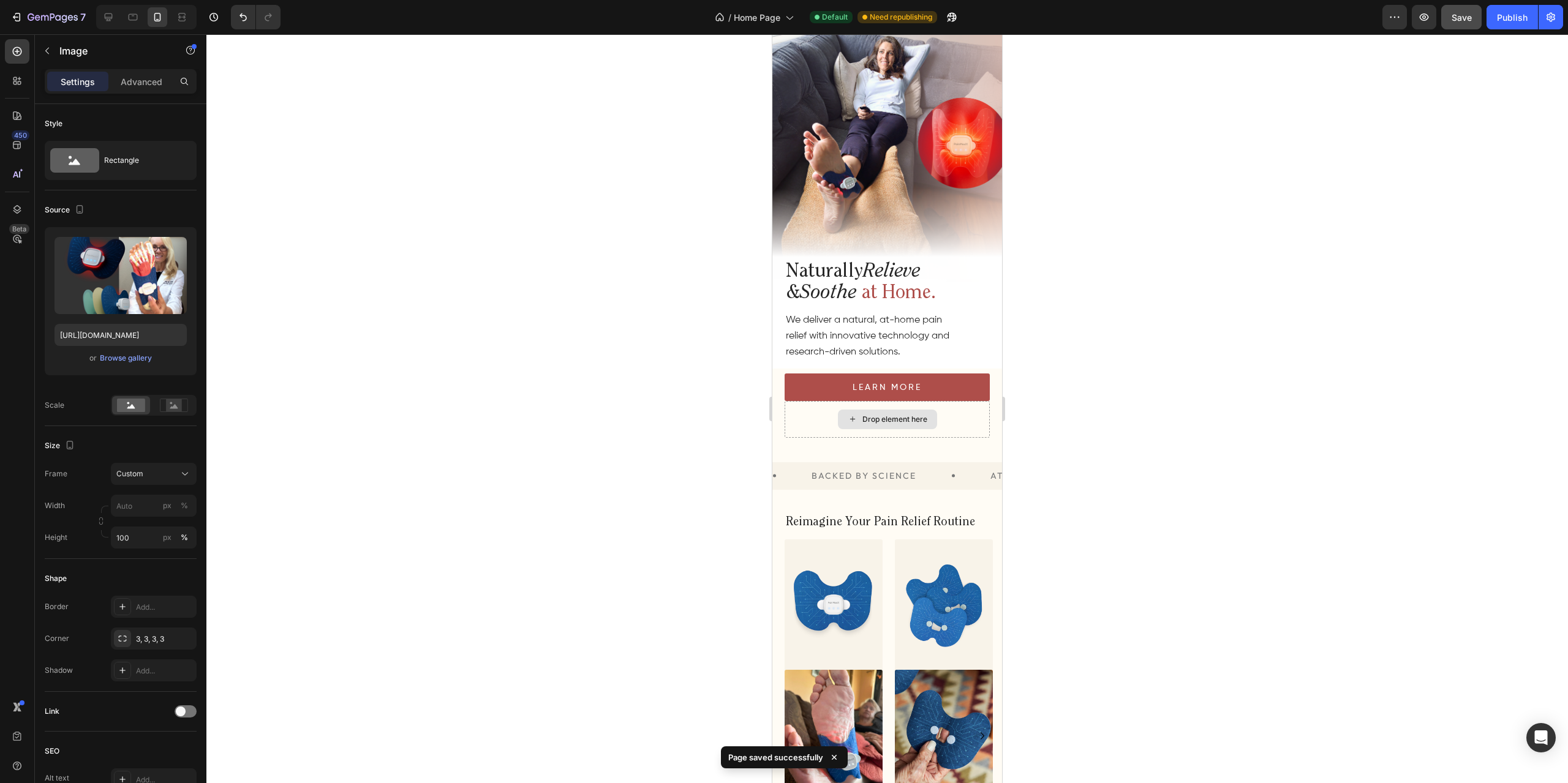
scroll to position [0, 0]
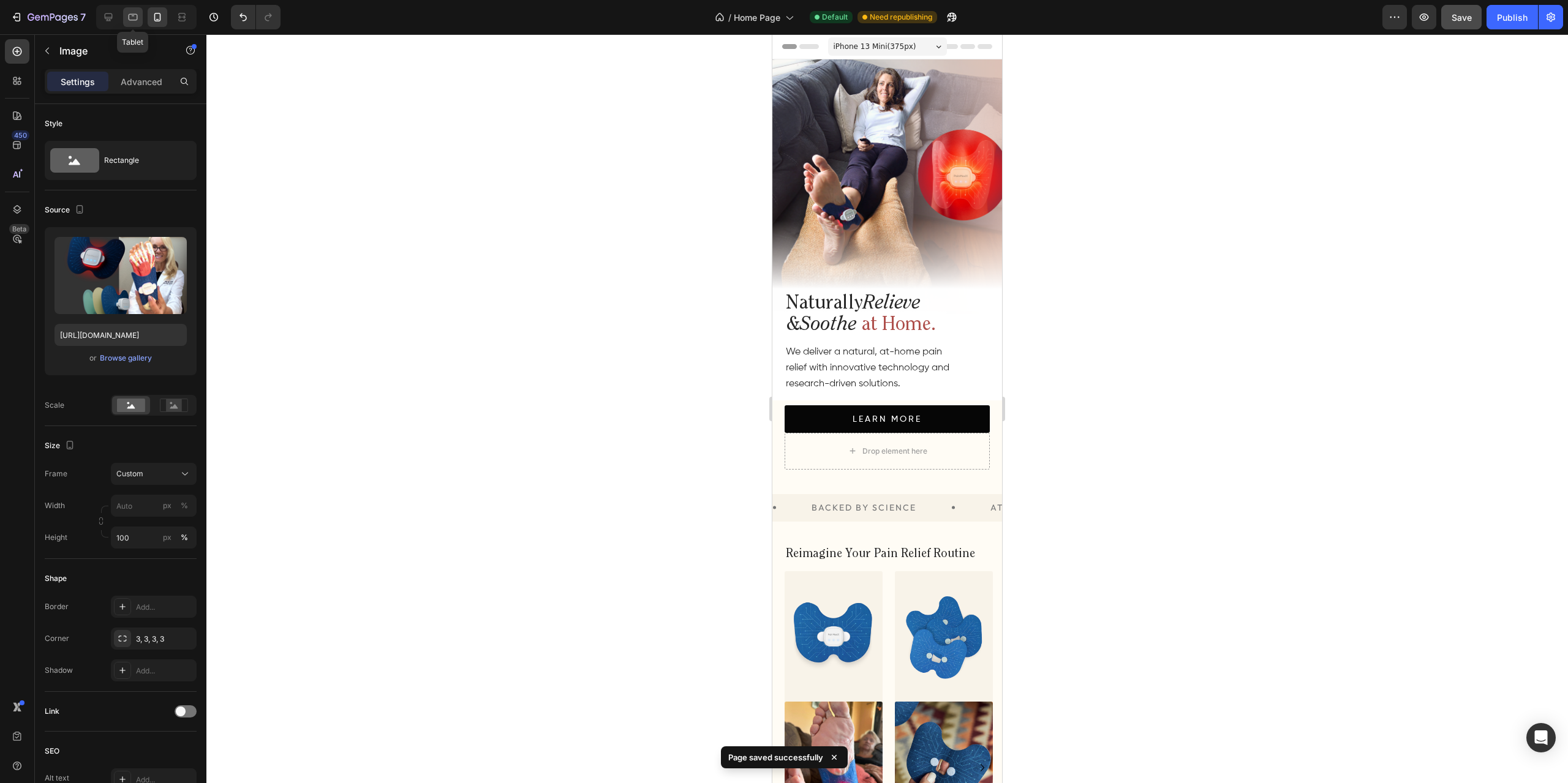
click at [130, 13] on icon at bounding box center [133, 17] width 12 height 12
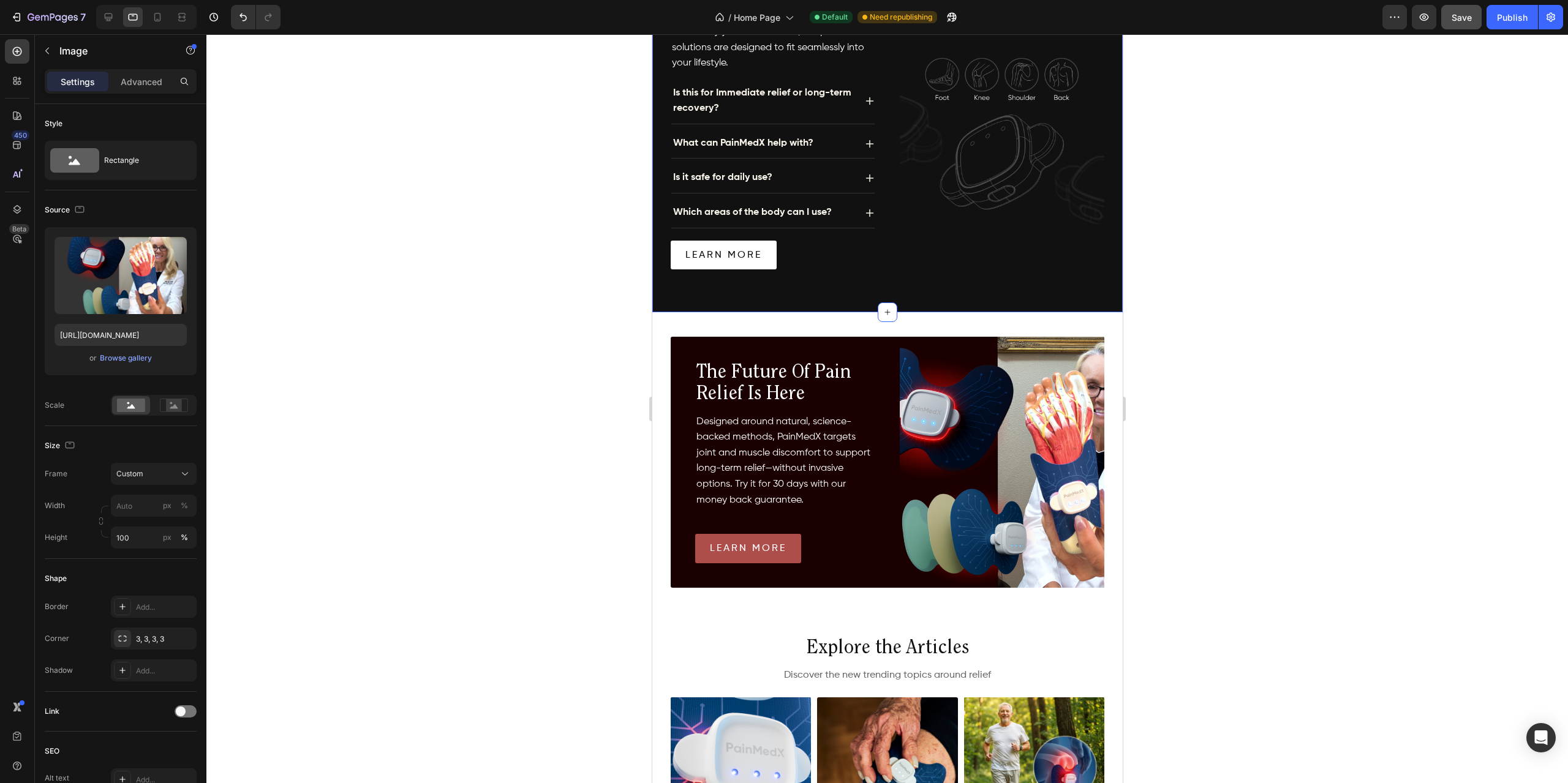
scroll to position [1000, 0]
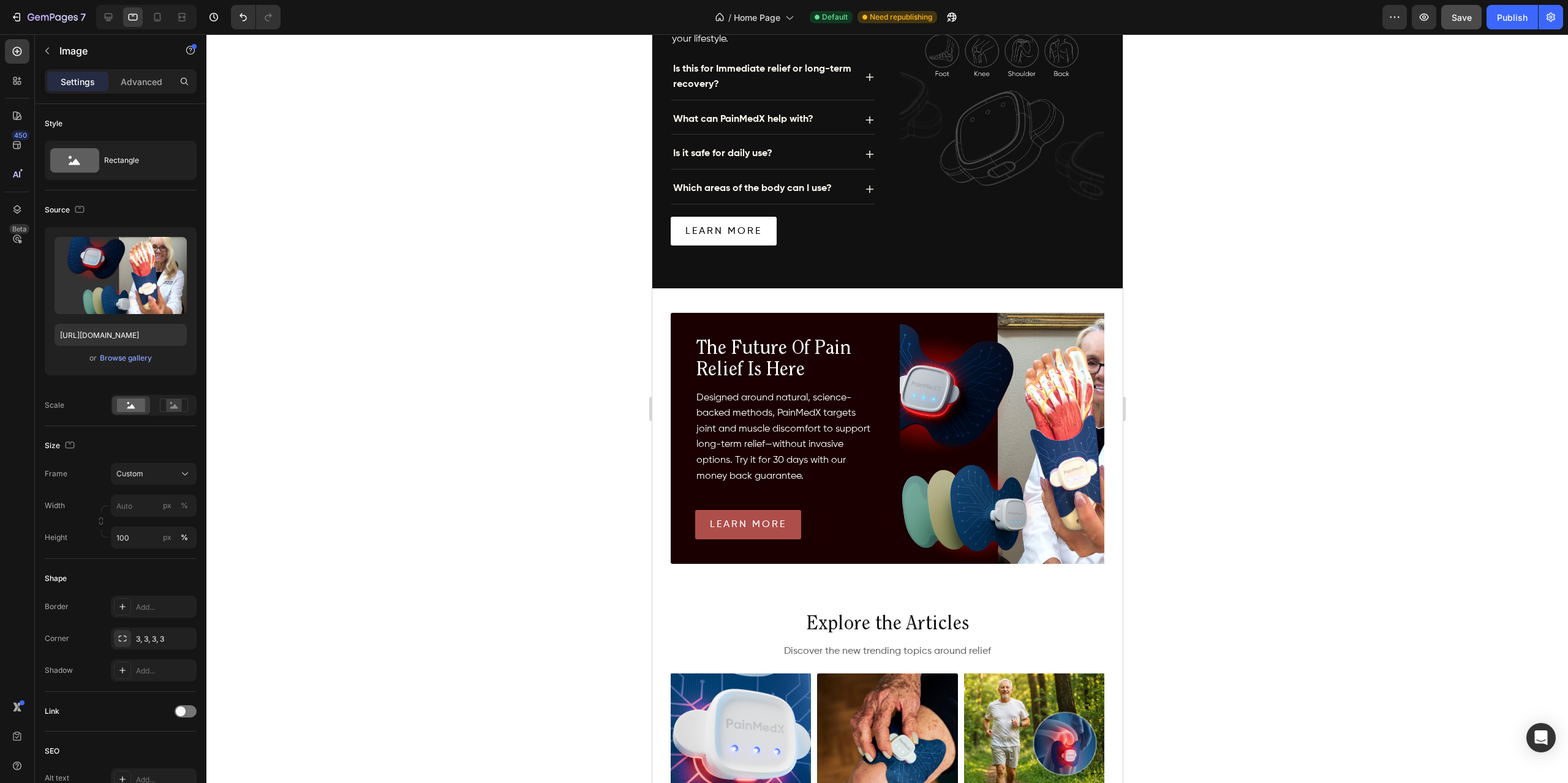
click at [975, 351] on img at bounding box center [1002, 438] width 205 height 251
click at [605, 363] on div at bounding box center [887, 408] width 1362 height 749
click at [967, 352] on img at bounding box center [1002, 438] width 205 height 251
drag, startPoint x: 160, startPoint y: 693, endPoint x: 189, endPoint y: 807, distance: 117.6
drag, startPoint x: 189, startPoint y: 807, endPoint x: 448, endPoint y: 610, distance: 325.4
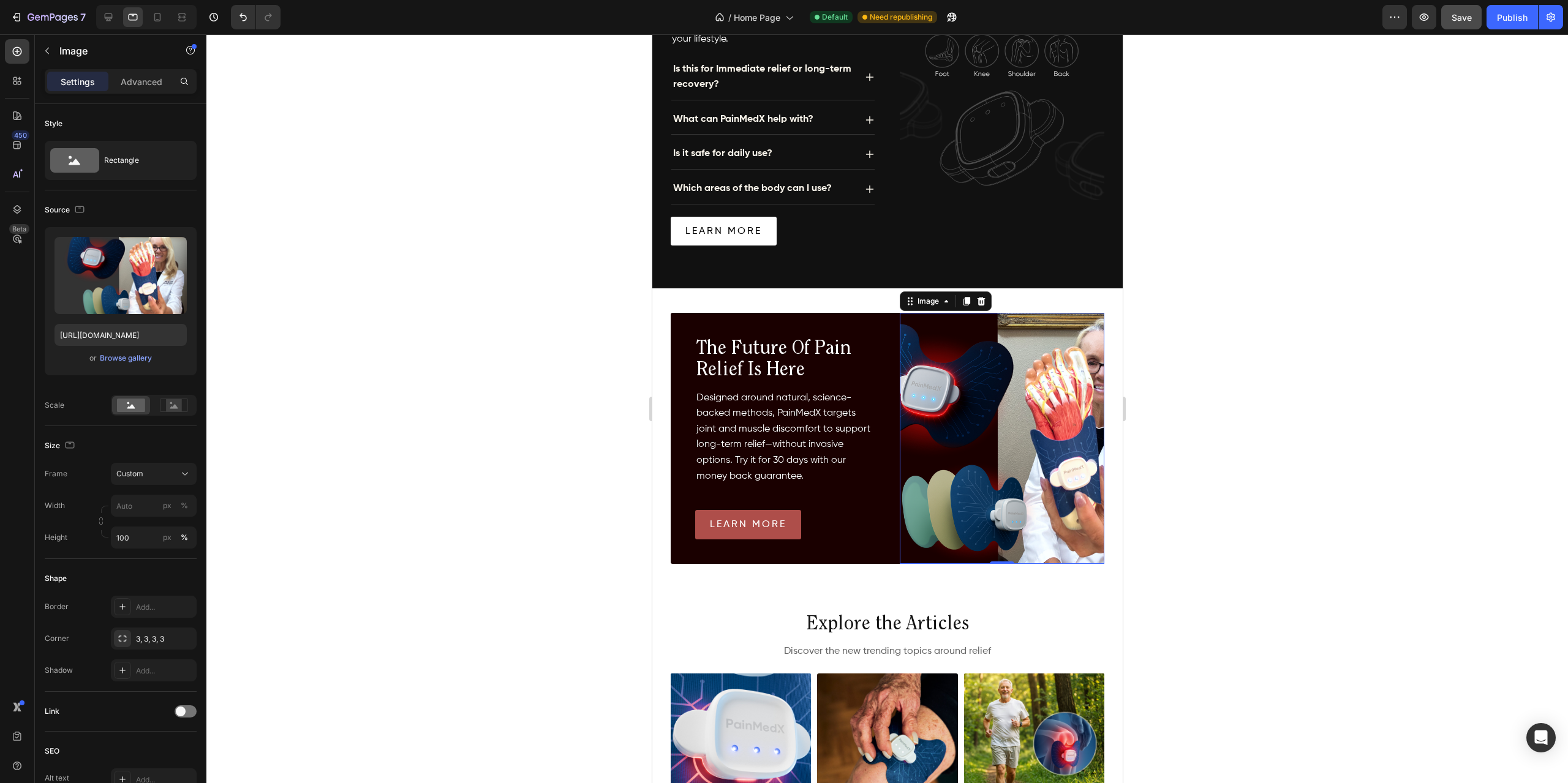
click at [541, 498] on div at bounding box center [887, 408] width 1362 height 749
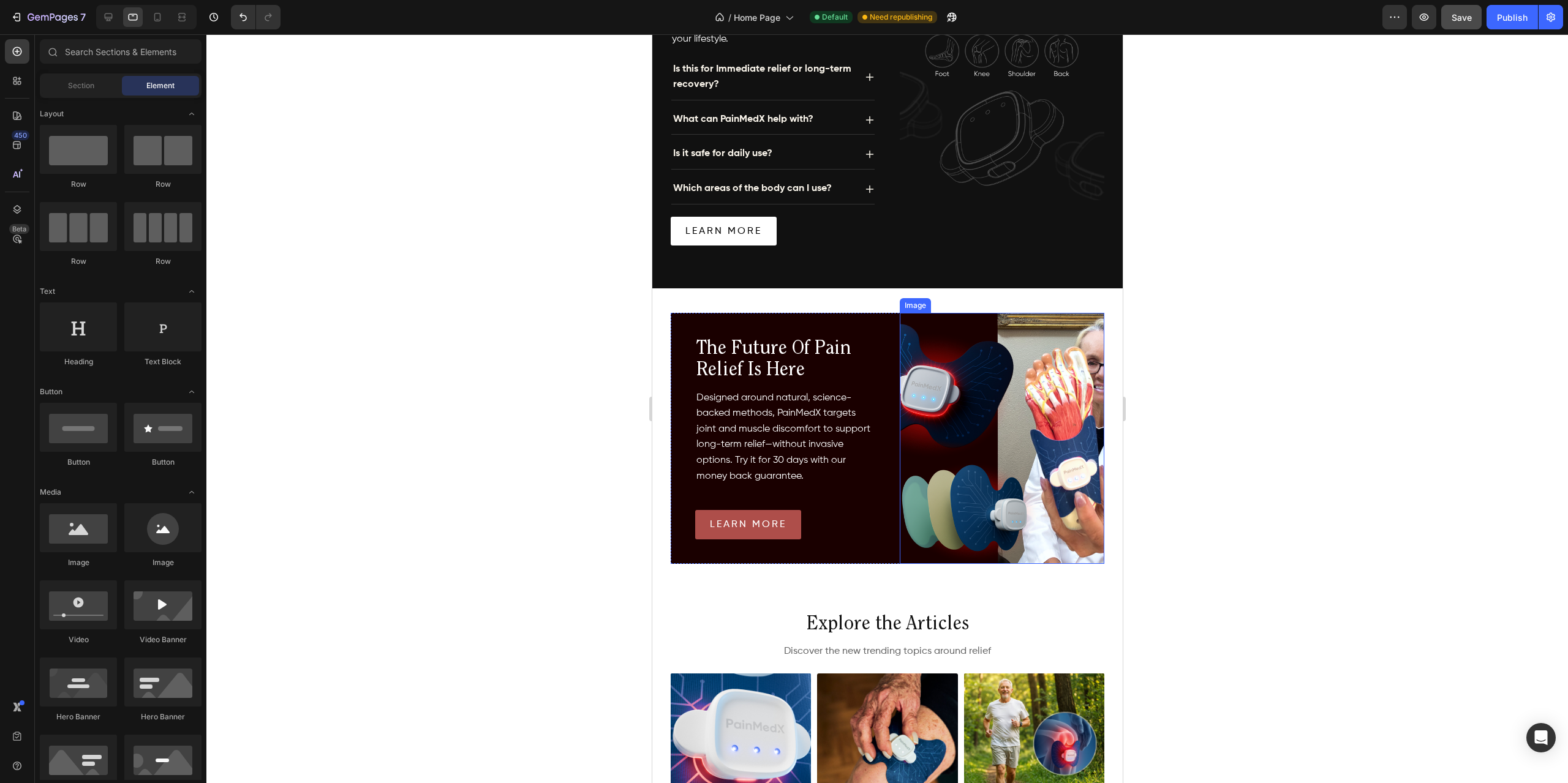
click at [1011, 395] on img at bounding box center [1002, 438] width 205 height 251
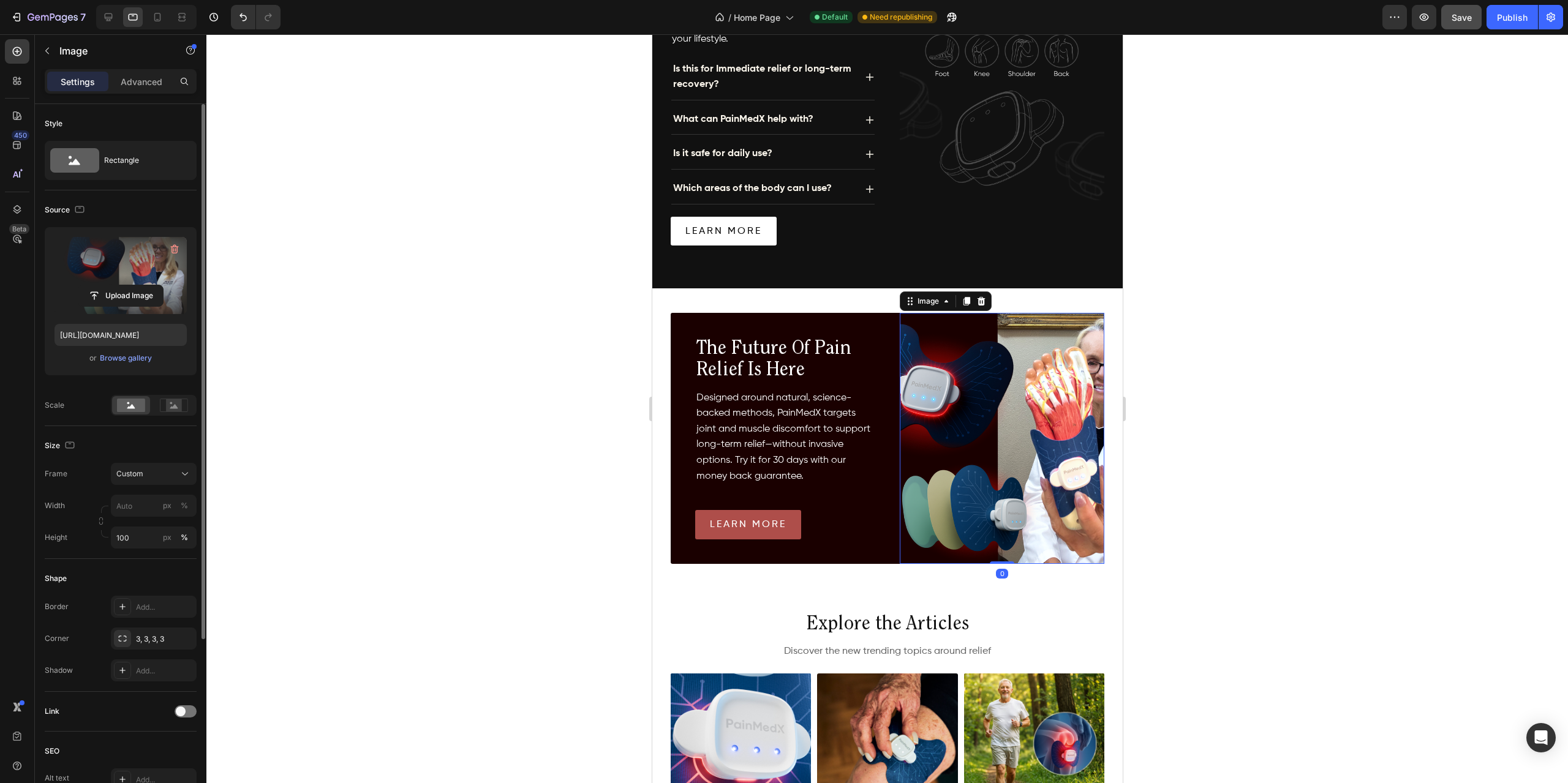
click at [149, 271] on label at bounding box center [121, 275] width 133 height 77
click at [149, 285] on input "file" at bounding box center [121, 295] width 84 height 21
type input "[URL][DOMAIN_NAME]"
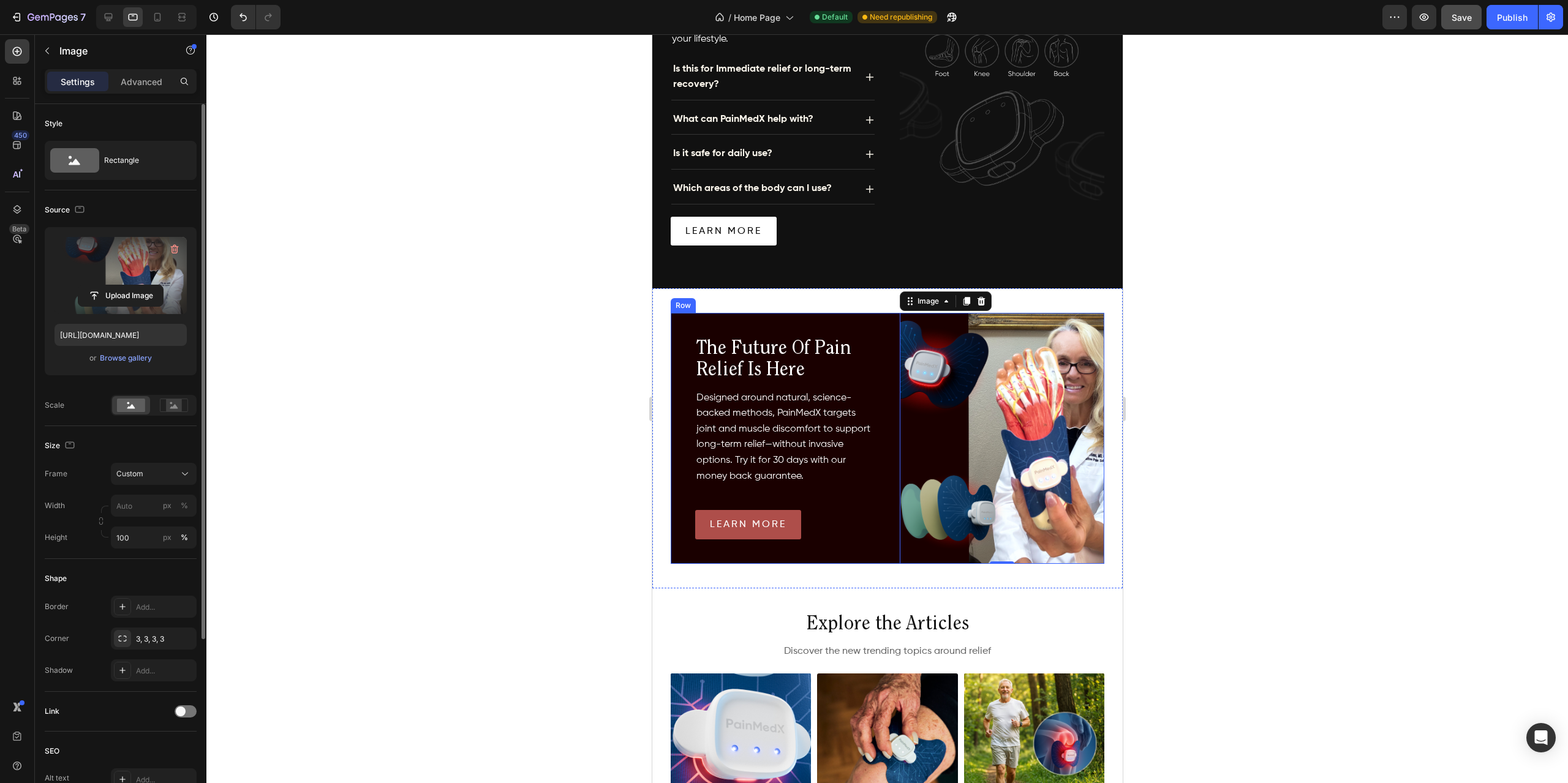
click at [872, 345] on div "Image 0 the future of pain relief is here Heading Designed around natural, scie…" at bounding box center [887, 438] width 434 height 251
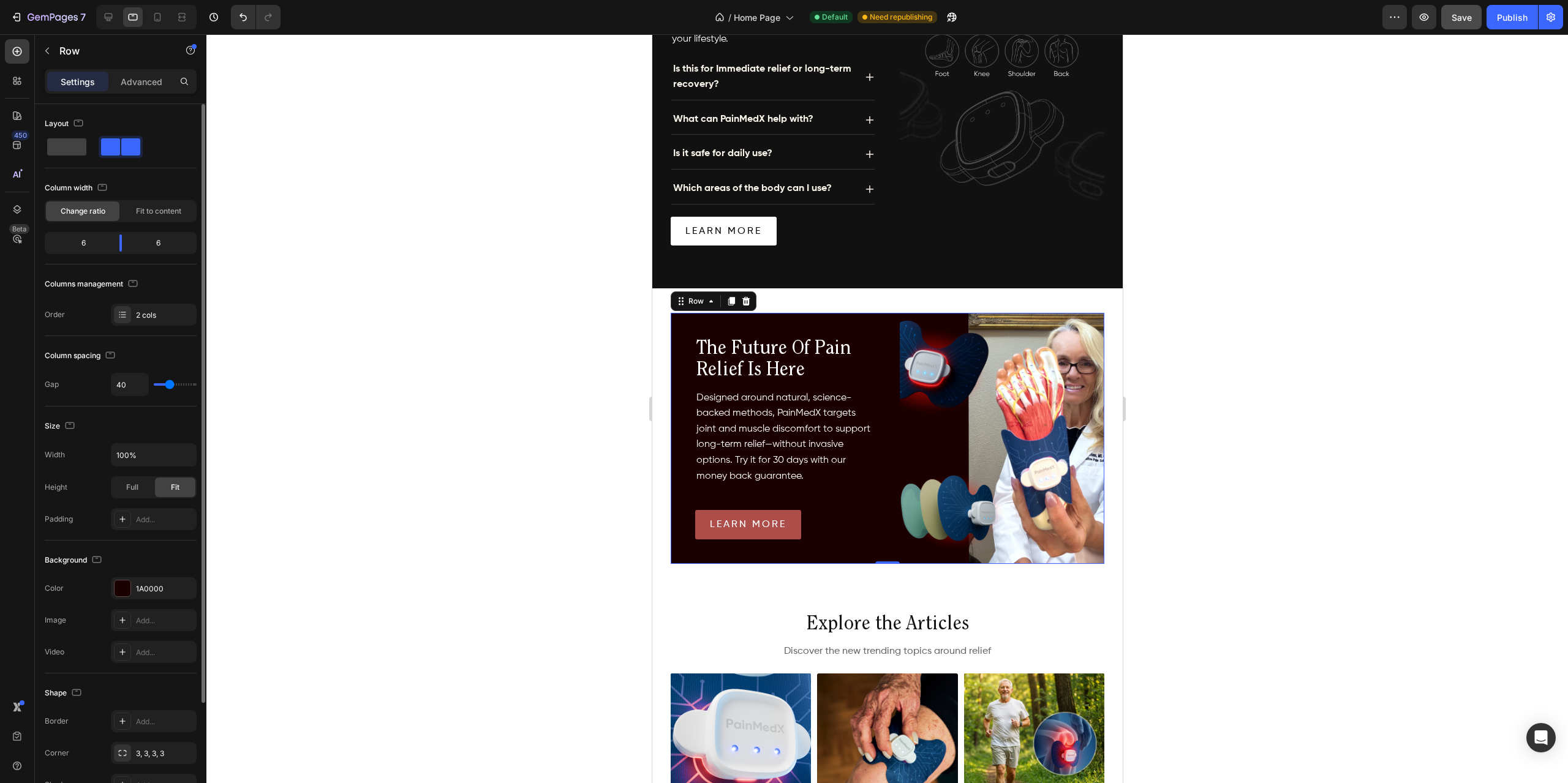
type input "29"
type input "27"
type input "24"
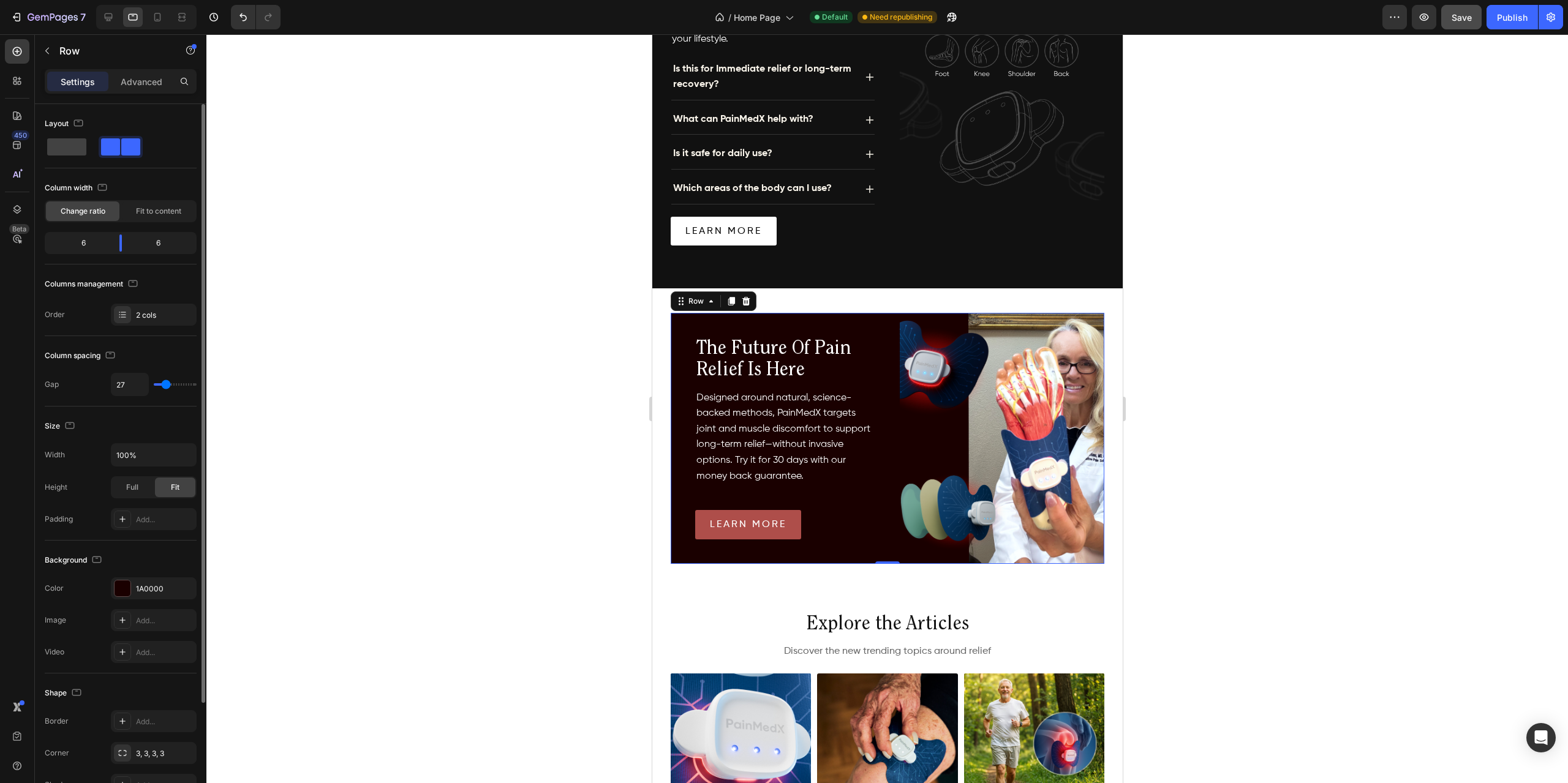
type input "24"
type input "23"
type input "20"
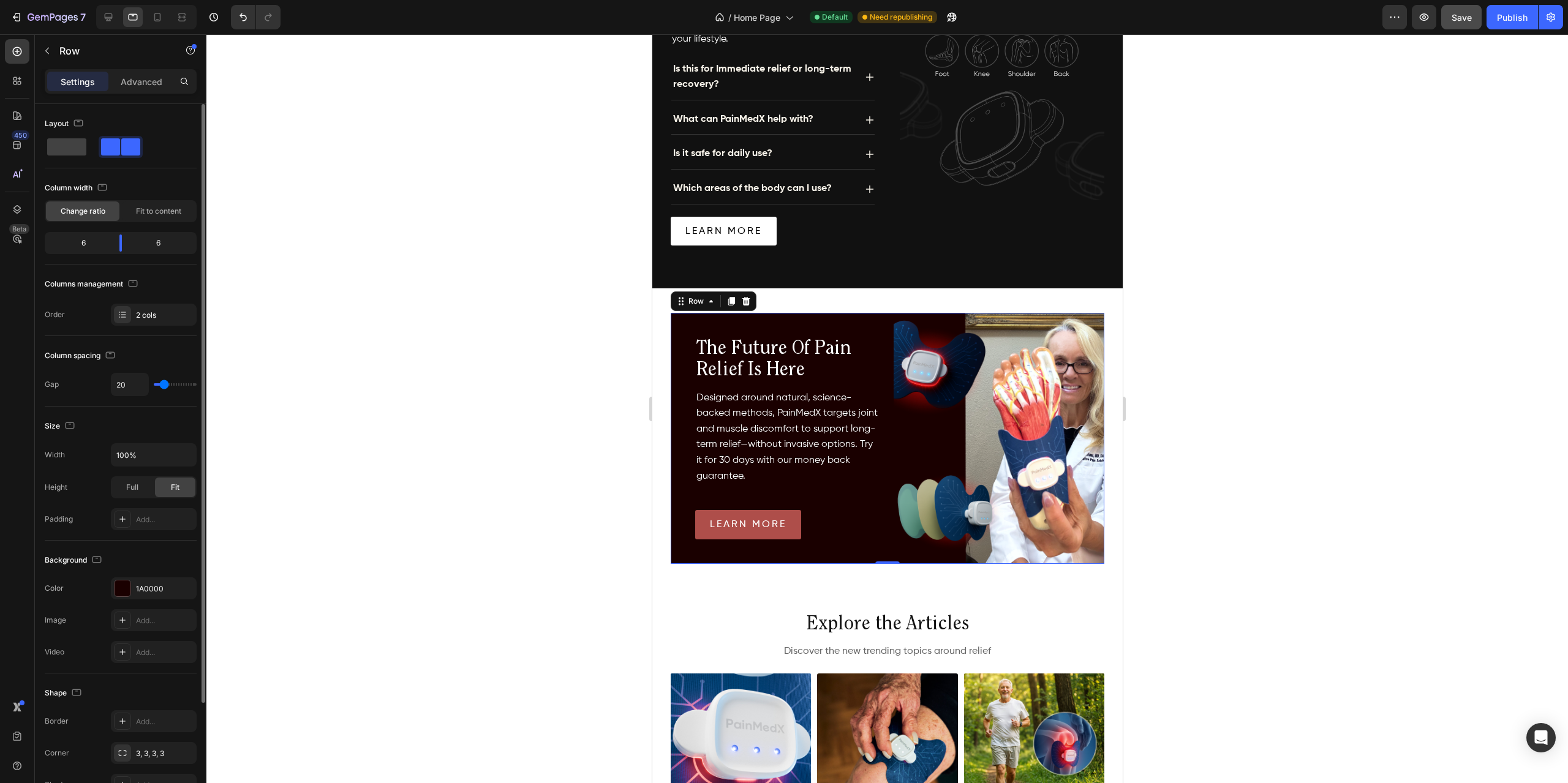
type input "19"
type input "17"
type input "14"
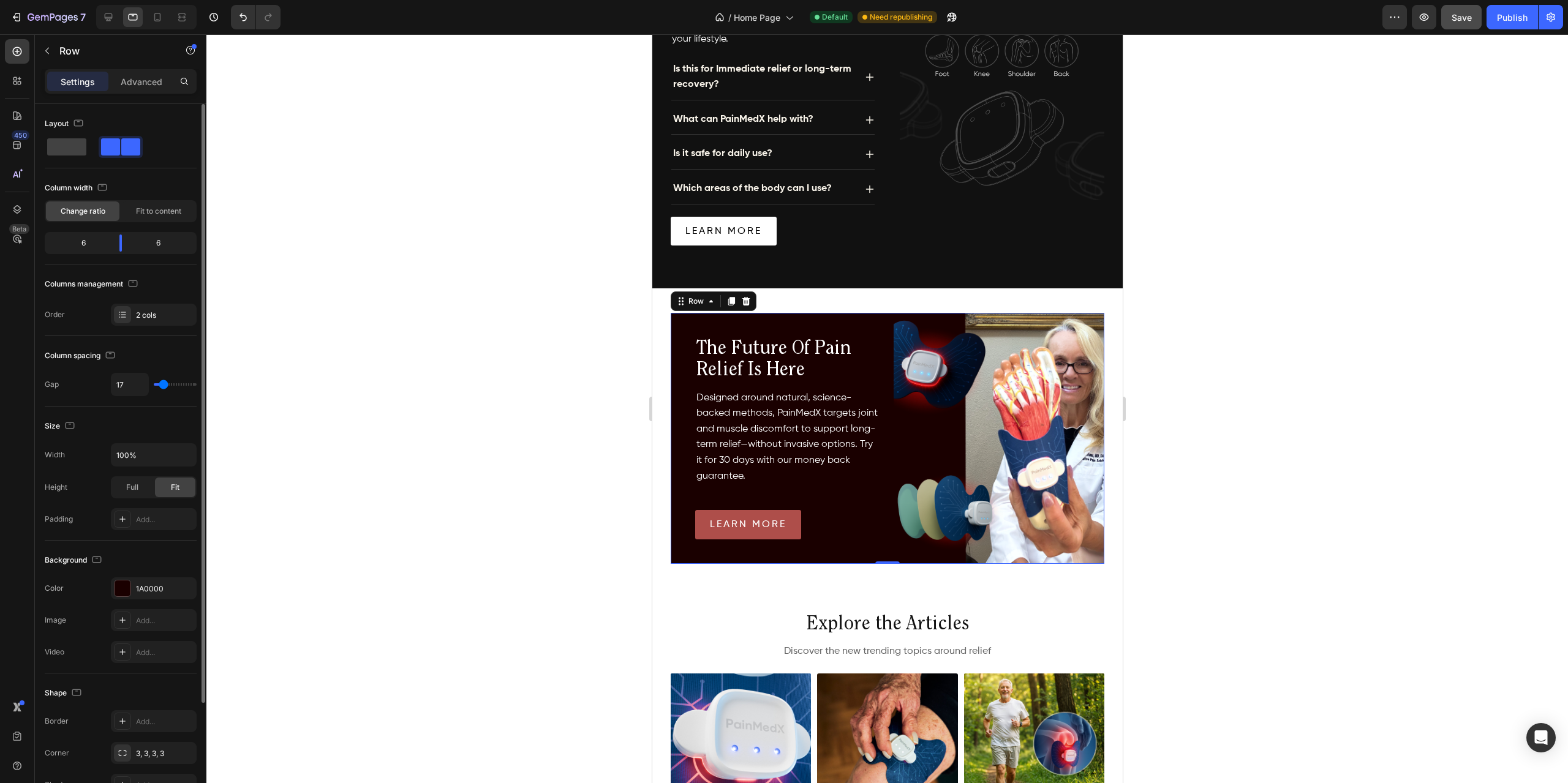
type input "14"
type input "13"
type input "10"
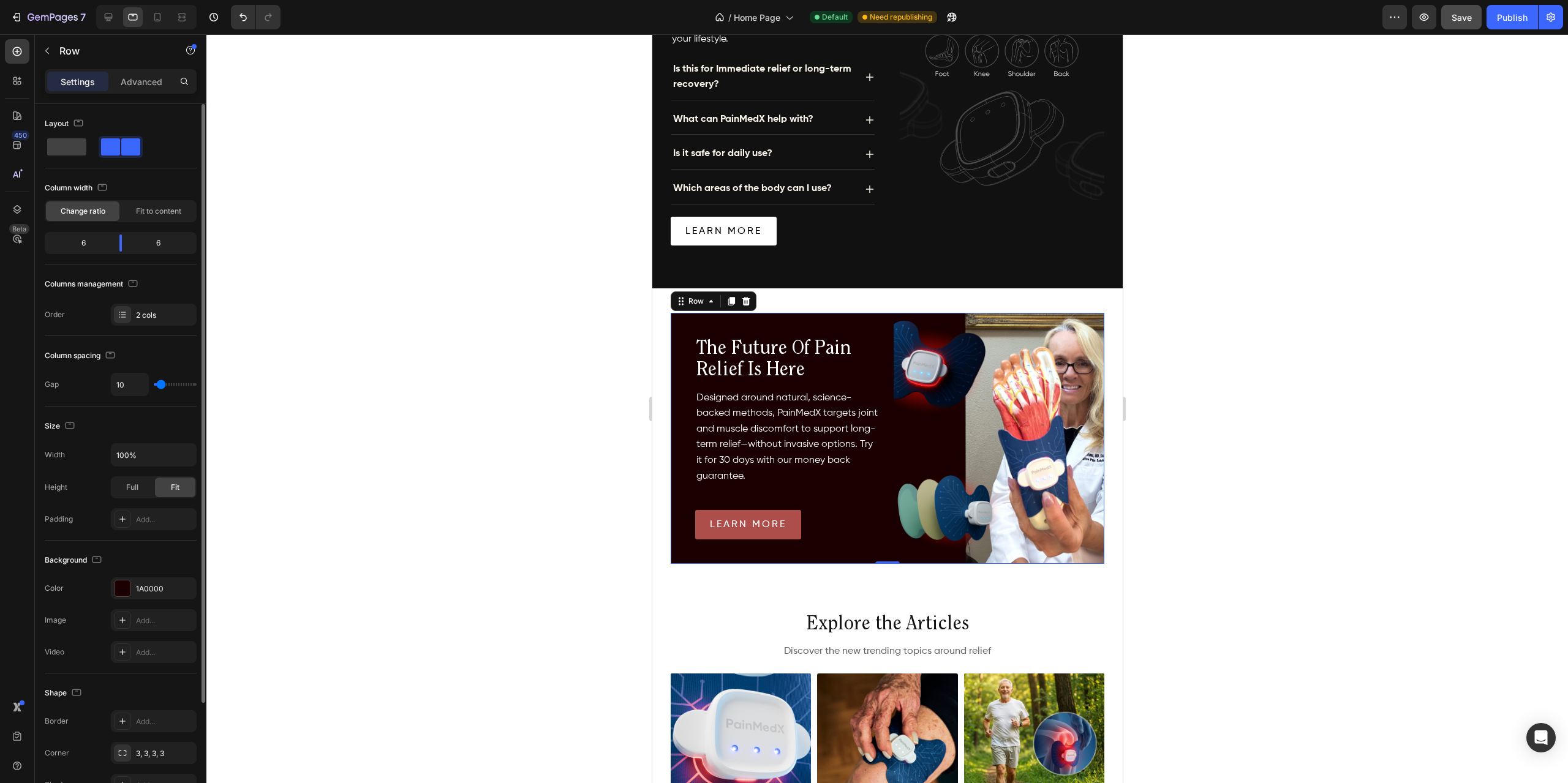
type input "8"
type input "5"
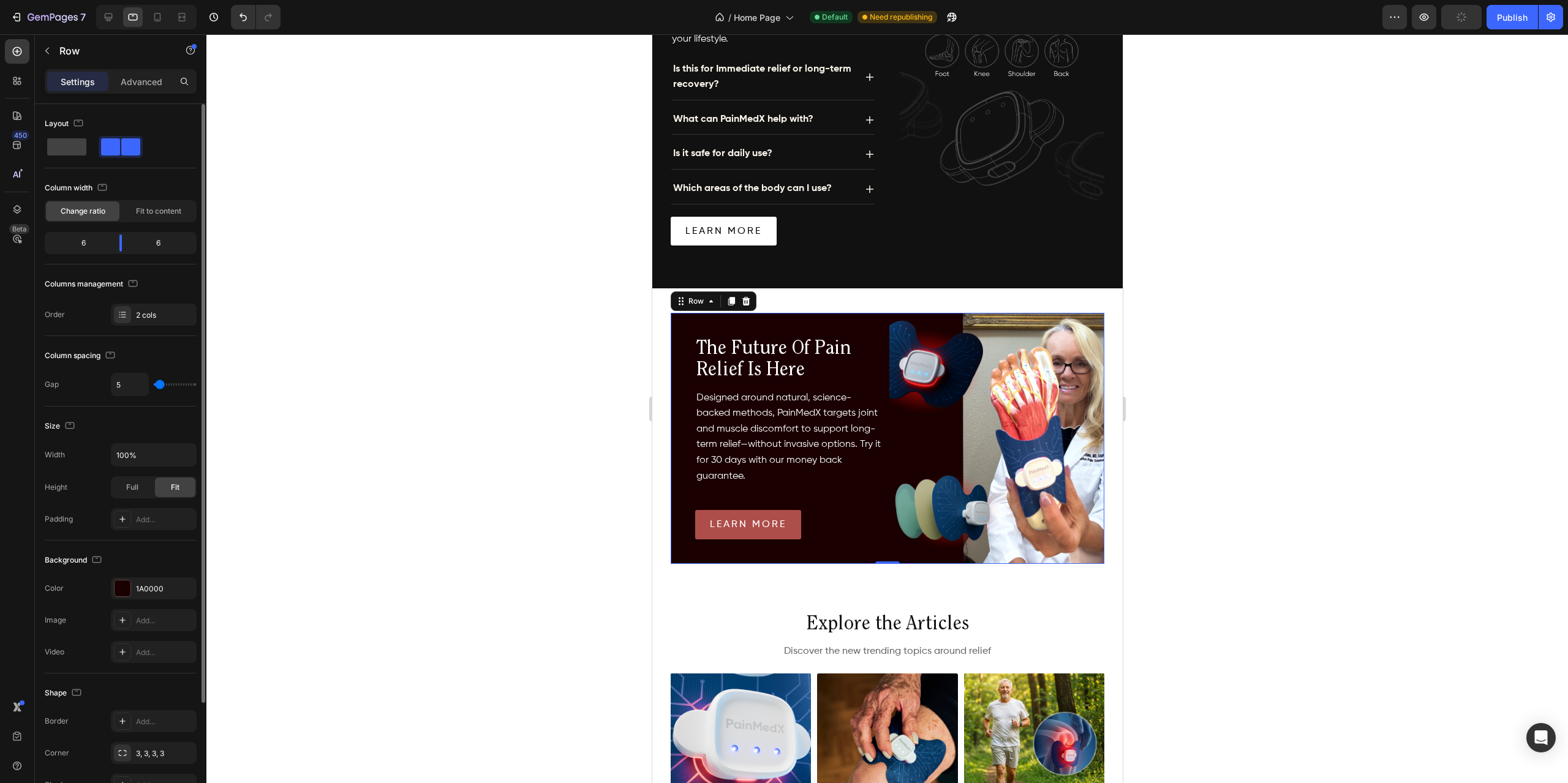
type input "4"
type input "1"
type input "0"
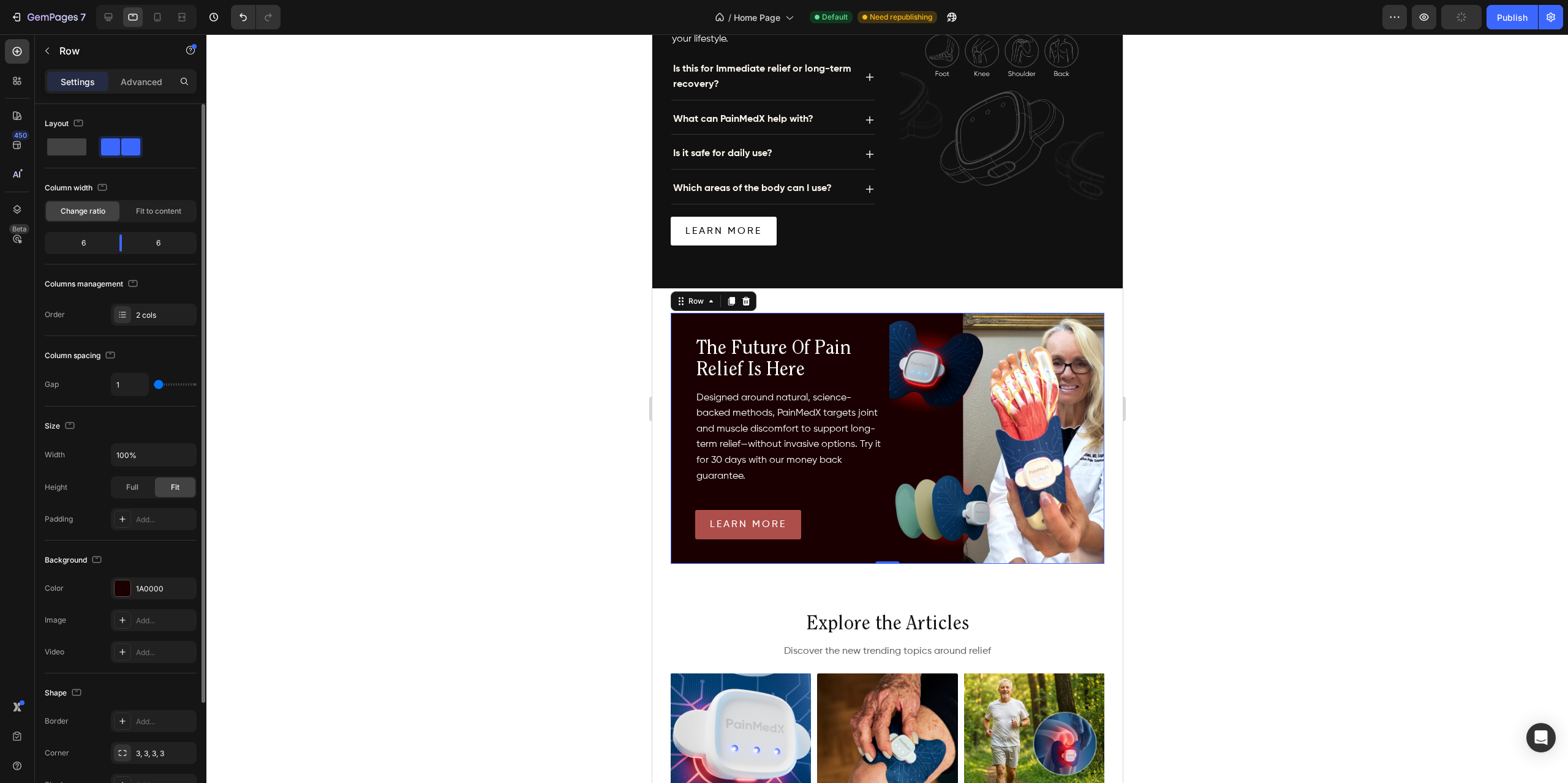
type input "0"
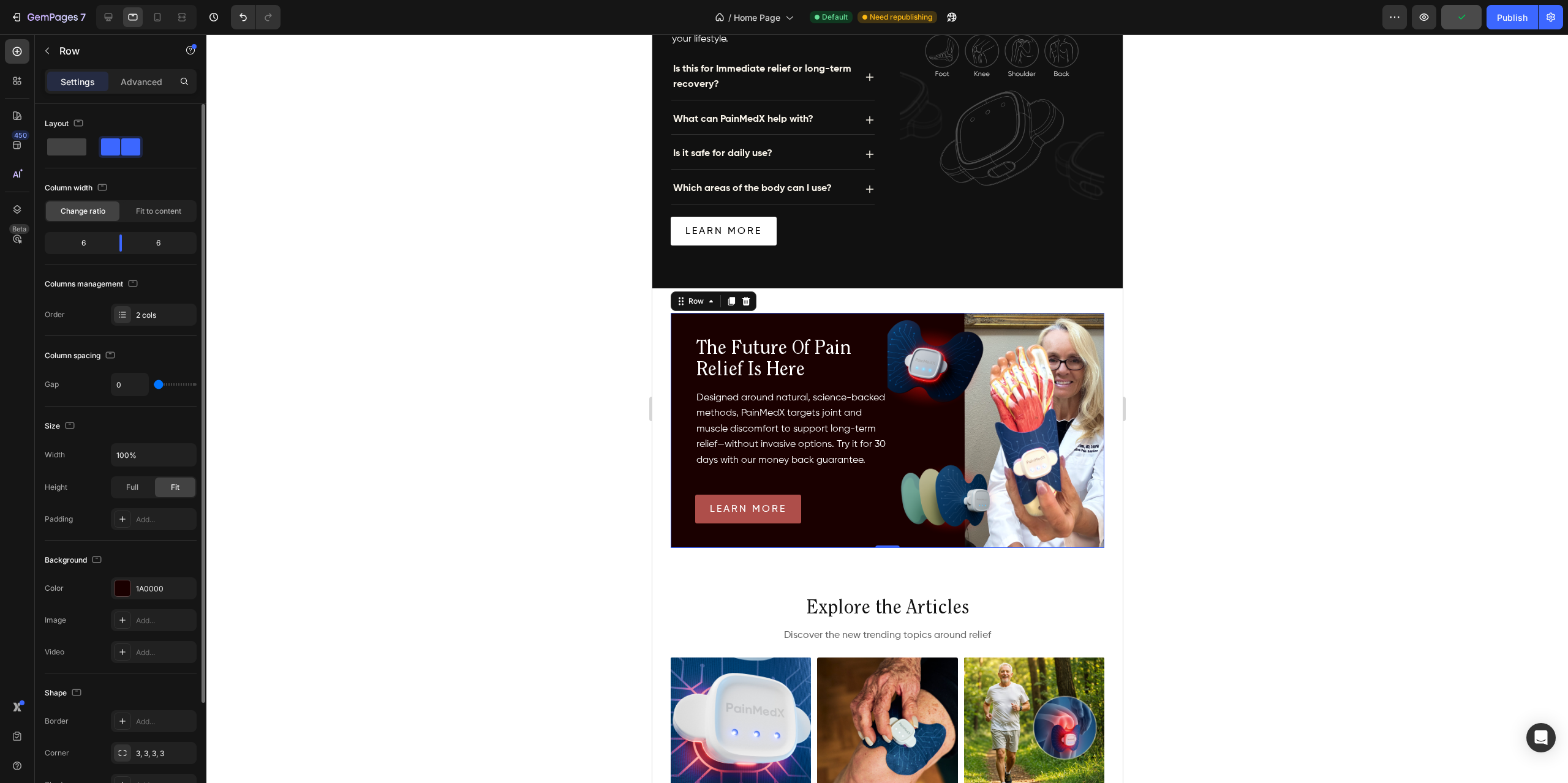
type input "2"
type input "8"
type input "16"
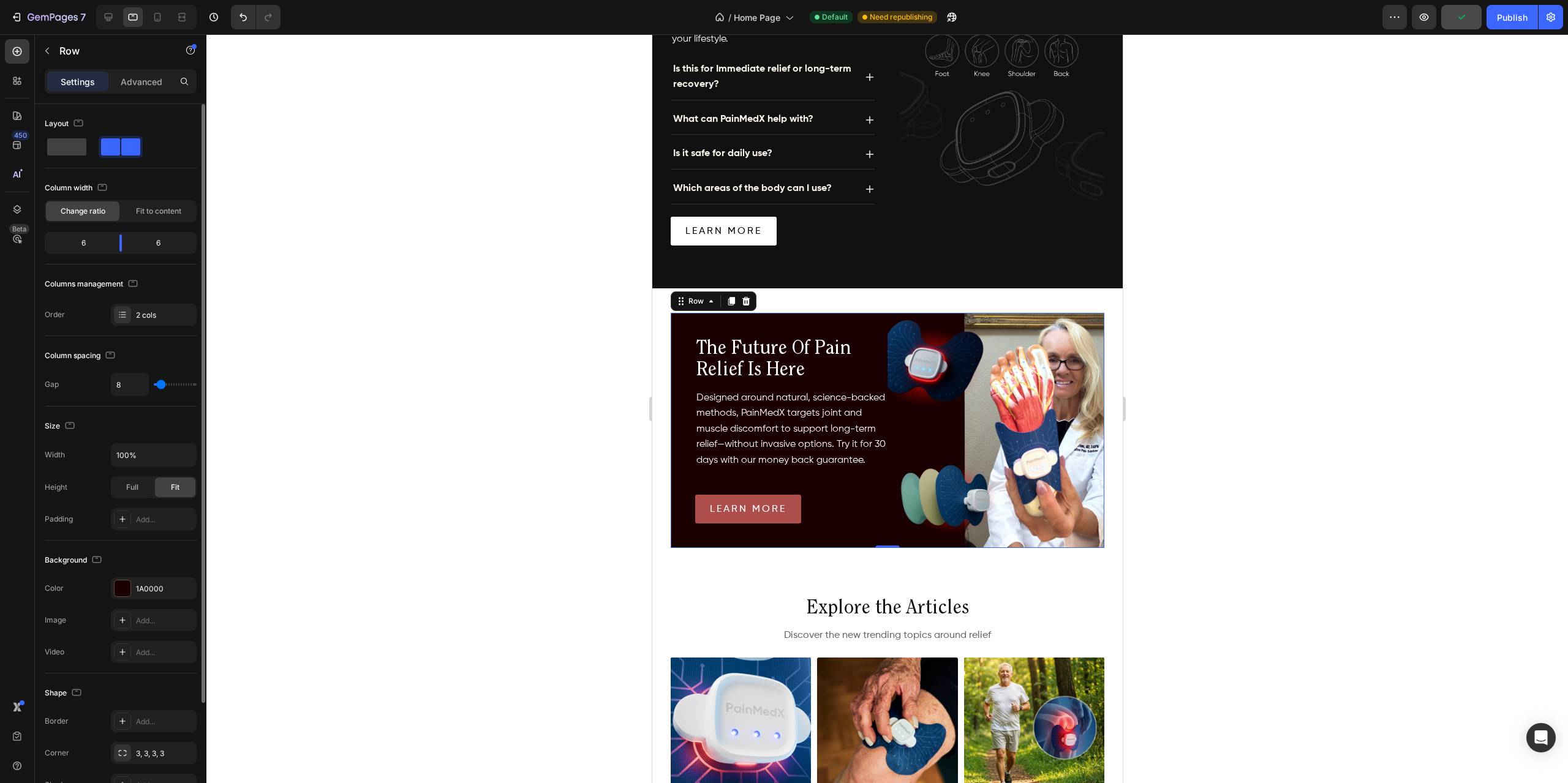
type input "16"
type input "20"
type input "21"
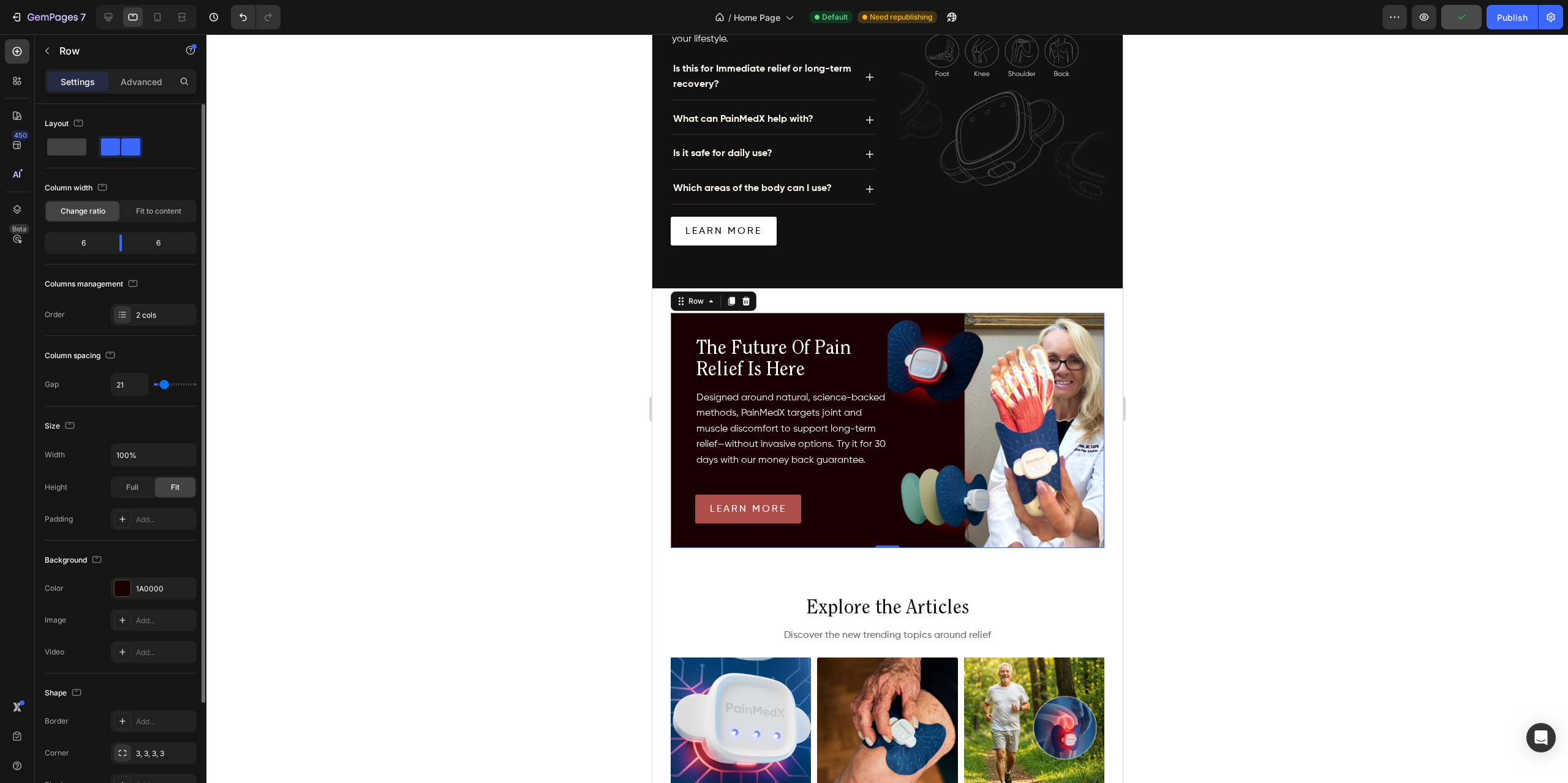
type input "26"
type input "32"
type input "36"
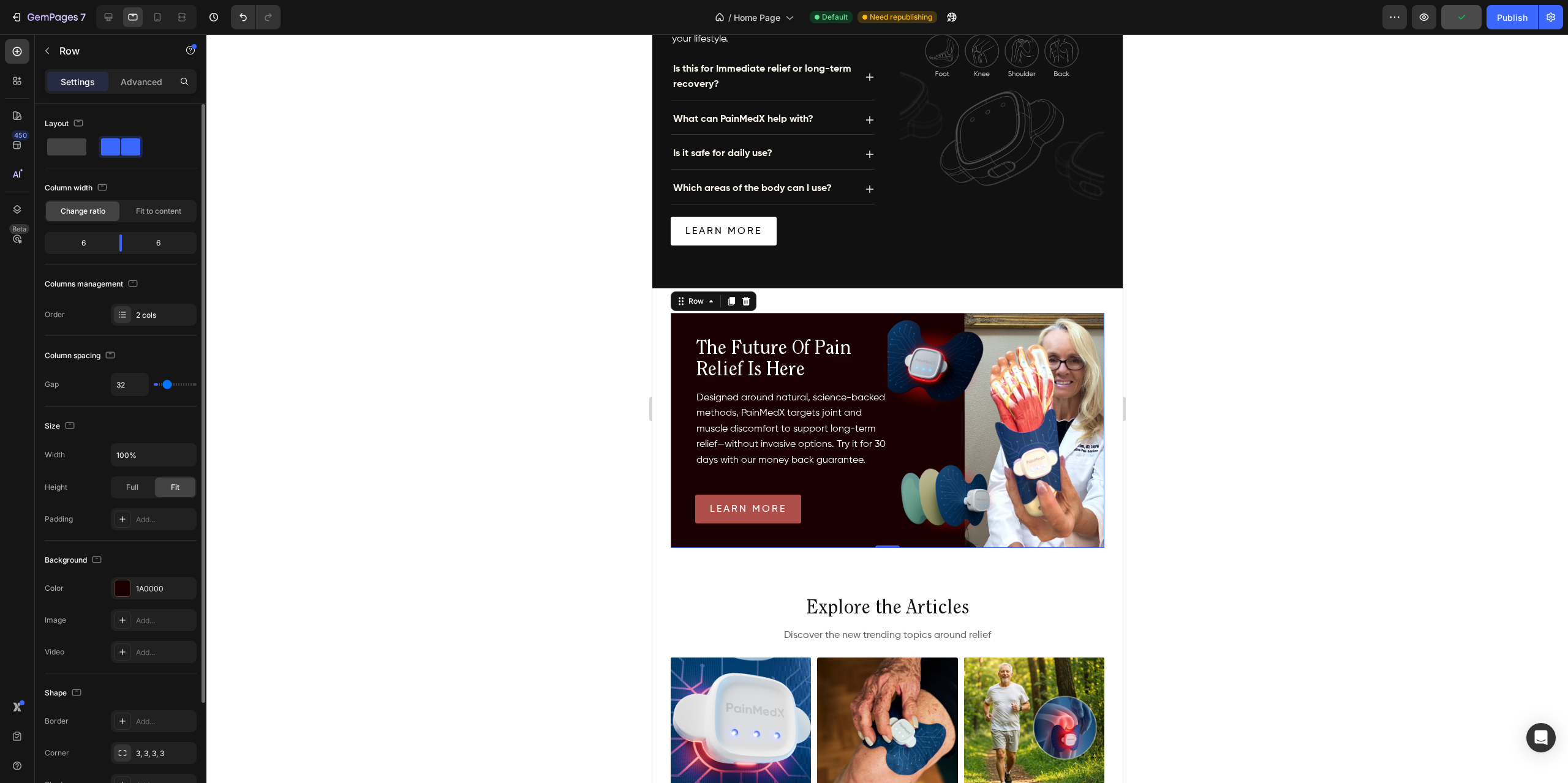
type input "36"
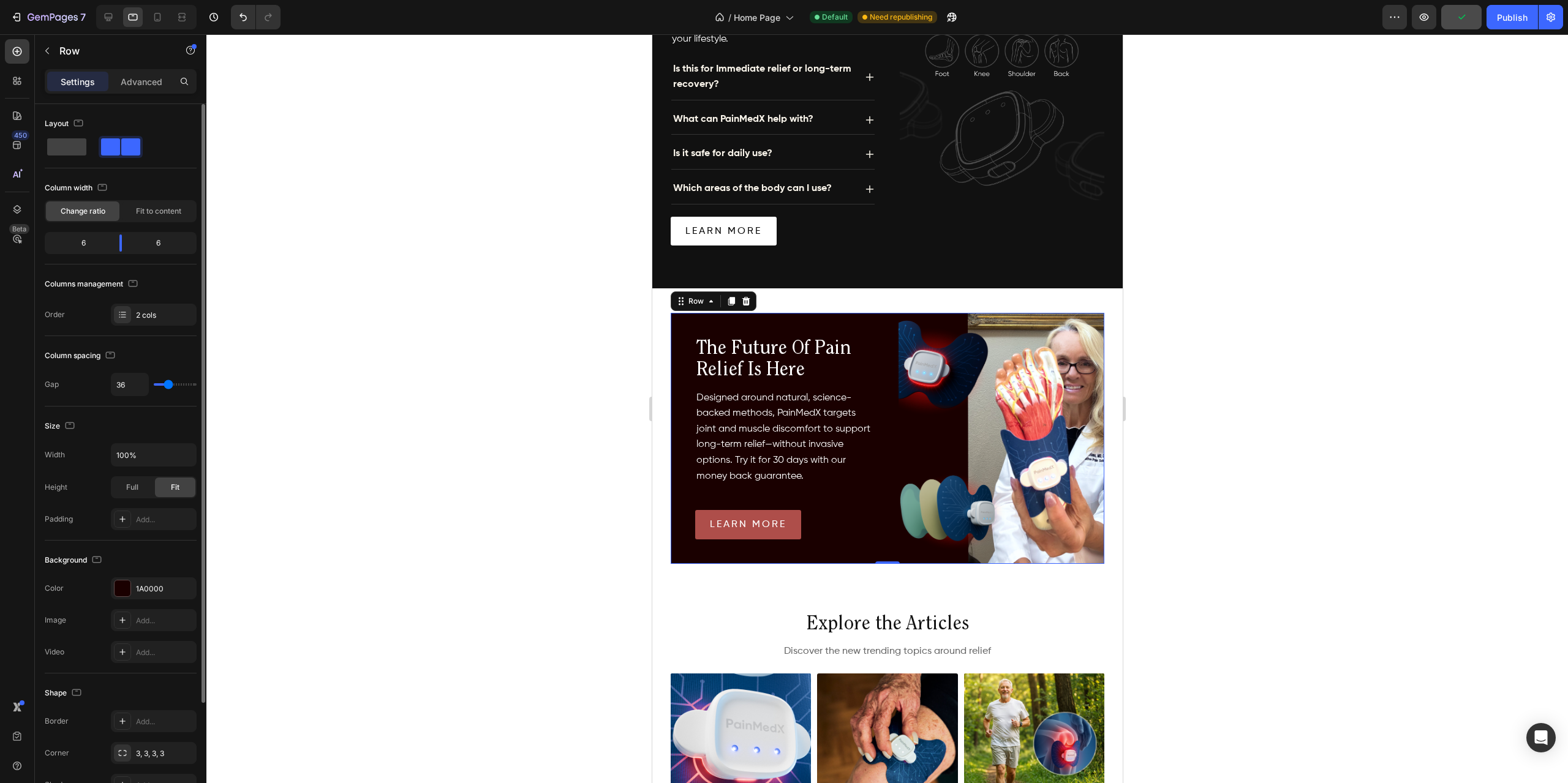
type input "41"
type input "45"
type input "47"
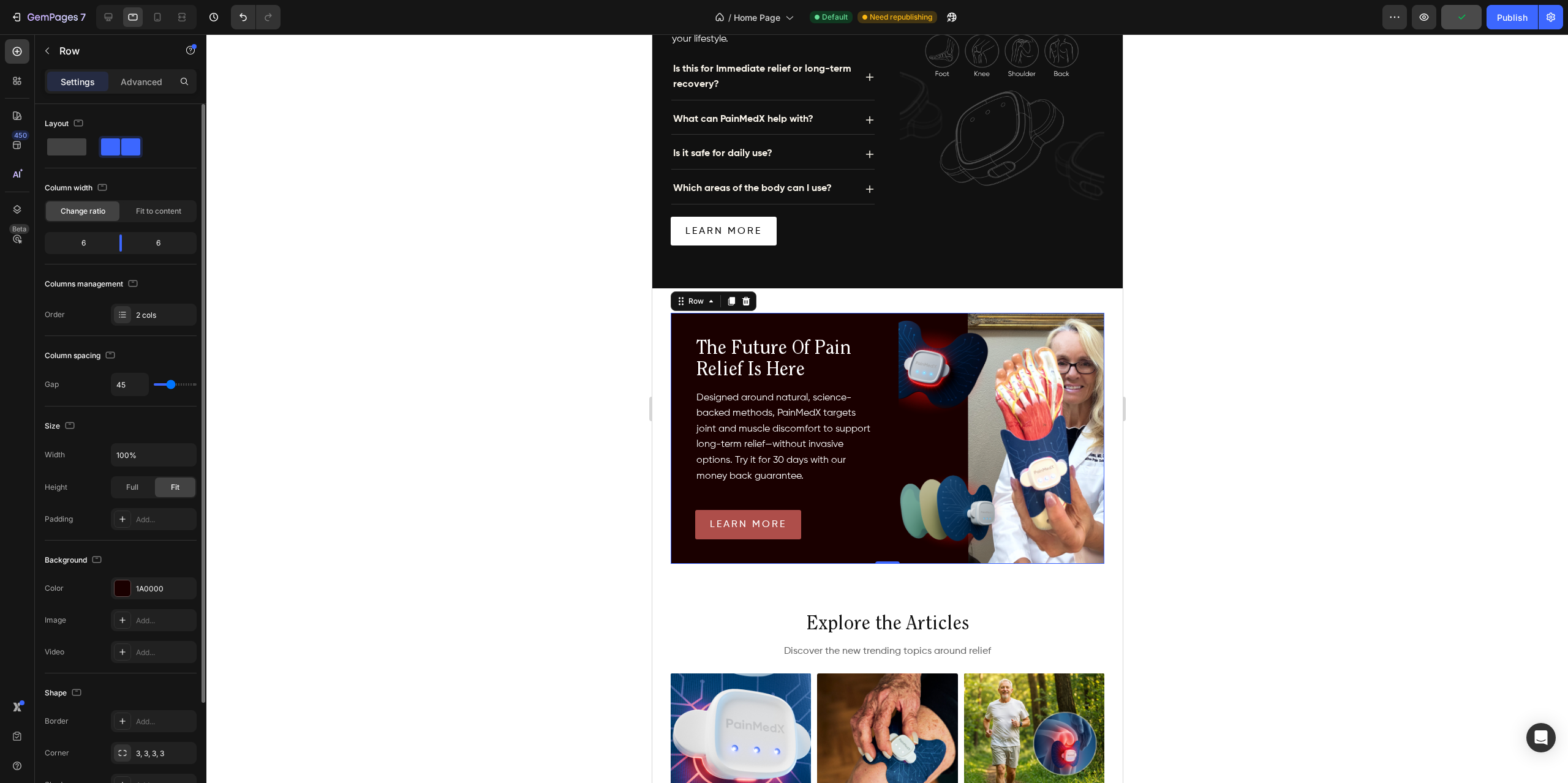
type input "47"
type input "50"
type input "51"
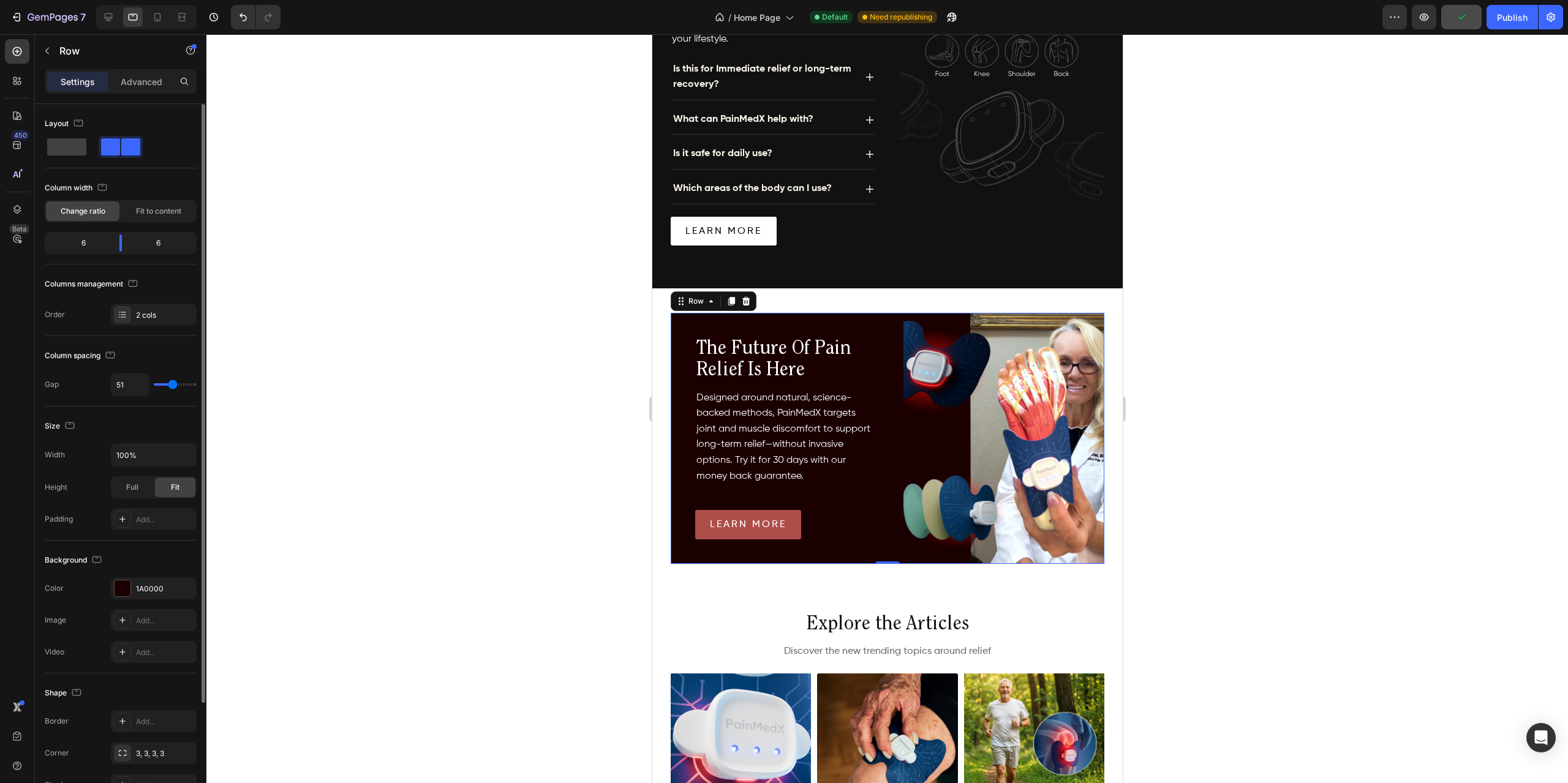
type input "48"
type input "45"
type input "41"
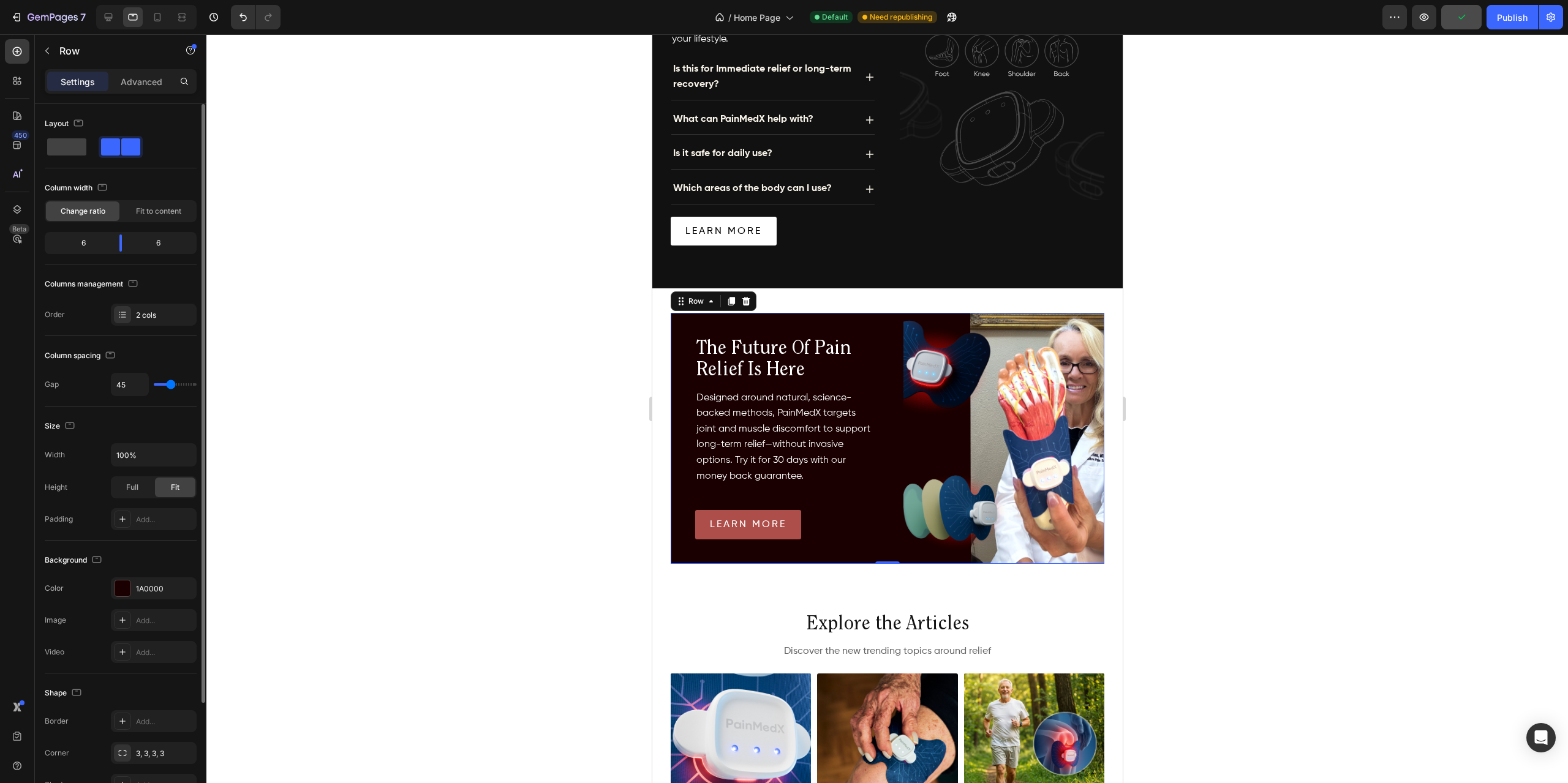
type input "41"
type input "38"
type input "33"
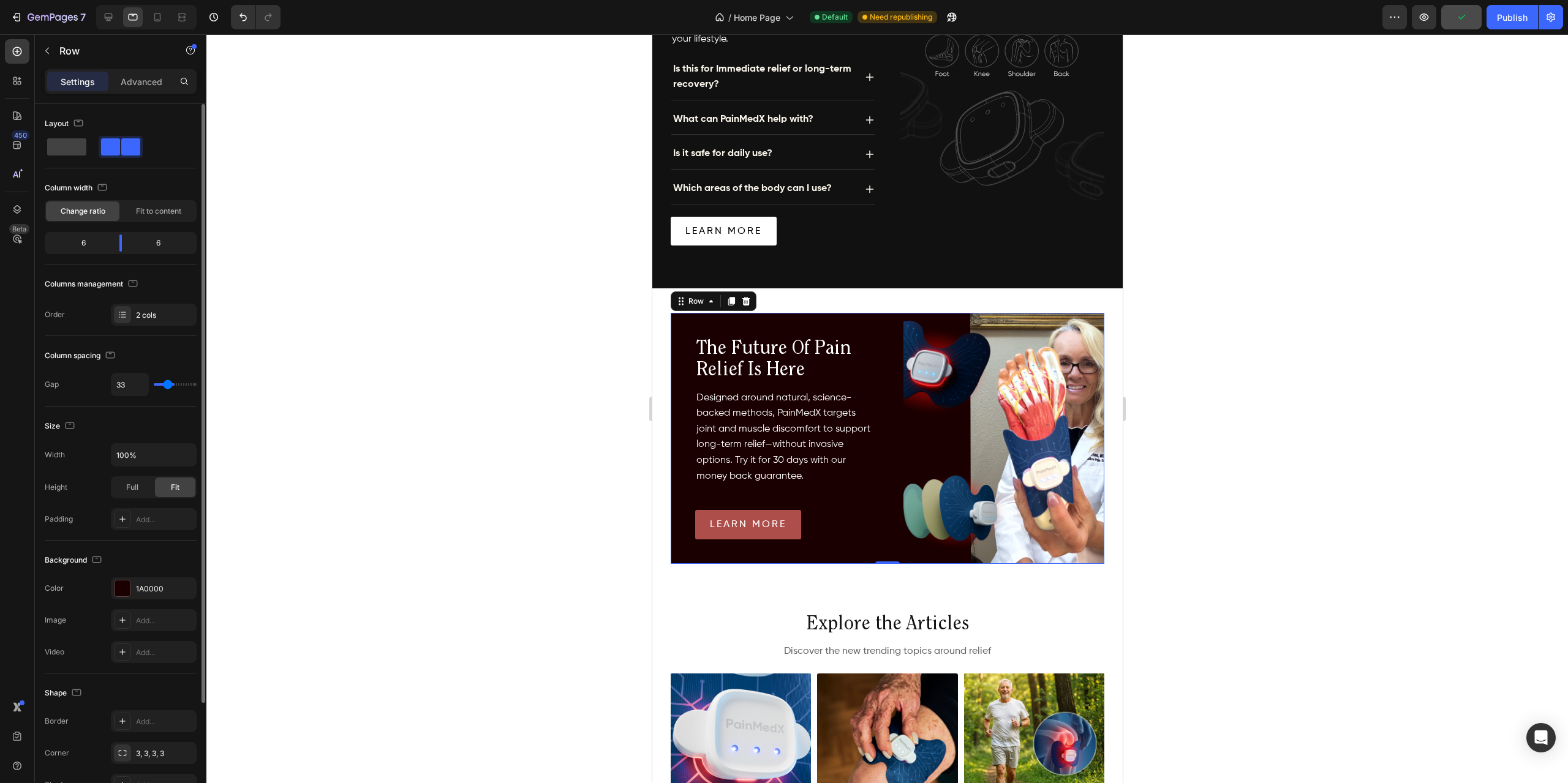
type input "32"
type input "29"
type input "27"
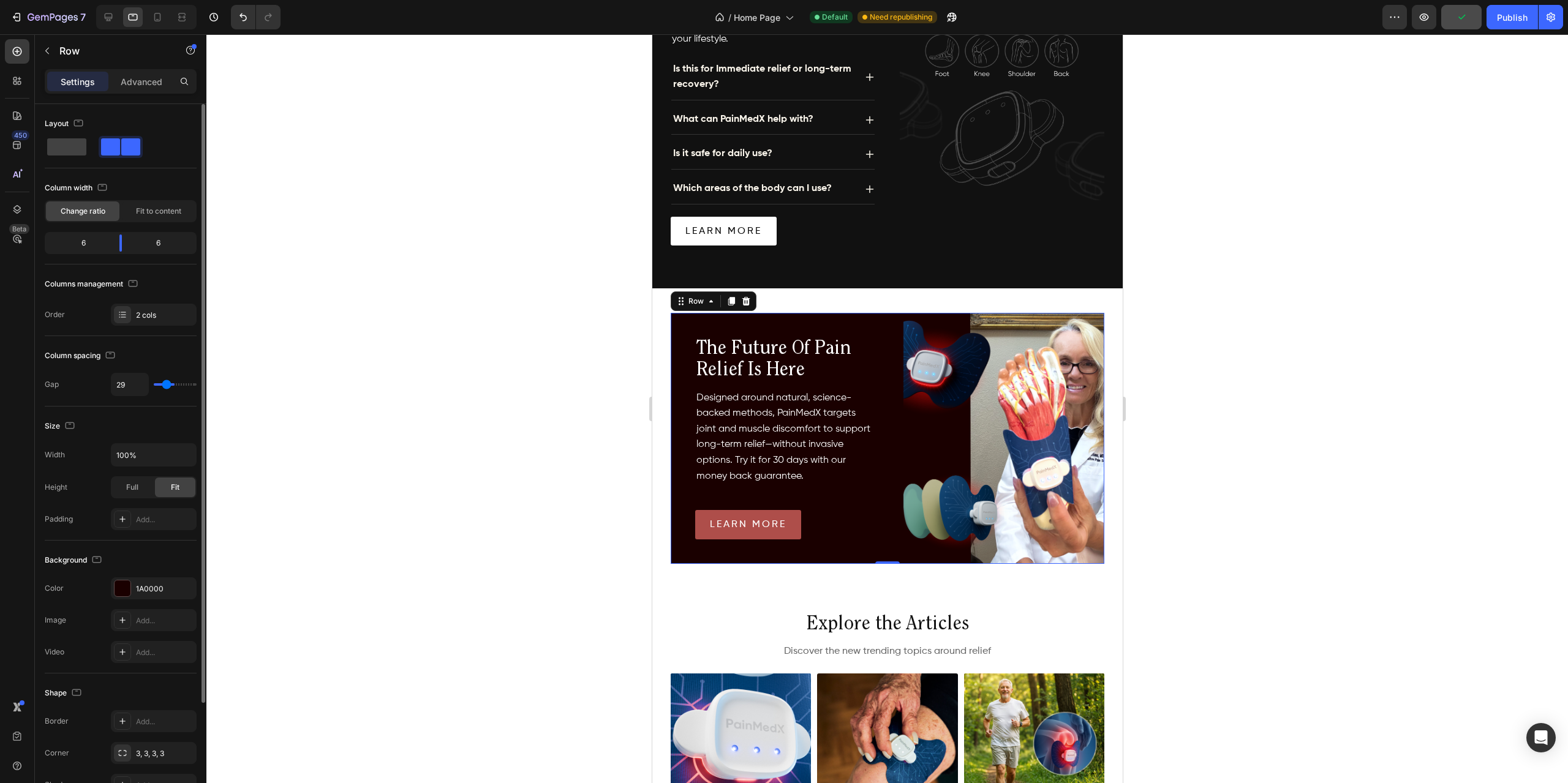
type input "27"
type input "26"
type input "23"
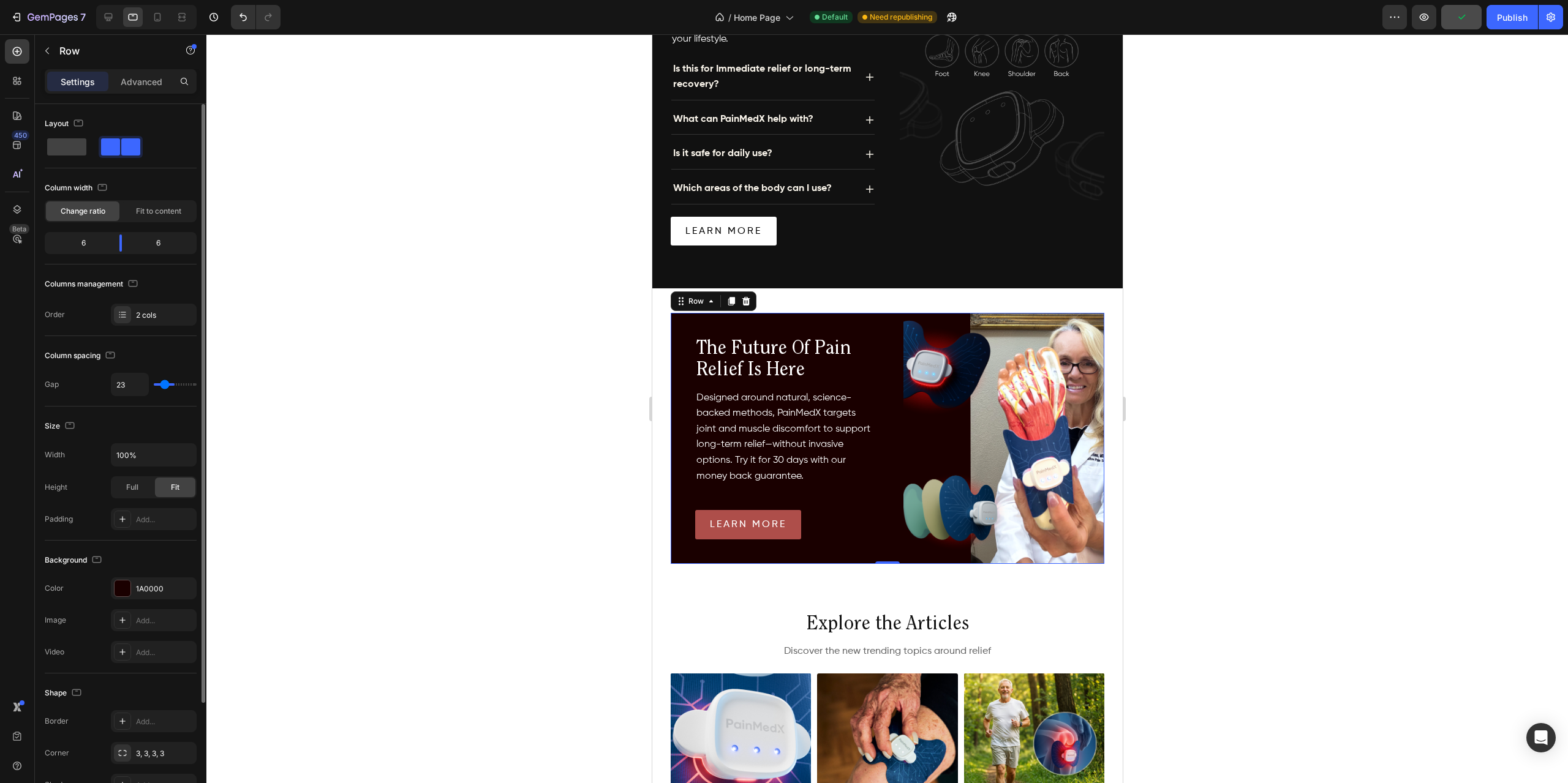
type input "19"
type input "14"
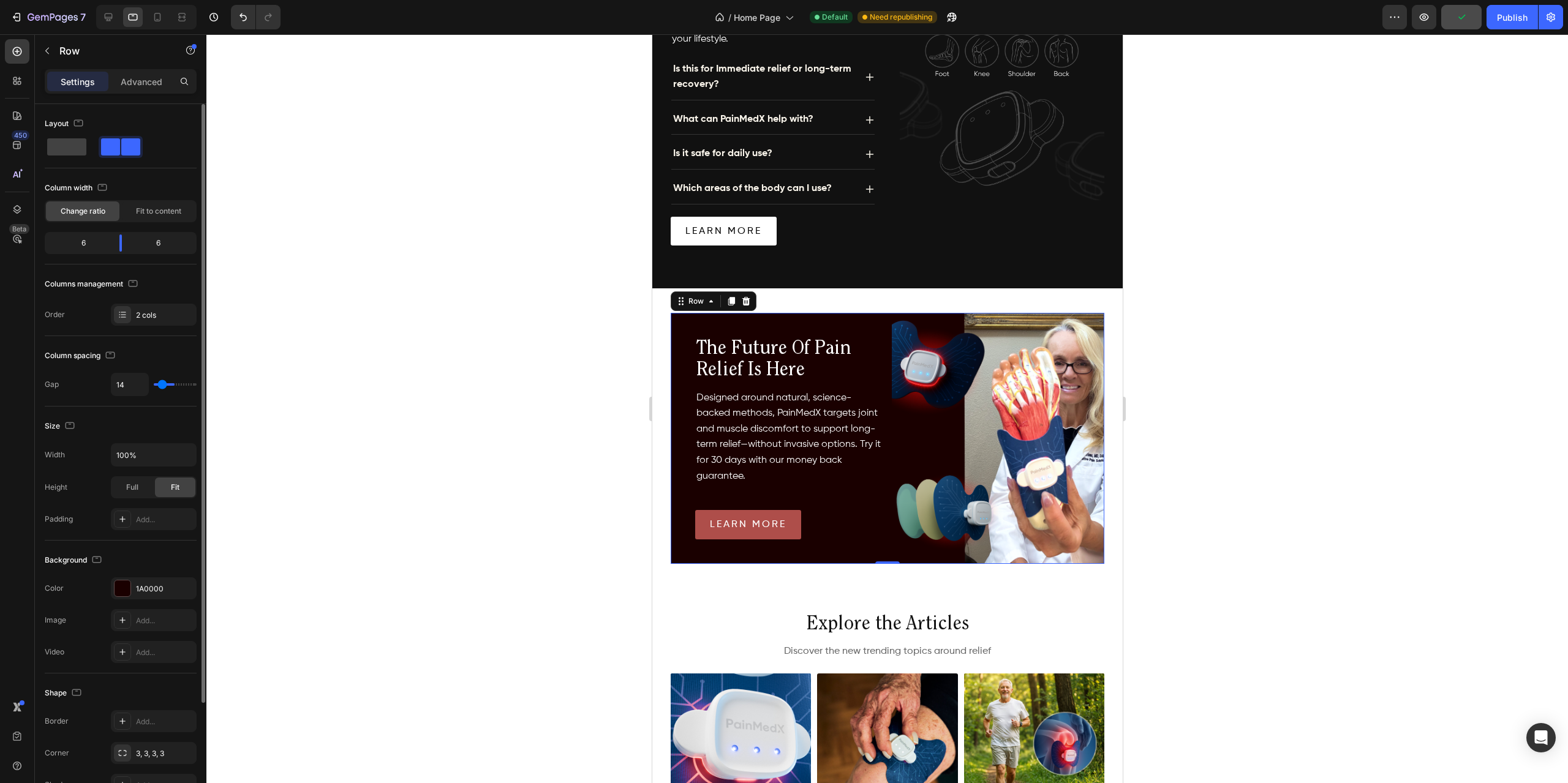
type input "10"
type input "8"
type input "4"
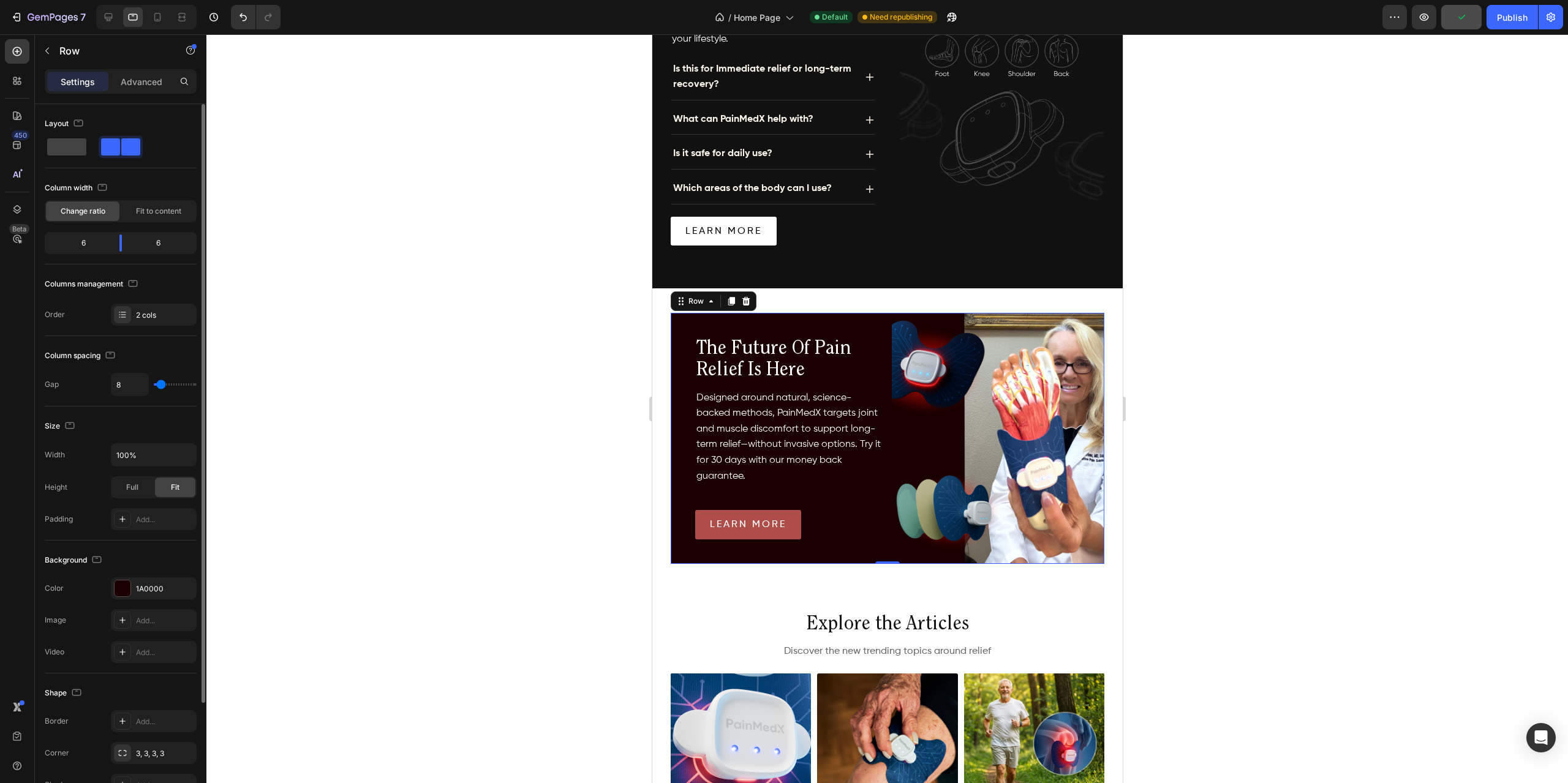
type input "4"
type input "0"
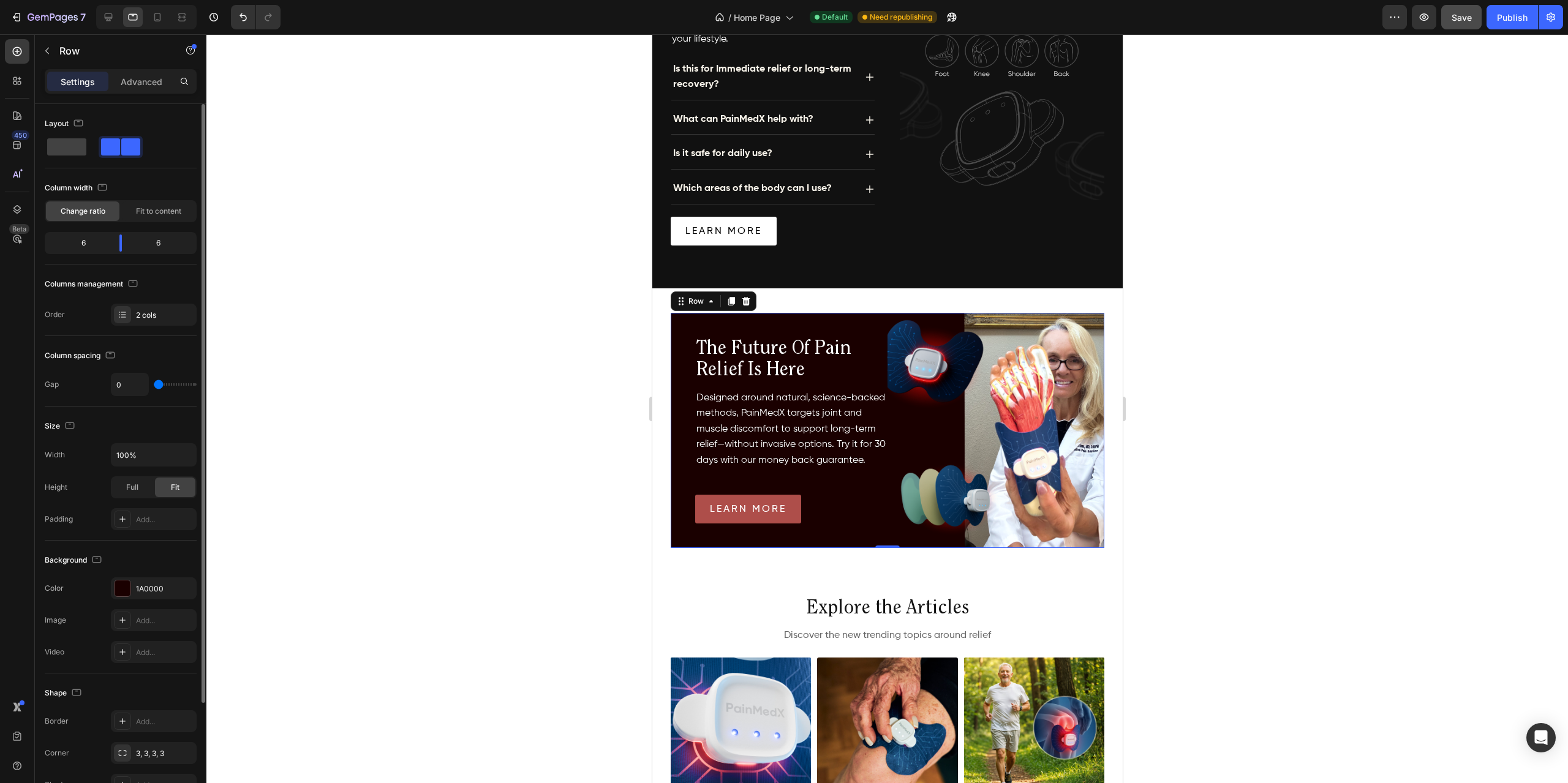
drag, startPoint x: 168, startPoint y: 381, endPoint x: 153, endPoint y: 378, distance: 15.3
type input "0"
click at [154, 383] on input "range" at bounding box center [175, 385] width 43 height 3
click at [989, 432] on img at bounding box center [996, 430] width 217 height 235
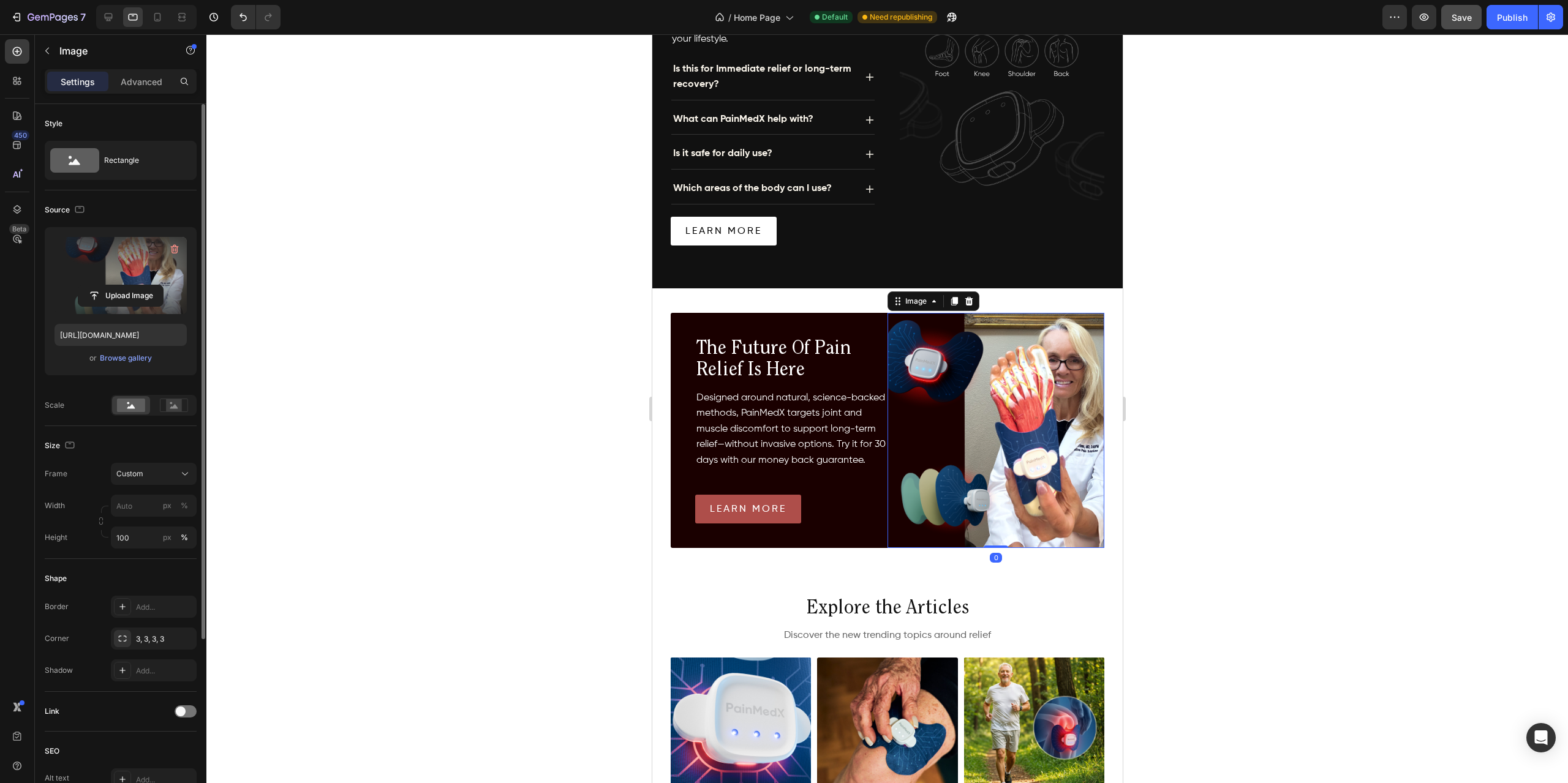
click at [138, 282] on label at bounding box center [121, 275] width 133 height 77
click at [138, 285] on input "file" at bounding box center [121, 295] width 84 height 21
type input "[URL][DOMAIN_NAME]"
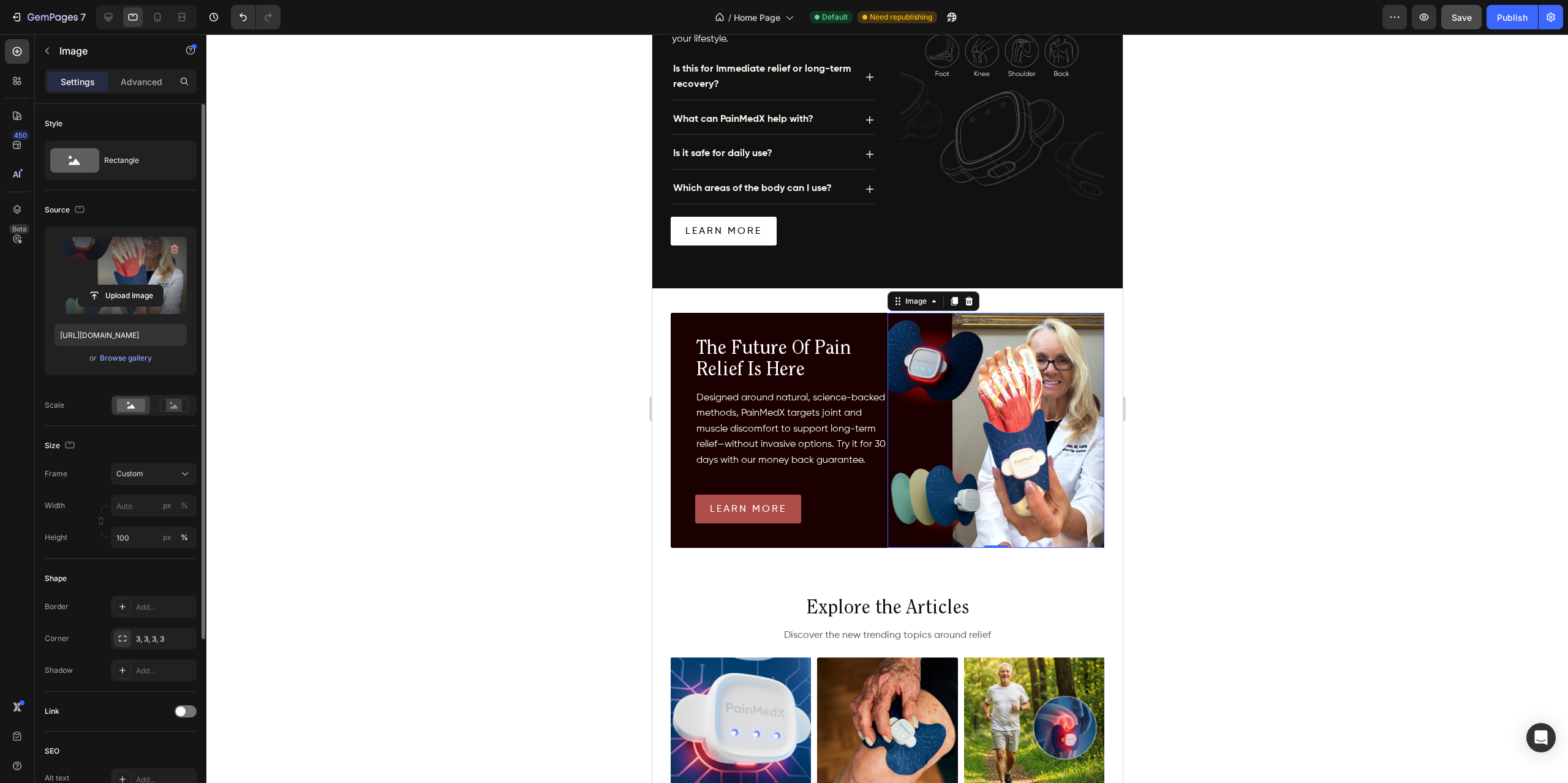
click at [984, 393] on img at bounding box center [996, 430] width 217 height 235
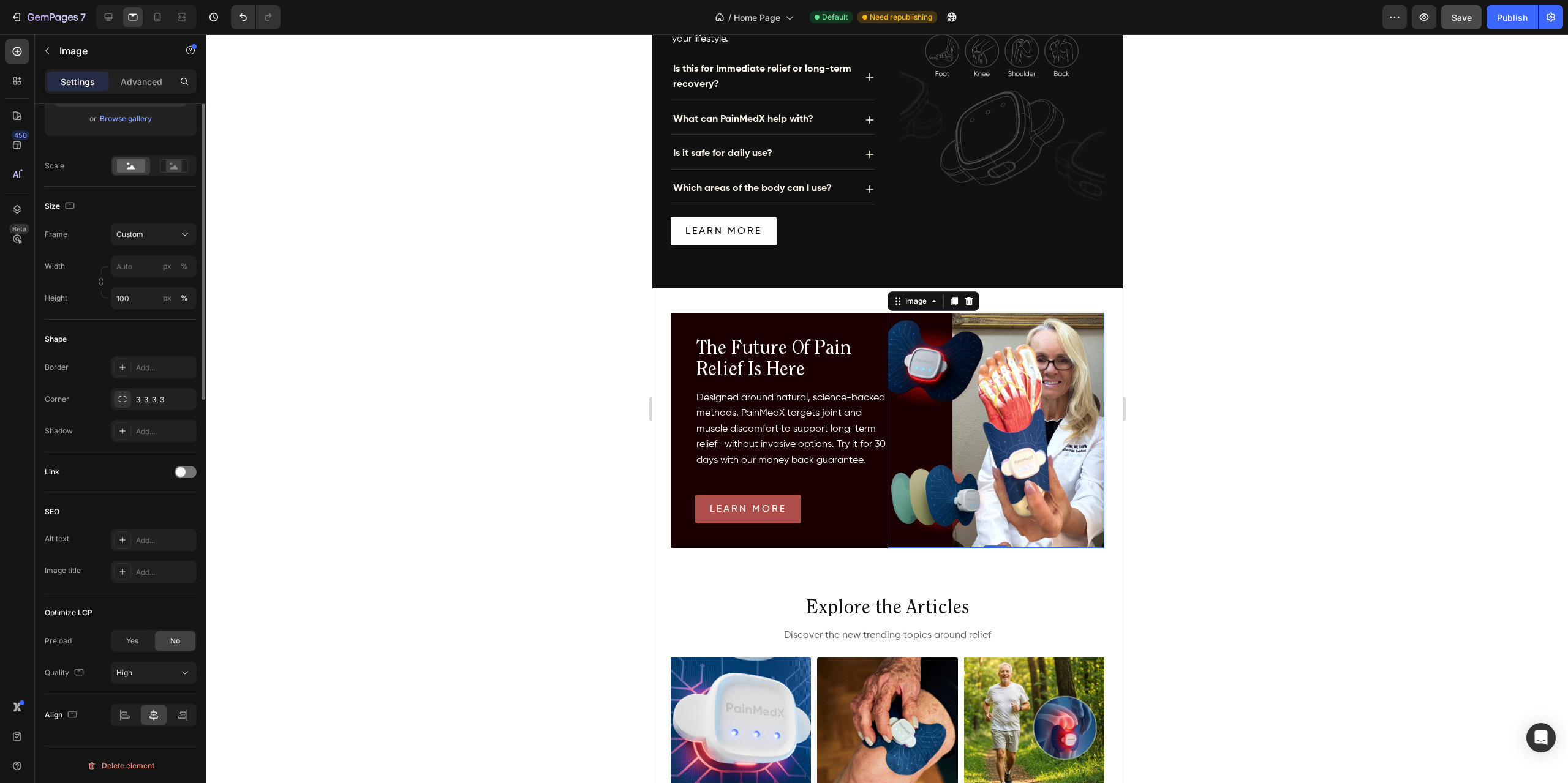
scroll to position [0, 0]
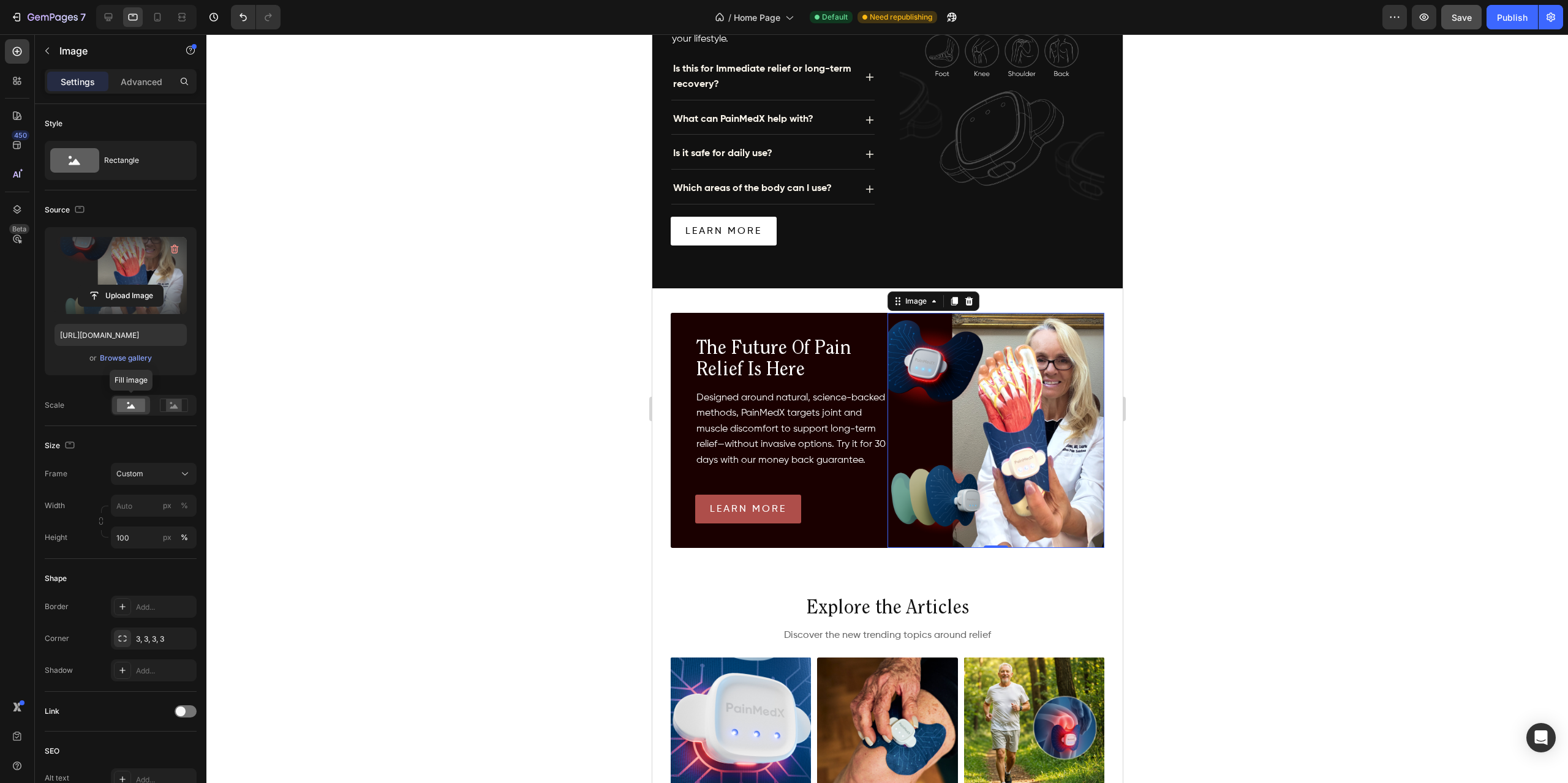
click at [133, 408] on rect at bounding box center [131, 406] width 28 height 13
click at [165, 474] on div "Custom" at bounding box center [147, 474] width 60 height 11
click at [165, 468] on div "Custom" at bounding box center [154, 474] width 75 height 12
click at [173, 410] on rect at bounding box center [174, 405] width 16 height 12
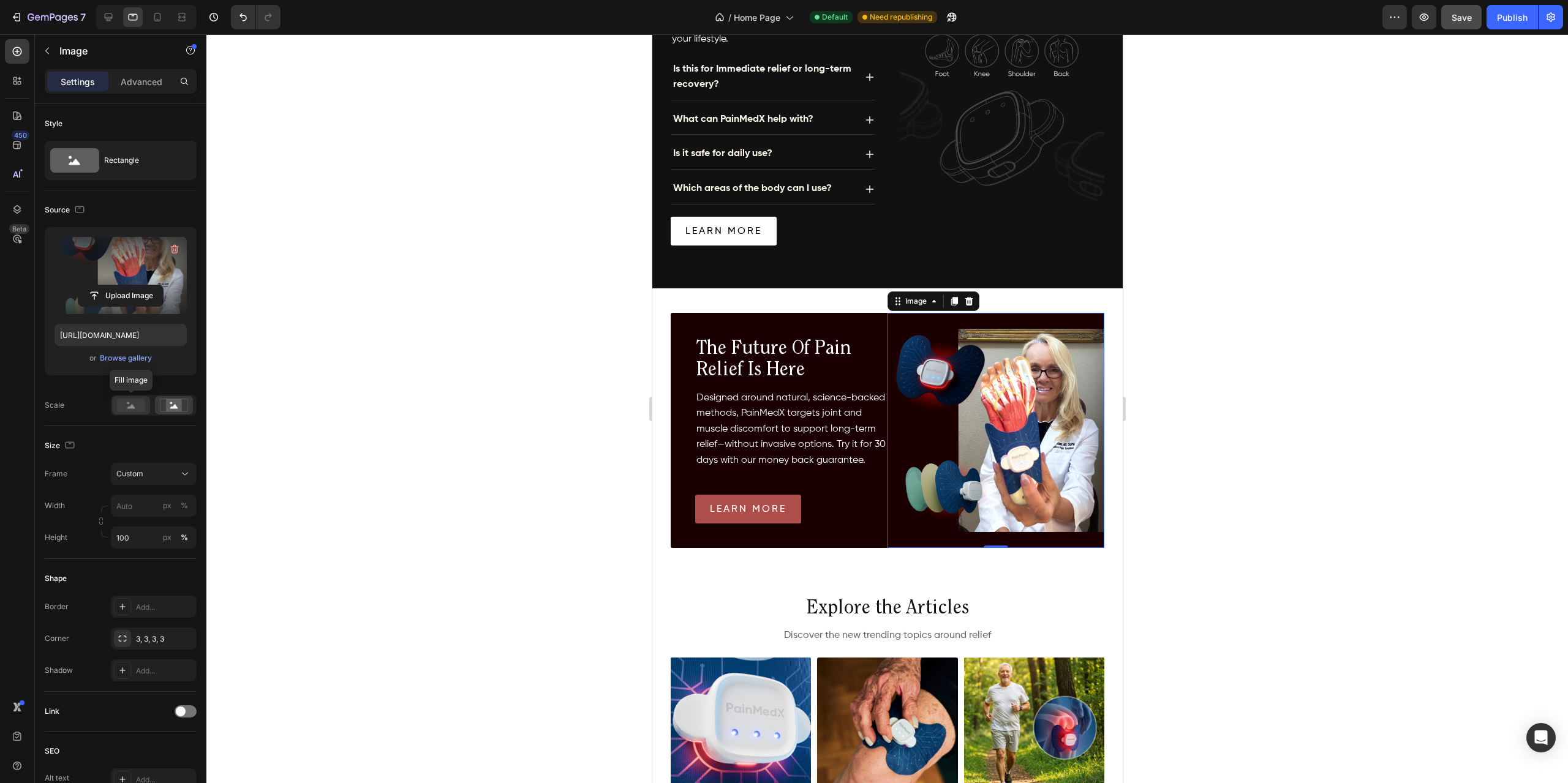
click at [135, 405] on rect at bounding box center [131, 406] width 28 height 13
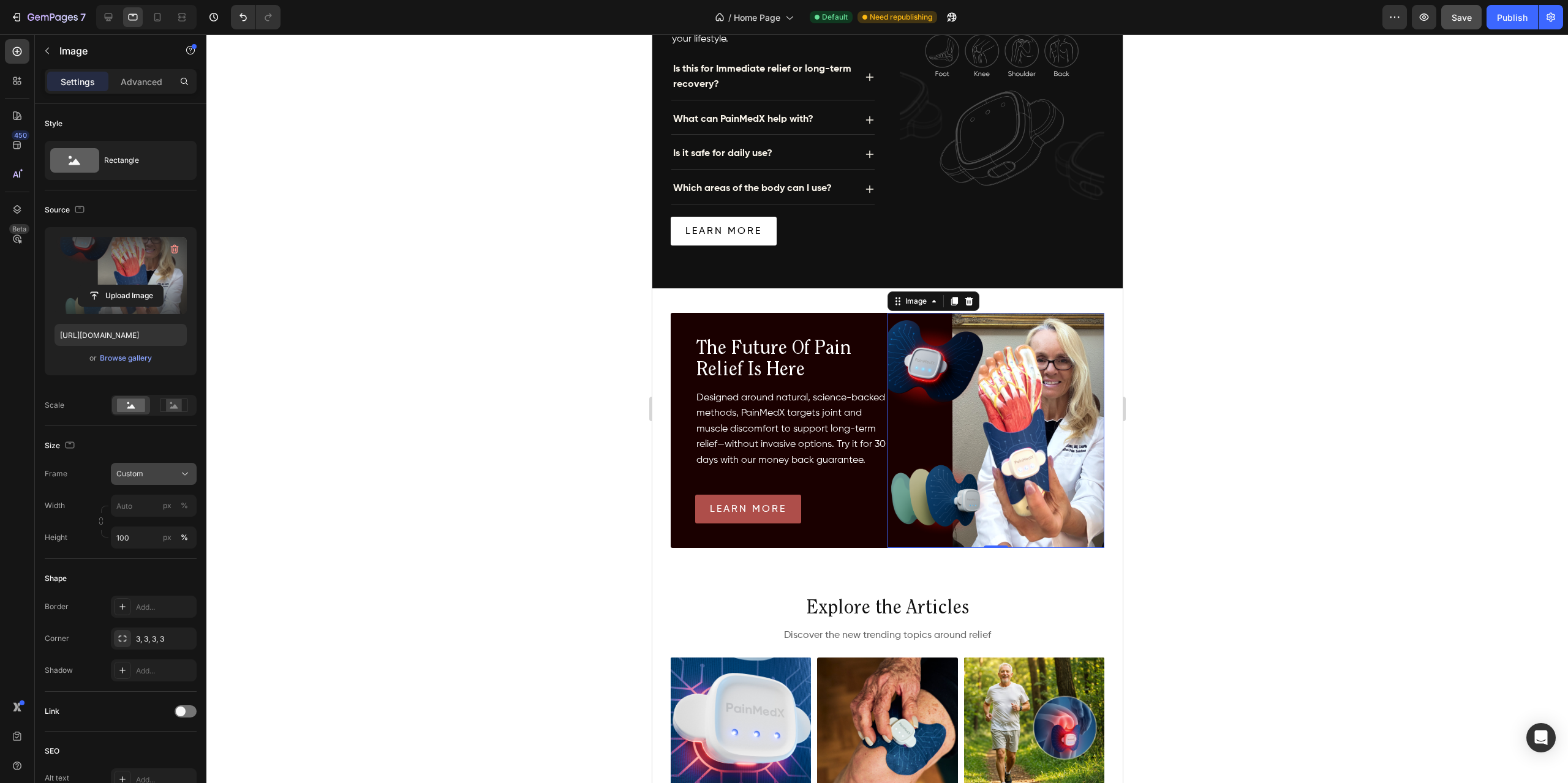
click at [158, 476] on div "Custom" at bounding box center [147, 474] width 60 height 11
click at [148, 262] on label at bounding box center [121, 275] width 133 height 77
click at [148, 285] on input "file" at bounding box center [121, 295] width 84 height 21
click at [942, 416] on img at bounding box center [996, 430] width 217 height 235
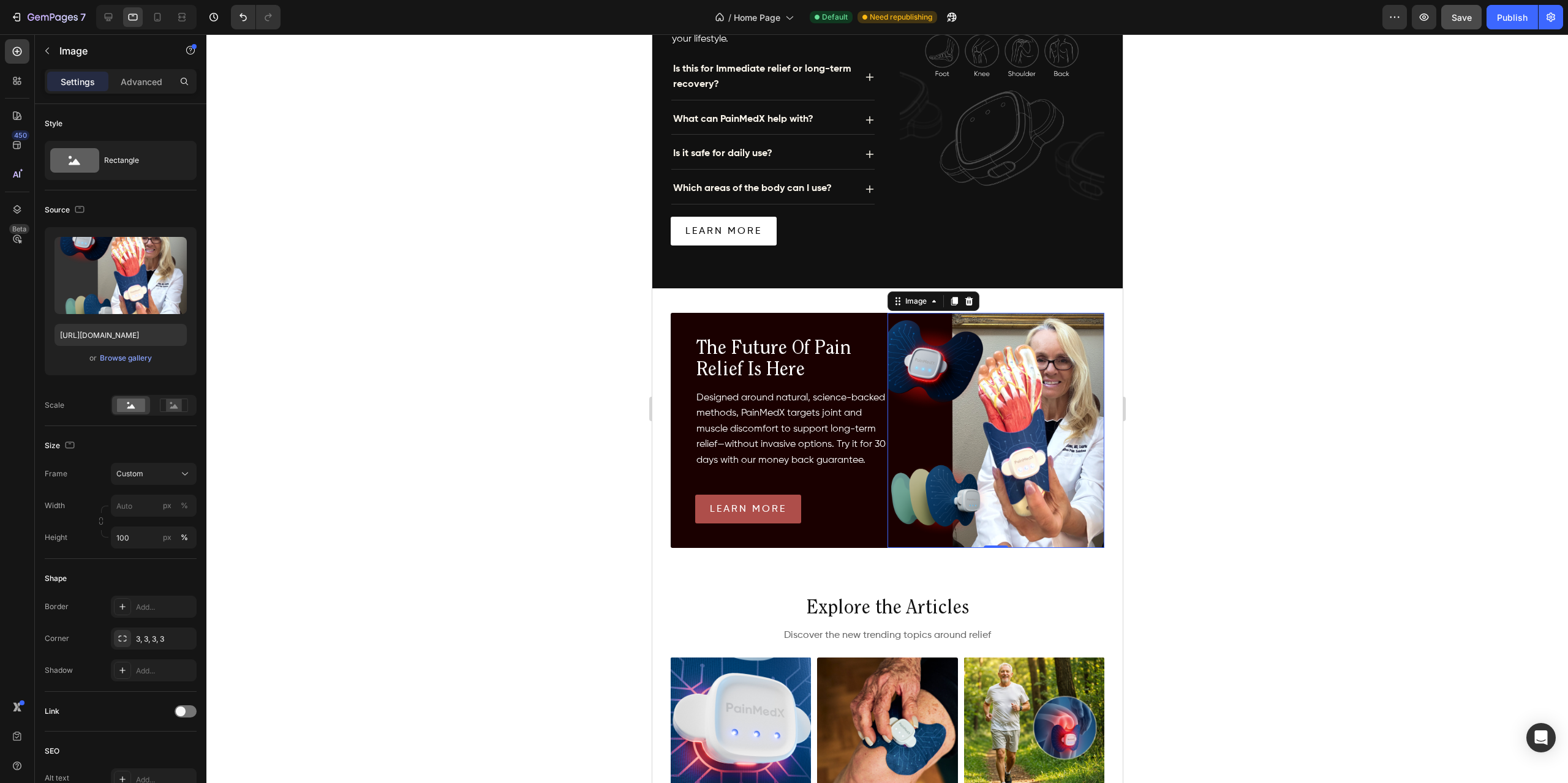
click at [931, 349] on img at bounding box center [996, 430] width 217 height 235
click at [162, 480] on button "Custom" at bounding box center [154, 474] width 86 height 22
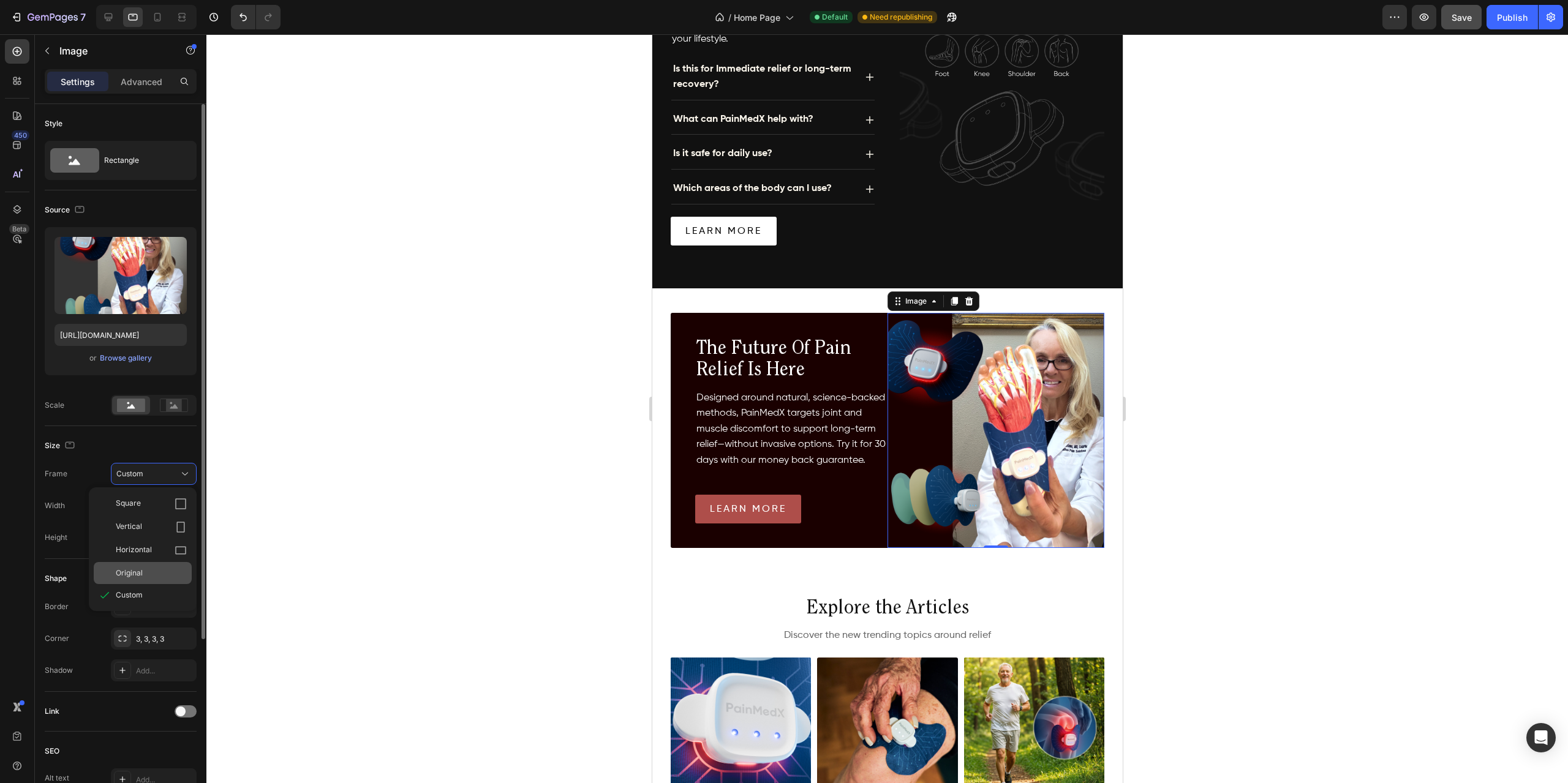
click at [137, 569] on span "Original" at bounding box center [129, 573] width 27 height 11
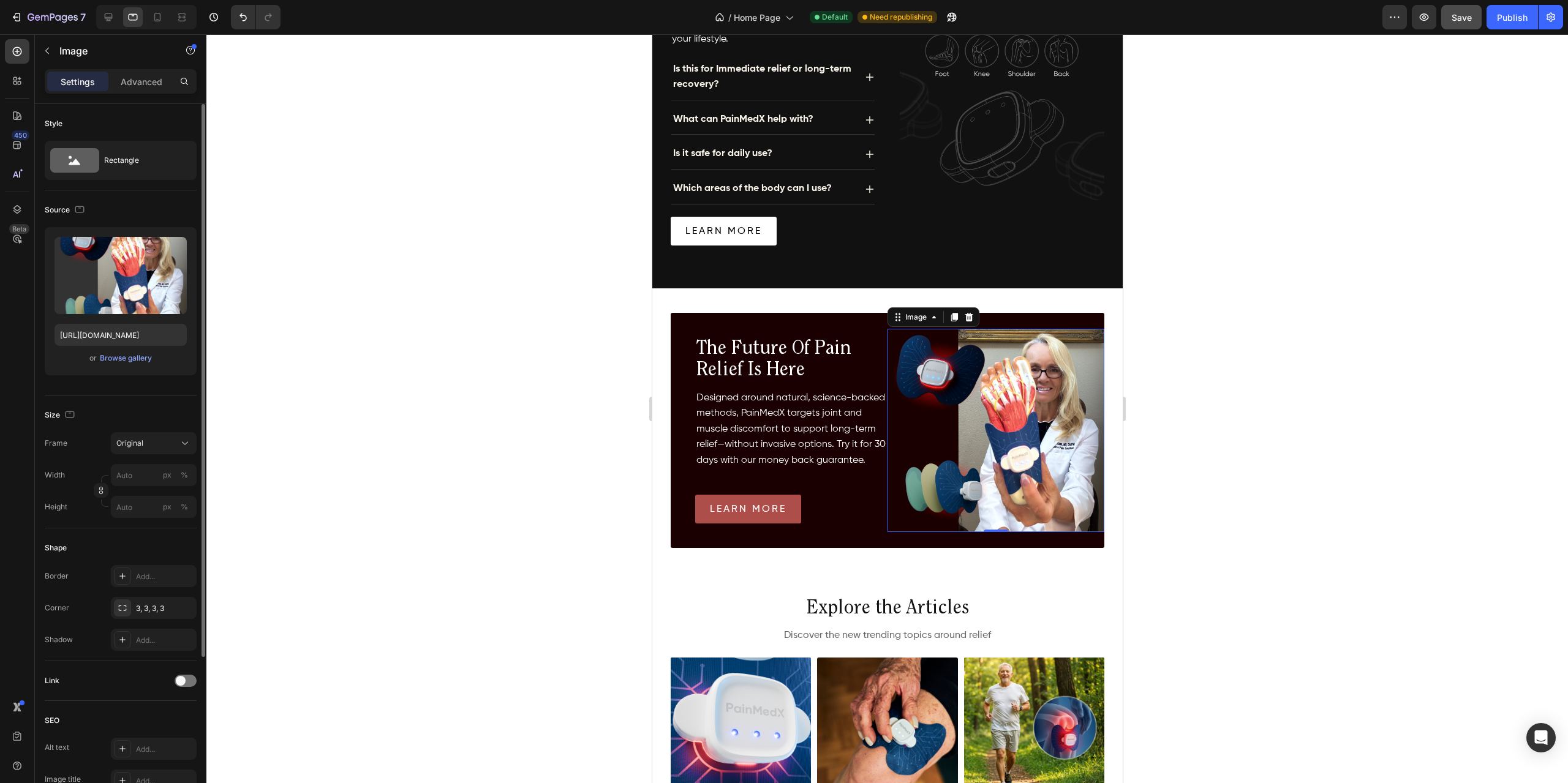
type input "100"
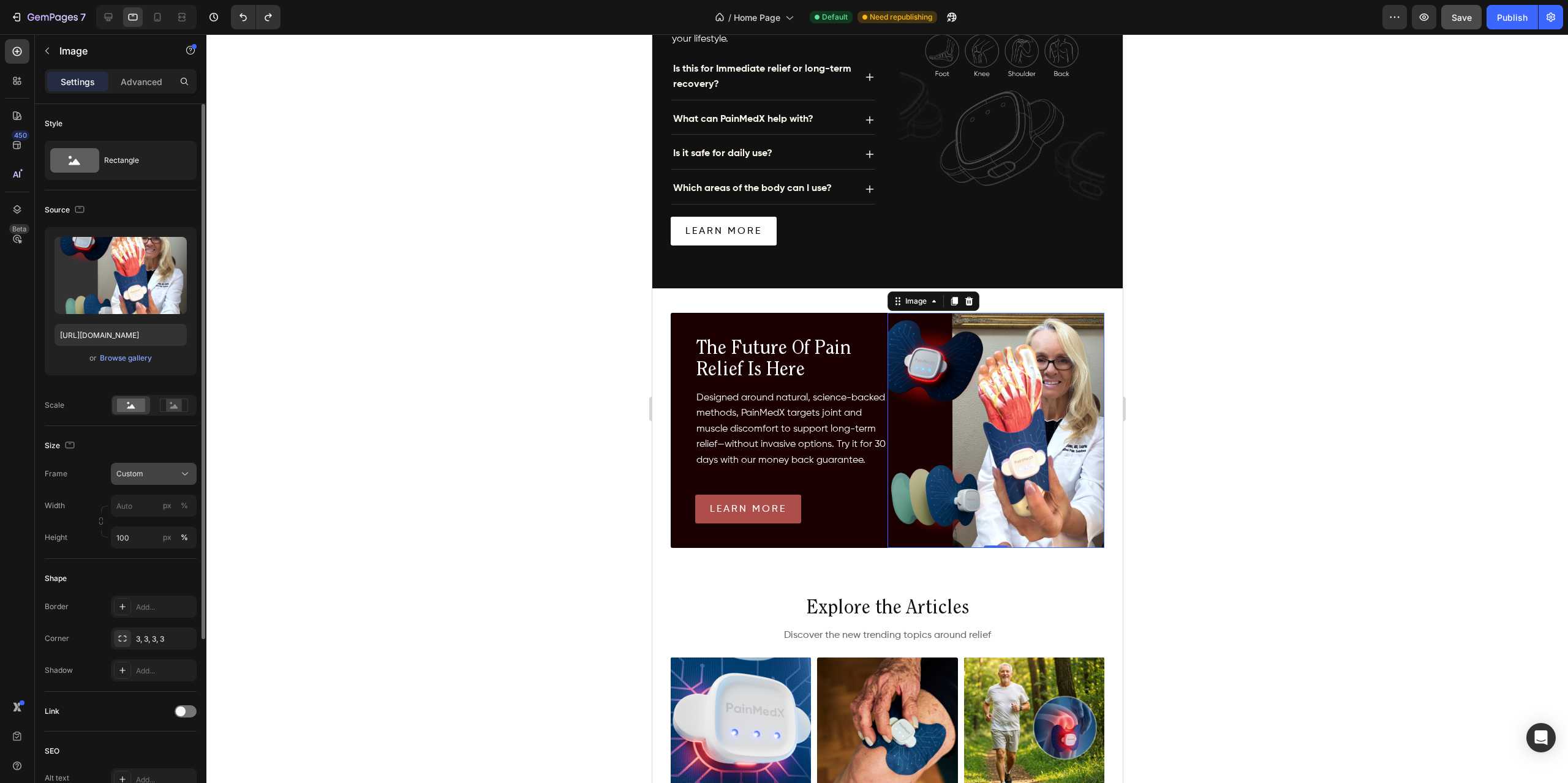
click at [151, 481] on button "Custom" at bounding box center [154, 474] width 86 height 22
click at [151, 479] on button "Custom" at bounding box center [154, 474] width 86 height 22
click at [127, 267] on label at bounding box center [121, 275] width 133 height 77
click at [127, 285] on input "file" at bounding box center [121, 295] width 84 height 21
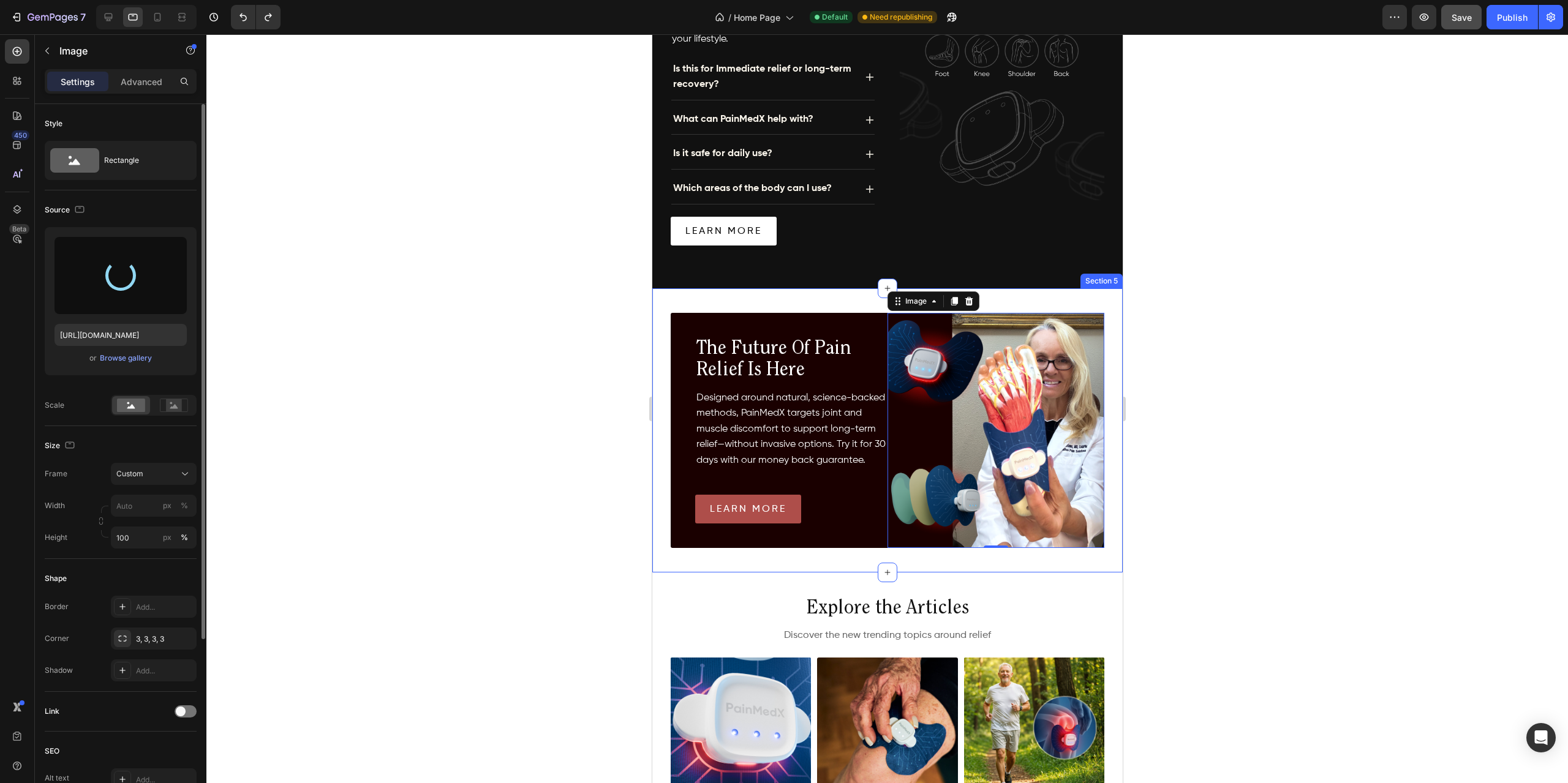
type input "[URL][DOMAIN_NAME]"
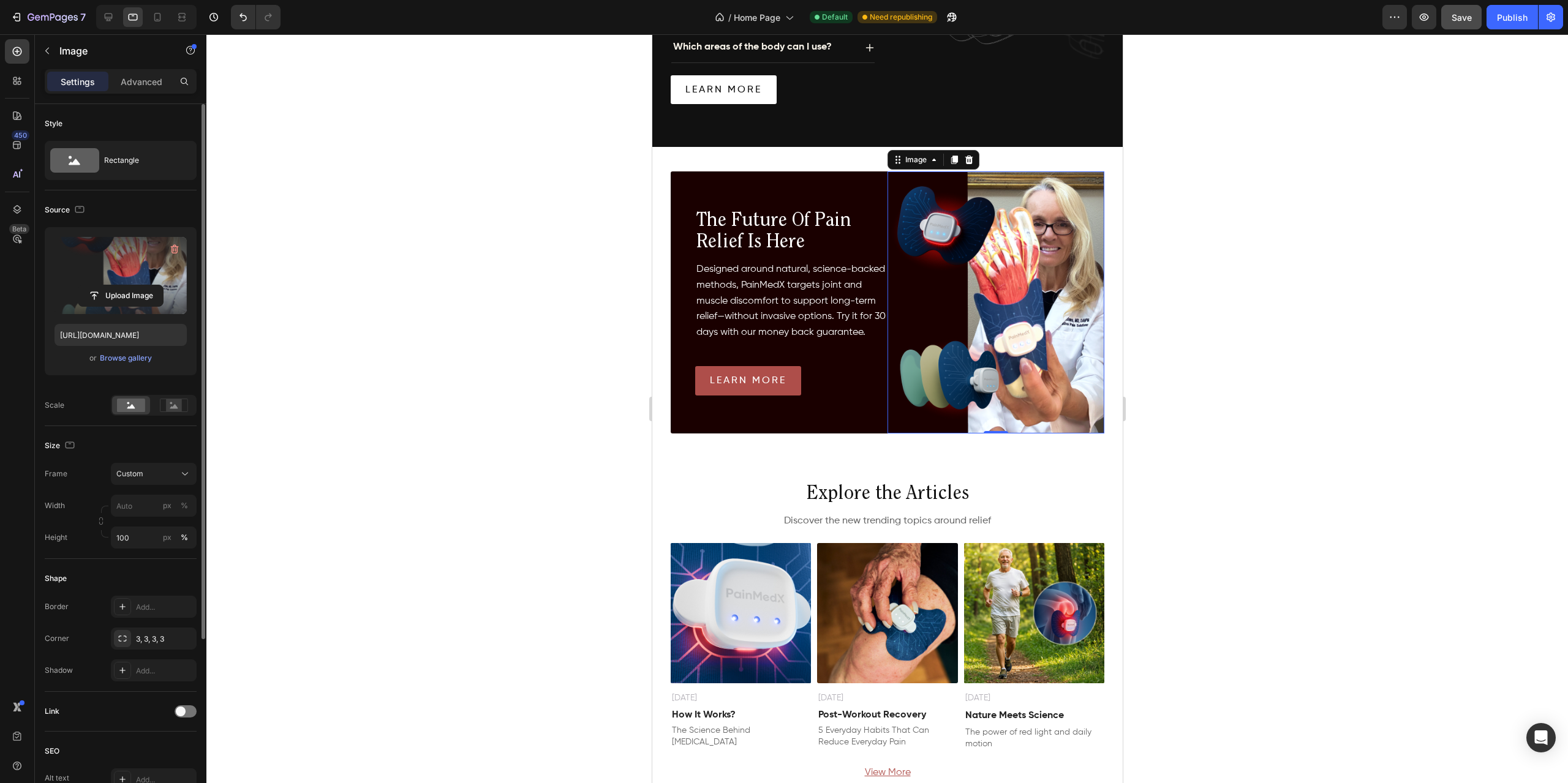
scroll to position [1142, 0]
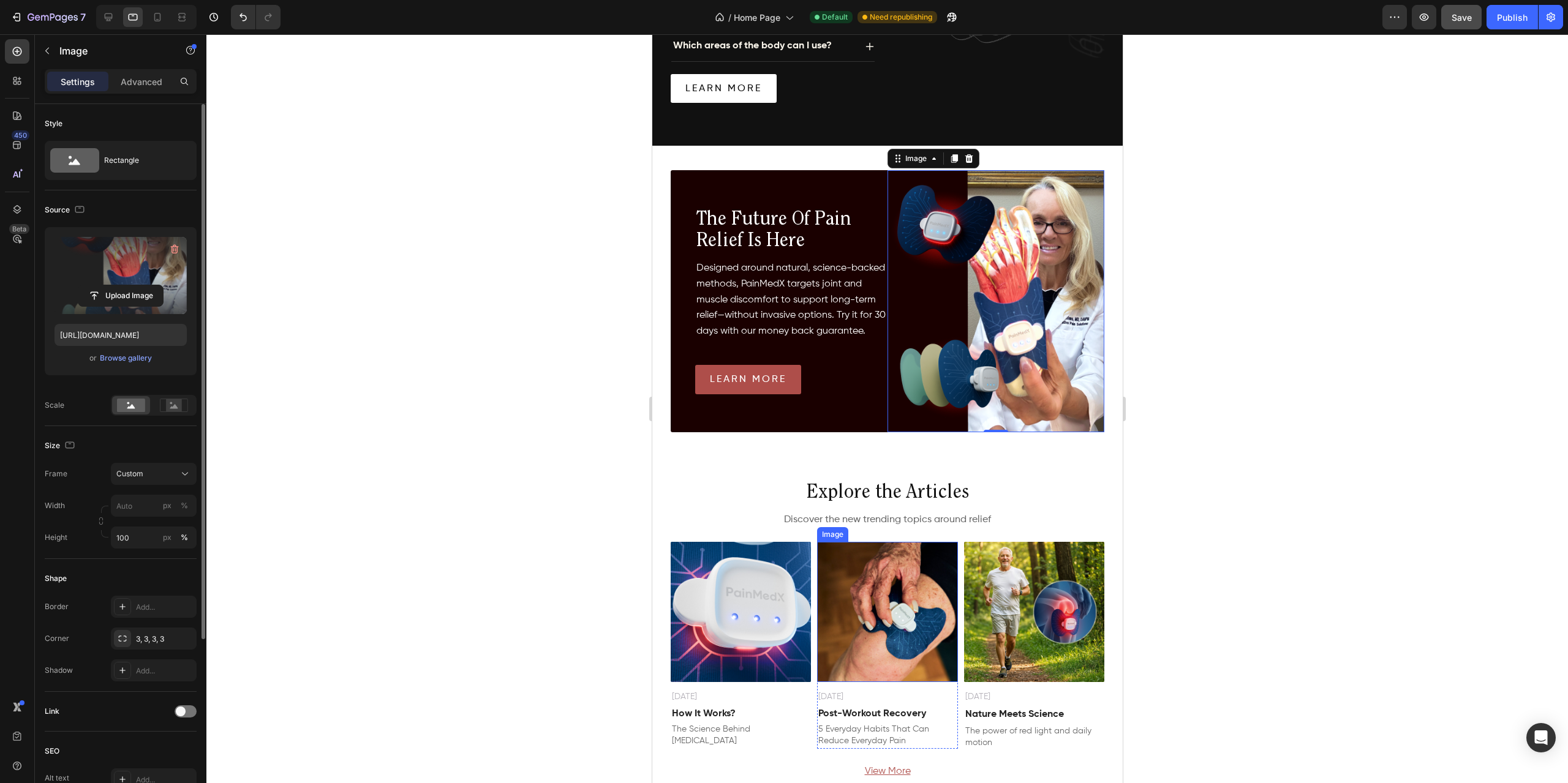
click at [884, 551] on img at bounding box center [887, 612] width 141 height 141
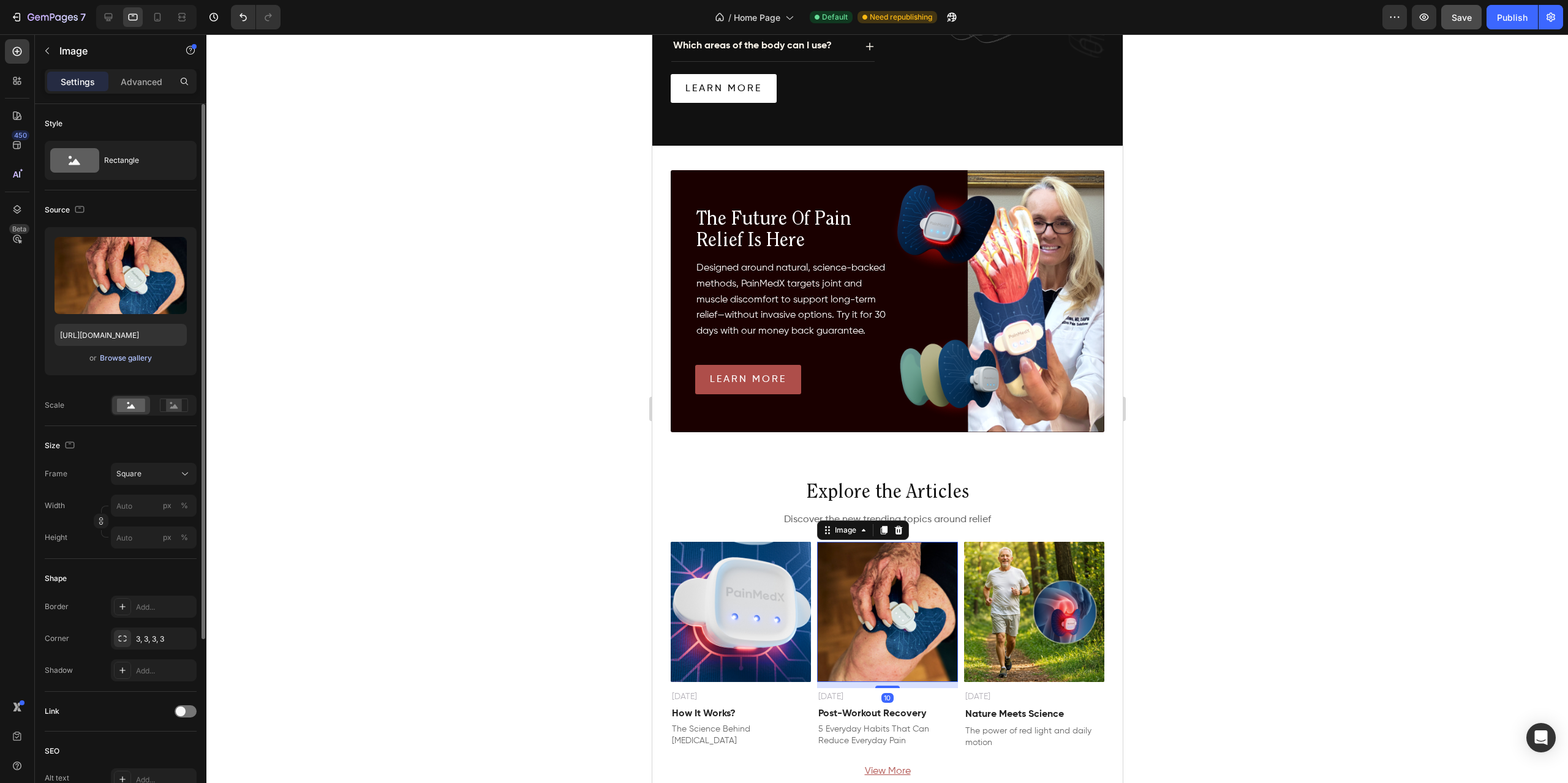
click at [112, 357] on div "Browse gallery" at bounding box center [126, 358] width 52 height 11
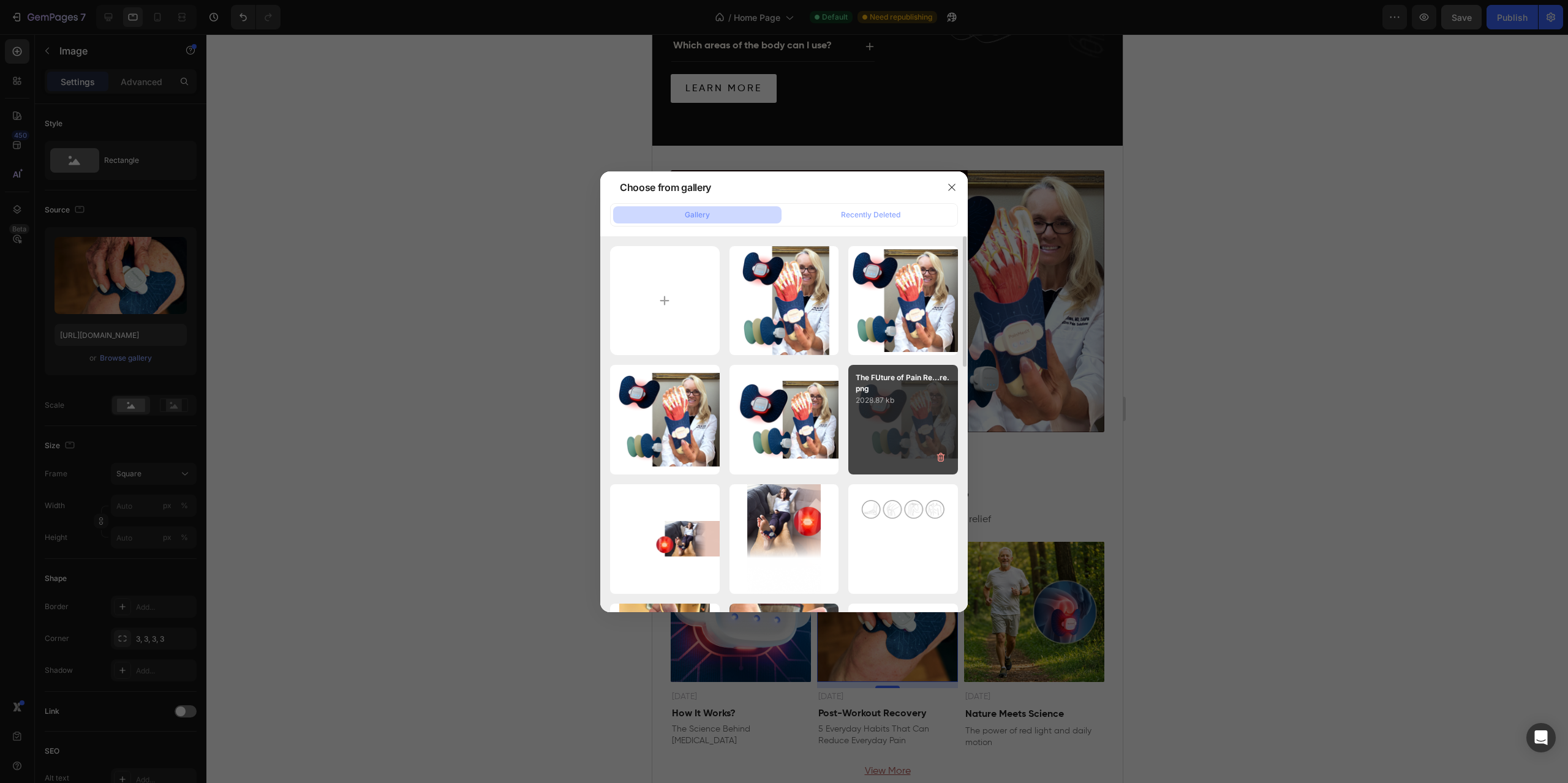
scroll to position [143, 0]
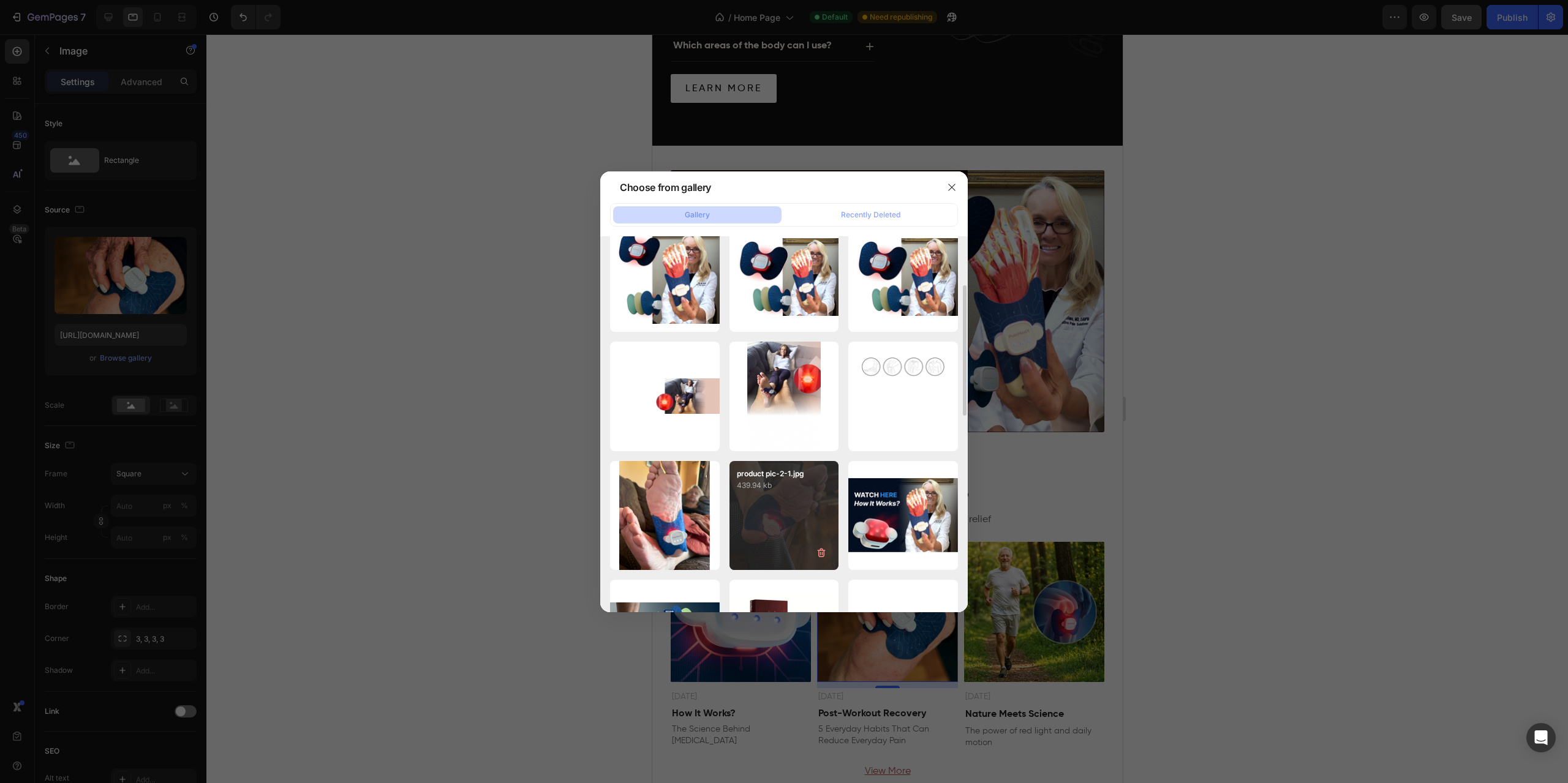
click at [767, 500] on div "product pic-2-1.jpg 439.94 kb" at bounding box center [785, 516] width 110 height 110
type input "[URL][DOMAIN_NAME]"
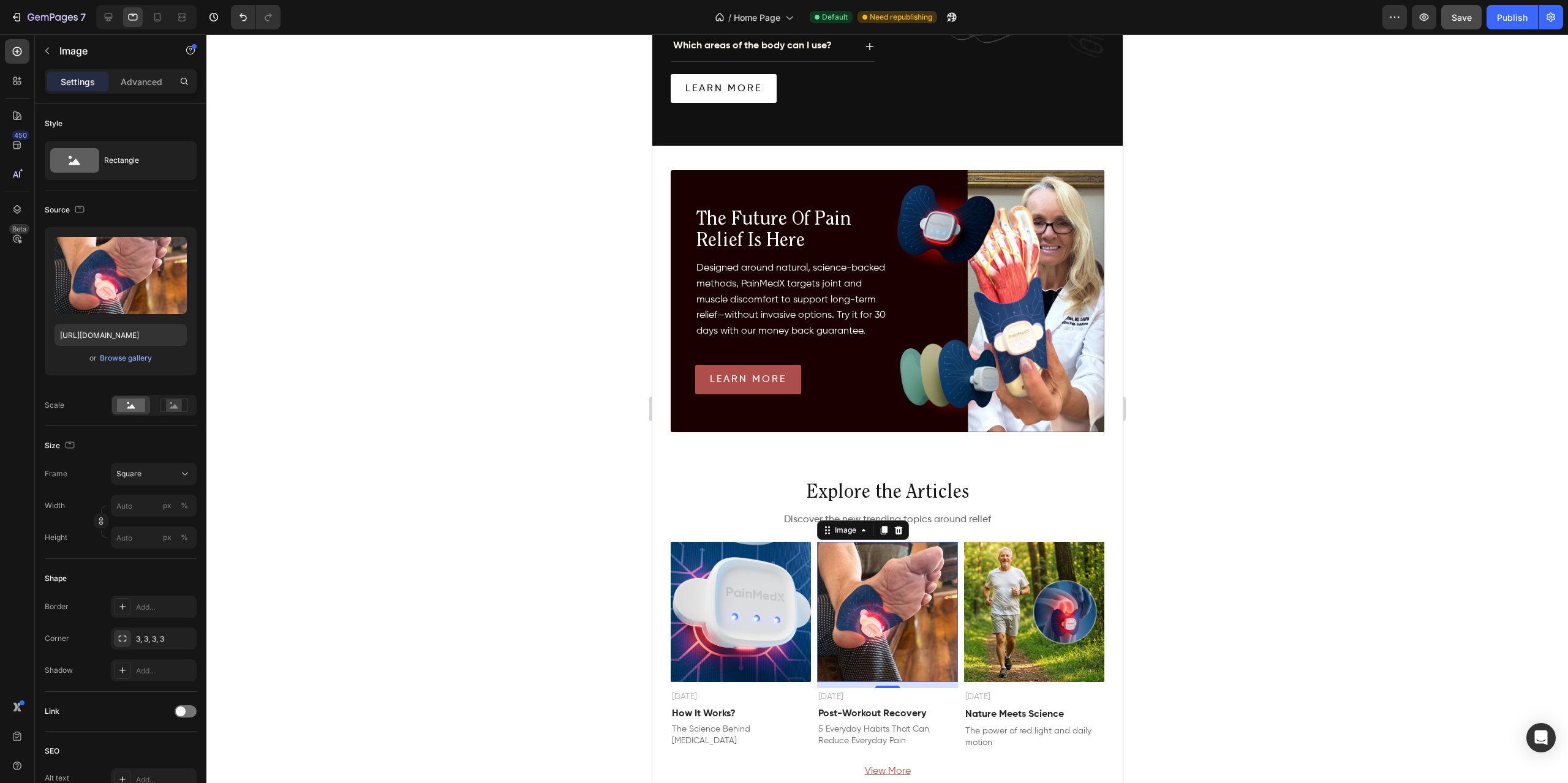
click at [385, 449] on div at bounding box center [887, 408] width 1362 height 749
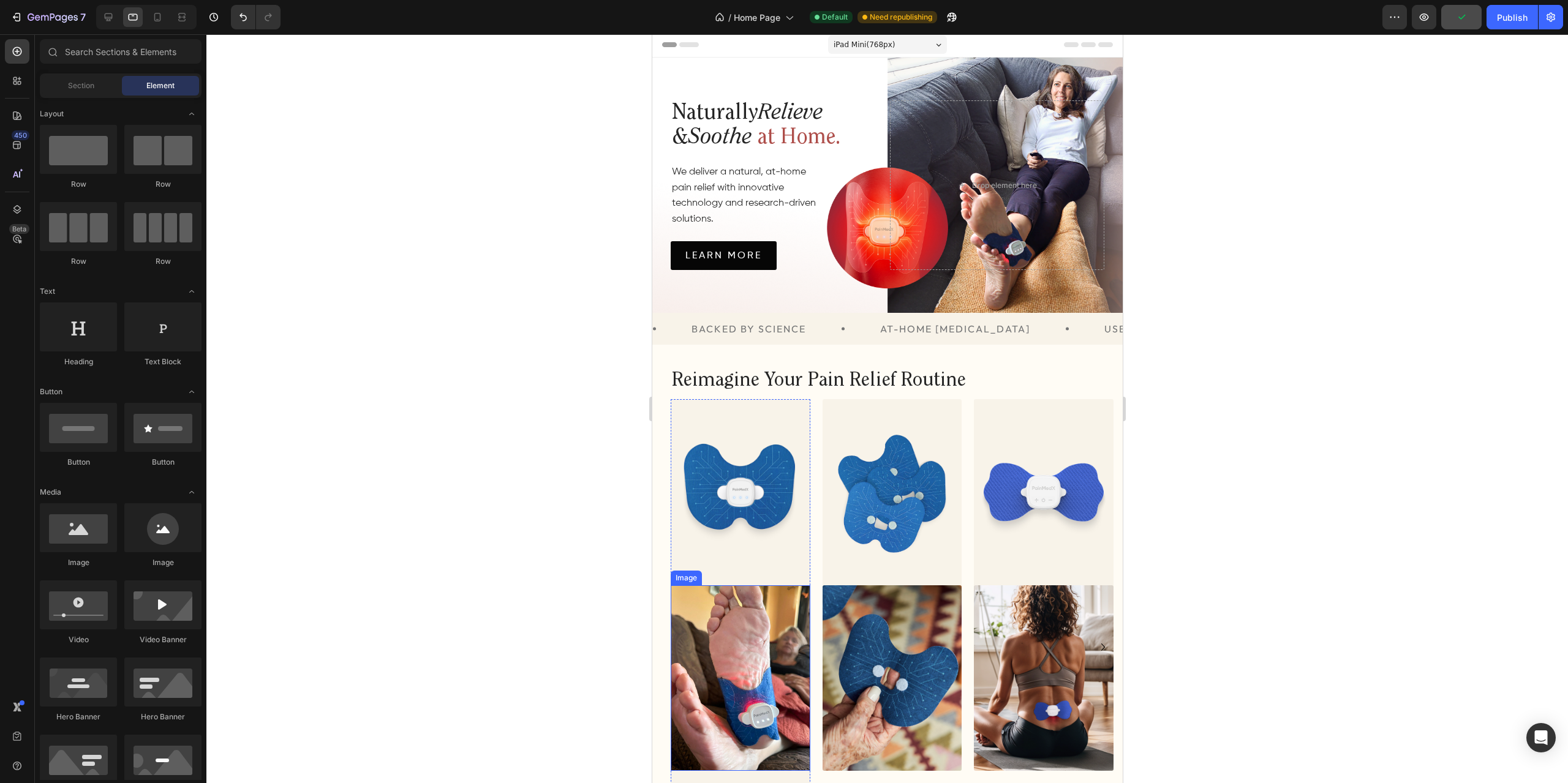
scroll to position [0, 0]
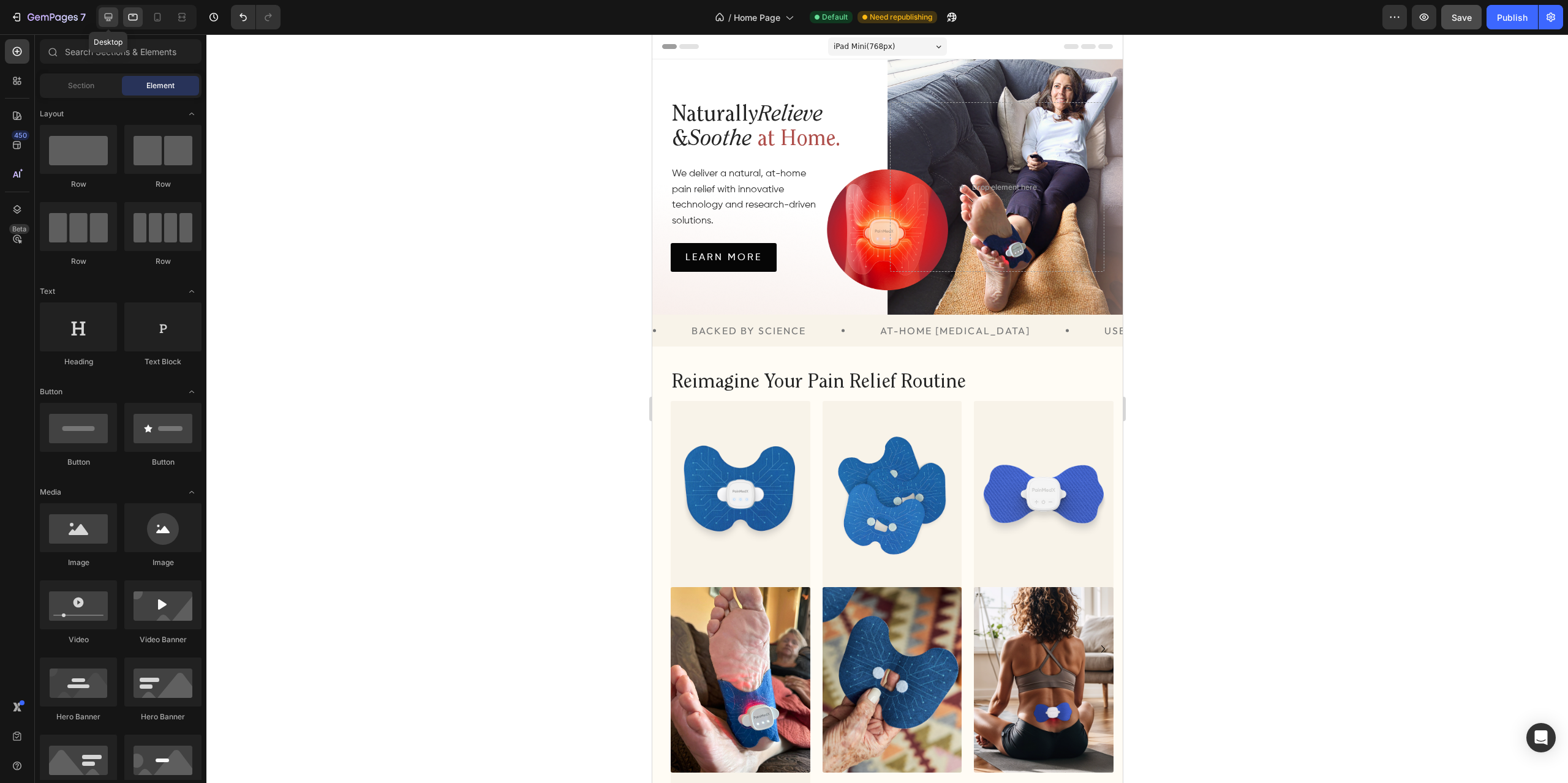
click at [112, 23] on icon at bounding box center [108, 17] width 12 height 12
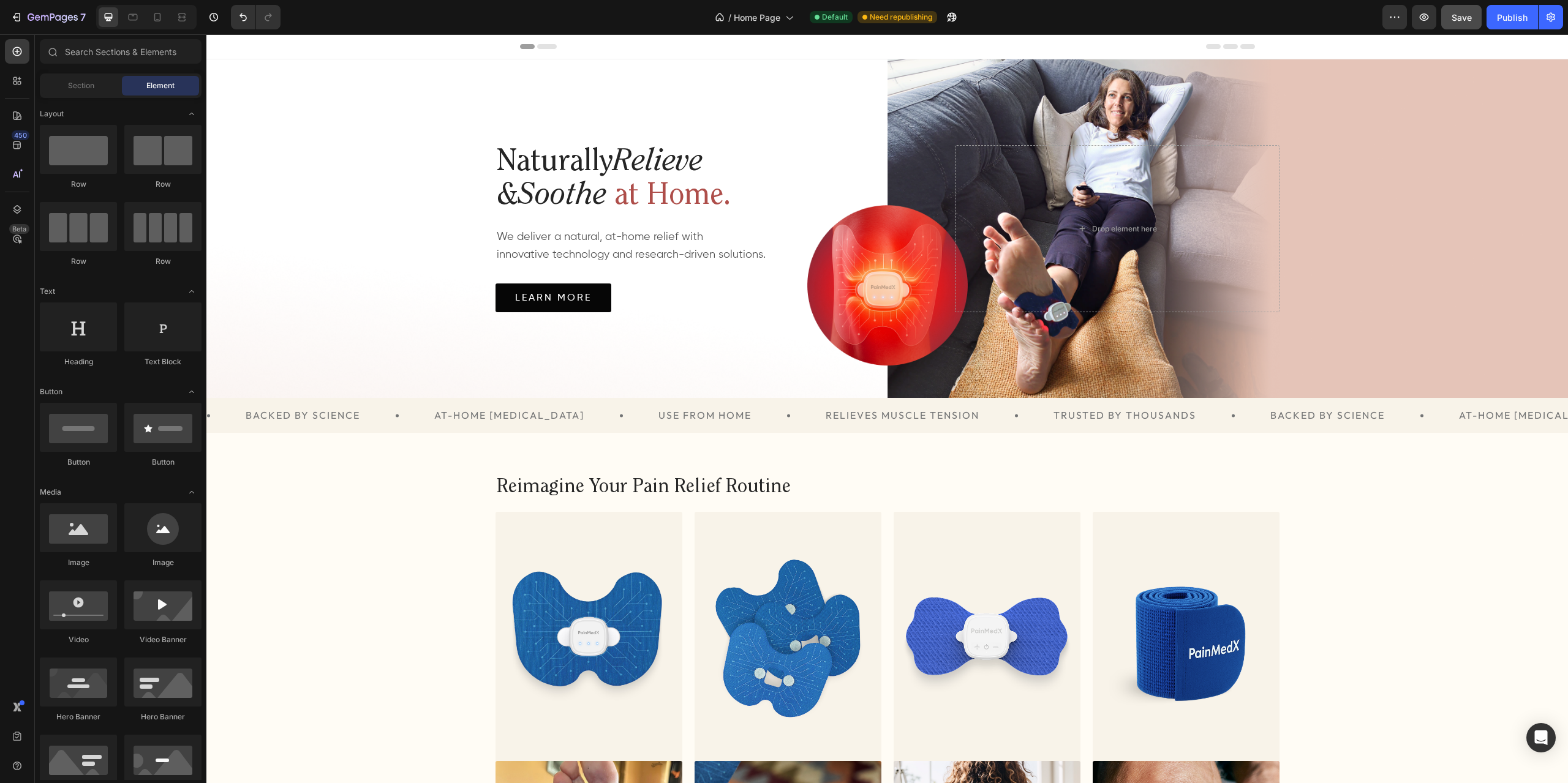
click at [1475, 13] on button "Save" at bounding box center [1462, 17] width 40 height 25
click at [152, 13] on icon at bounding box center [157, 17] width 12 height 12
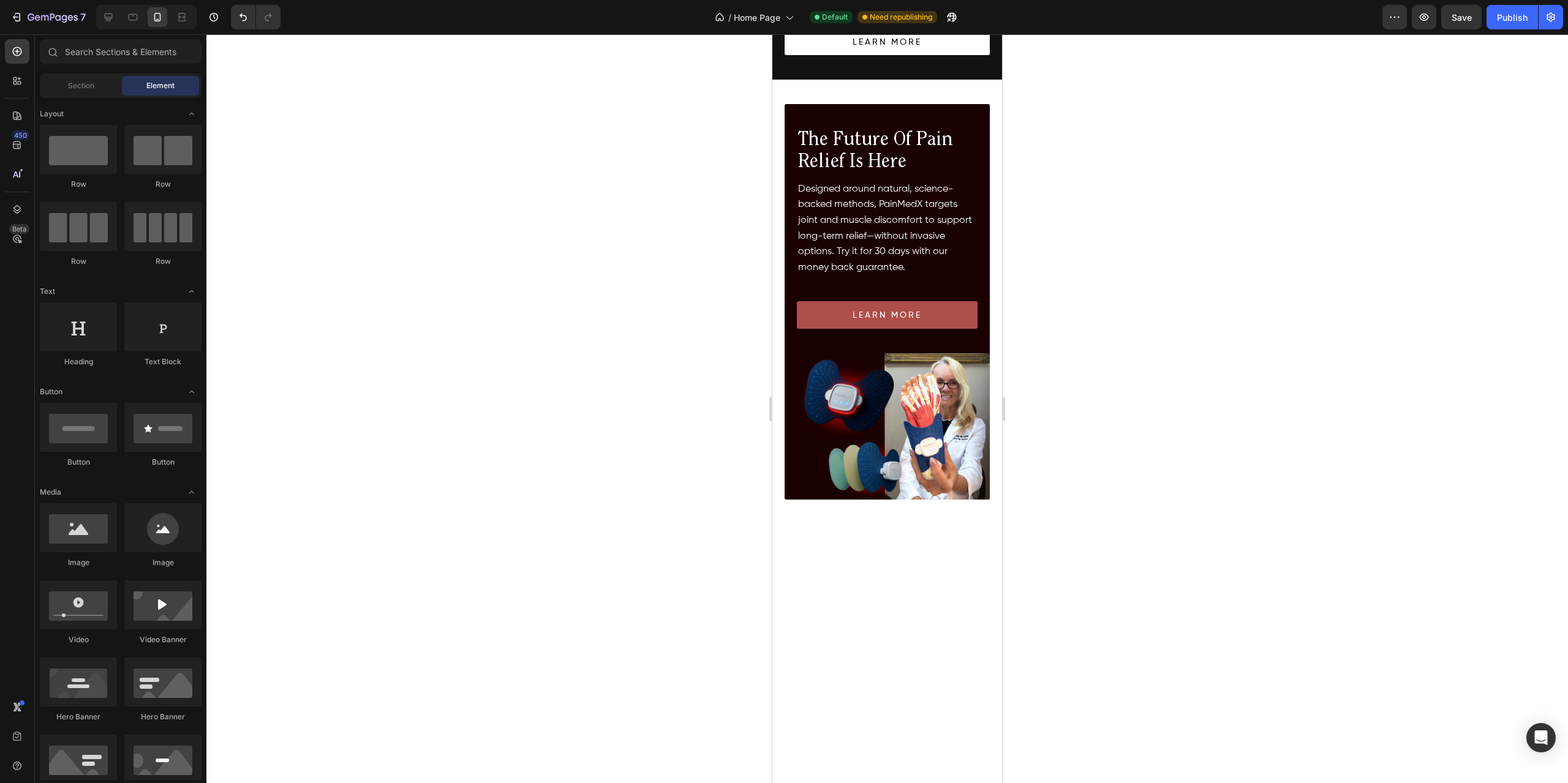
scroll to position [857, 0]
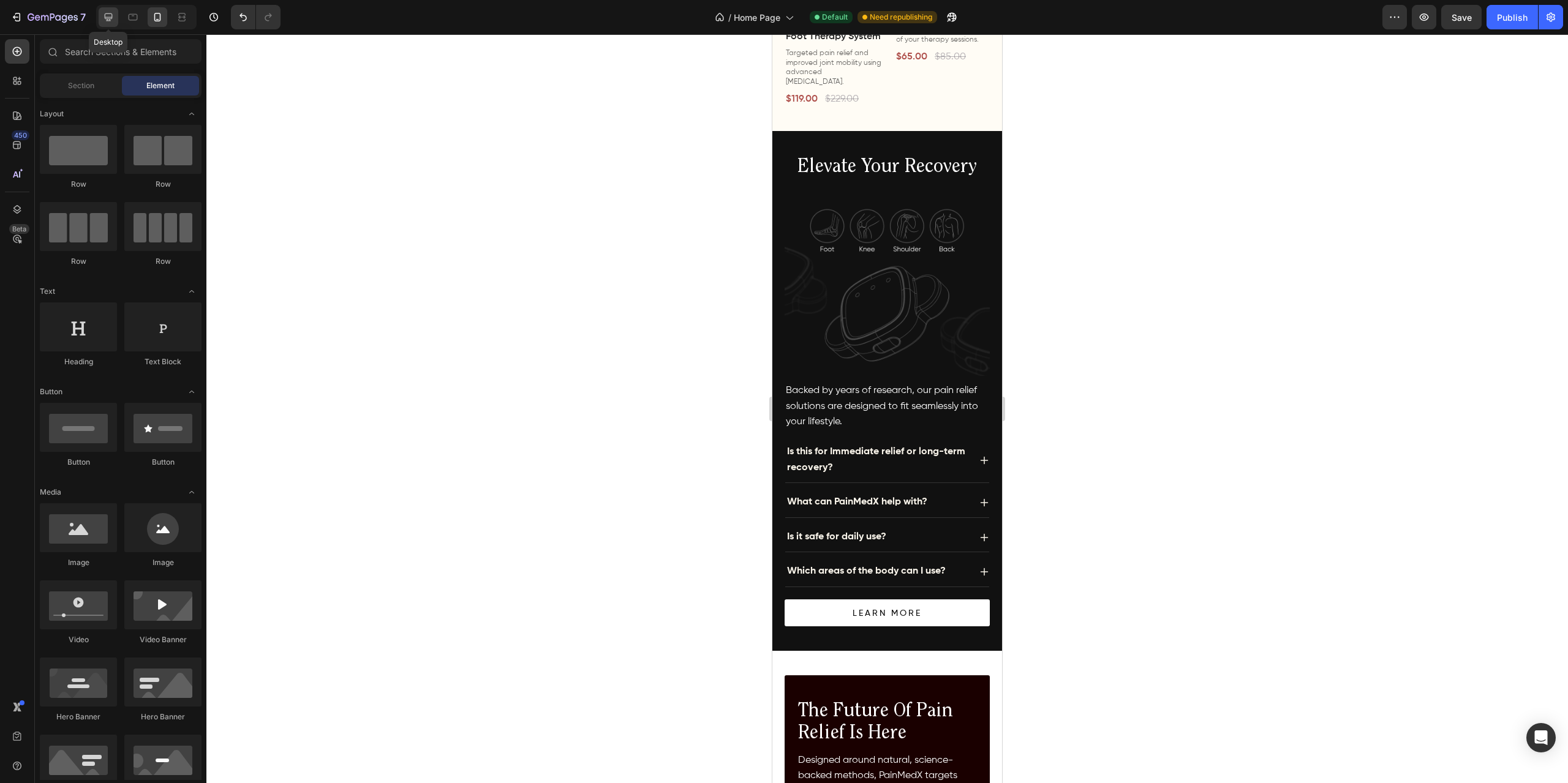
click at [108, 20] on icon at bounding box center [108, 17] width 8 height 8
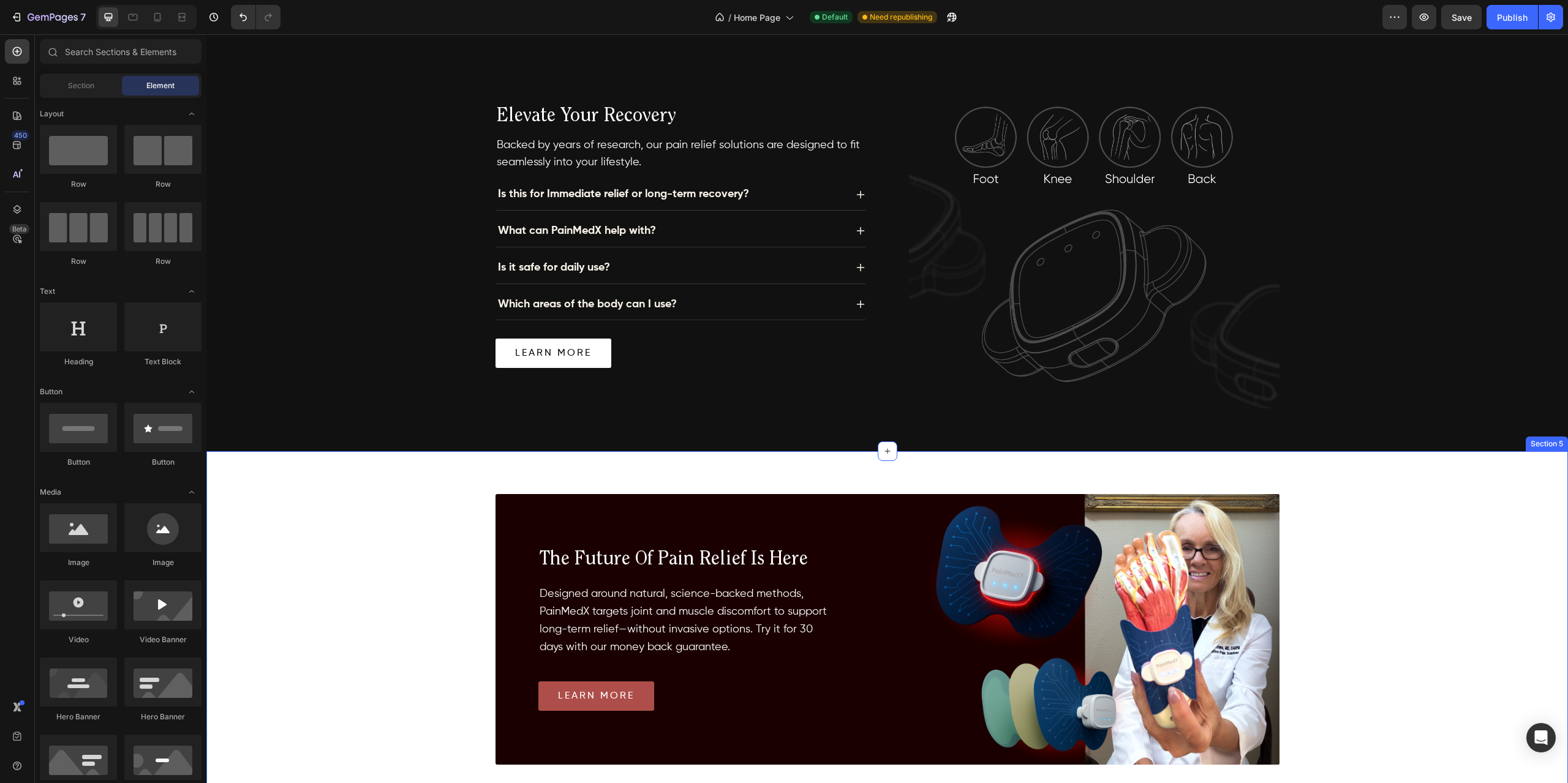
click at [420, 528] on div "Image the future of pain relief is here Heading Designed around natural, scienc…" at bounding box center [887, 629] width 1362 height 357
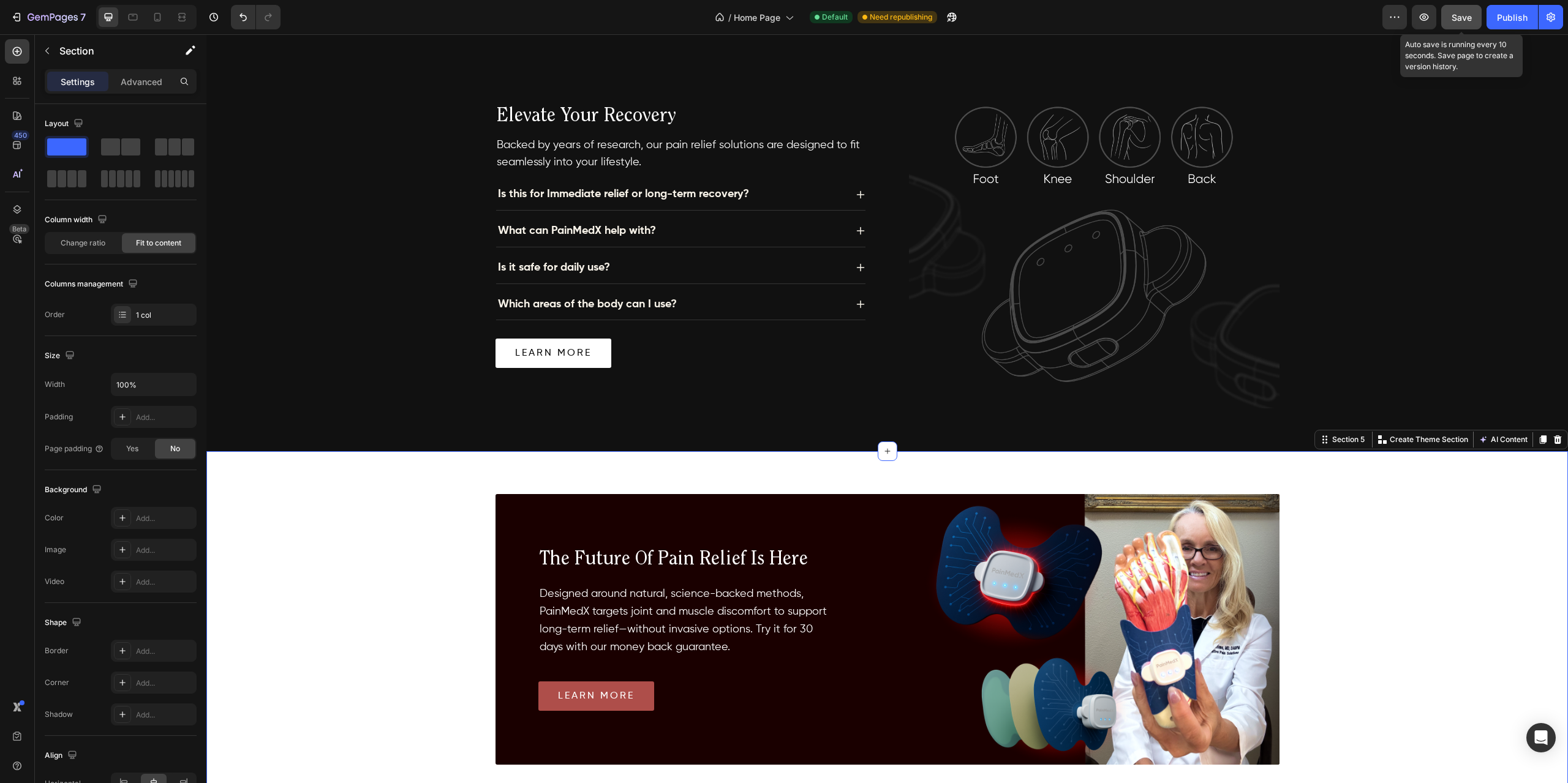
click at [1464, 24] on button "Save" at bounding box center [1462, 17] width 40 height 25
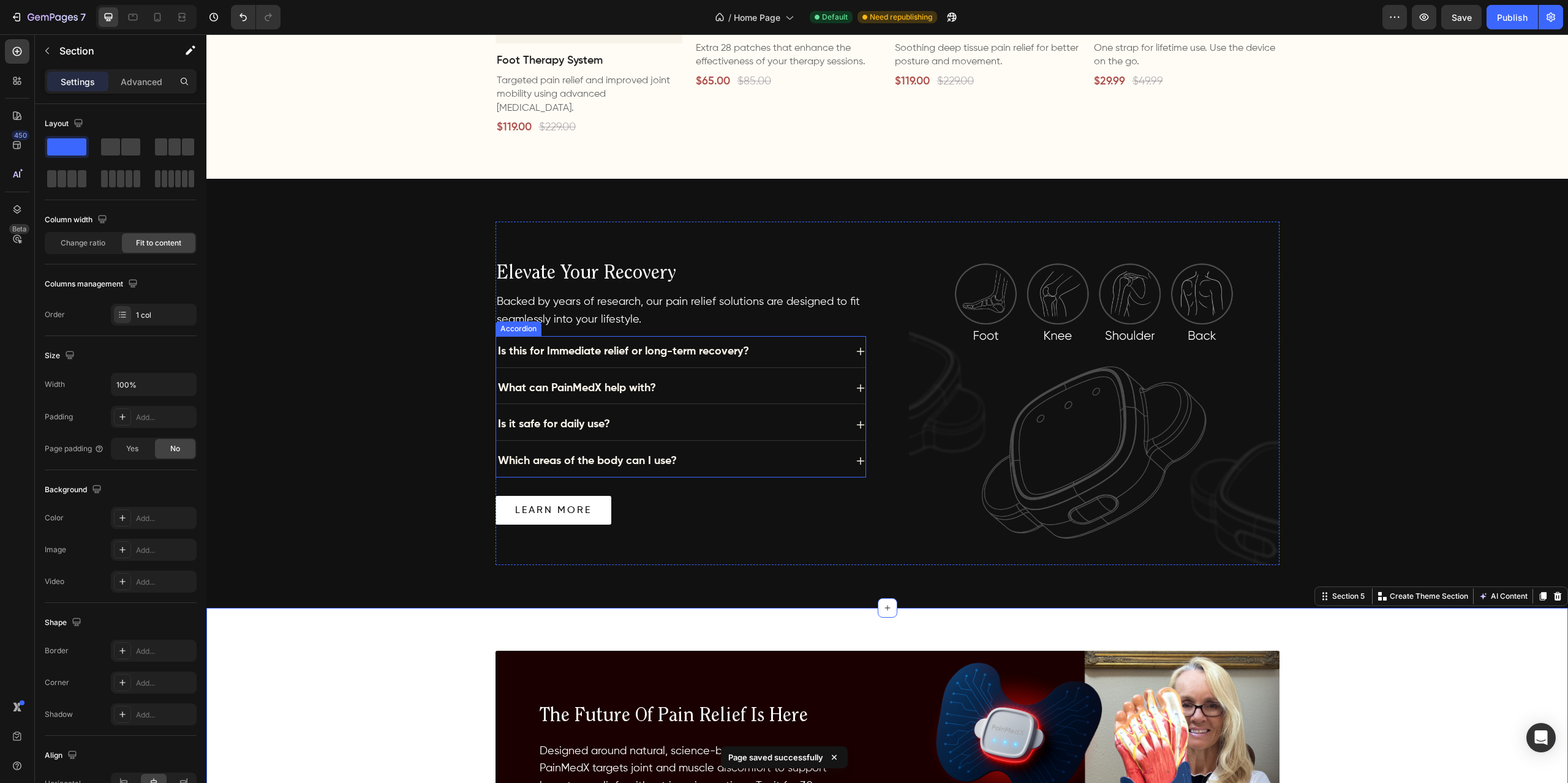
click at [767, 341] on div "Is this for Immediate relief or long-term recovery?" at bounding box center [671, 352] width 349 height 21
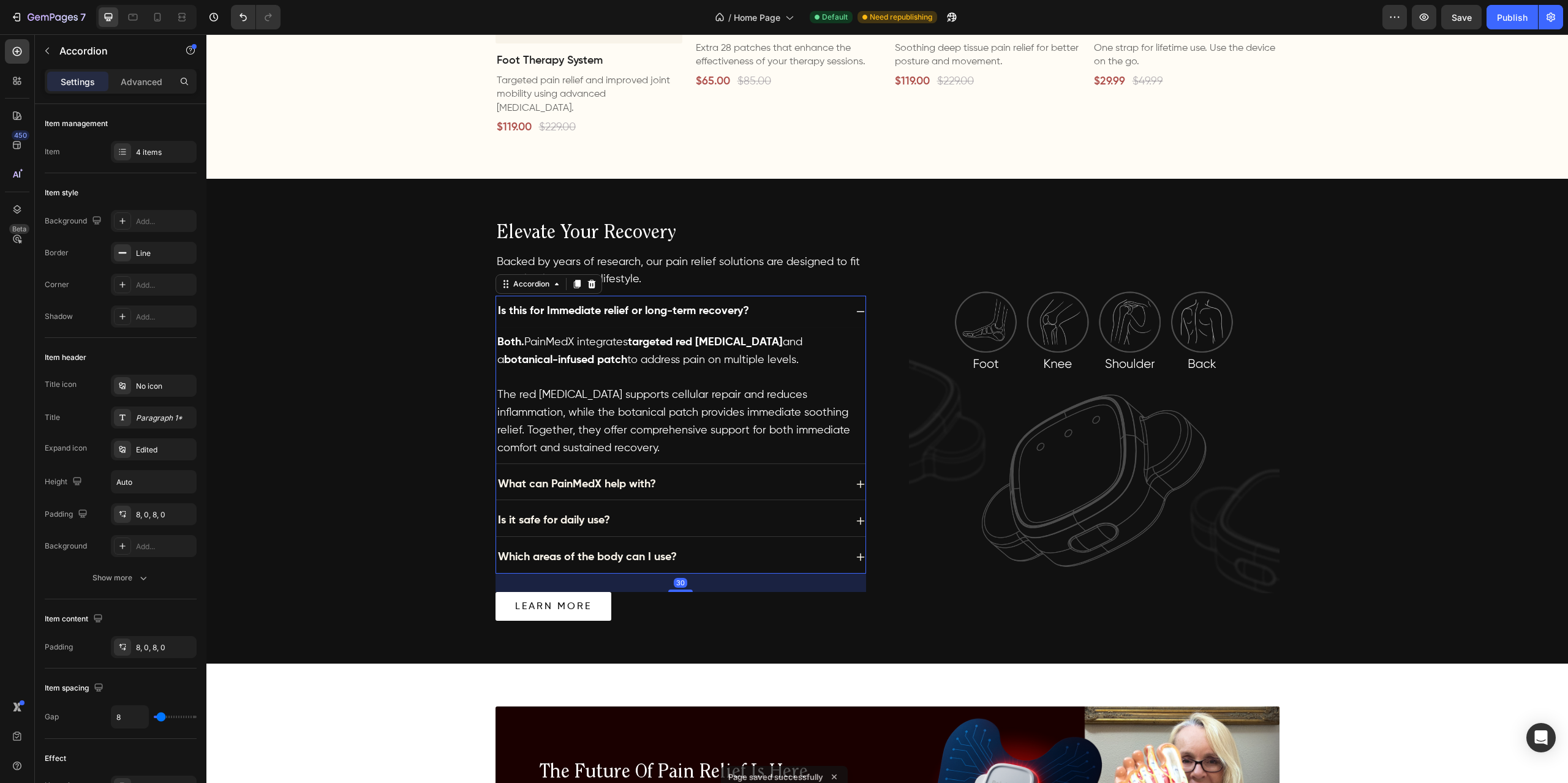
click at [773, 474] on div "What can PainMedX help with?" at bounding box center [671, 485] width 349 height 21
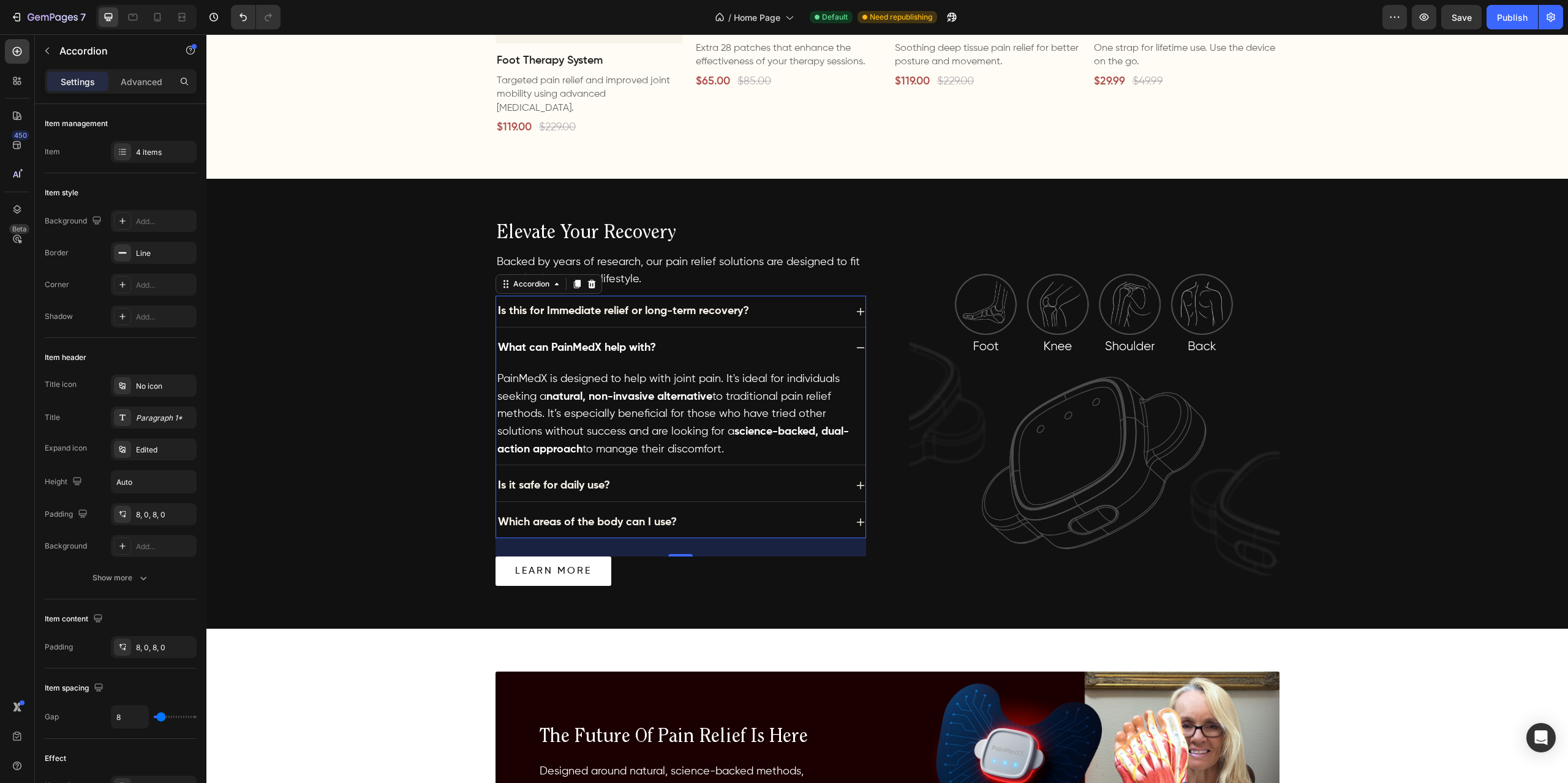
click at [757, 476] on div "Is it safe for daily use?" at bounding box center [671, 486] width 349 height 21
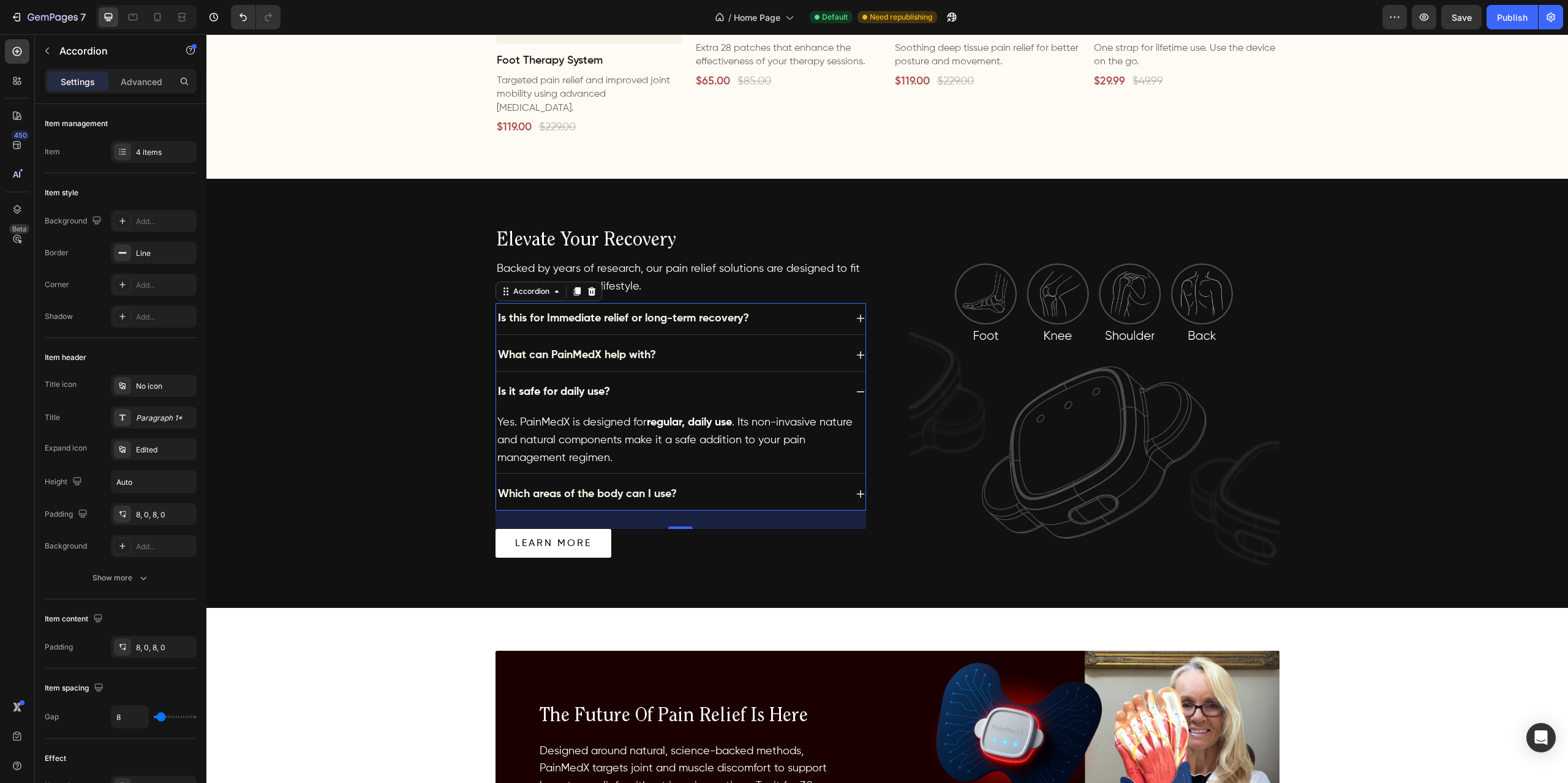
click at [753, 484] on div "Which areas of the body can I use?" at bounding box center [671, 495] width 349 height 21
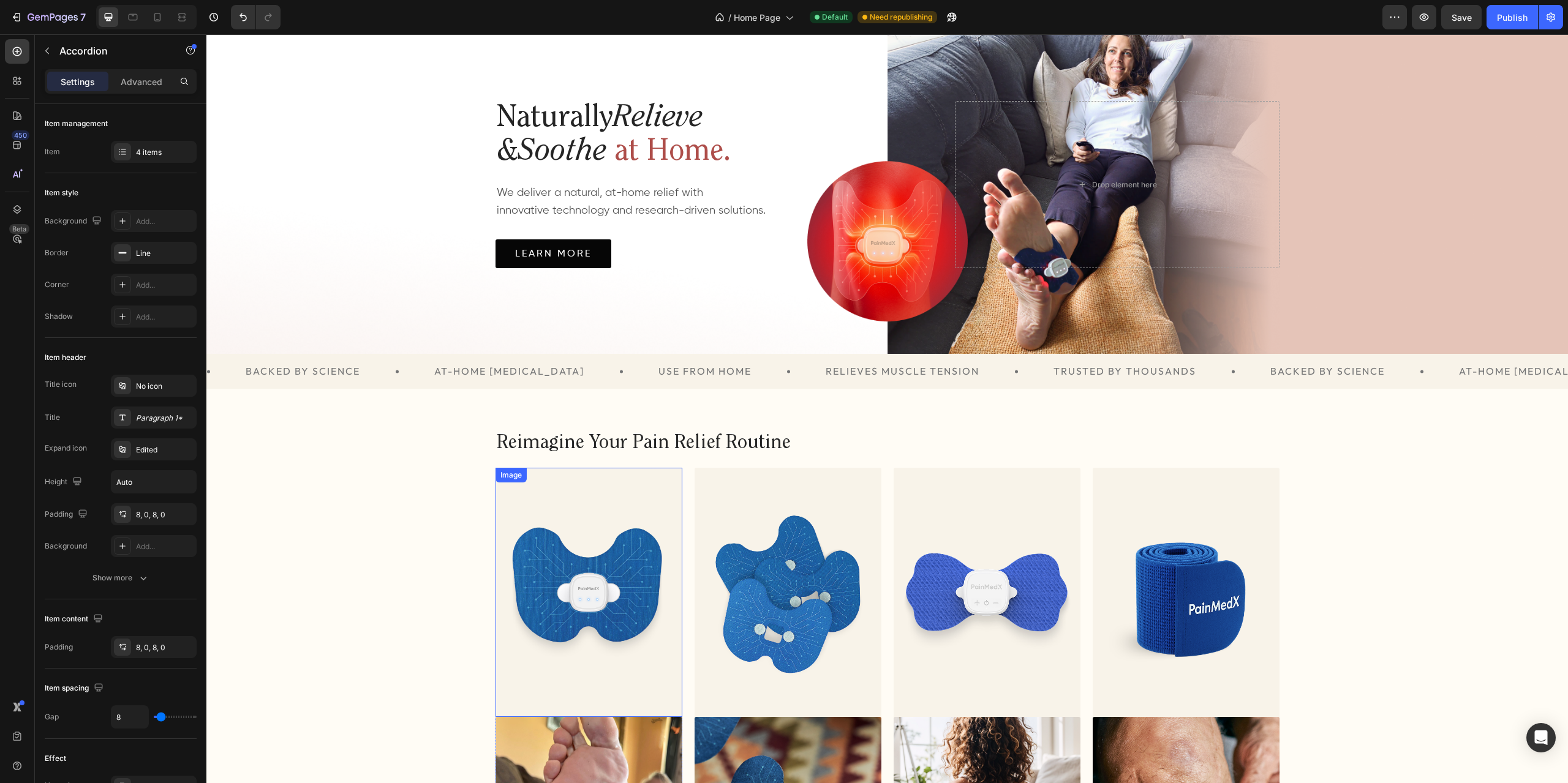
scroll to position [0, 0]
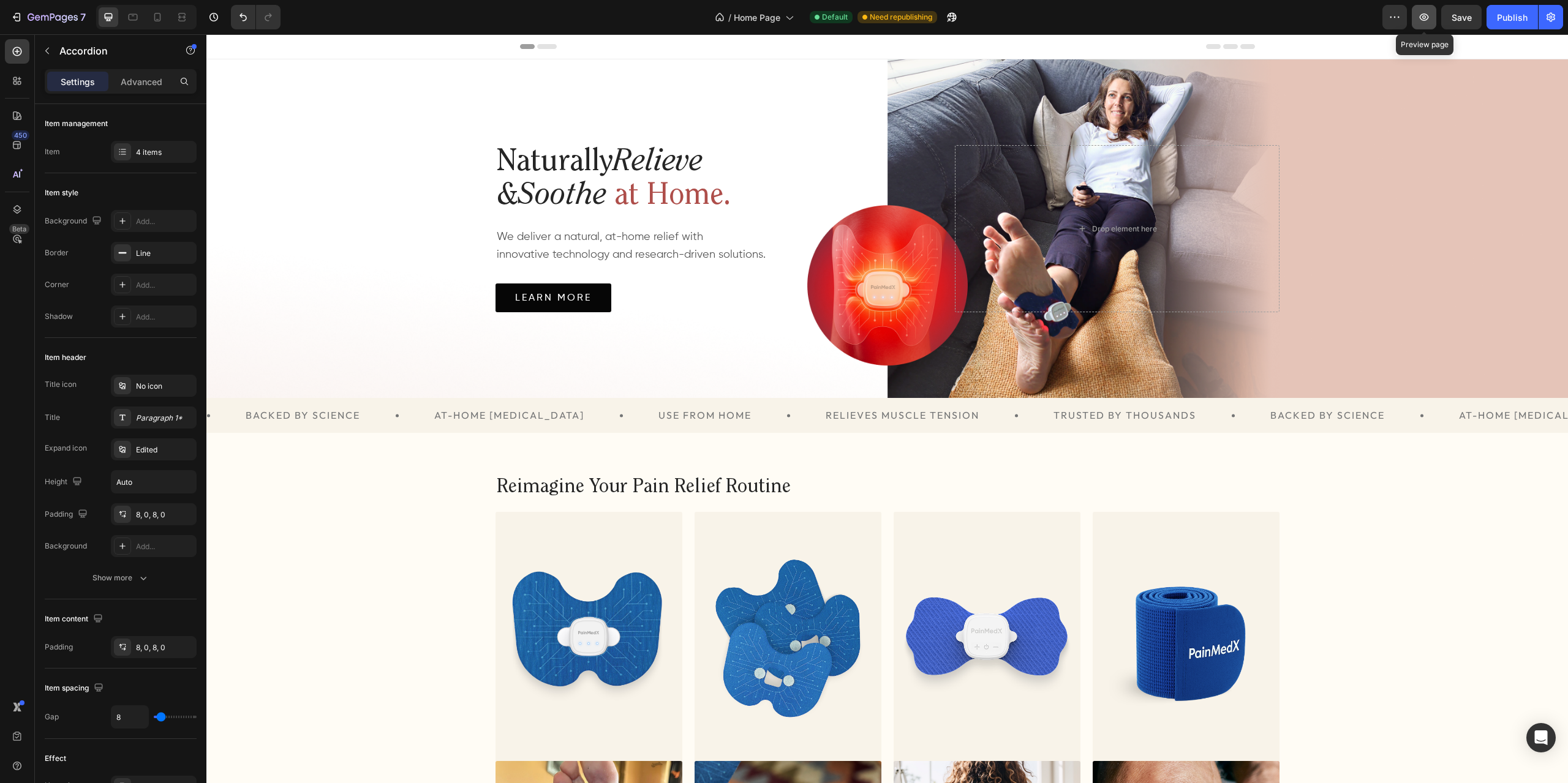
click at [1416, 19] on button "button" at bounding box center [1424, 17] width 25 height 25
click at [1507, 23] on div "Publish" at bounding box center [1512, 17] width 31 height 13
click at [1428, 22] on icon "button" at bounding box center [1424, 17] width 12 height 12
